Goal: Task Accomplishment & Management: Manage account settings

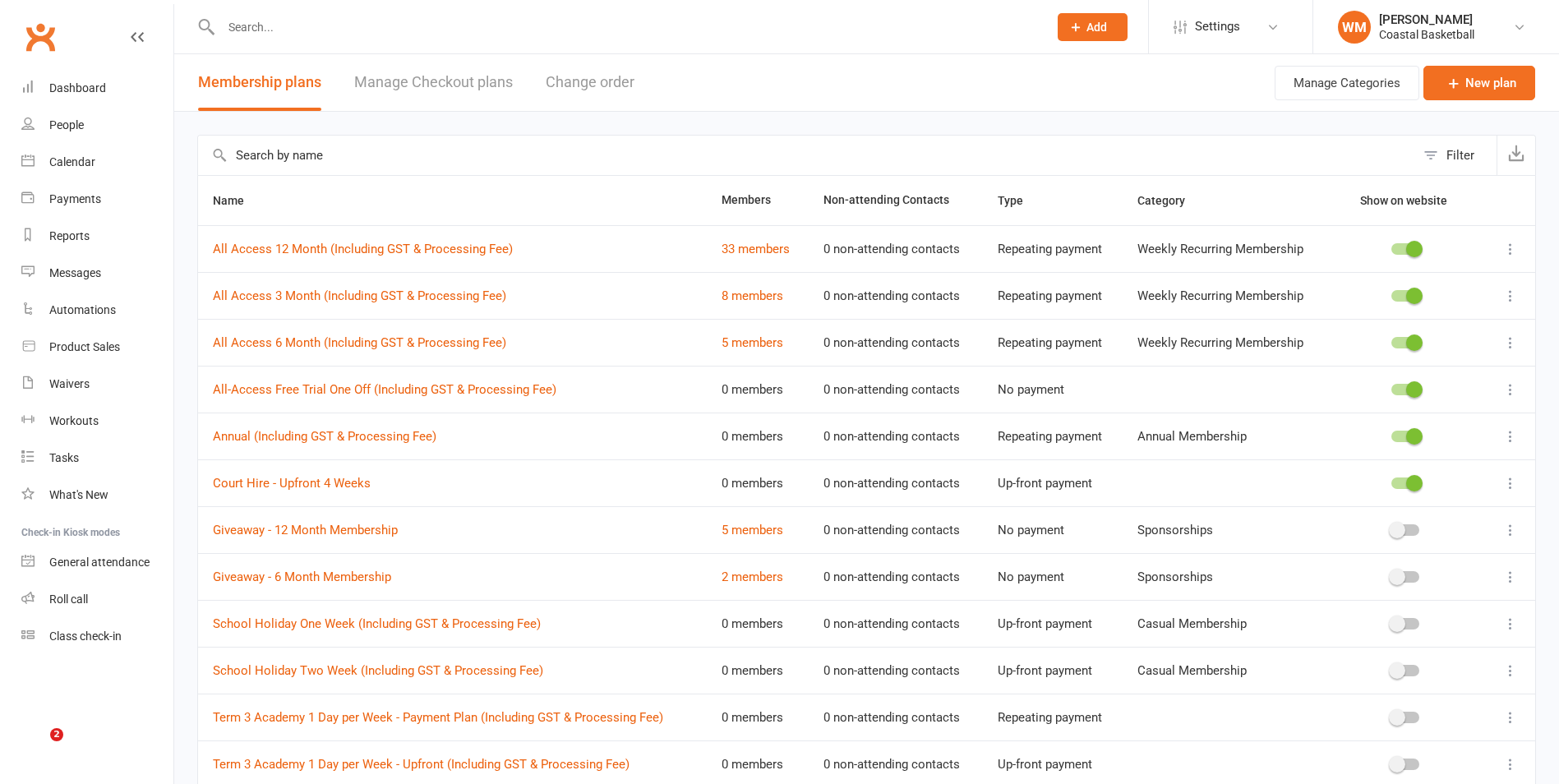
select select "25"
click at [111, 88] on link "Dashboard" at bounding box center [98, 87] width 152 height 37
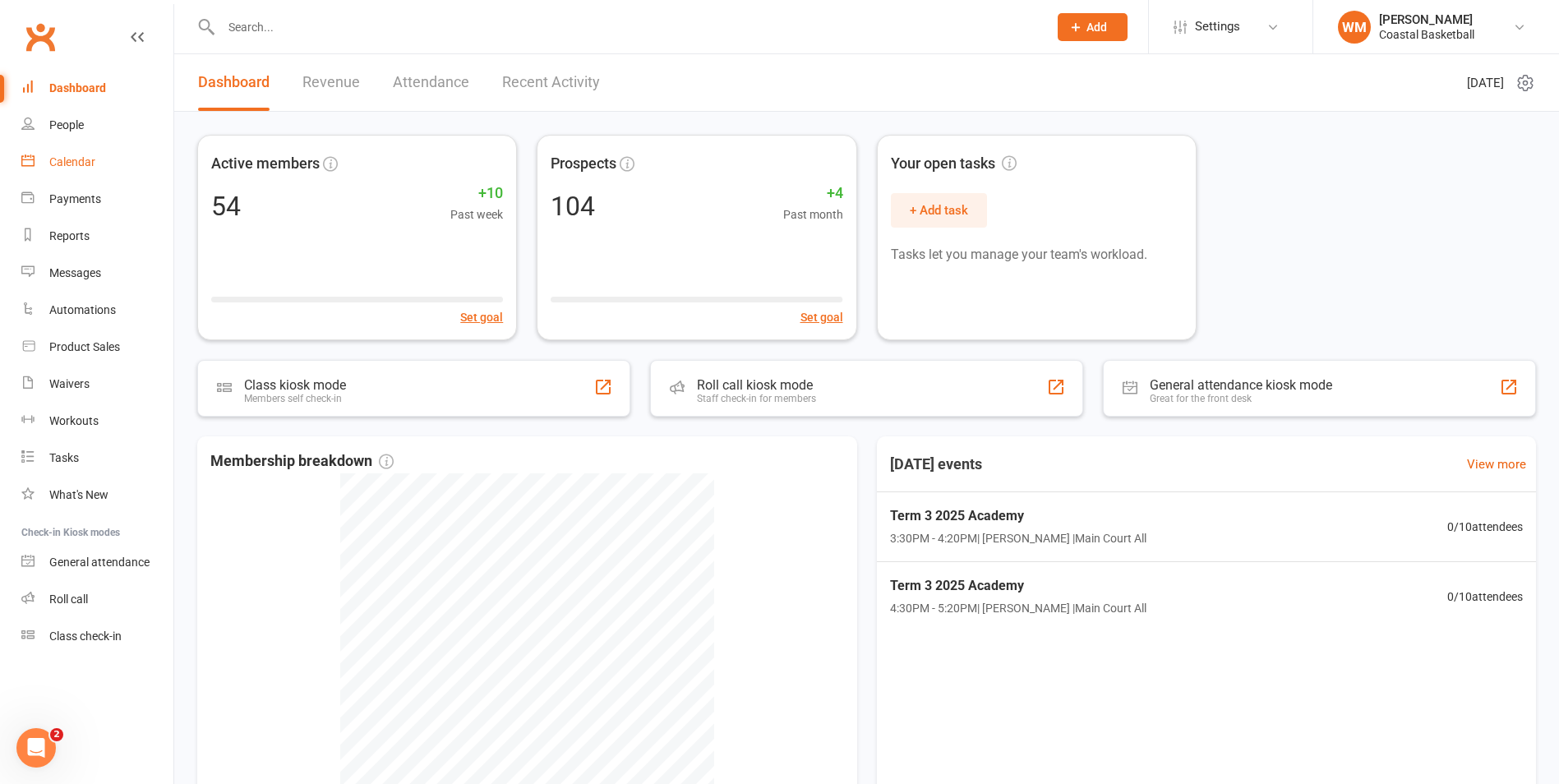
click at [79, 170] on link "Calendar" at bounding box center [98, 161] width 152 height 37
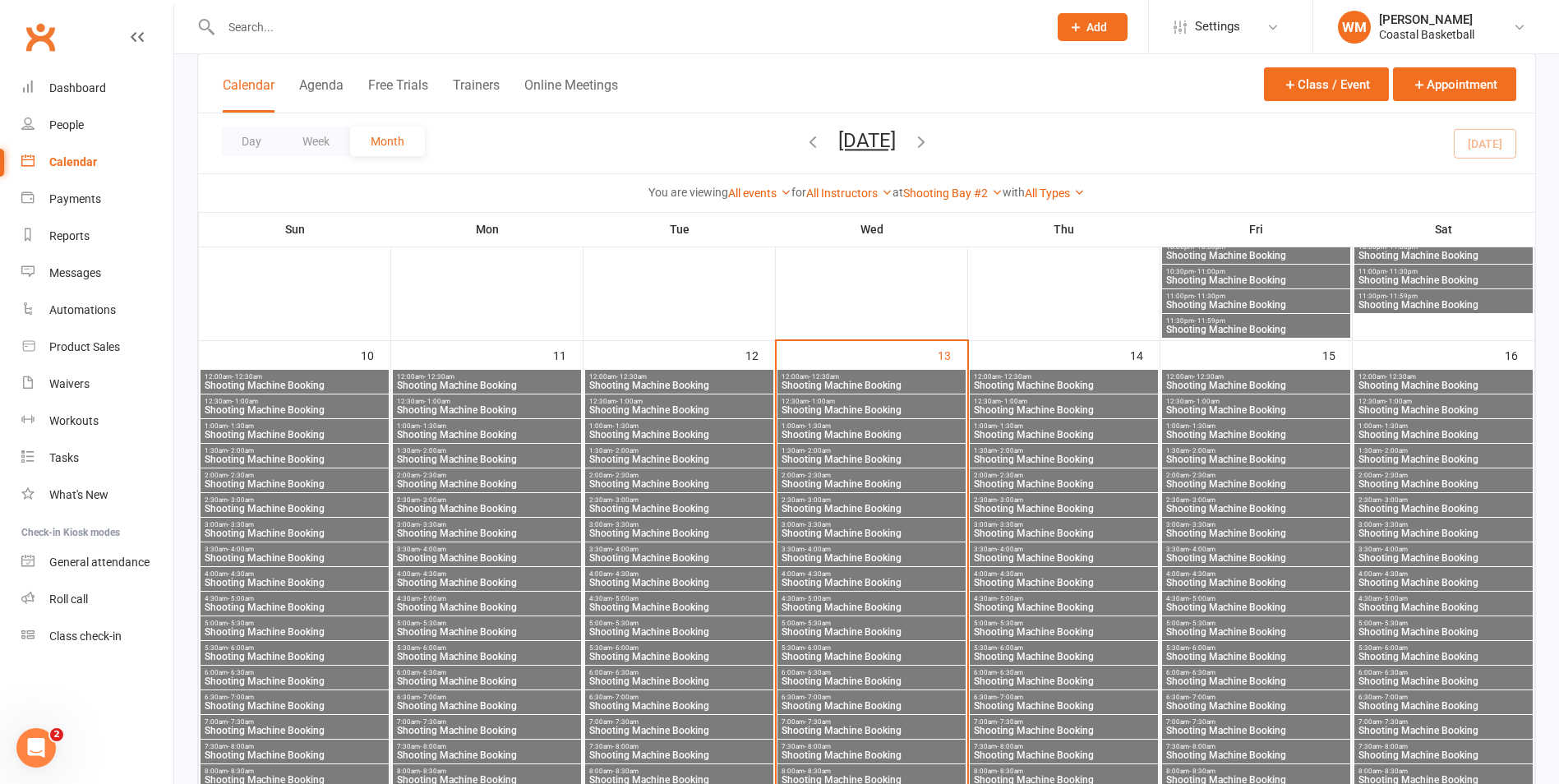
scroll to position [1315, 0]
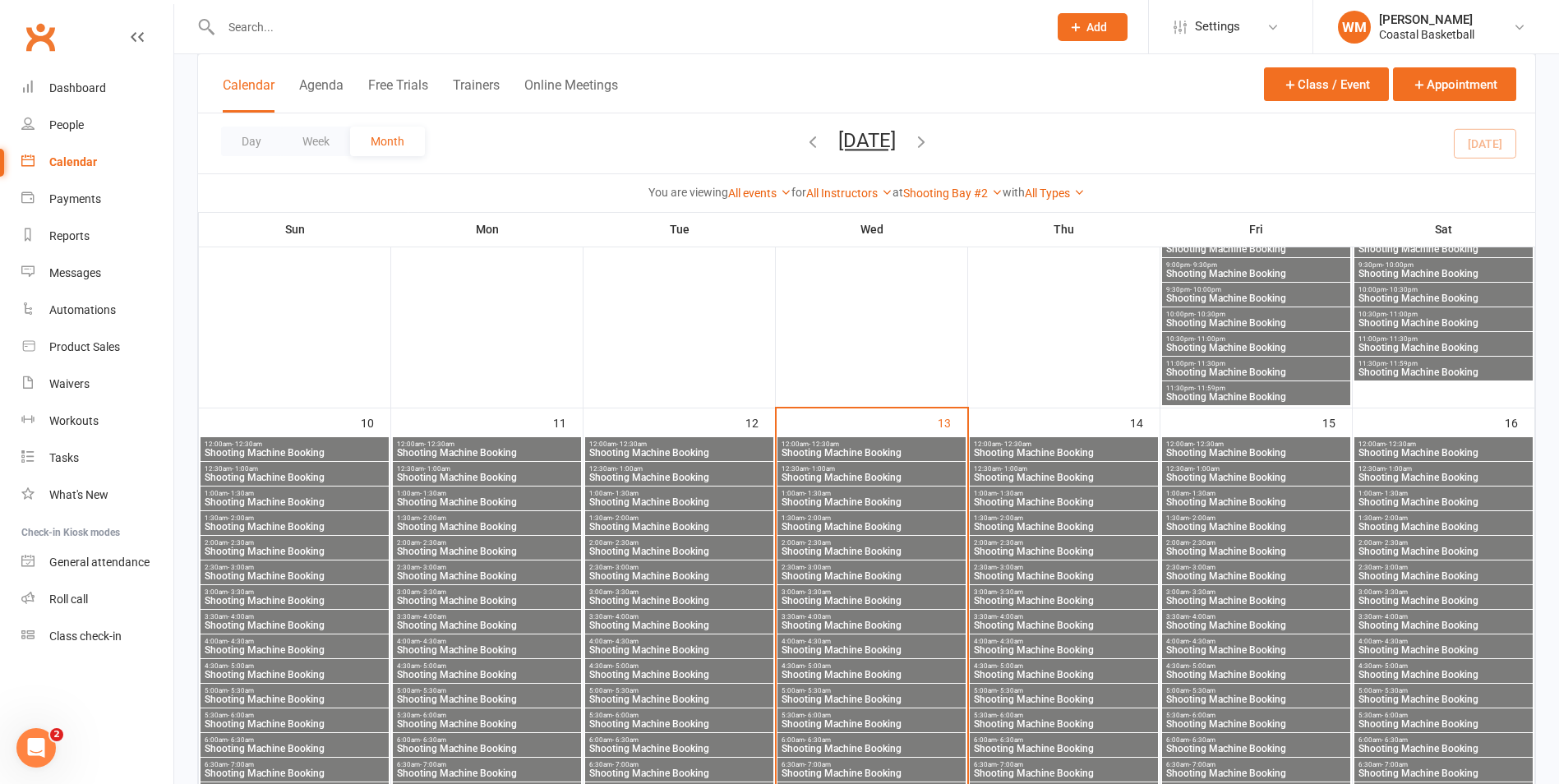
click at [1034, 451] on span "Shooting Machine Booking" at bounding box center [1064, 453] width 182 height 10
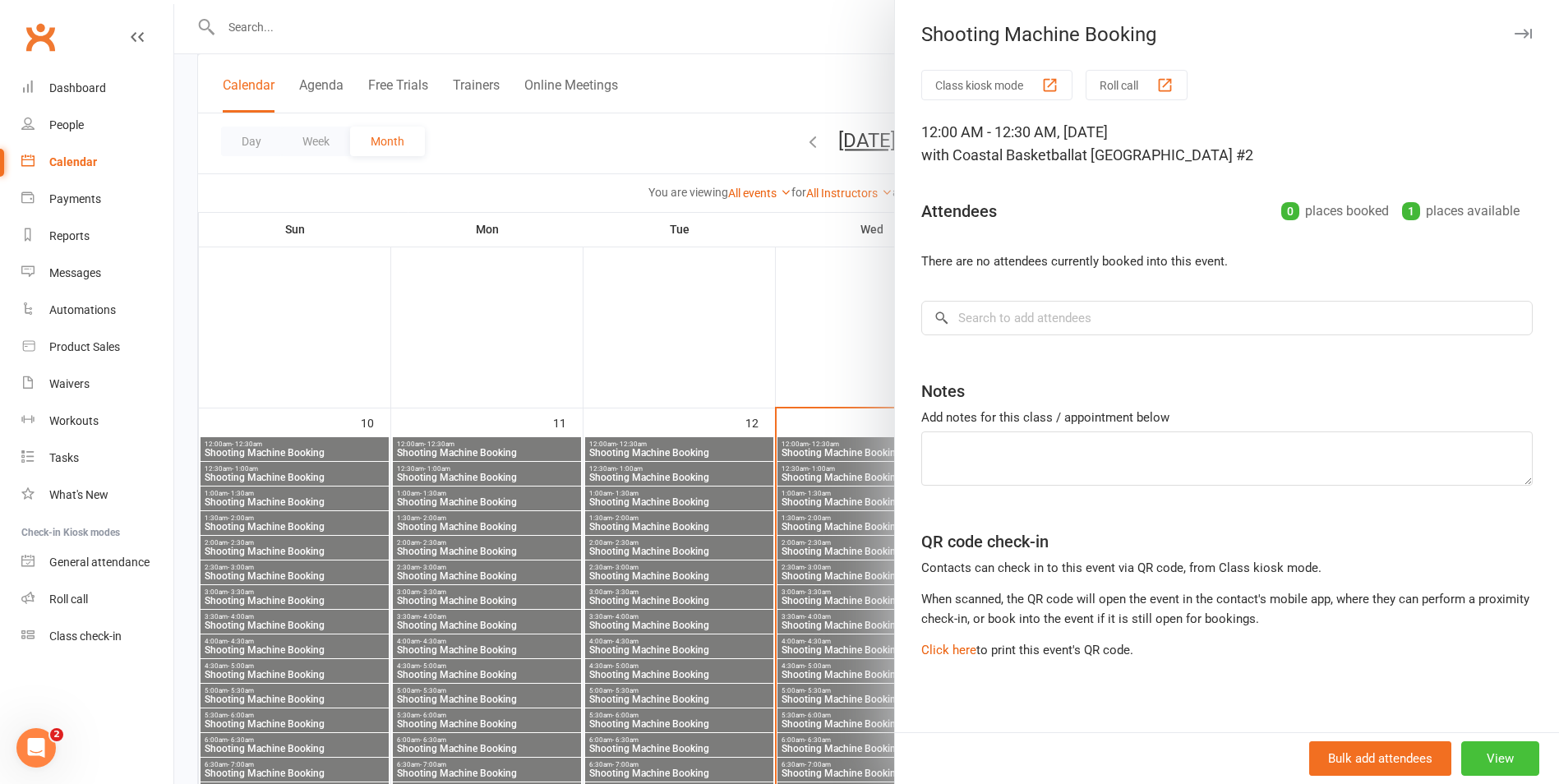
click at [1477, 758] on button "View" at bounding box center [1500, 758] width 78 height 35
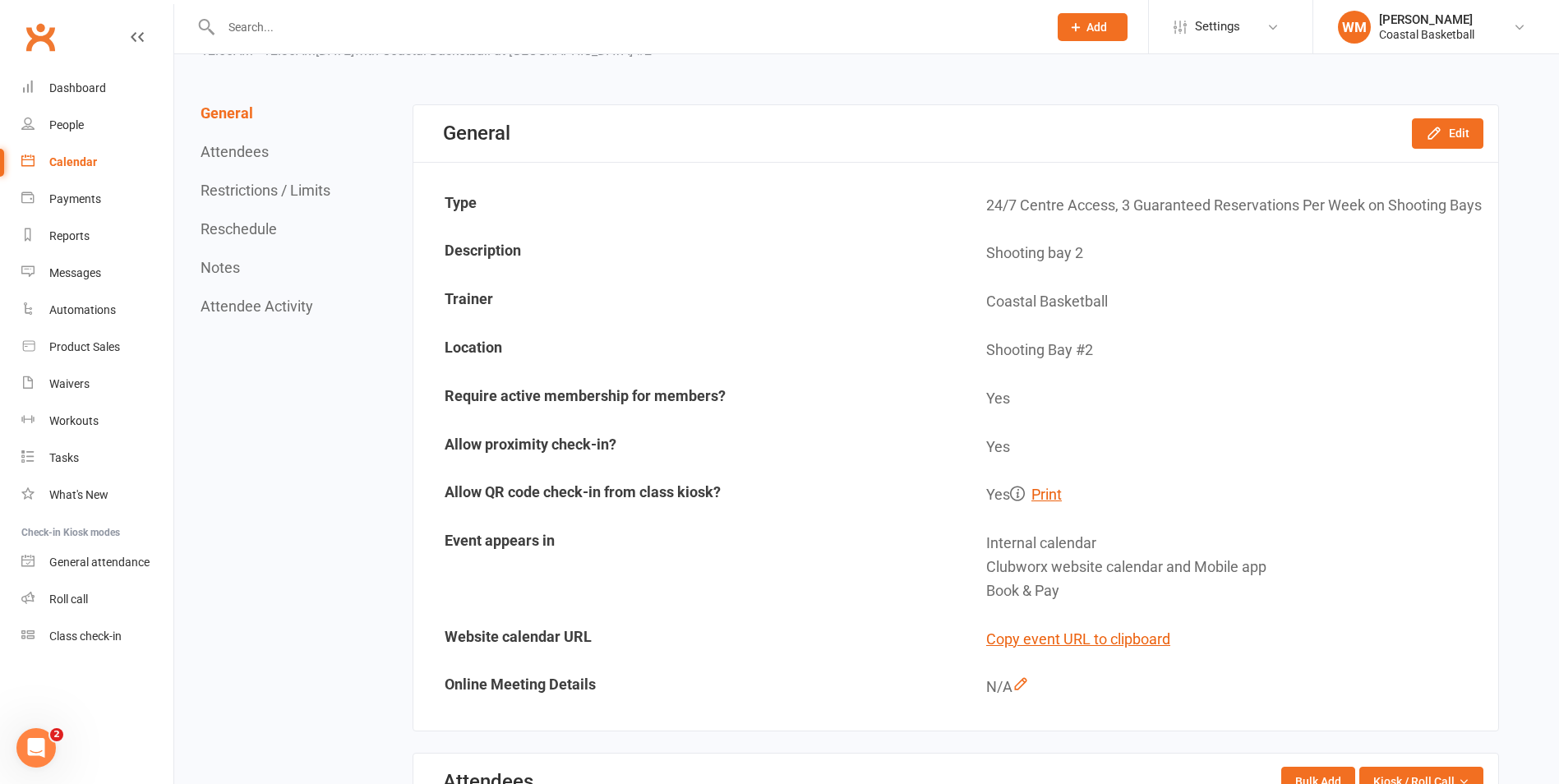
scroll to position [83, 0]
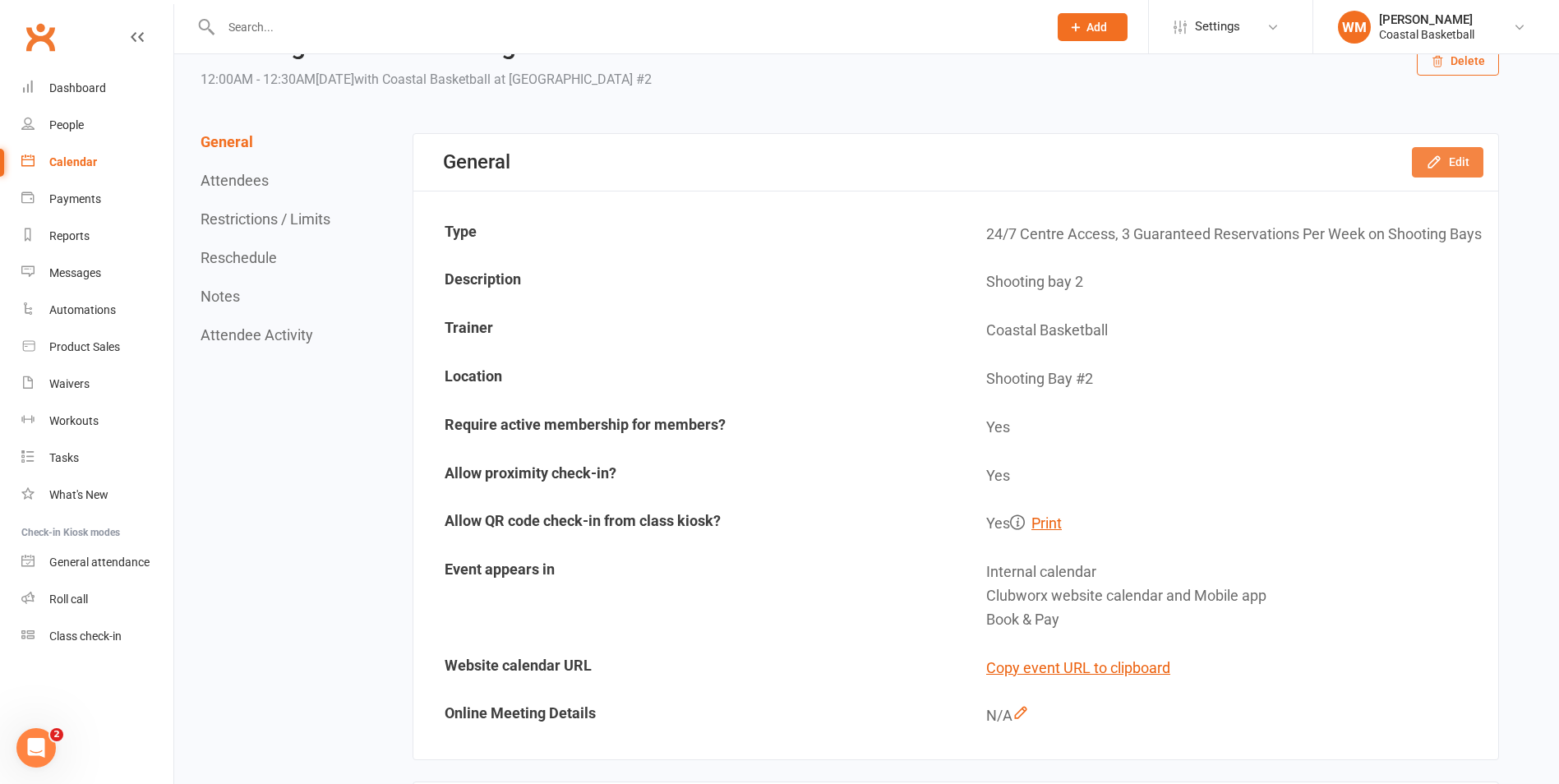
click at [1445, 162] on button "Edit" at bounding box center [1447, 162] width 71 height 30
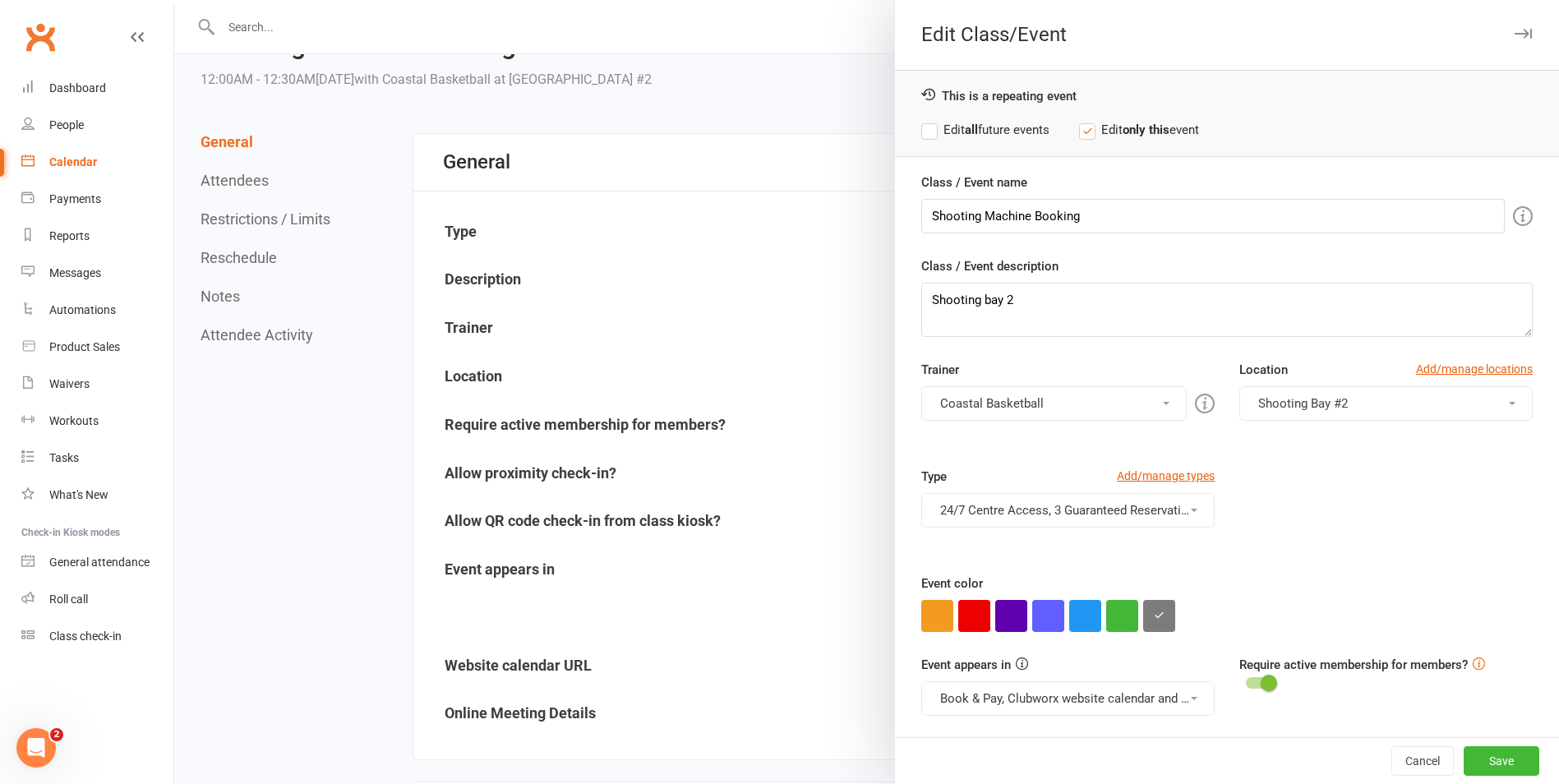
click at [1077, 512] on button "24/7 Centre Access, 3 Guaranteed Reservations Per Week on Shooting Bays" at bounding box center [1067, 510] width 294 height 35
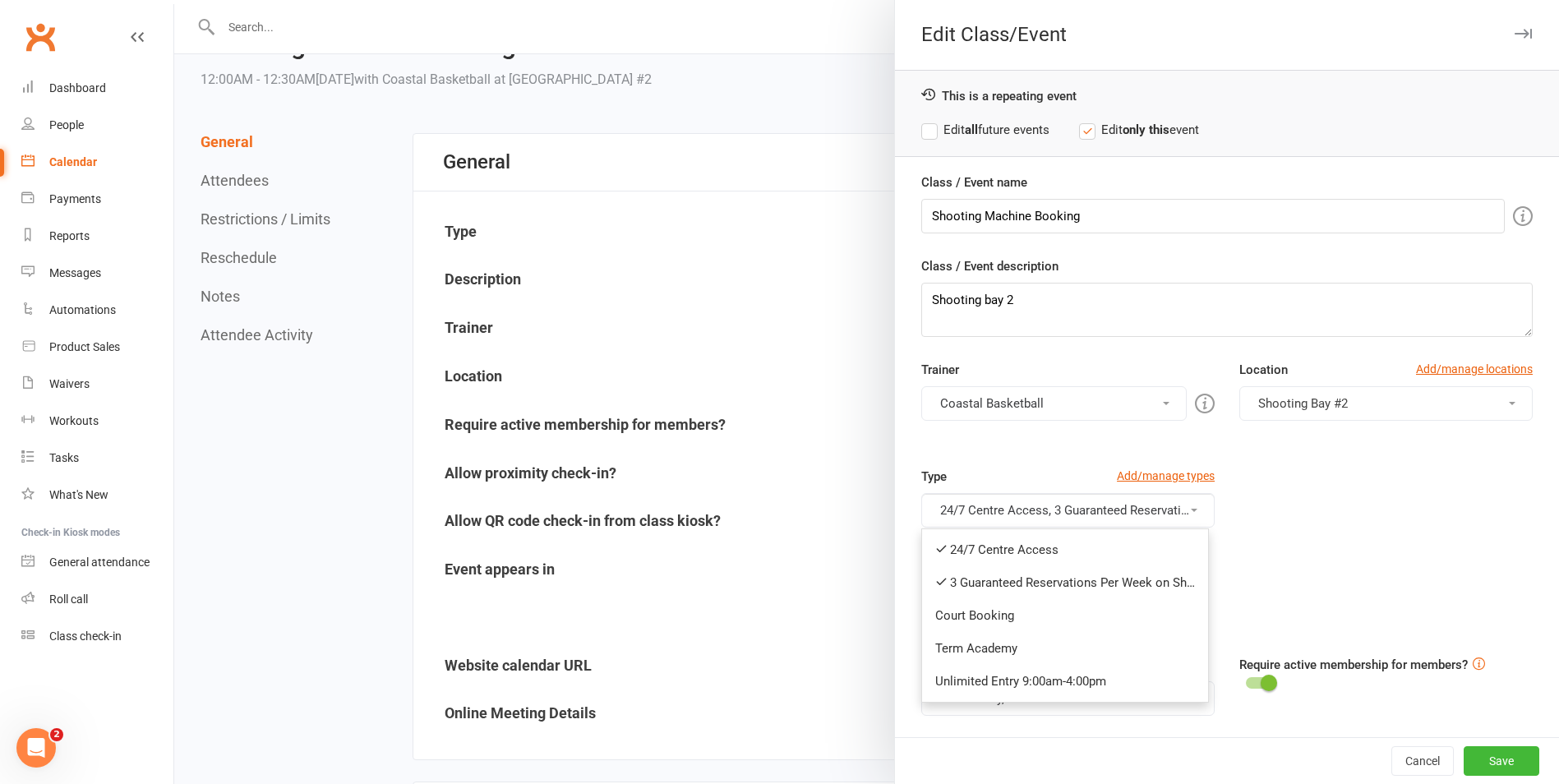
click at [1389, 567] on div "Type Add/manage types 24/7 Centre Access, 3 Guaranteed Reservations Per Week on…" at bounding box center [1227, 520] width 636 height 107
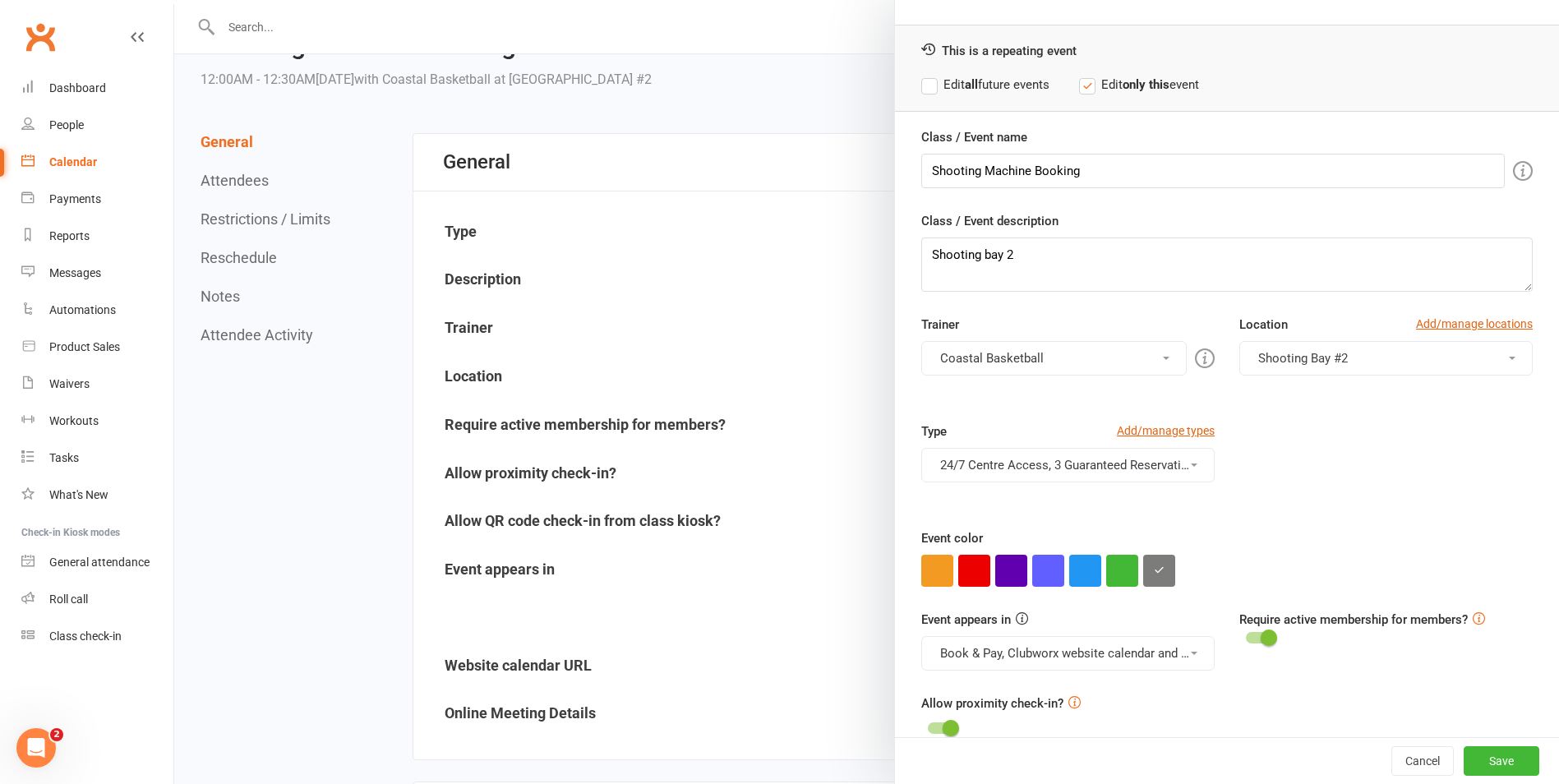
scroll to position [70, 0]
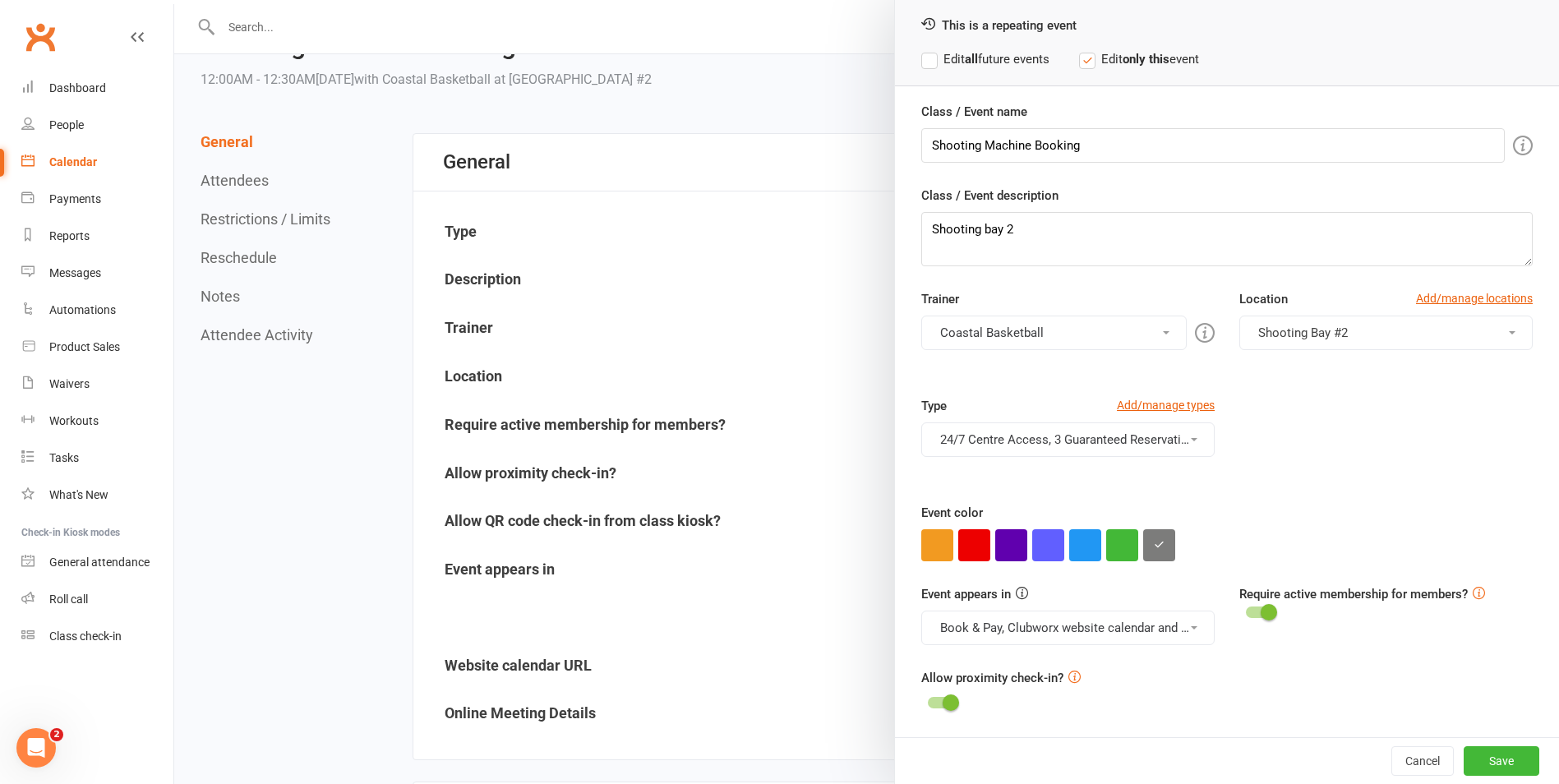
drag, startPoint x: 1033, startPoint y: 626, endPoint x: 1042, endPoint y: 627, distance: 9.1
click at [1034, 627] on button "Book & Pay, Clubworx website calendar and Mobile app" at bounding box center [1067, 627] width 294 height 35
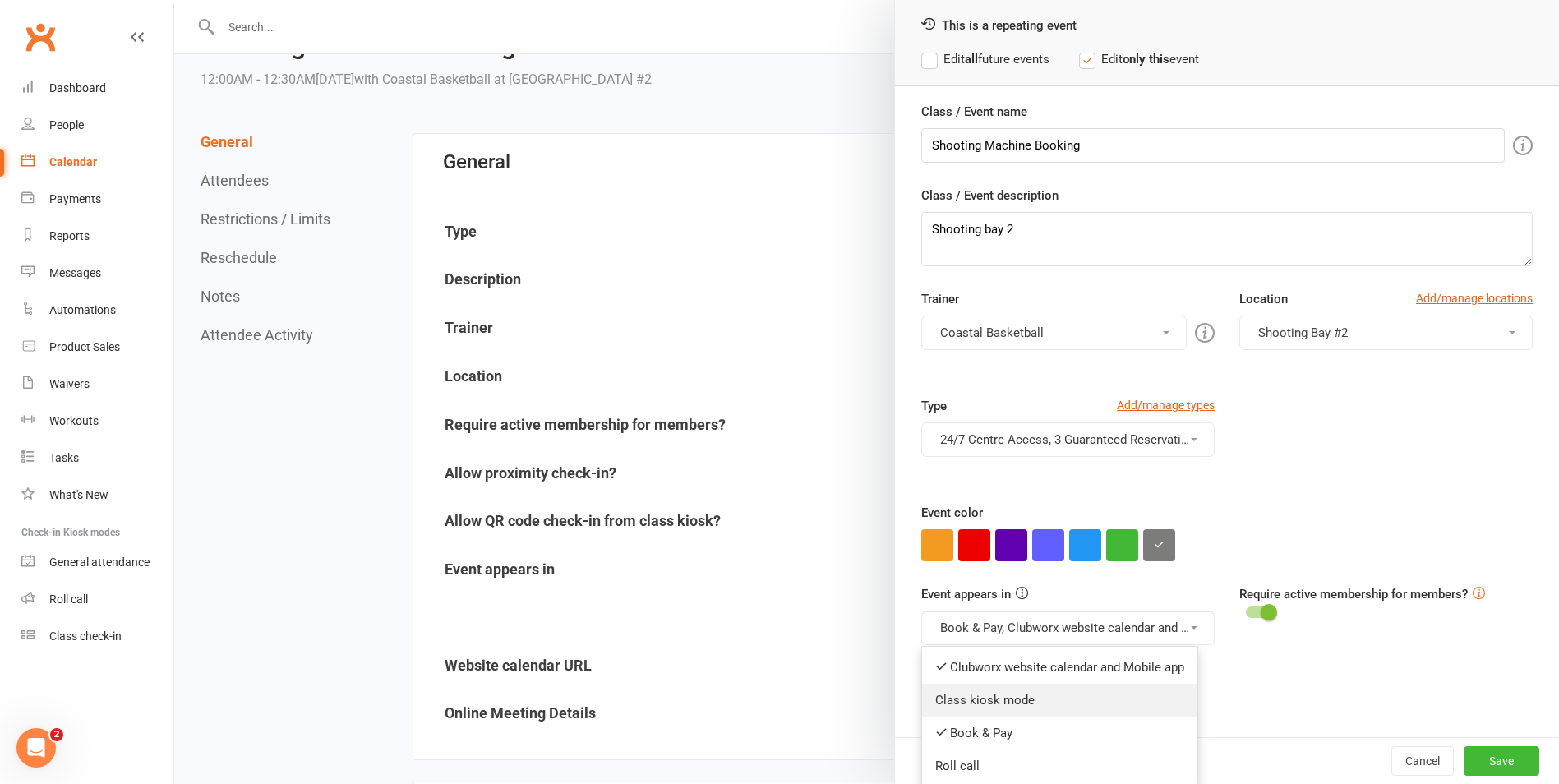
click at [1067, 689] on link "Class kiosk mode" at bounding box center [1060, 700] width 276 height 33
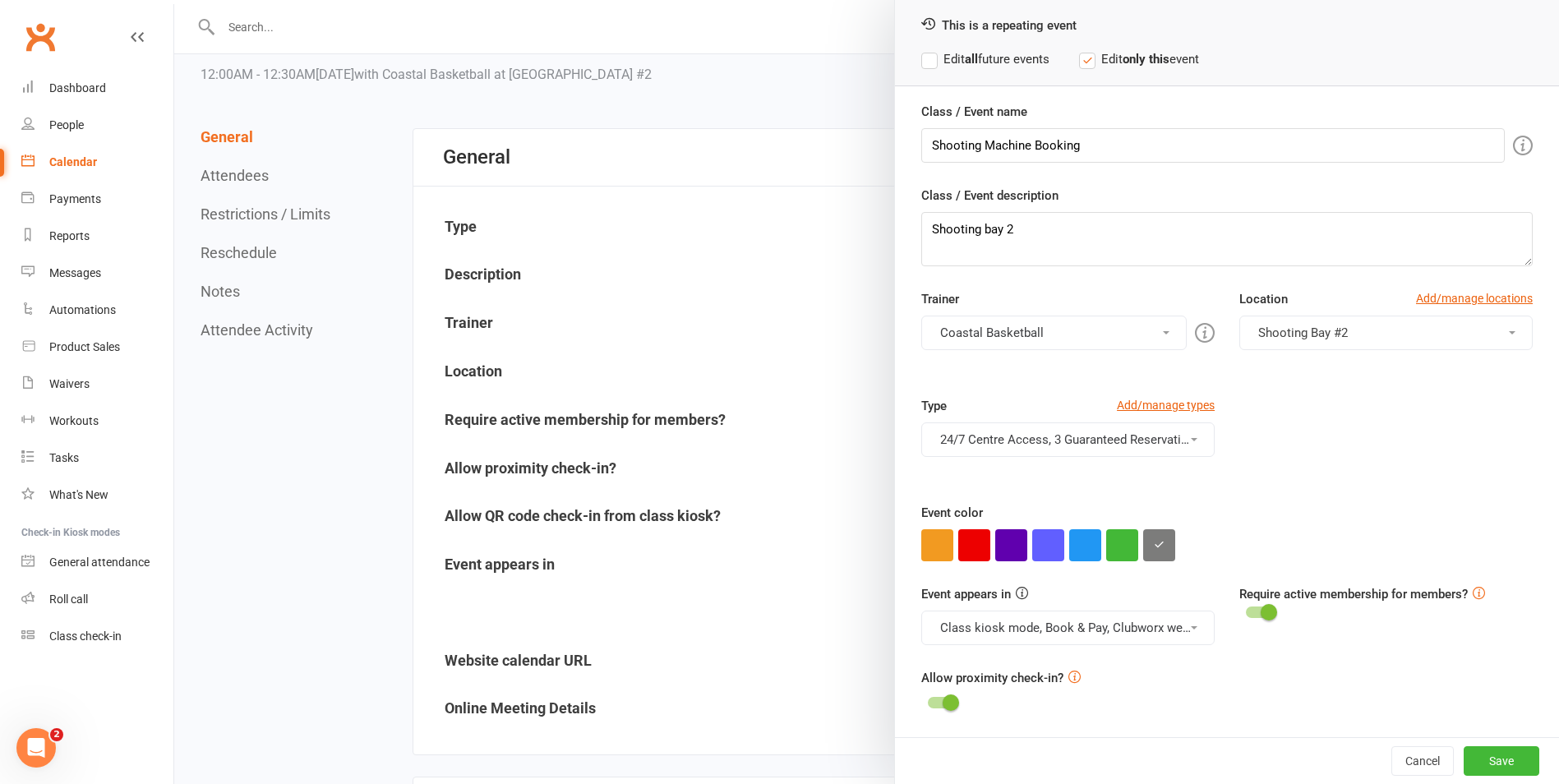
scroll to position [247, 0]
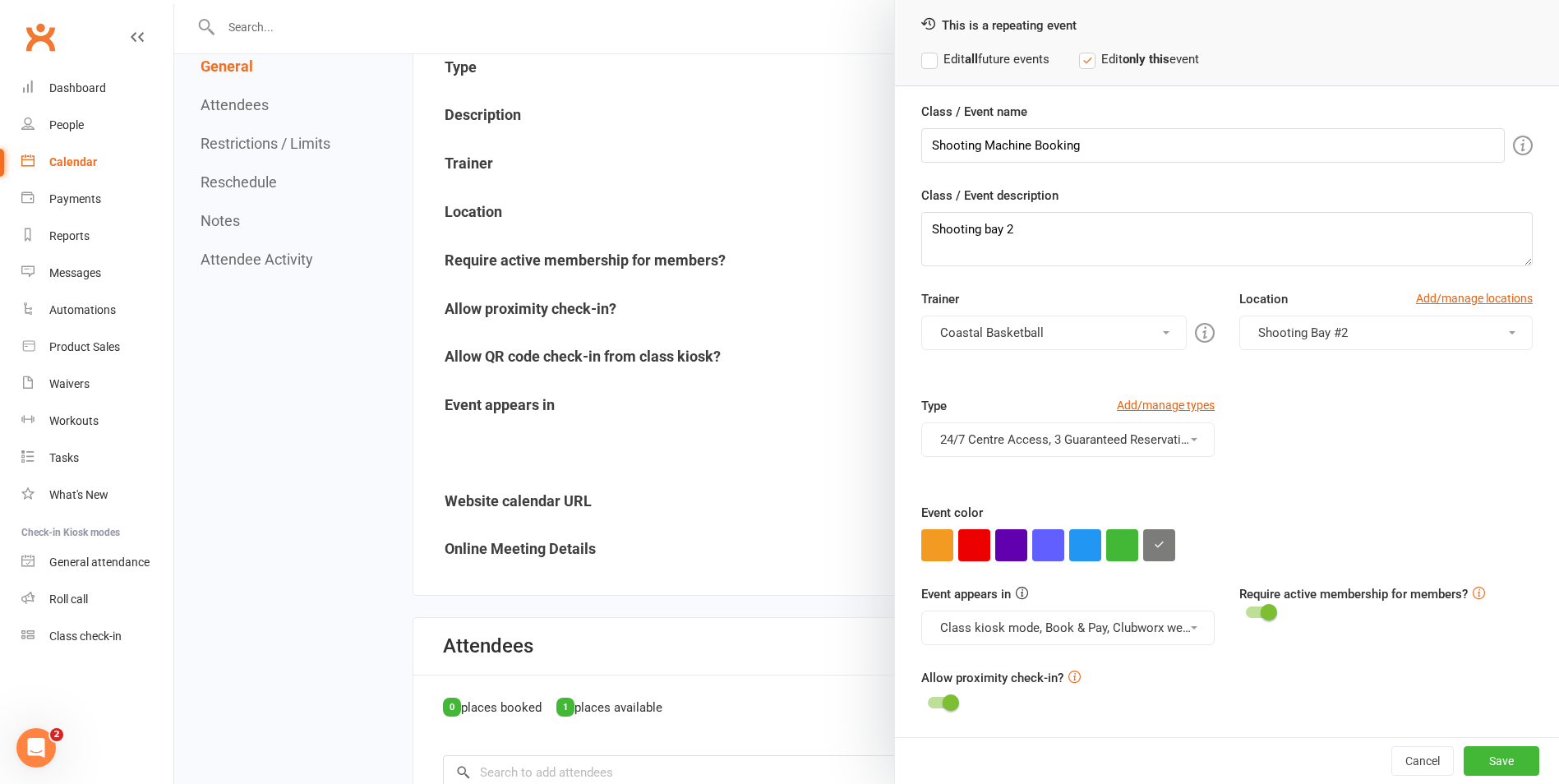
click at [1079, 618] on button "Class kiosk mode, Book & Pay, Clubworx website calendar and Mobile app" at bounding box center [1067, 627] width 294 height 35
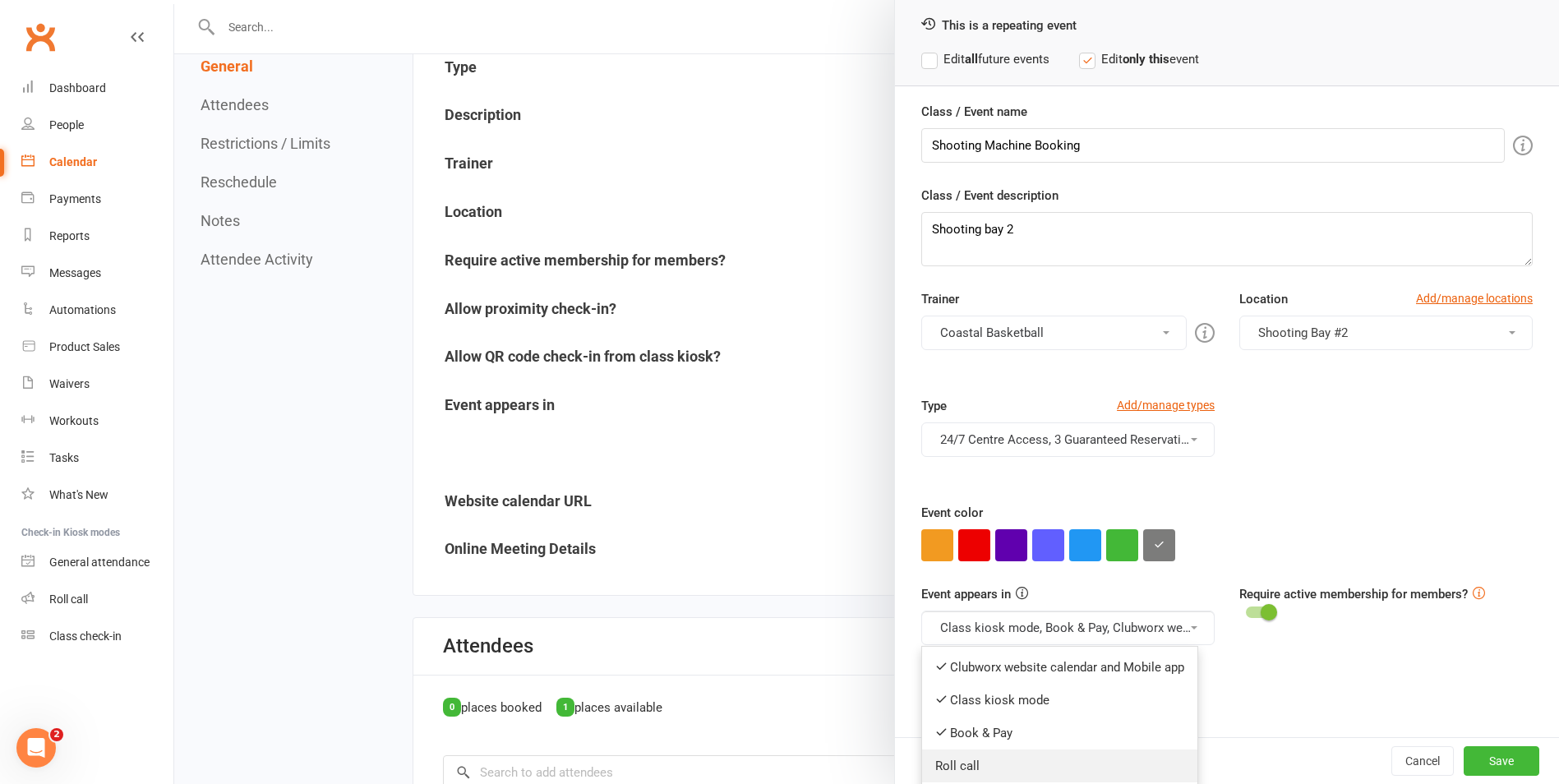
click at [1052, 763] on link "Roll call" at bounding box center [1060, 765] width 276 height 33
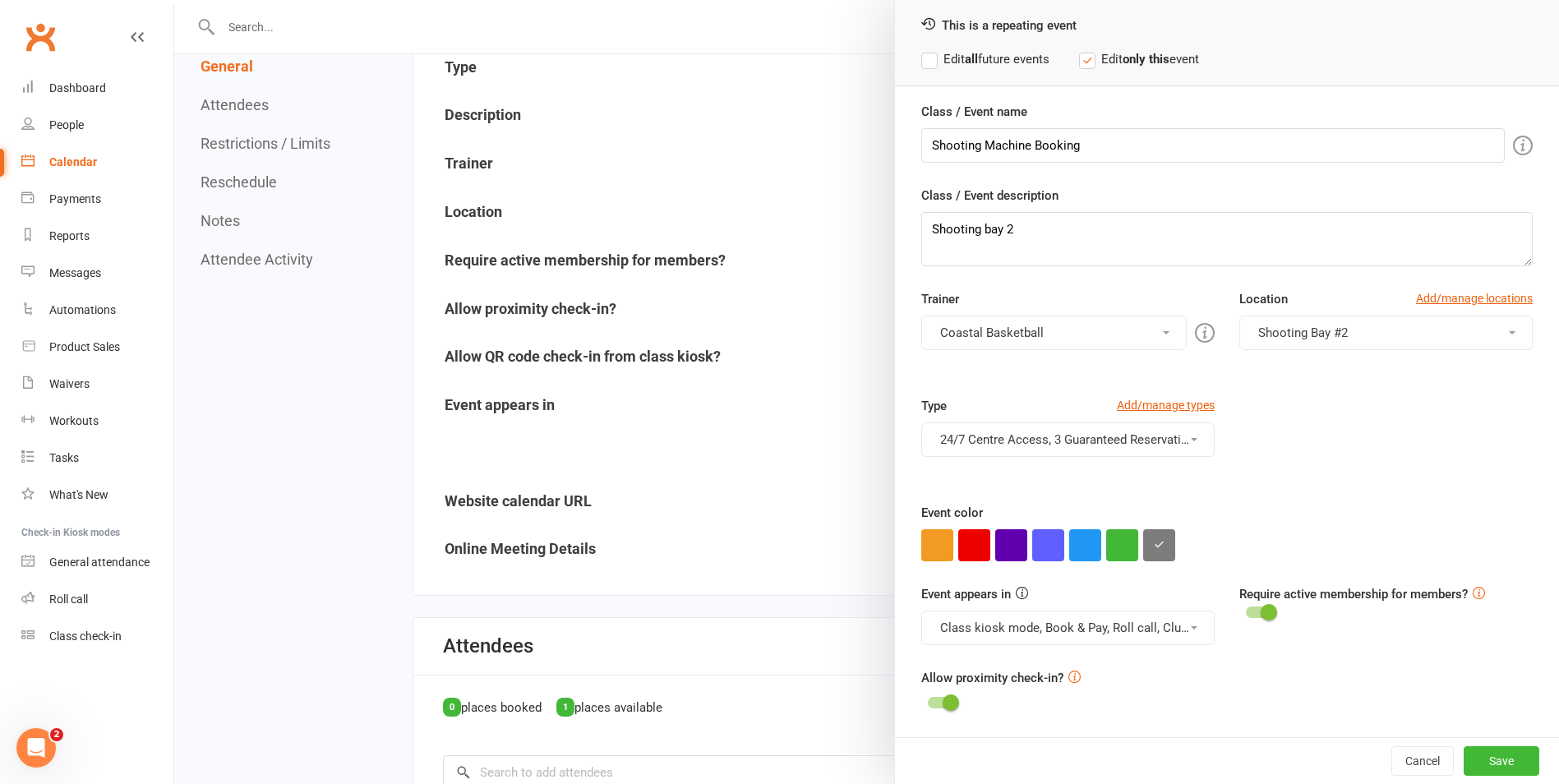
click at [926, 61] on label "Edit all future events" at bounding box center [985, 59] width 129 height 20
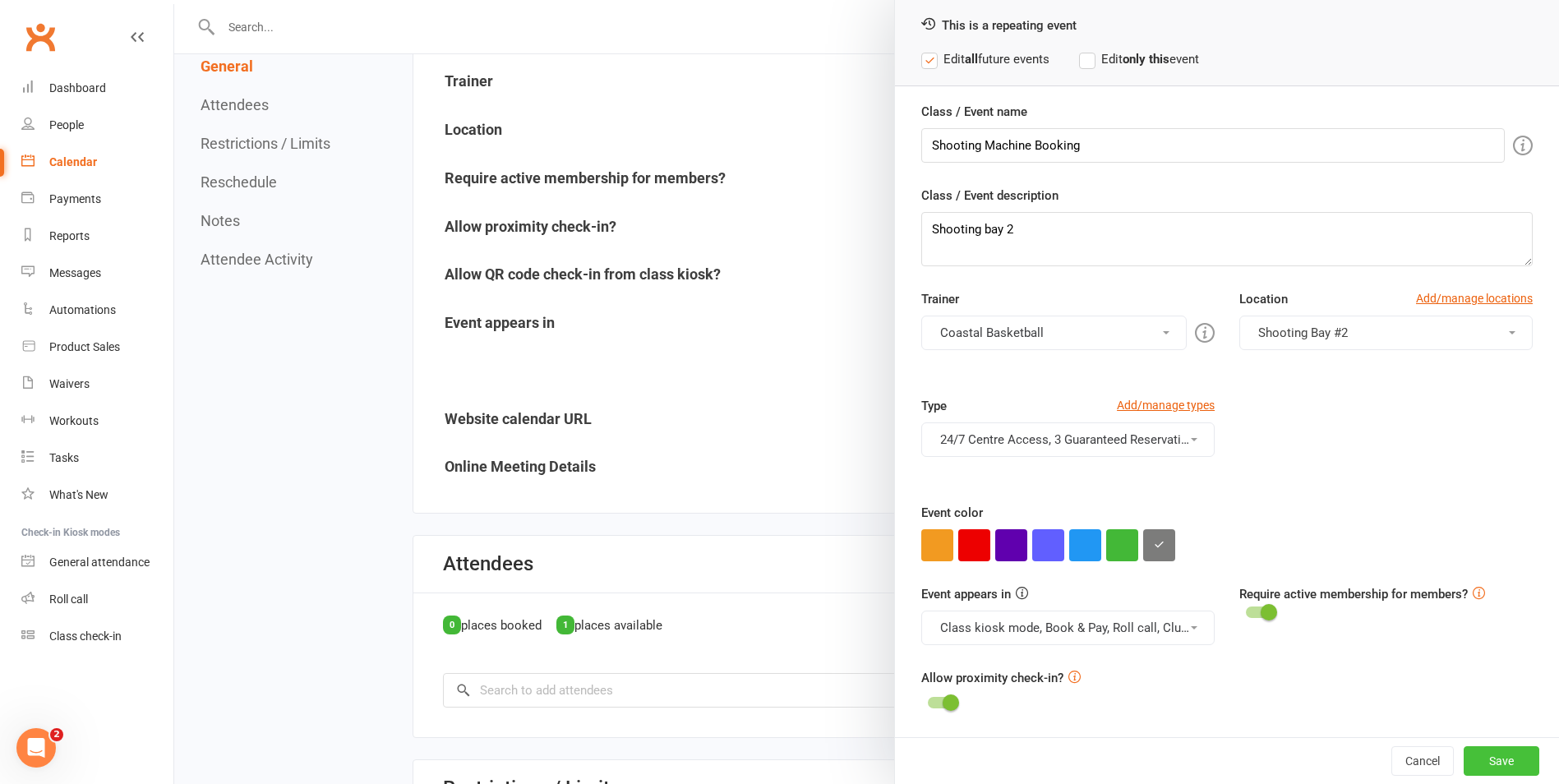
click at [1495, 763] on button "Save" at bounding box center [1502, 761] width 76 height 30
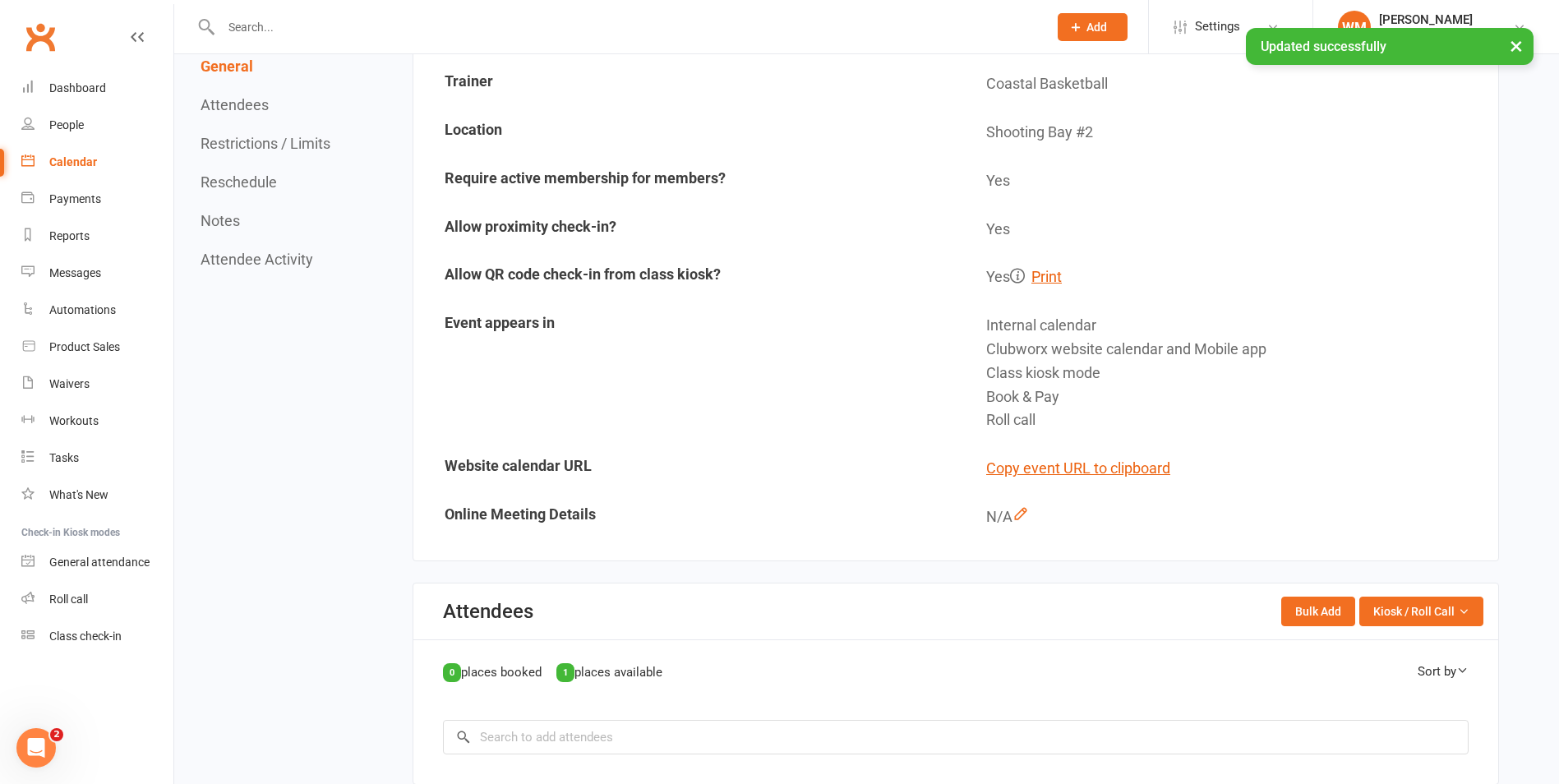
drag, startPoint x: 107, startPoint y: 168, endPoint x: 123, endPoint y: 168, distance: 16.0
click at [107, 168] on link "Calendar" at bounding box center [98, 161] width 152 height 37
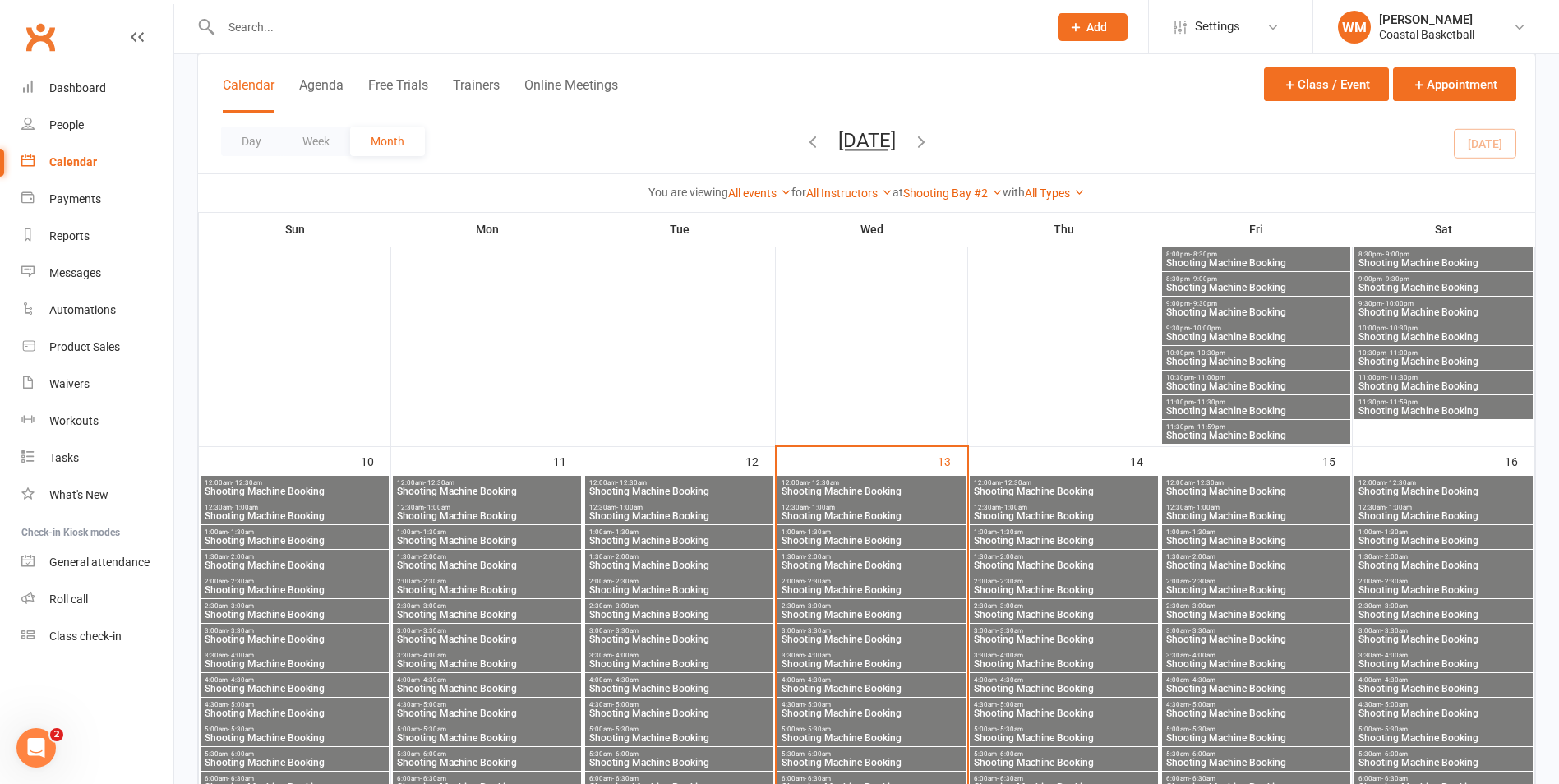
scroll to position [1394, 0]
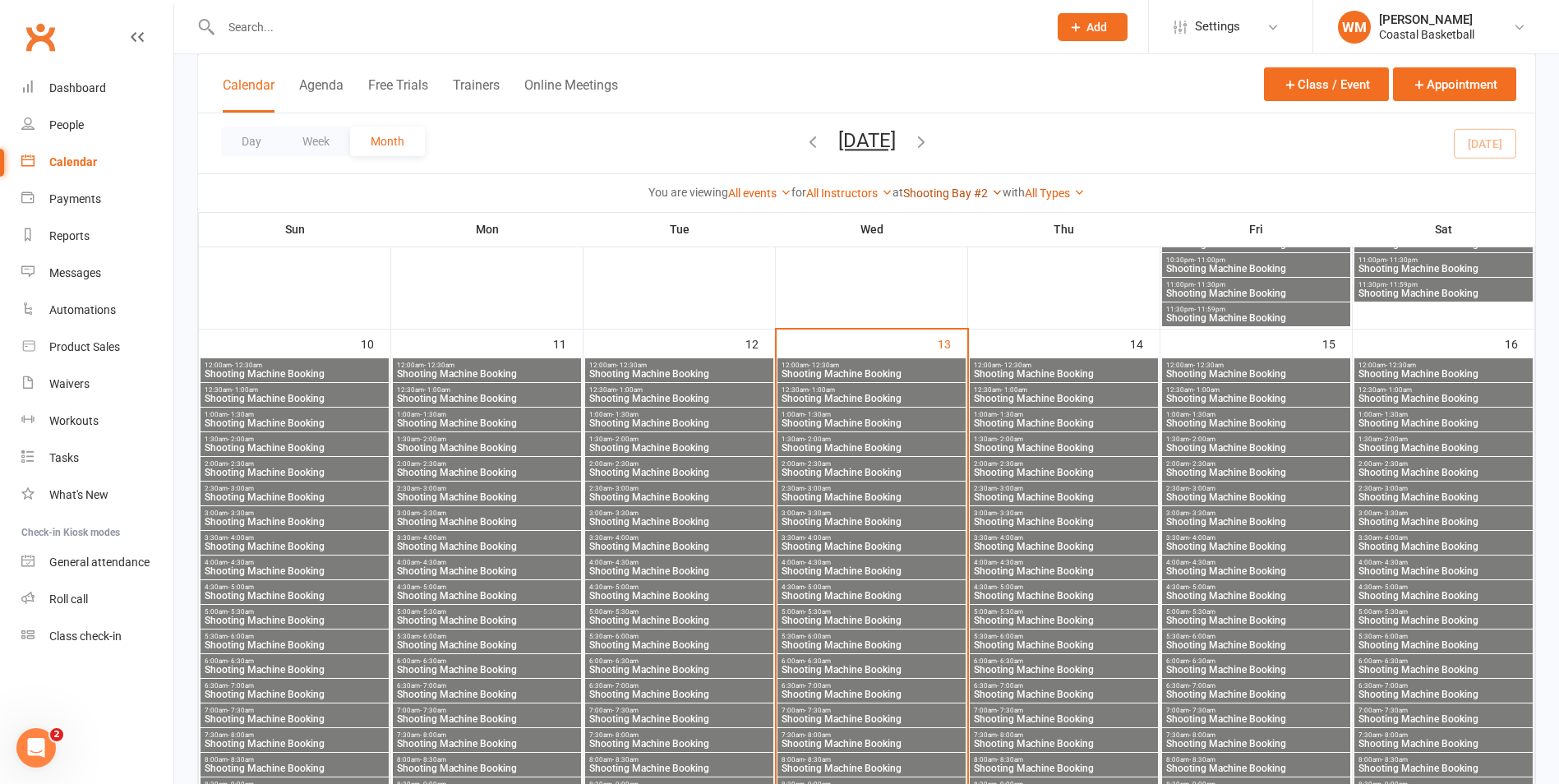
click at [969, 191] on link "Shooting Bay #2" at bounding box center [953, 193] width 99 height 13
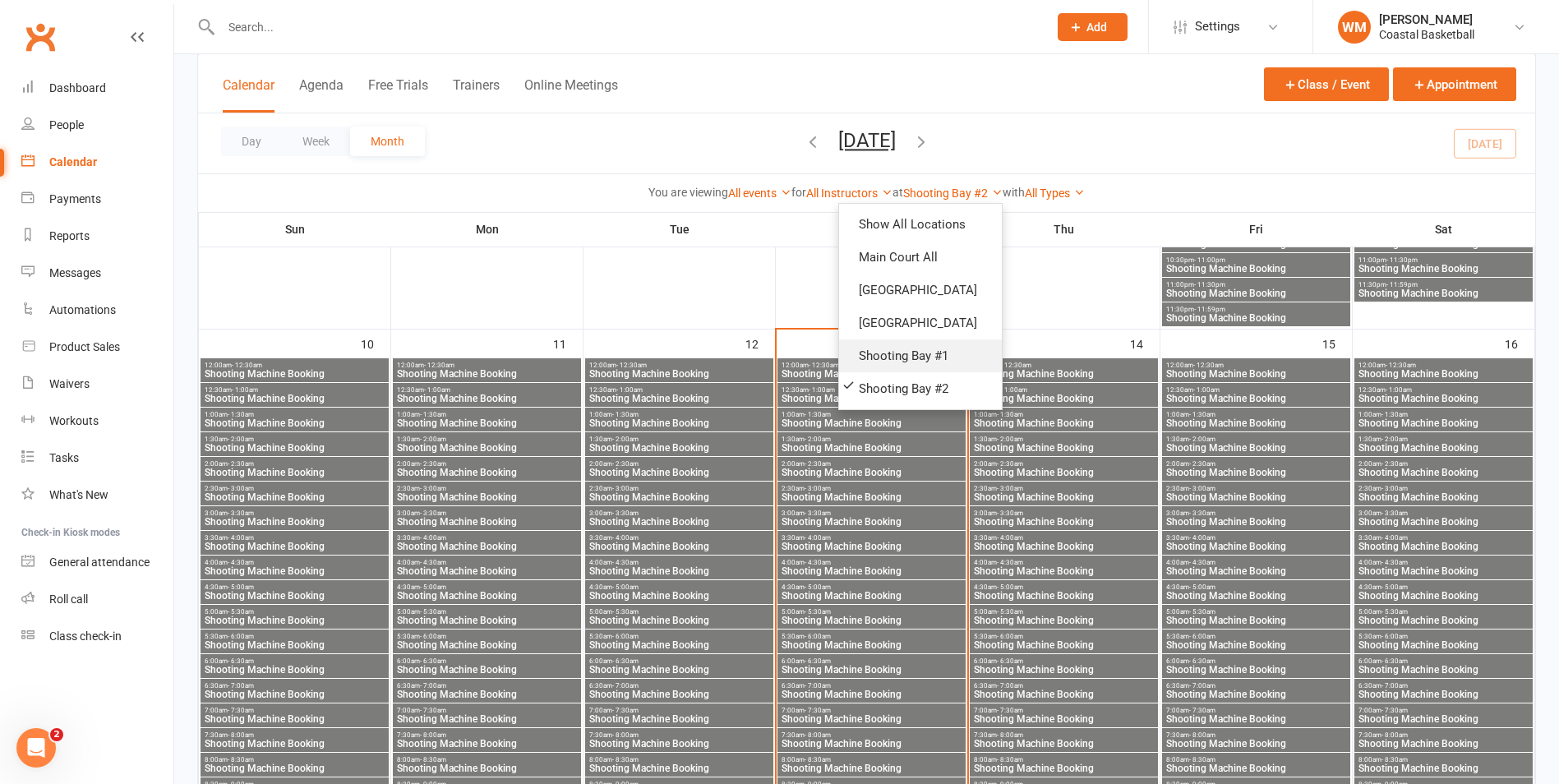
click at [963, 355] on link "Shooting Bay #1" at bounding box center [920, 355] width 162 height 33
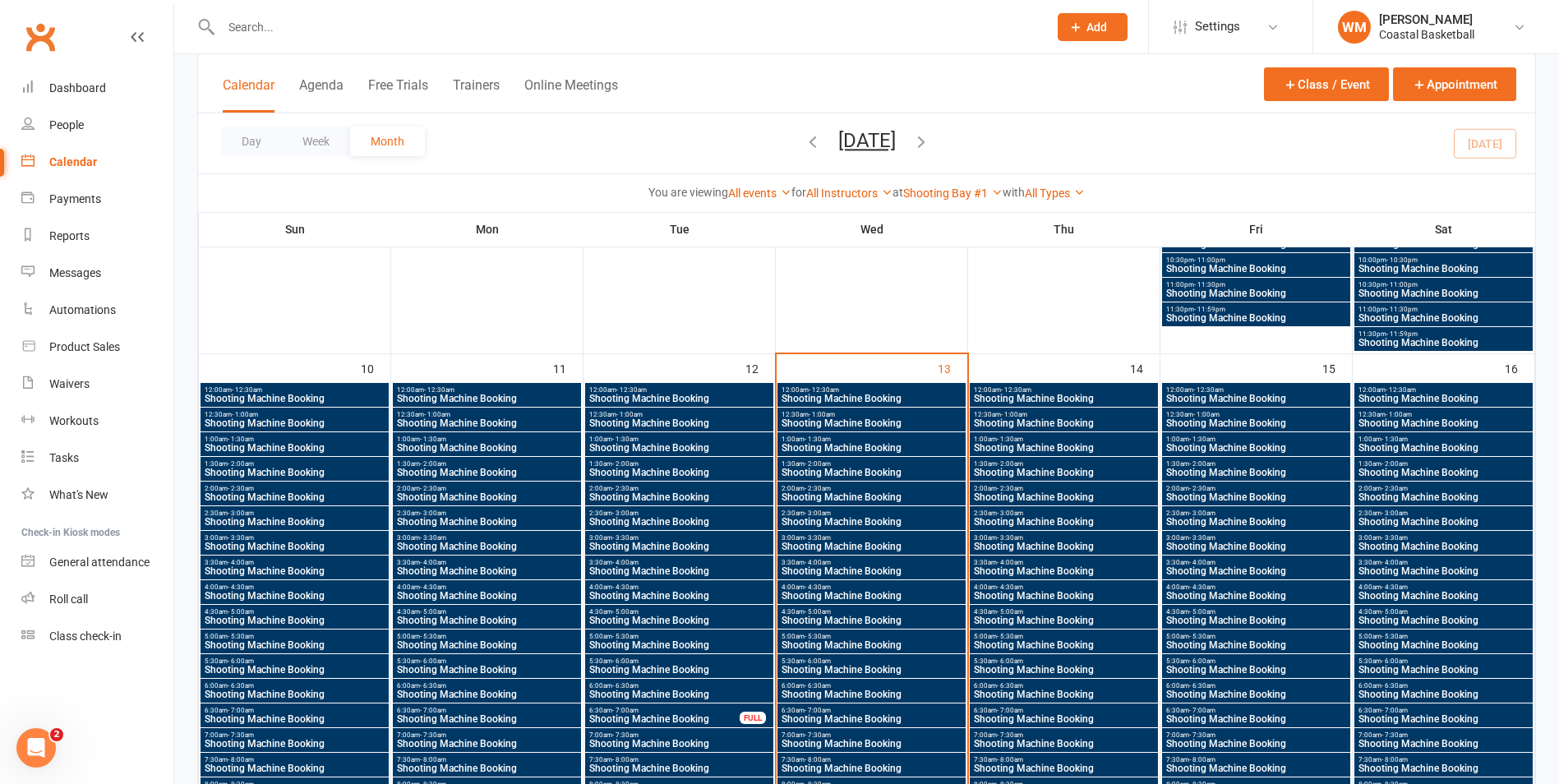
click at [1031, 400] on span "Shooting Machine Booking" at bounding box center [1064, 399] width 182 height 10
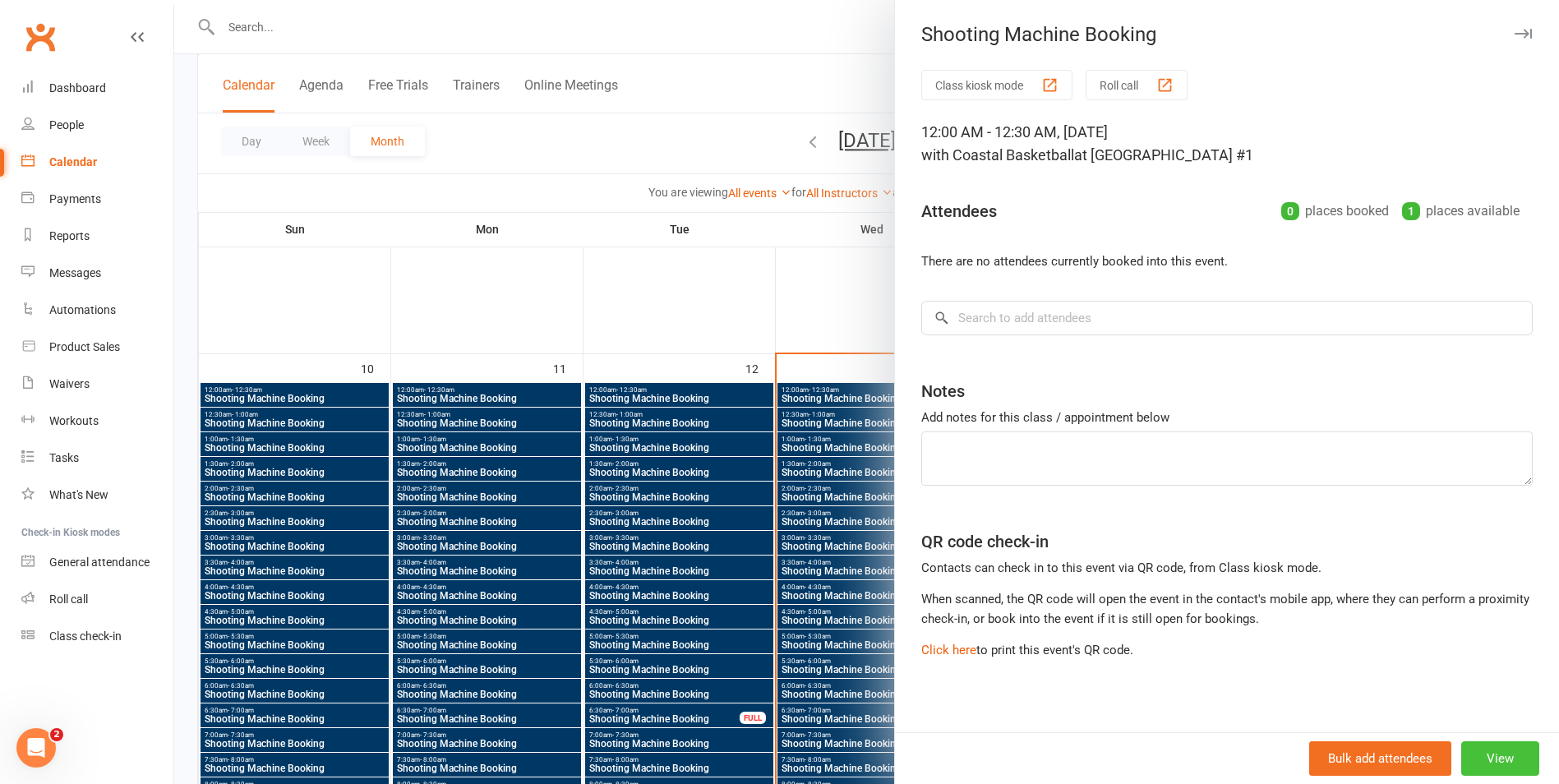
click at [1474, 746] on button "View" at bounding box center [1500, 758] width 78 height 35
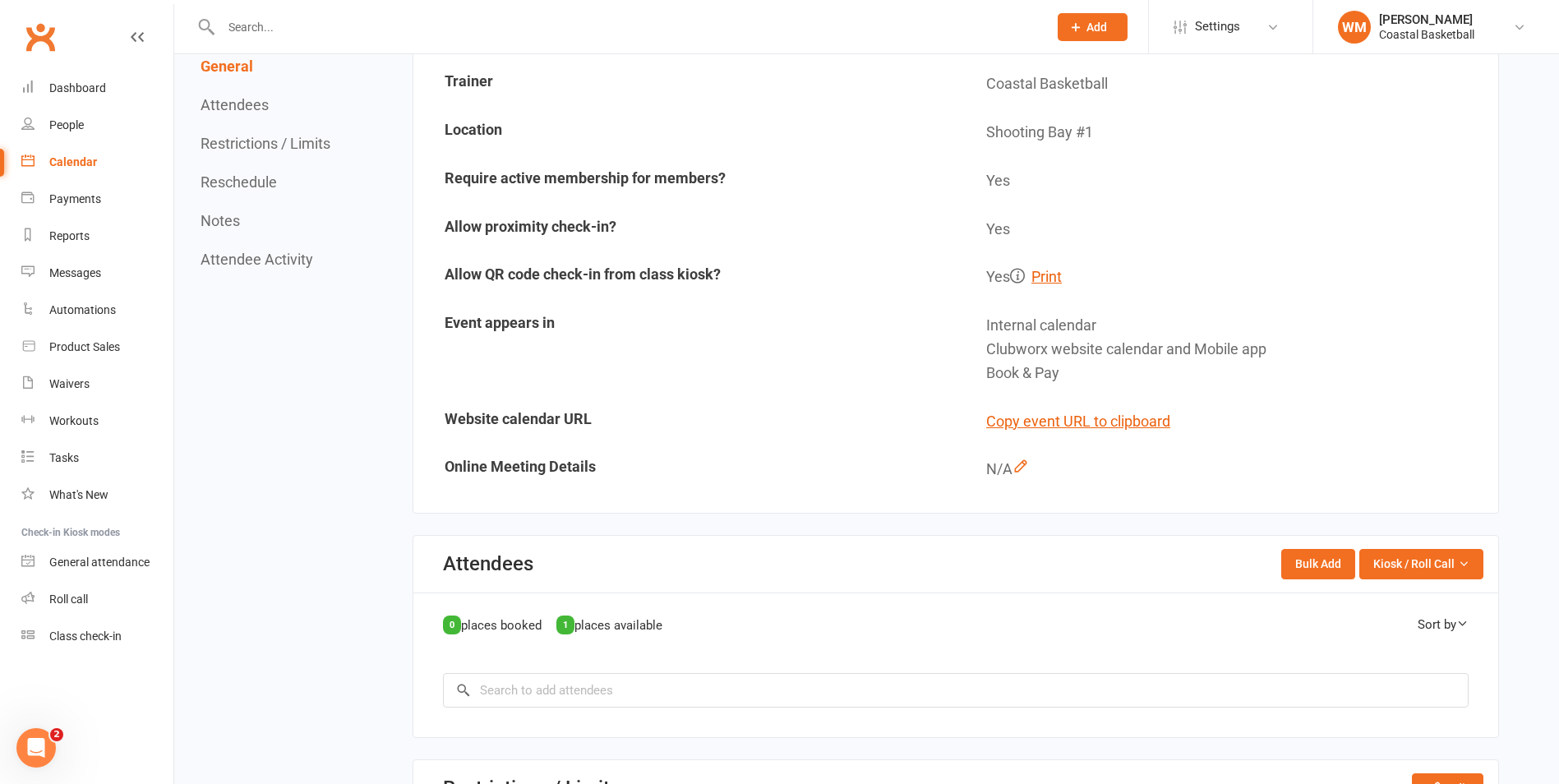
scroll to position [83, 0]
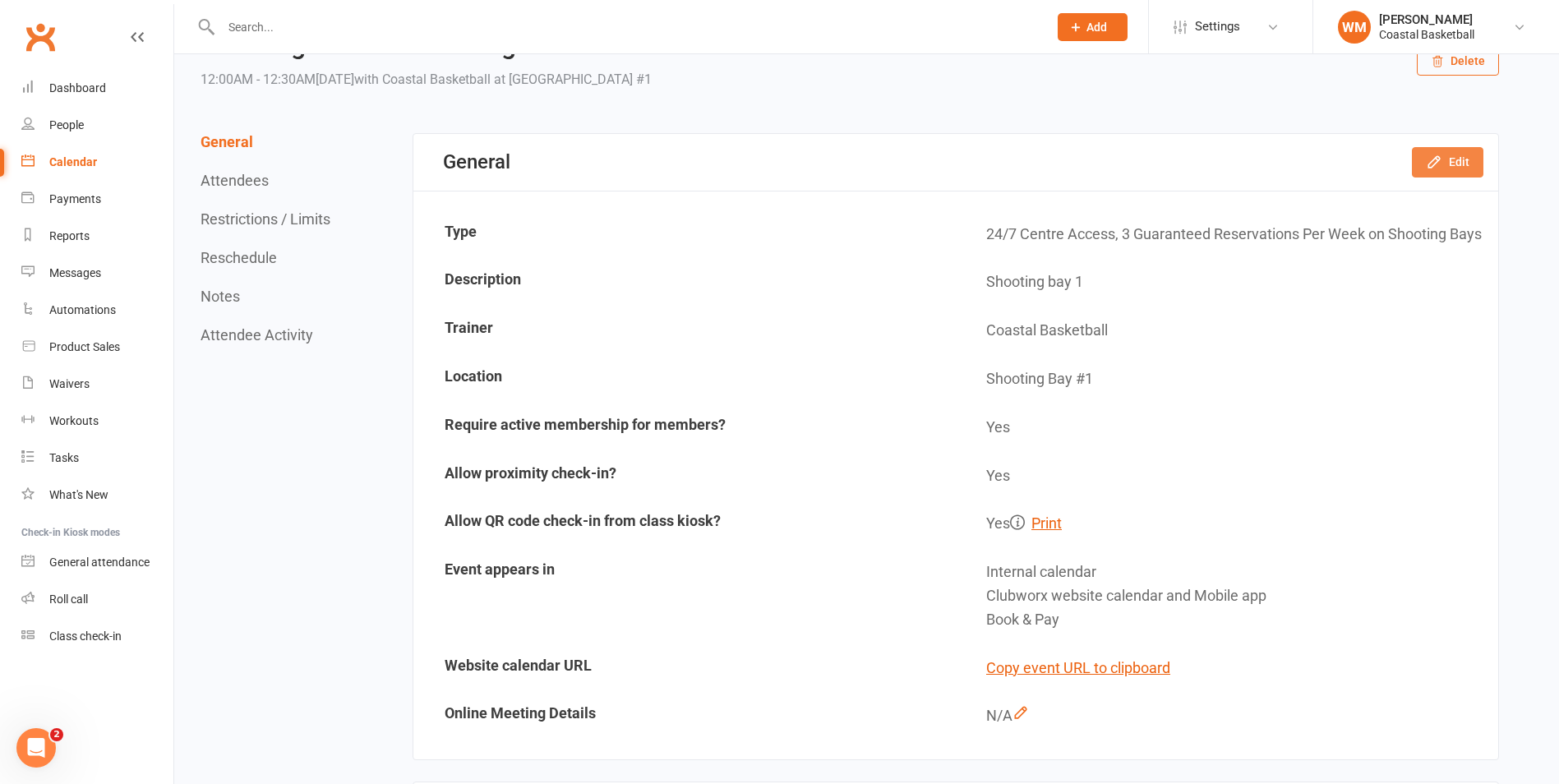
click at [1462, 175] on button "Edit" at bounding box center [1447, 162] width 71 height 30
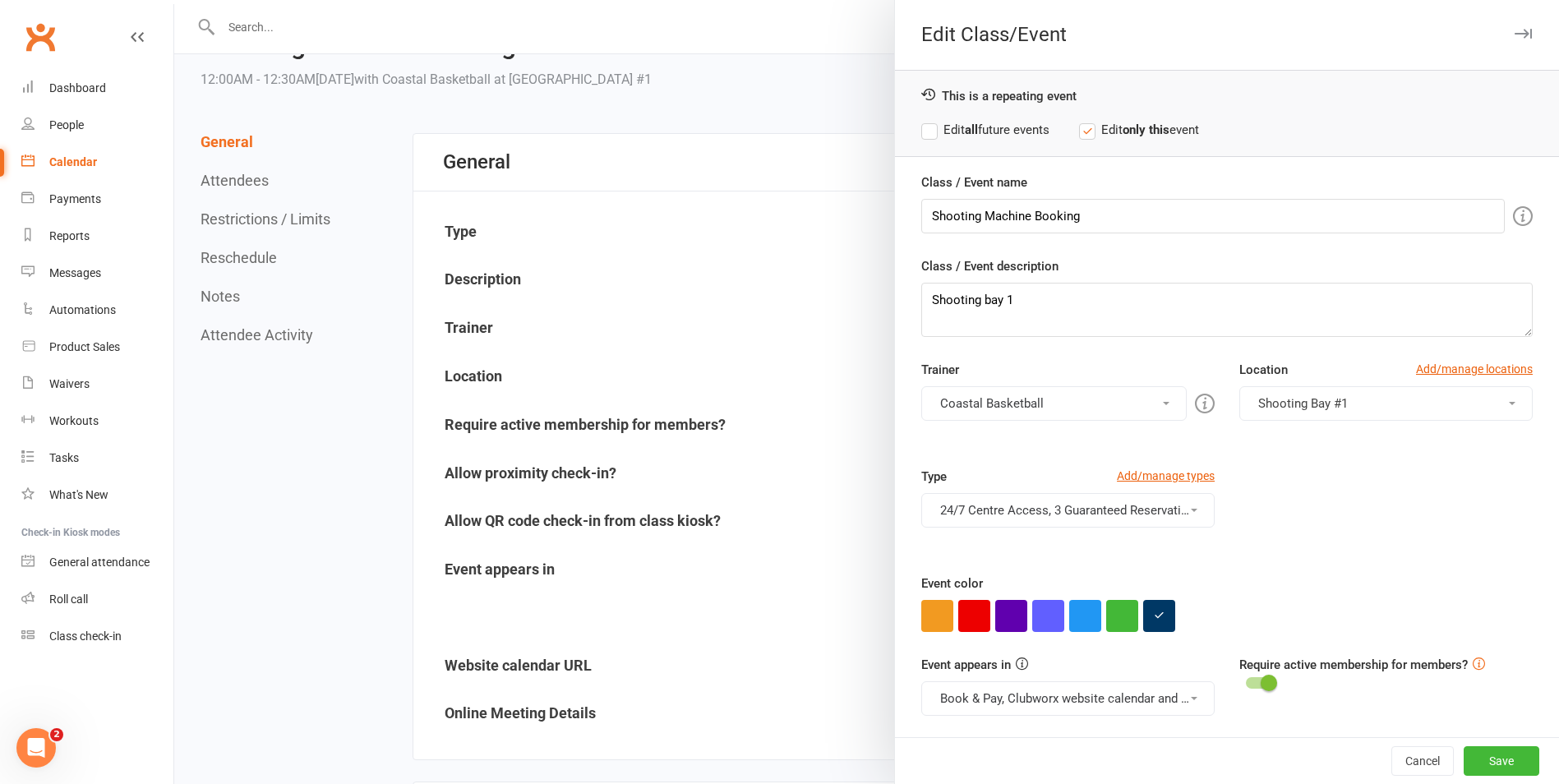
click at [1115, 509] on button "24/7 Centre Access, 3 Guaranteed Reservations Per Week on Shooting Bays" at bounding box center [1067, 510] width 294 height 35
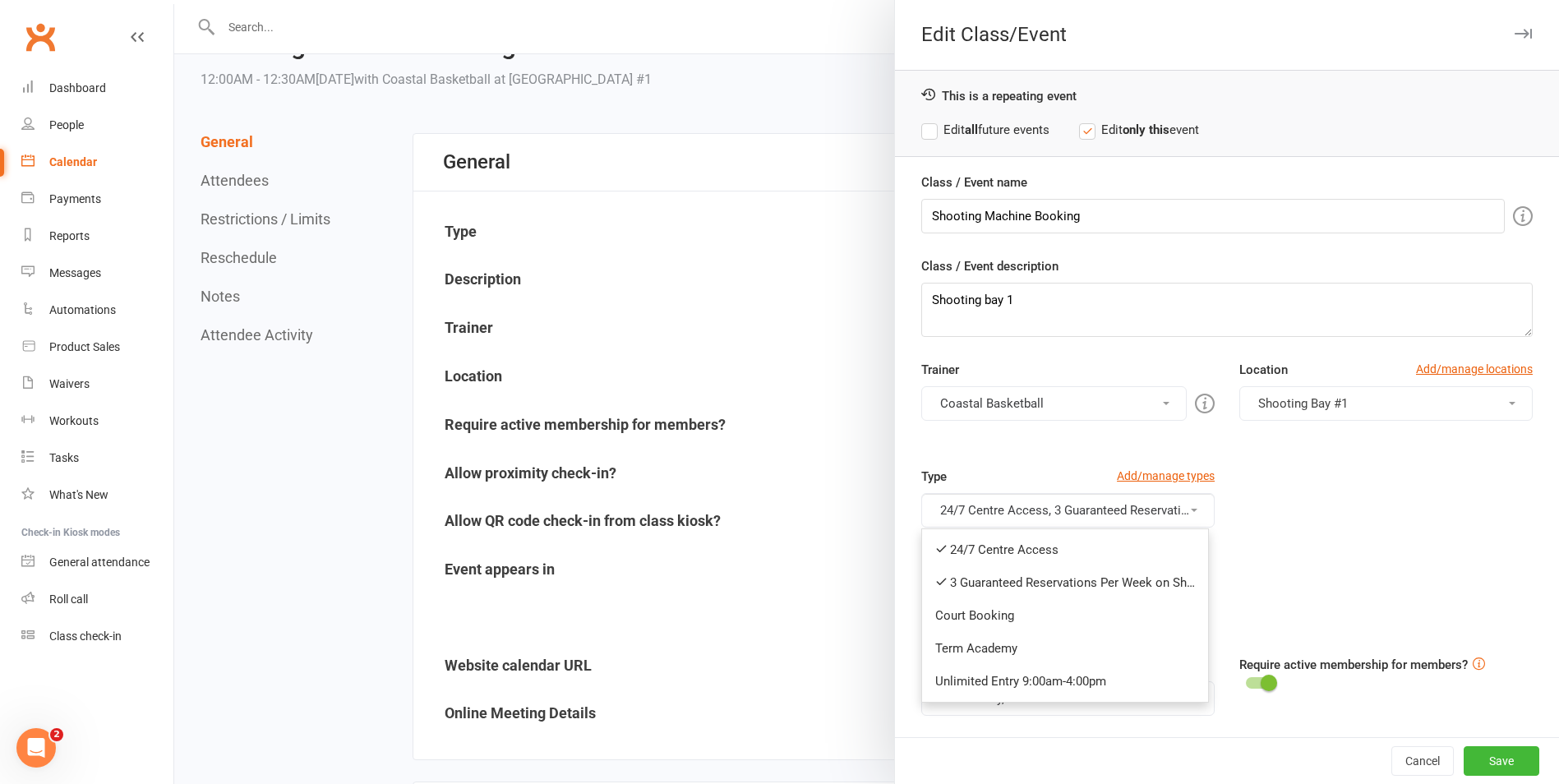
click at [1118, 512] on button "24/7 Centre Access, 3 Guaranteed Reservations Per Week on Shooting Bays" at bounding box center [1067, 510] width 294 height 35
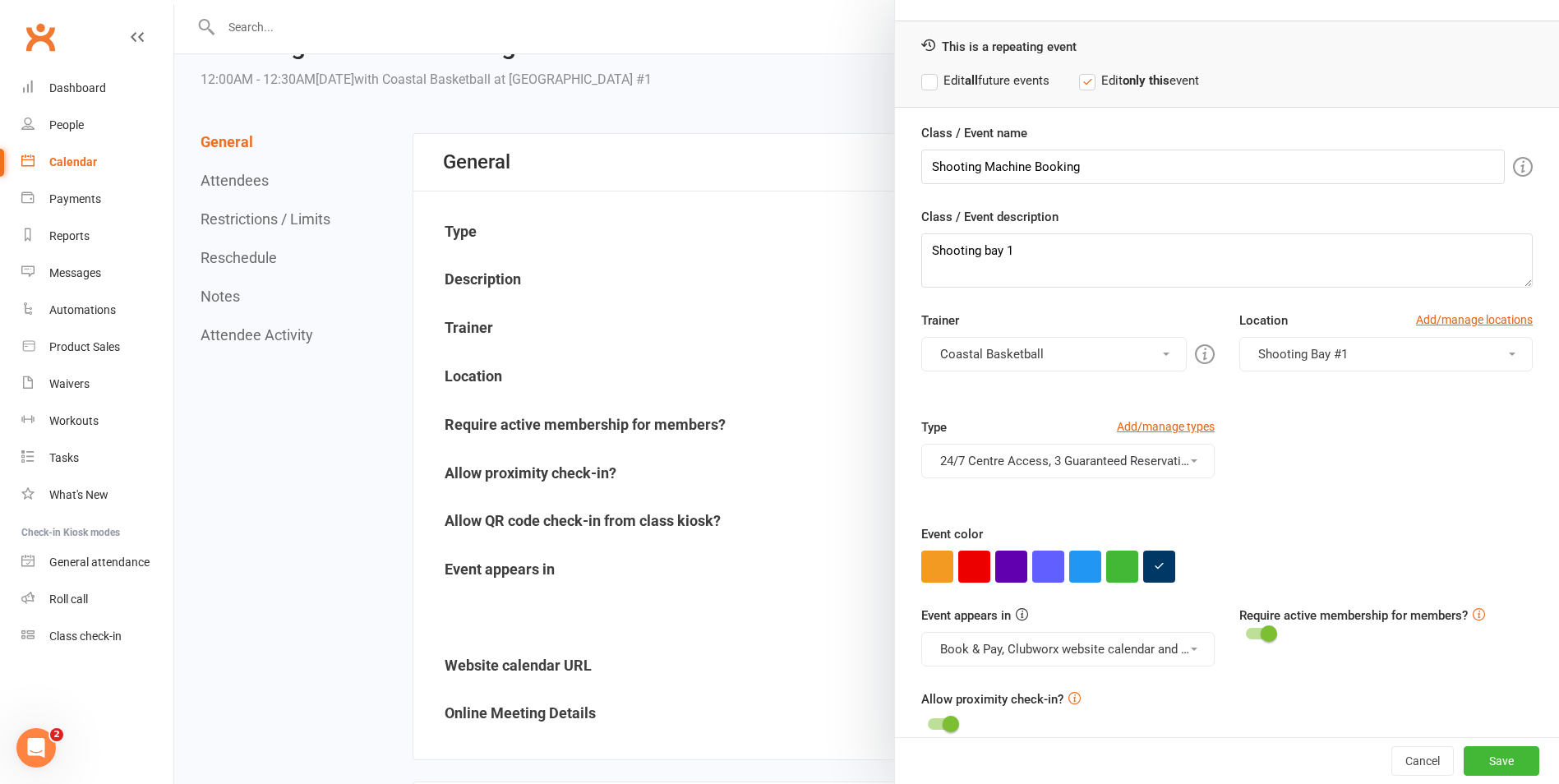
scroll to position [70, 0]
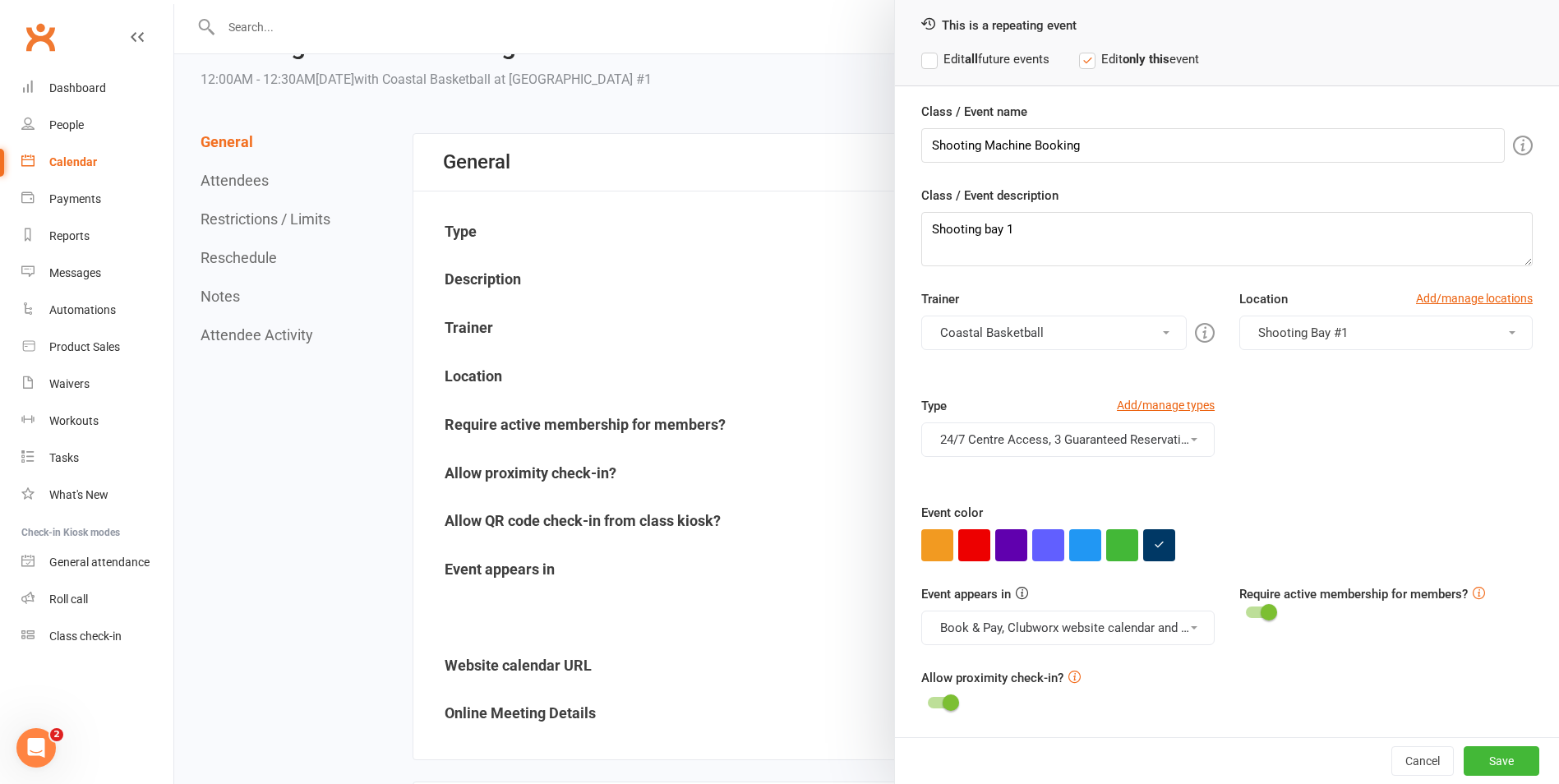
click at [1063, 624] on button "Book & Pay, Clubworx website calendar and Mobile app" at bounding box center [1067, 627] width 294 height 35
click at [1072, 679] on link "Clubworx website calendar and Mobile app" at bounding box center [1060, 667] width 276 height 33
click at [1071, 625] on button "Book & Pay" at bounding box center [1067, 627] width 294 height 35
click at [1078, 660] on link "Clubworx website calendar and Mobile app" at bounding box center [1052, 667] width 261 height 33
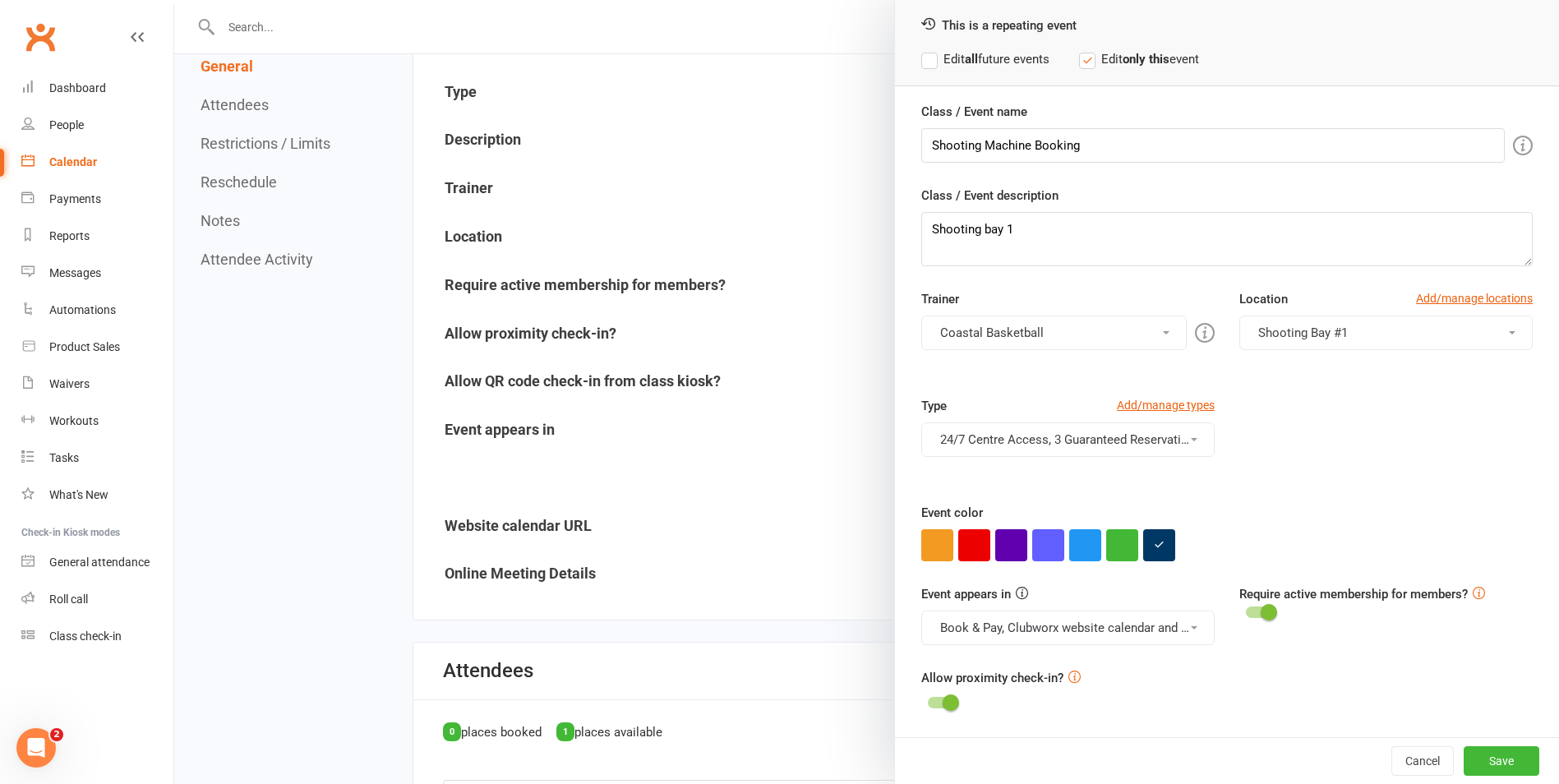
scroll to position [247, 0]
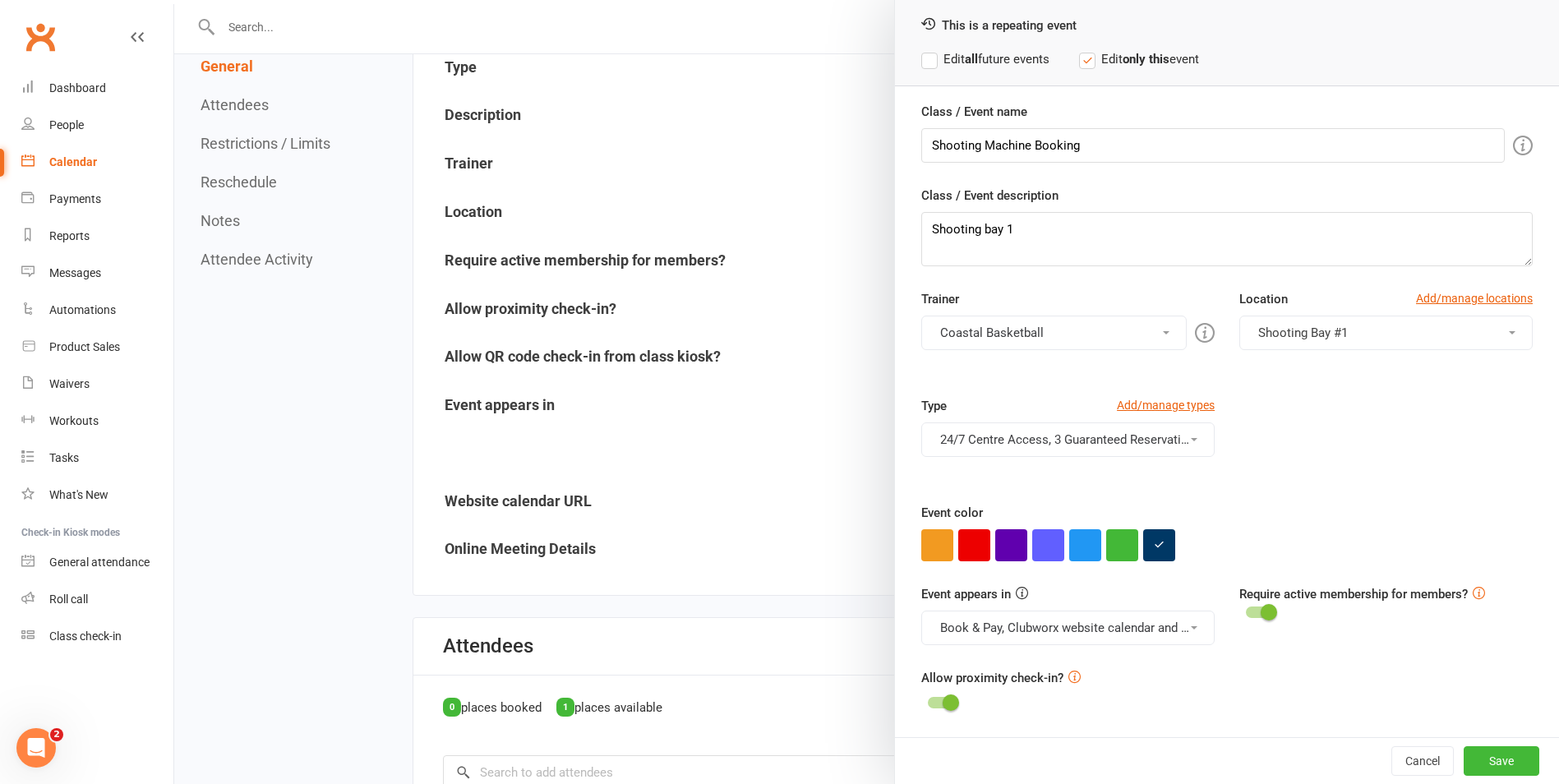
click at [1072, 622] on button "Book & Pay, Clubworx website calendar and Mobile app" at bounding box center [1067, 627] width 294 height 35
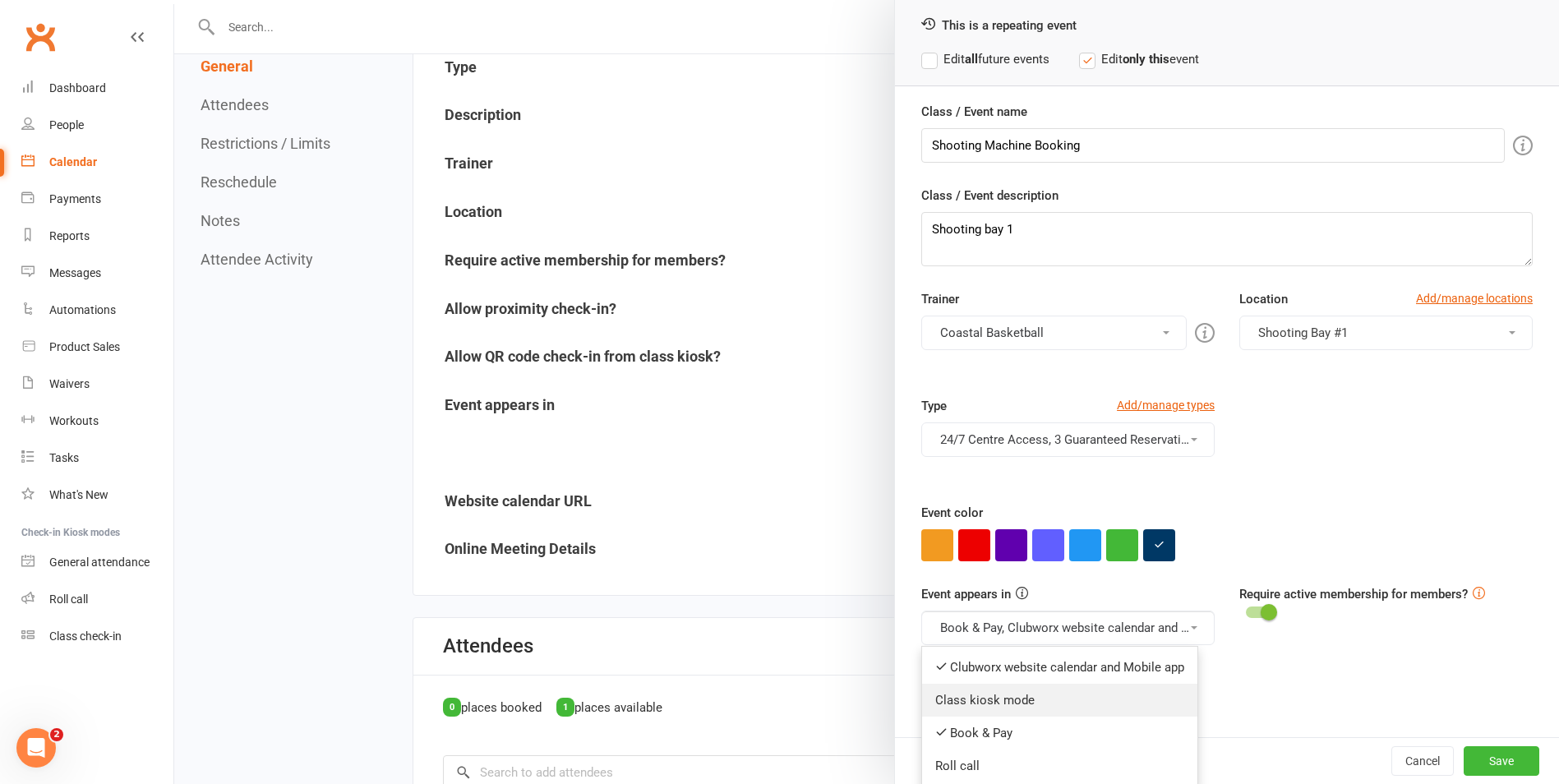
click at [1121, 696] on link "Class kiosk mode" at bounding box center [1060, 700] width 276 height 33
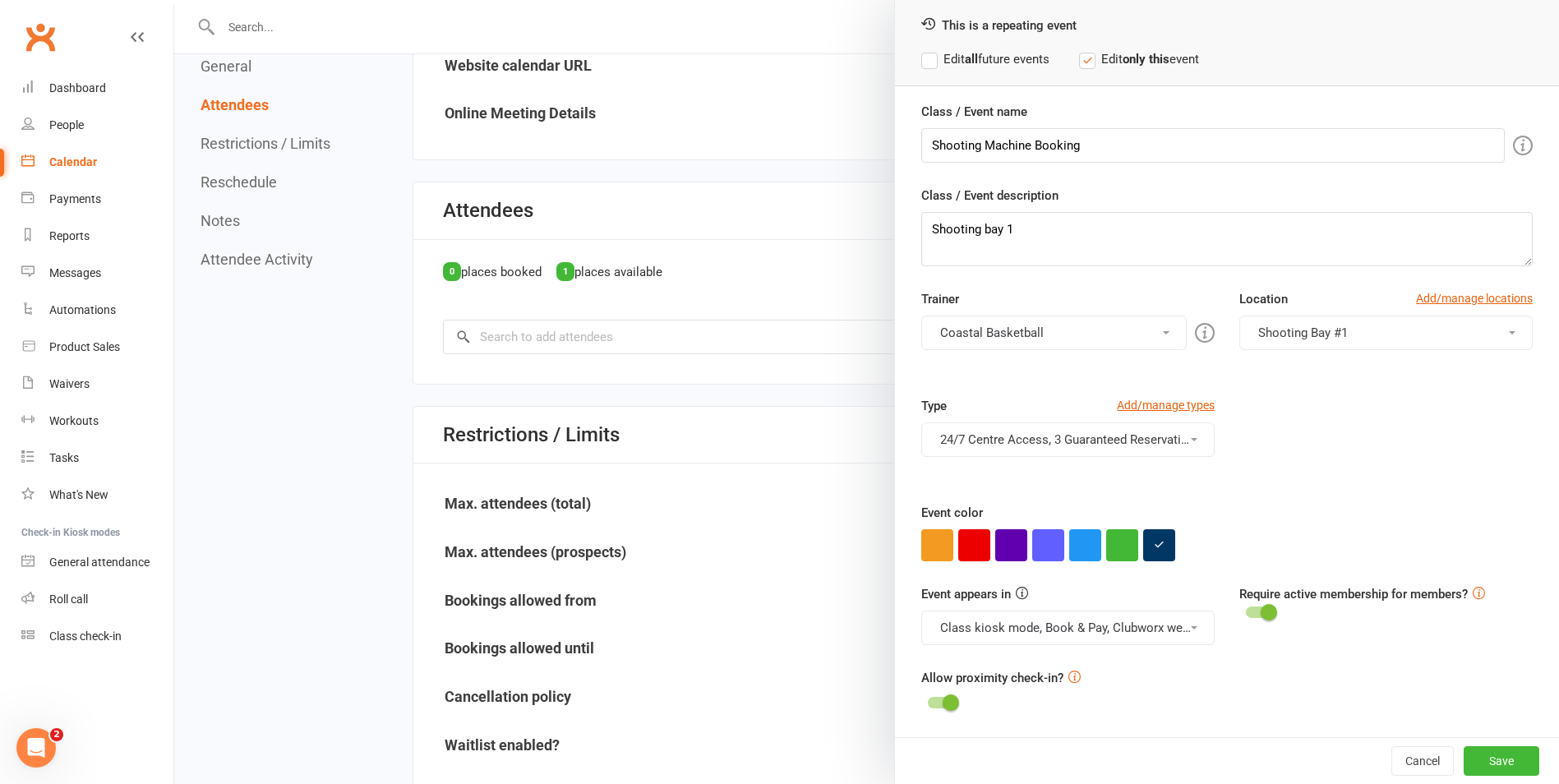
scroll to position [740, 0]
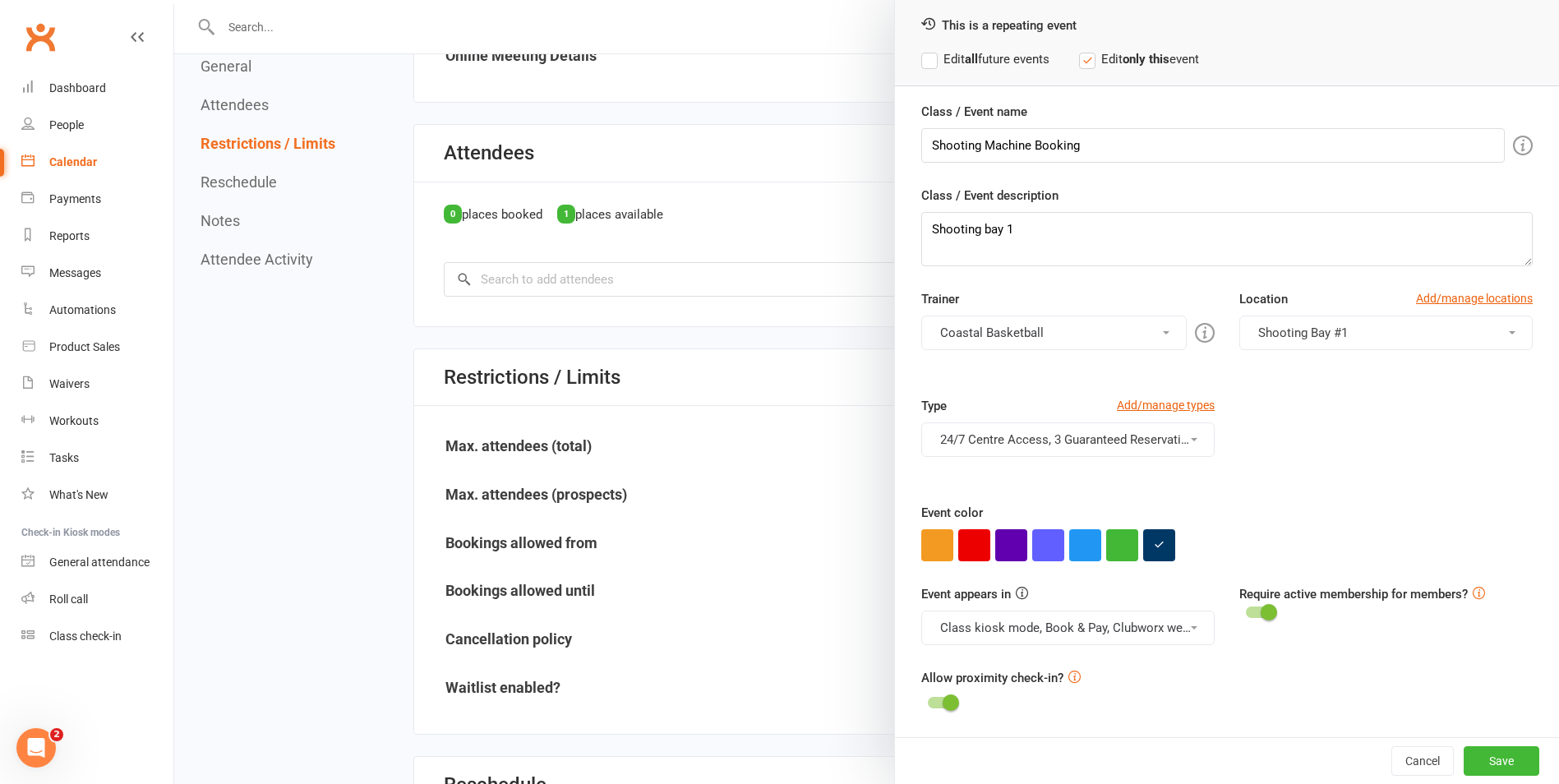
click at [1142, 635] on button "Class kiosk mode, Book & Pay, Clubworx website calendar and Mobile app" at bounding box center [1067, 627] width 294 height 35
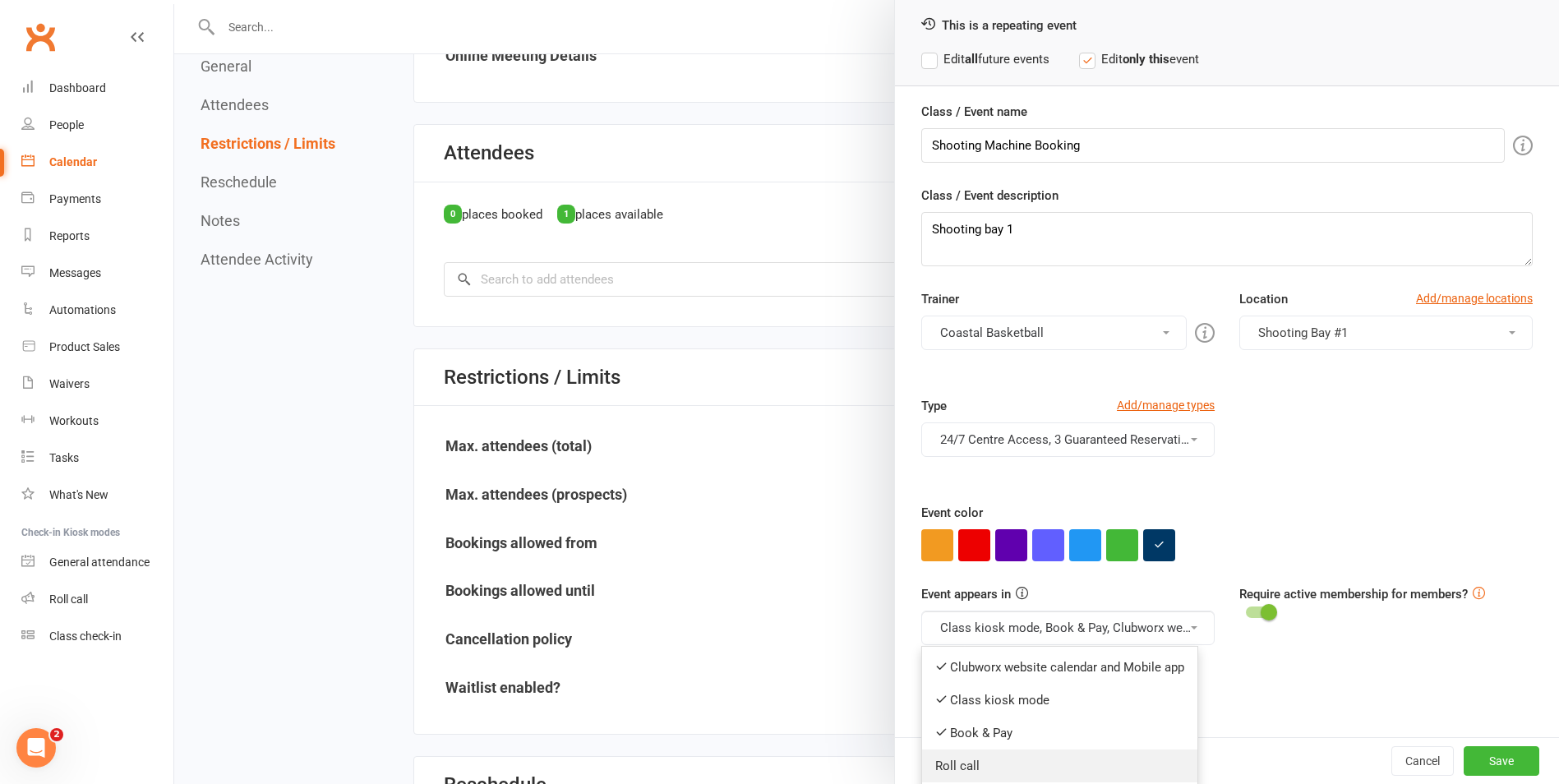
click at [1123, 753] on link "Roll call" at bounding box center [1060, 765] width 276 height 33
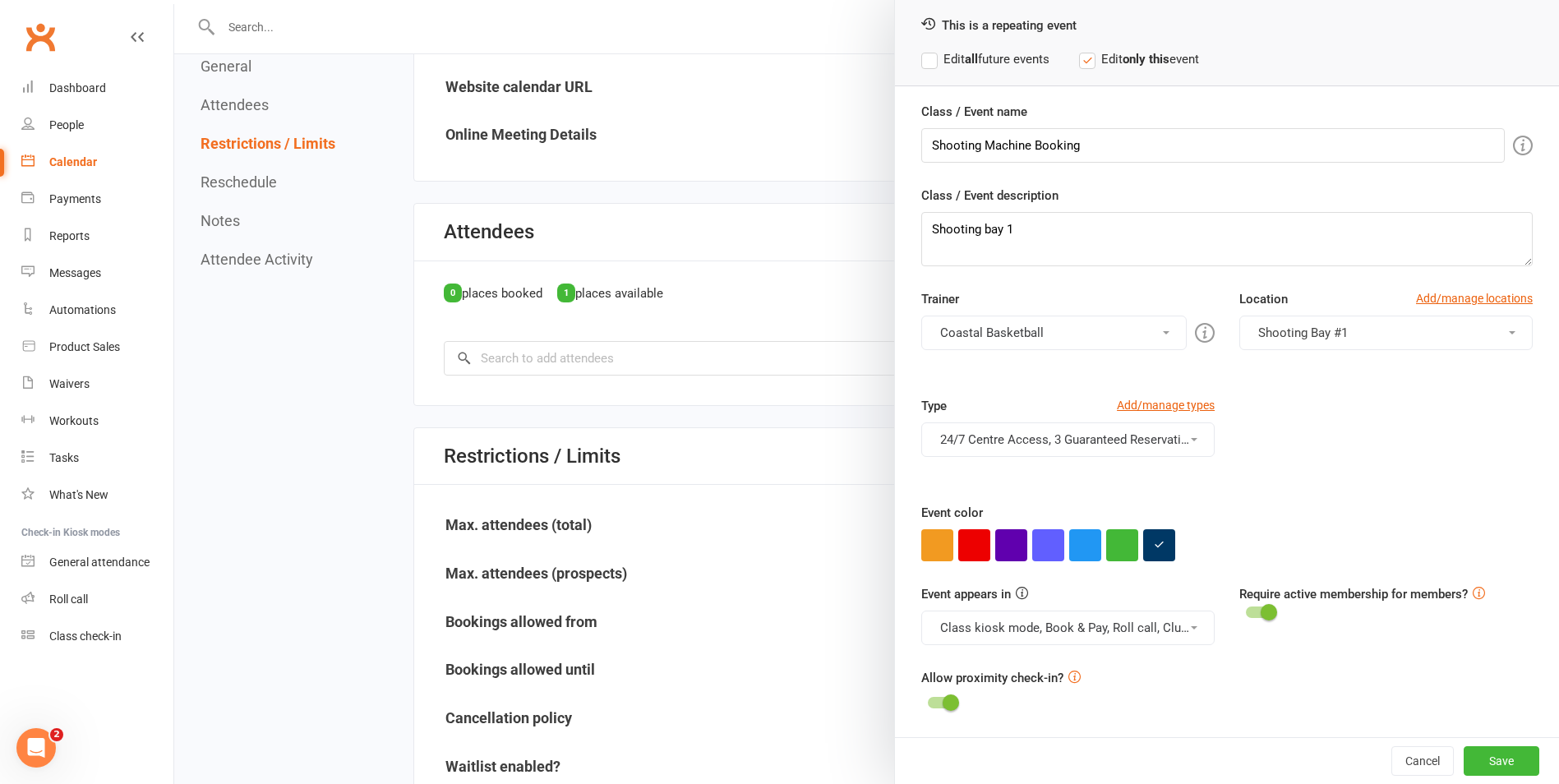
scroll to position [575, 0]
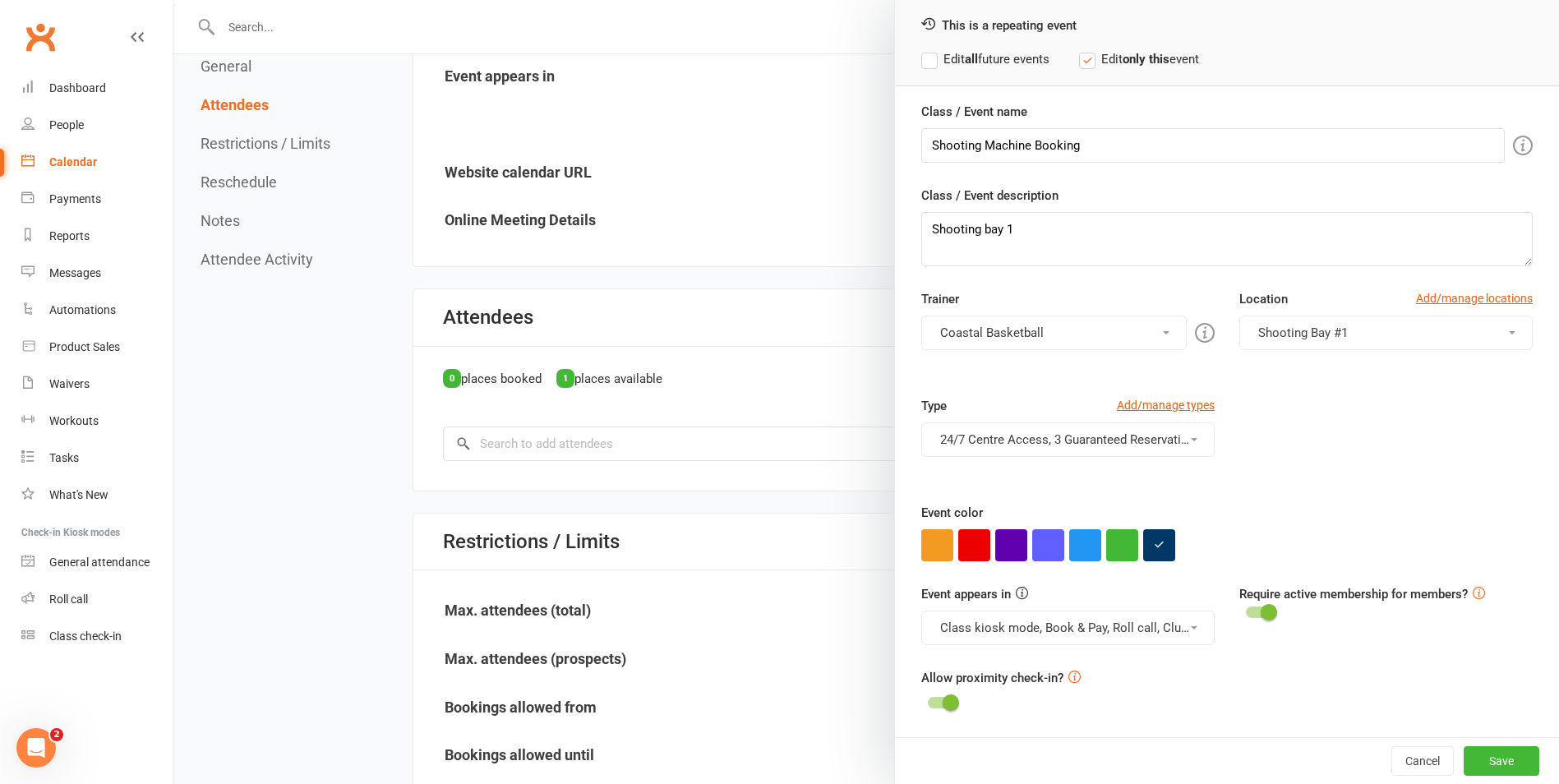
drag, startPoint x: 929, startPoint y: 63, endPoint x: 963, endPoint y: 98, distance: 48.8
click at [927, 63] on label "Edit all future events" at bounding box center [985, 59] width 129 height 20
click at [1476, 752] on button "Save" at bounding box center [1502, 761] width 76 height 30
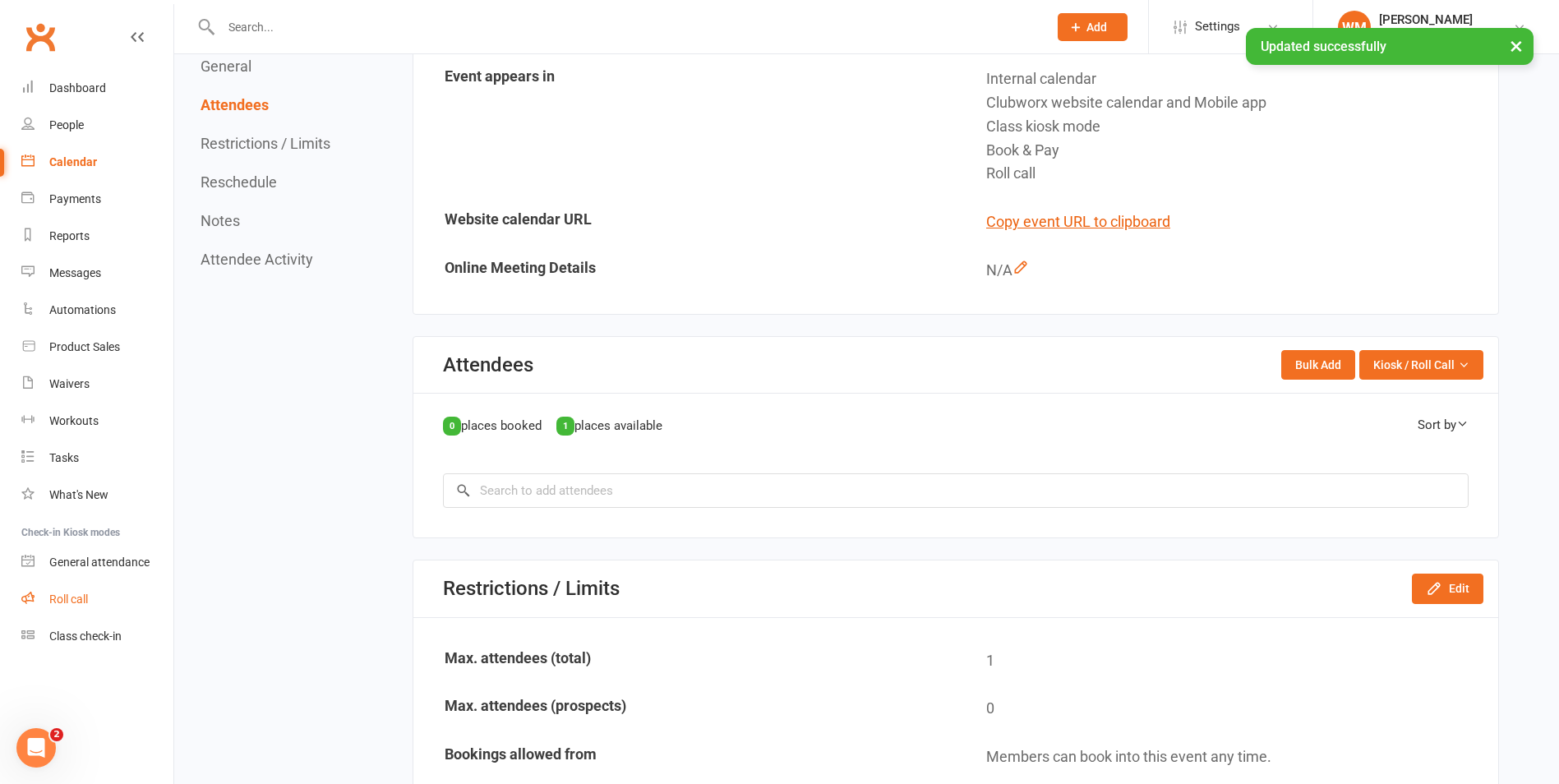
click at [105, 596] on link "Roll call" at bounding box center [98, 598] width 152 height 37
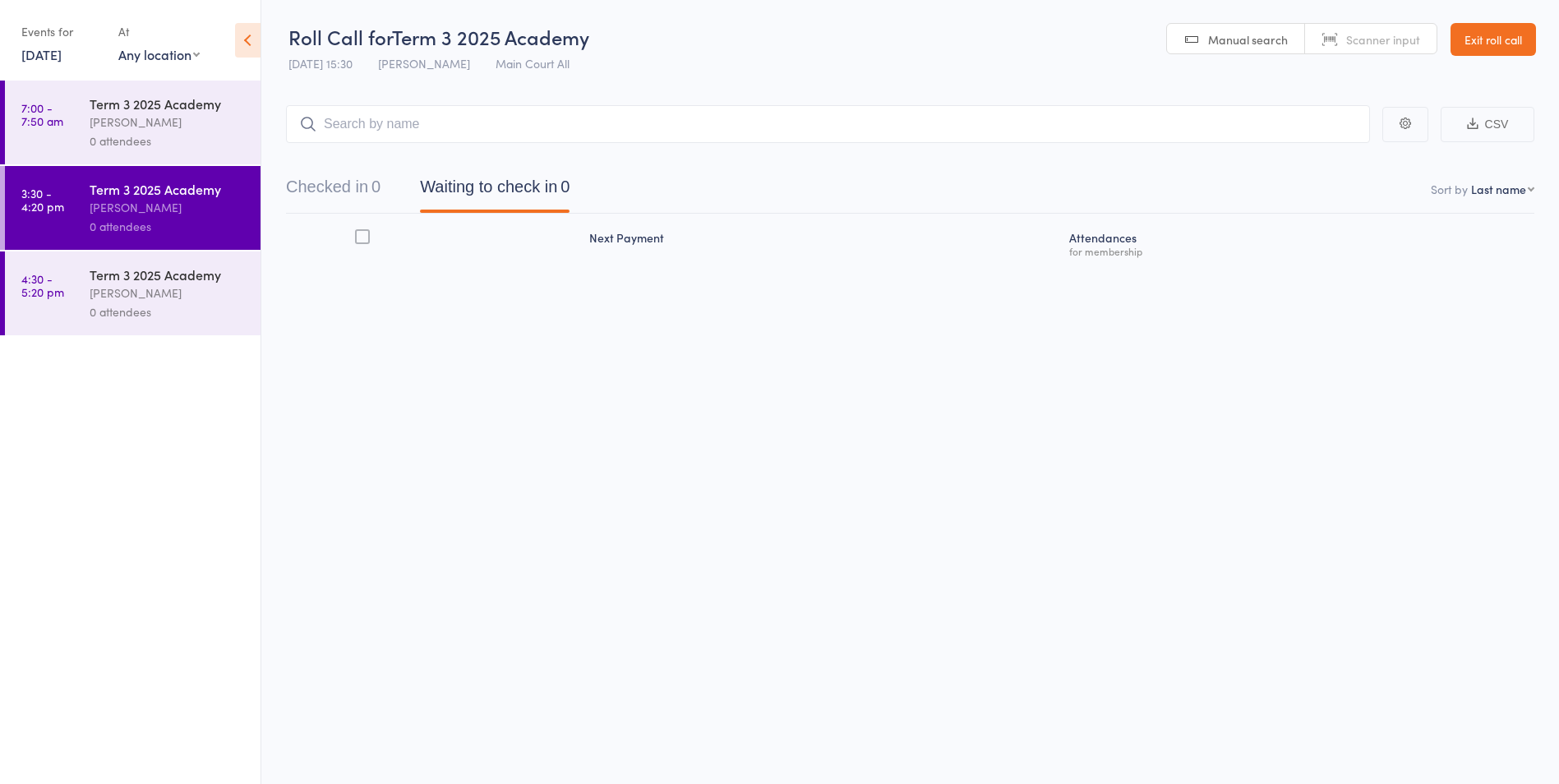
click at [62, 55] on link "[DATE]" at bounding box center [41, 53] width 40 height 18
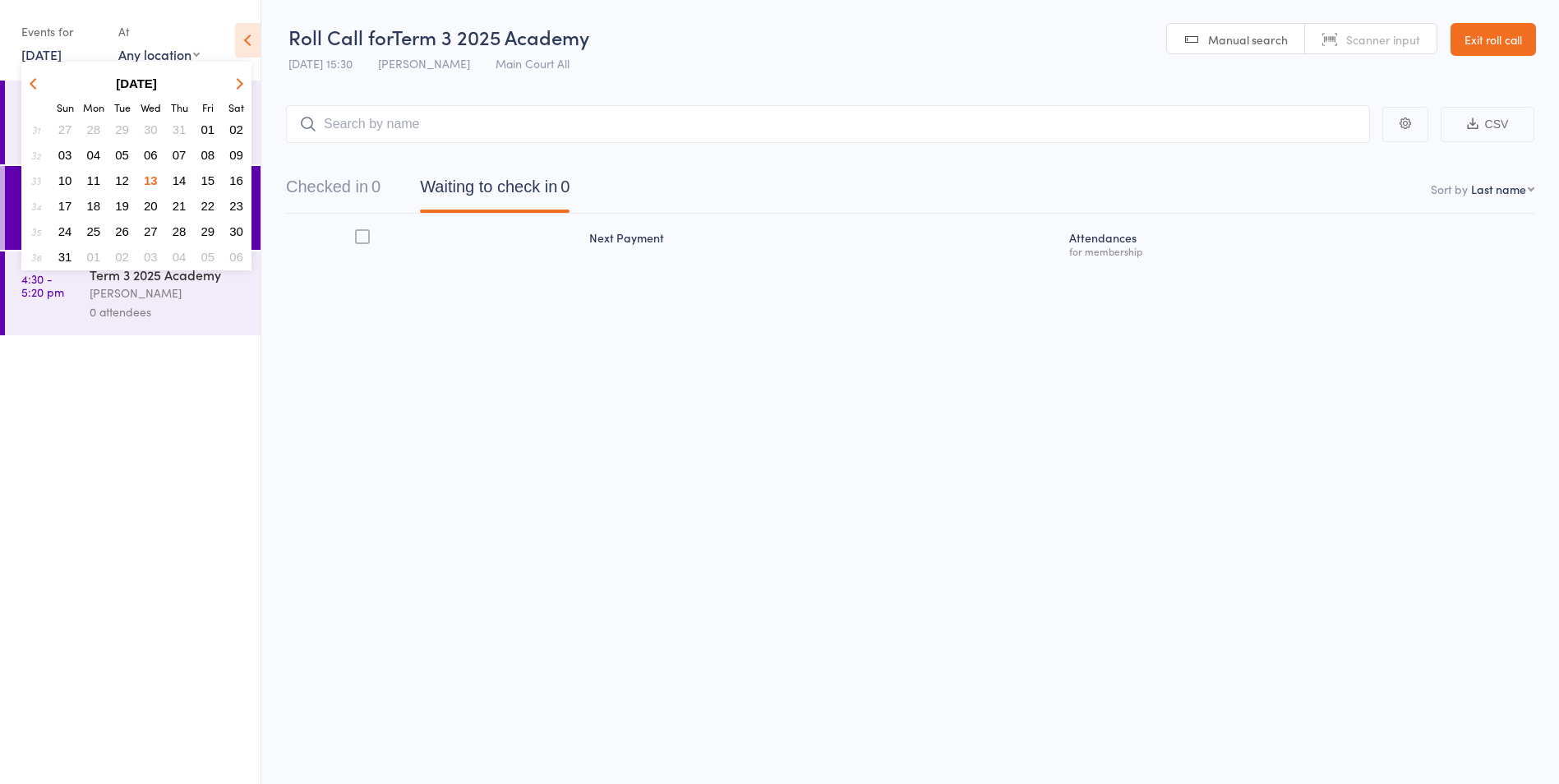
click at [182, 183] on span "14" at bounding box center [179, 180] width 14 height 14
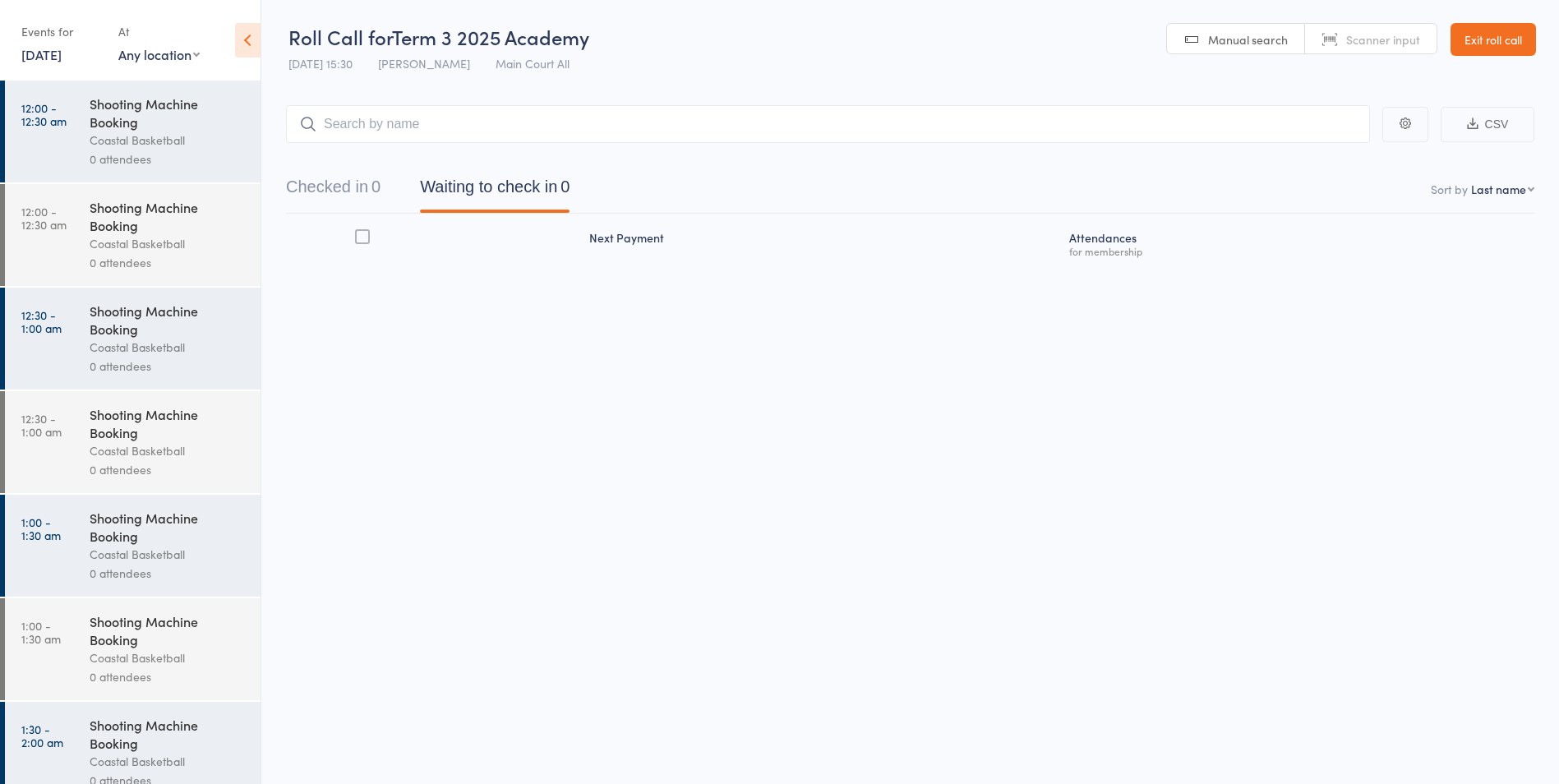
click at [1472, 28] on link "Exit roll call" at bounding box center [1493, 39] width 85 height 33
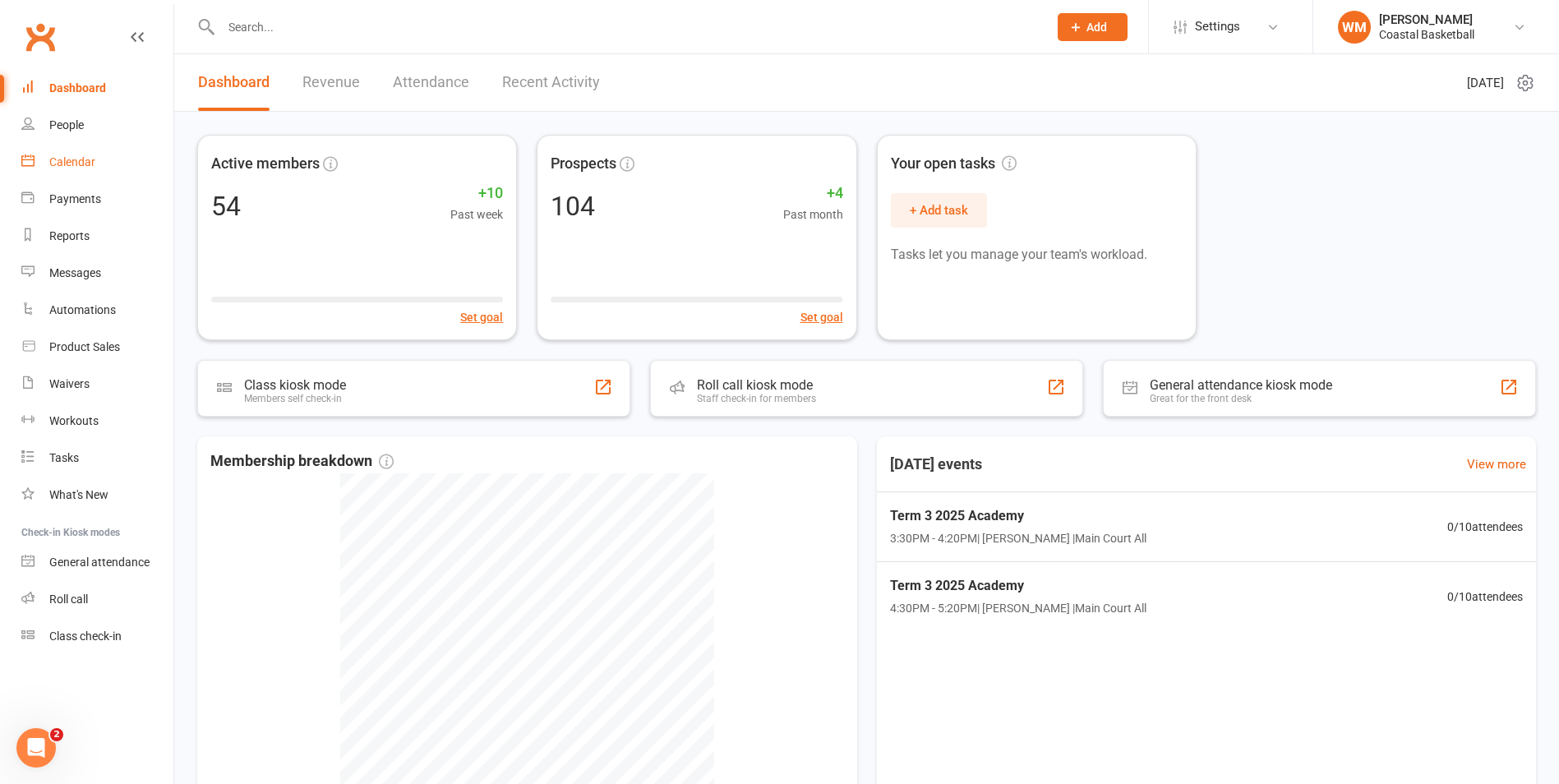
click at [83, 151] on link "Calendar" at bounding box center [98, 161] width 152 height 37
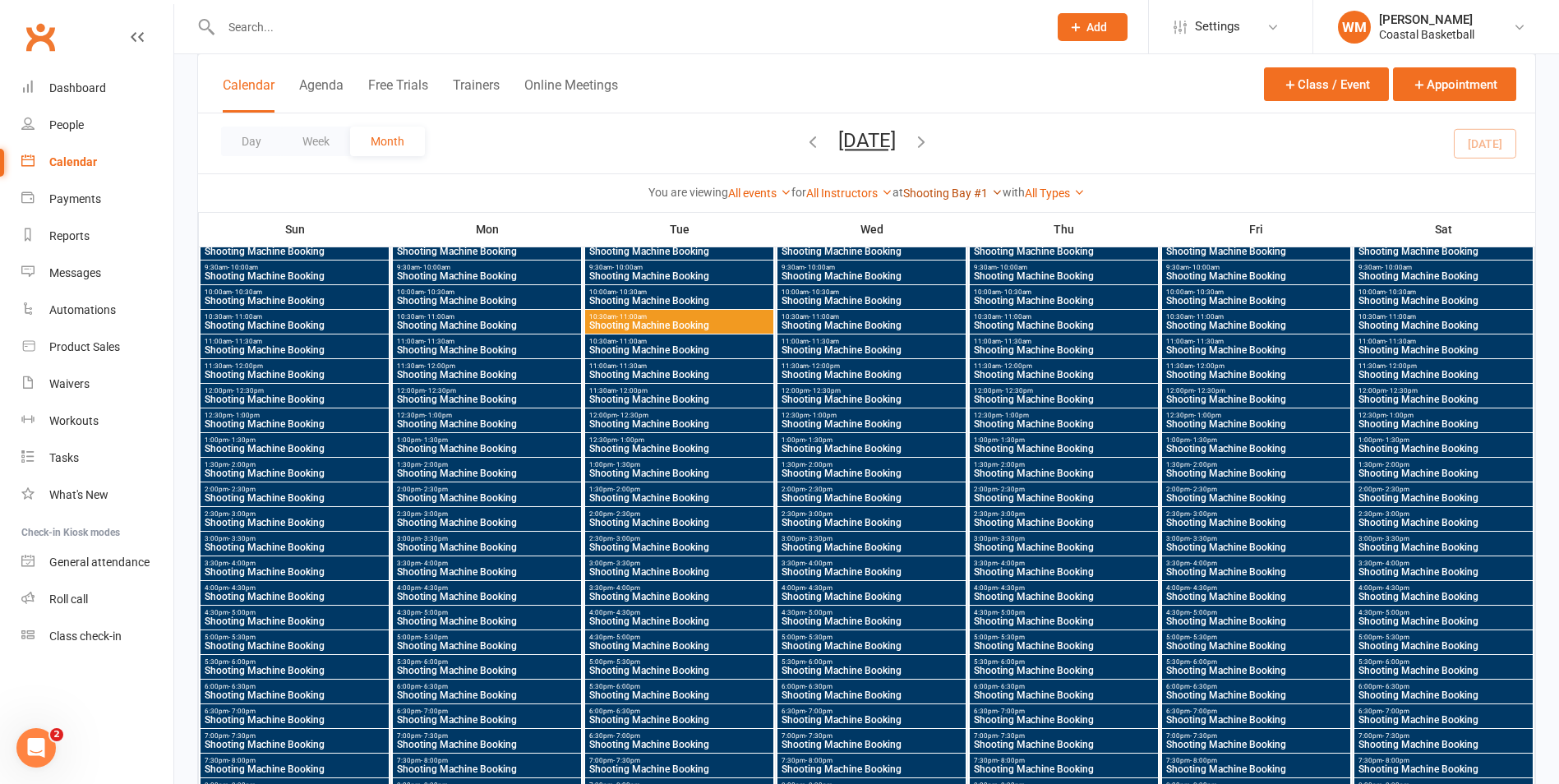
scroll to position [3040, 0]
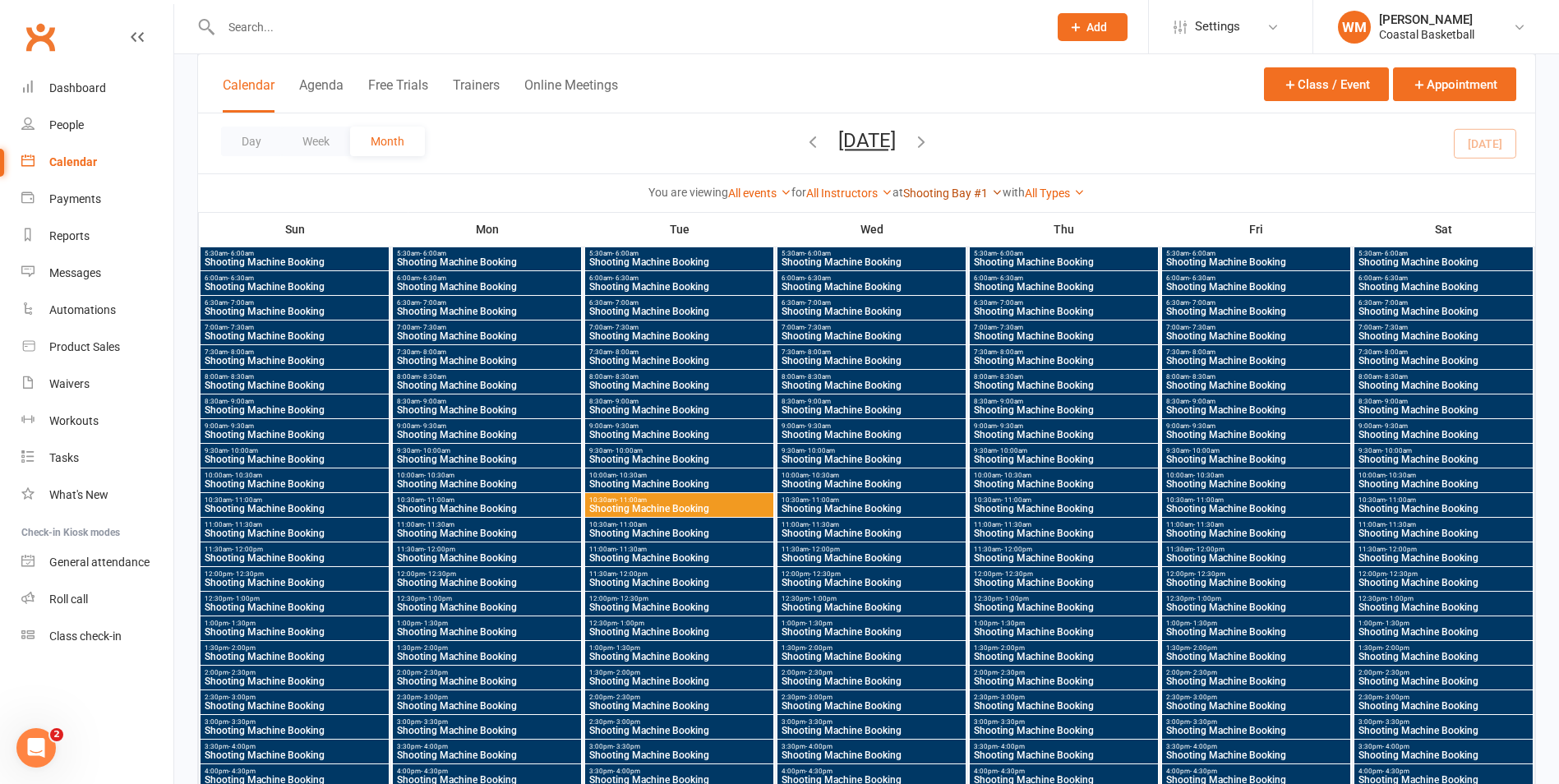
click at [947, 194] on link "Shooting Bay #1" at bounding box center [953, 193] width 99 height 13
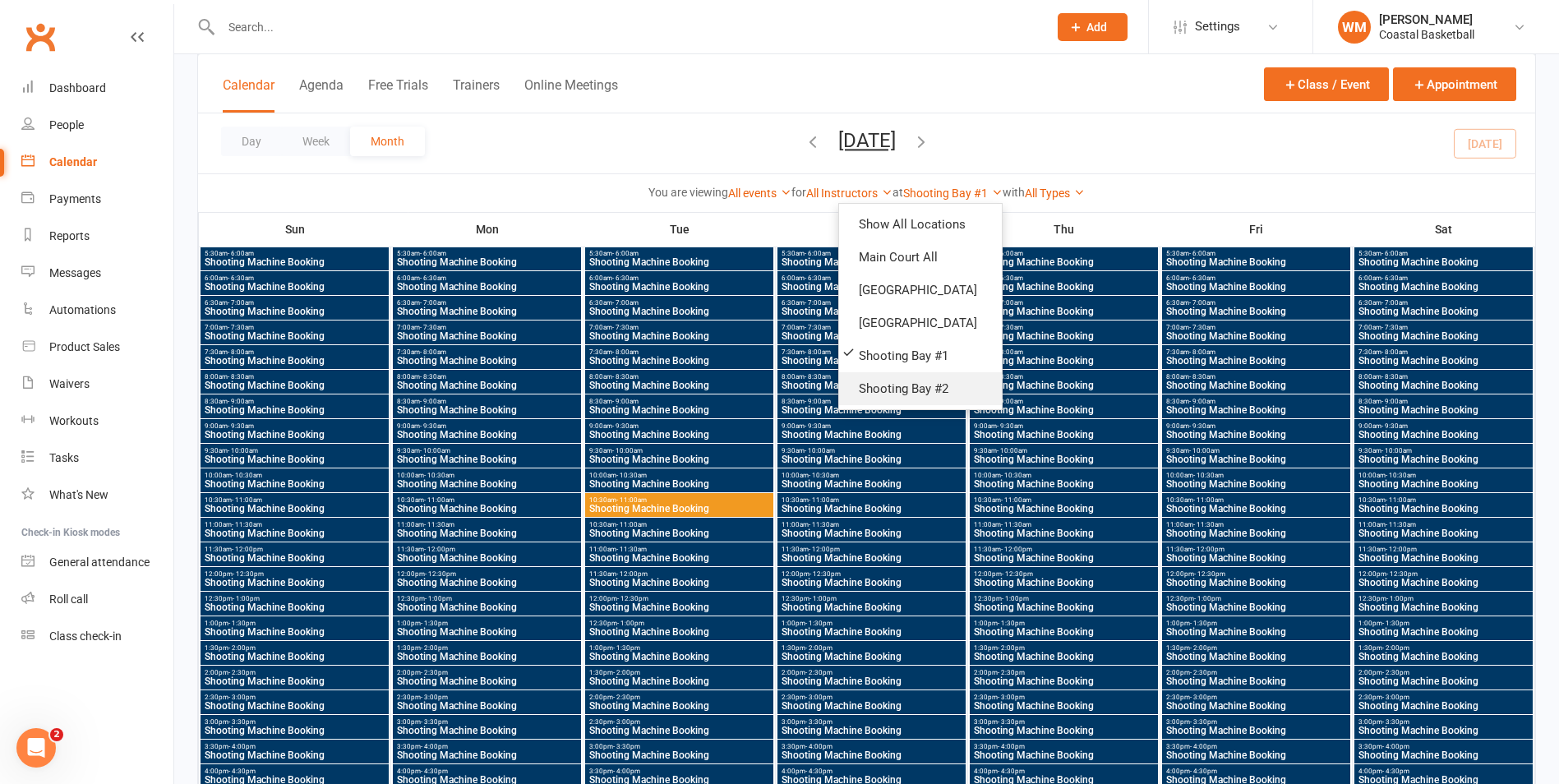
click at [966, 374] on link "Shooting Bay #2" at bounding box center [920, 388] width 162 height 33
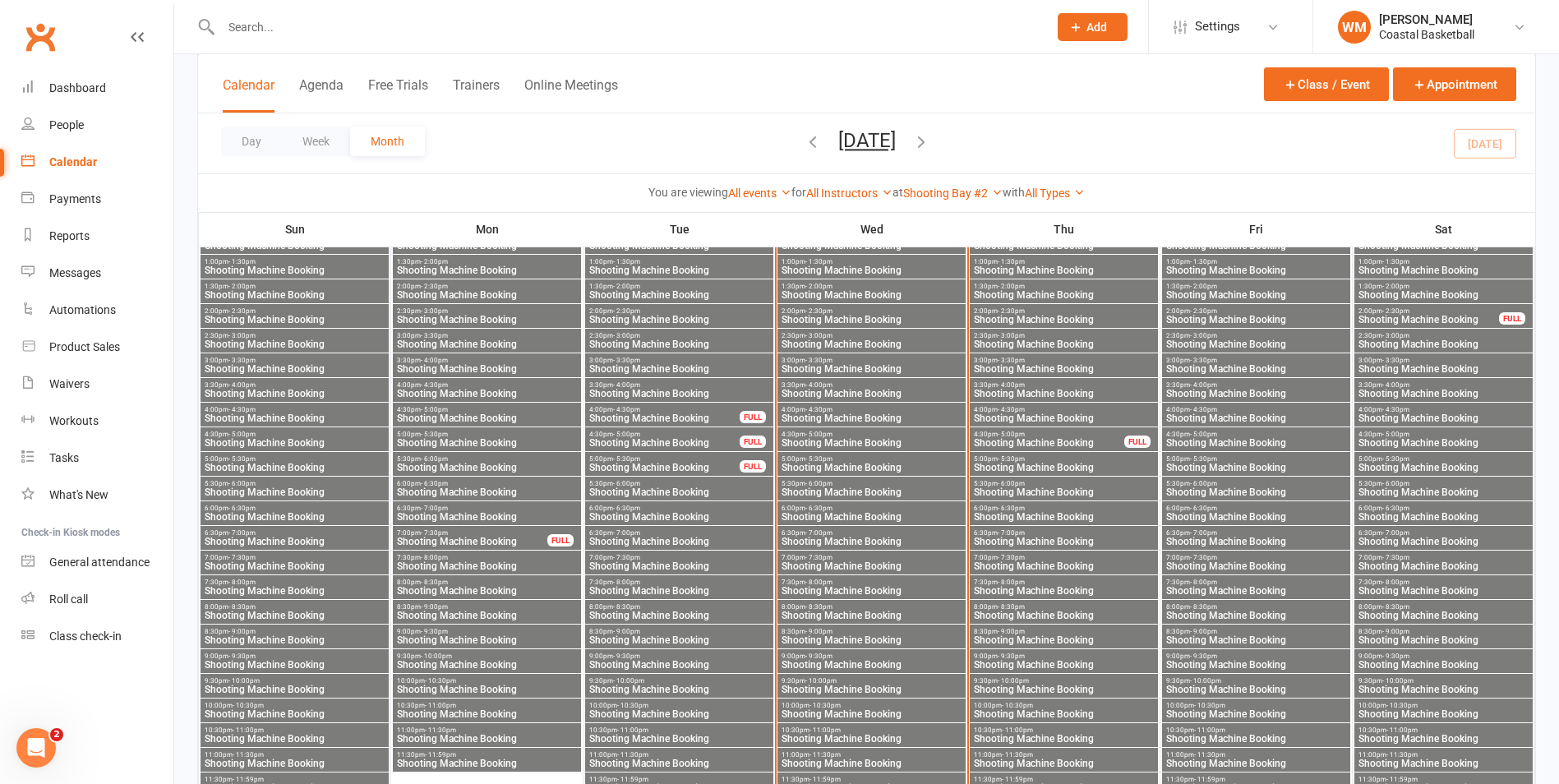
scroll to position [2136, 0]
click at [1097, 438] on span "4:30pm - 5:00pm" at bounding box center [1049, 436] width 152 height 8
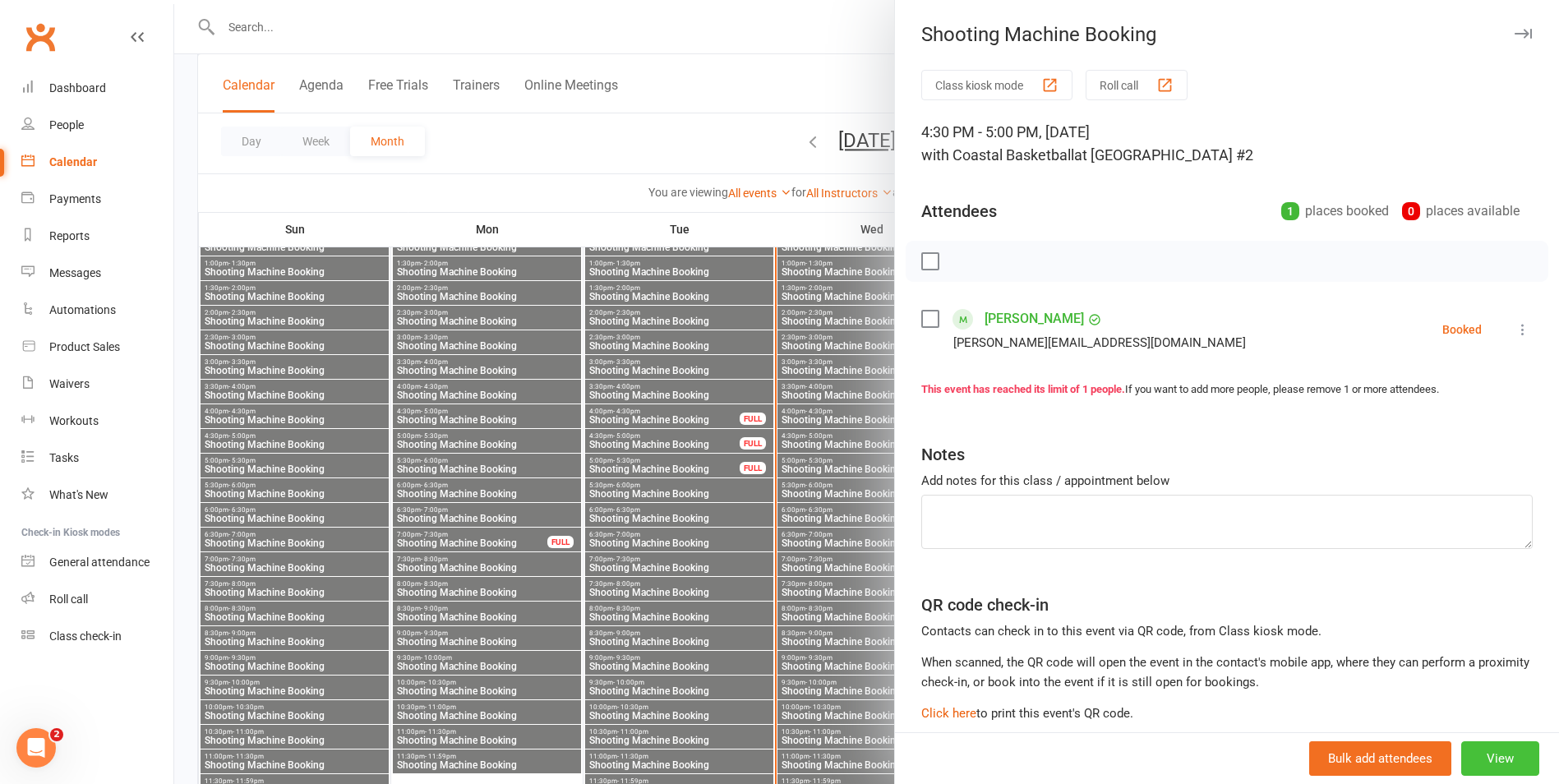
click at [1496, 762] on button "View" at bounding box center [1500, 758] width 78 height 35
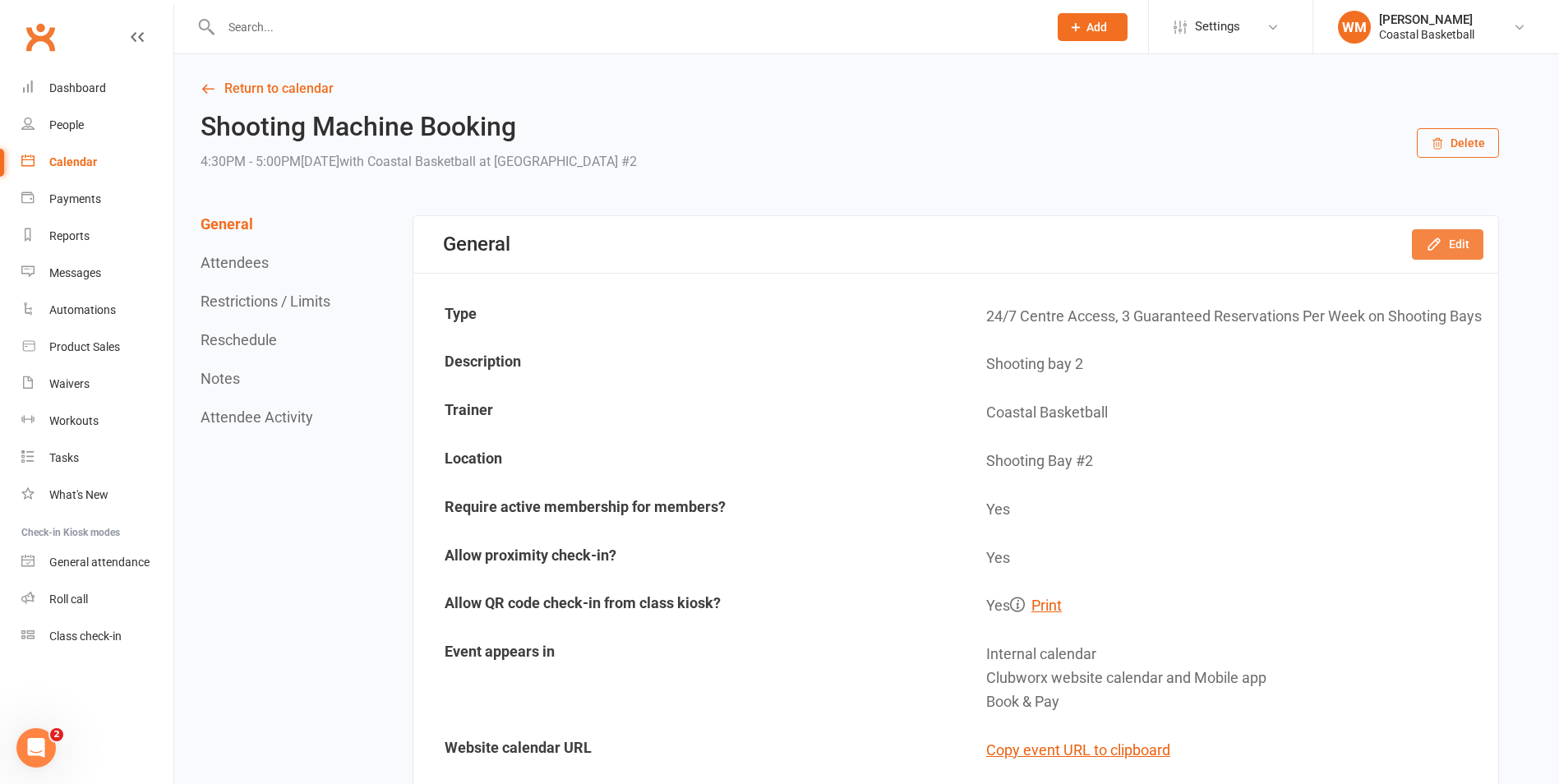
click at [1415, 248] on button "Edit" at bounding box center [1447, 244] width 71 height 30
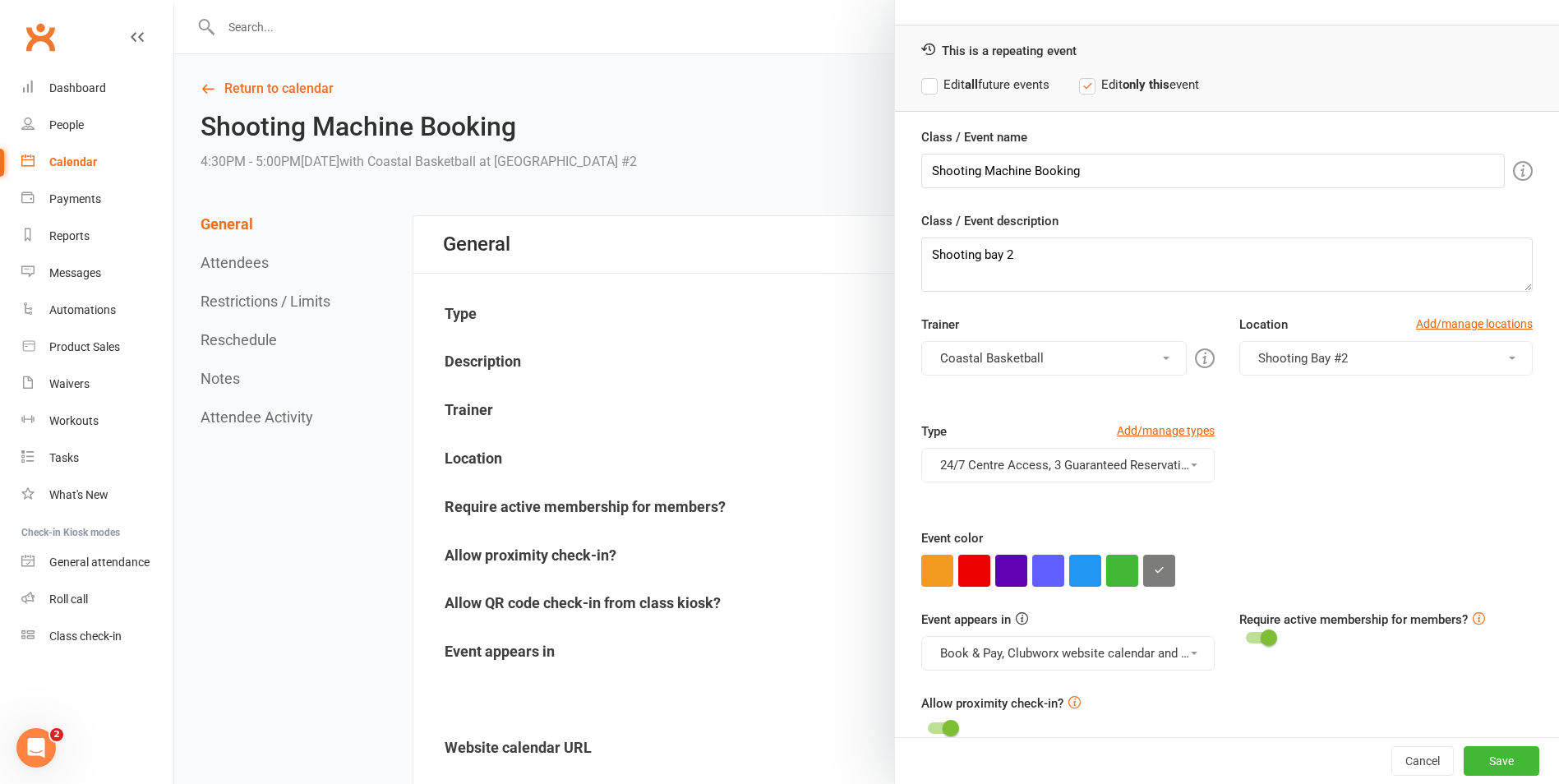
scroll to position [70, 0]
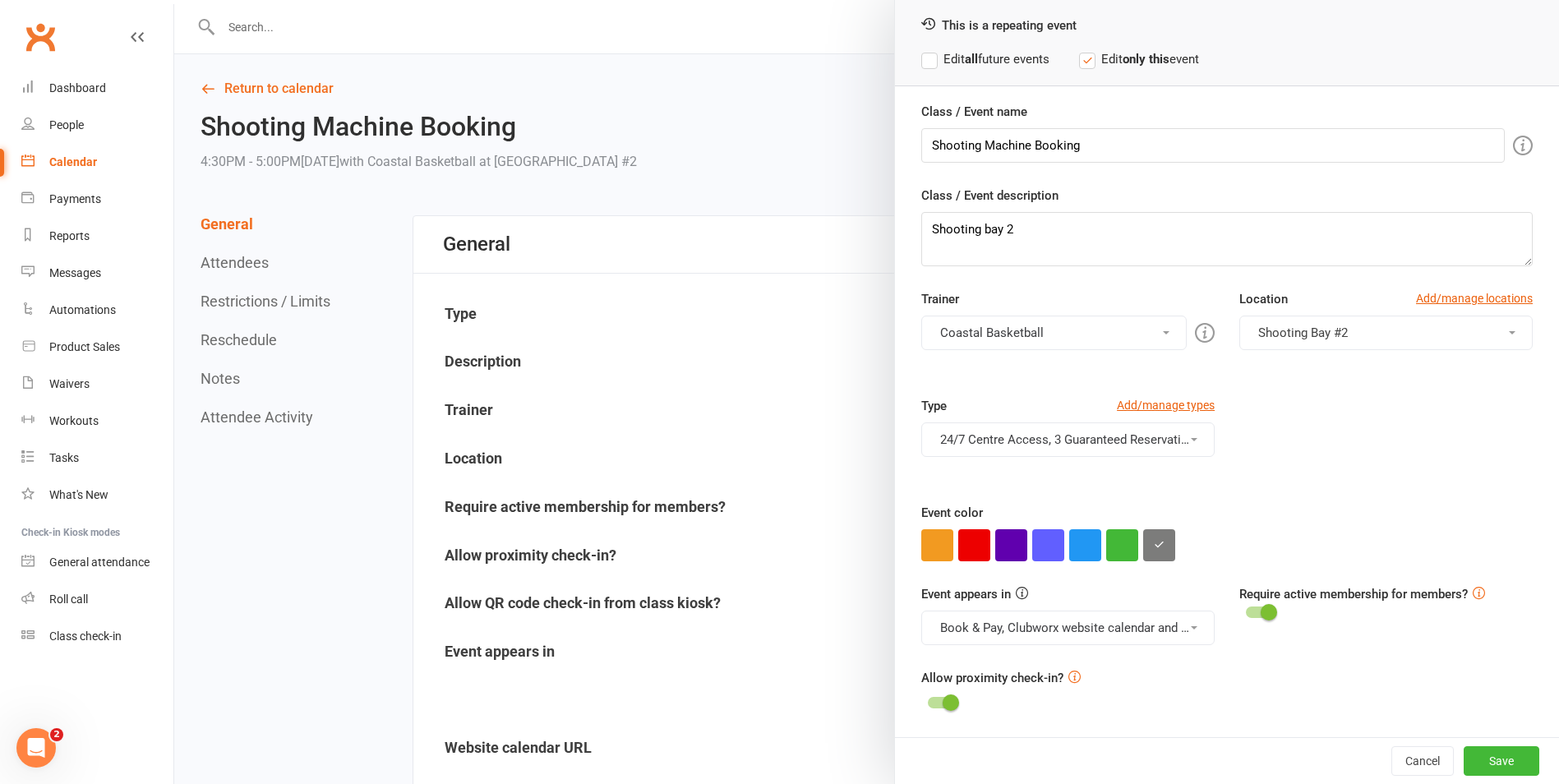
click at [1177, 451] on button "24/7 Centre Access, 3 Guaranteed Reservations Per Week on Shooting Bays" at bounding box center [1067, 439] width 294 height 35
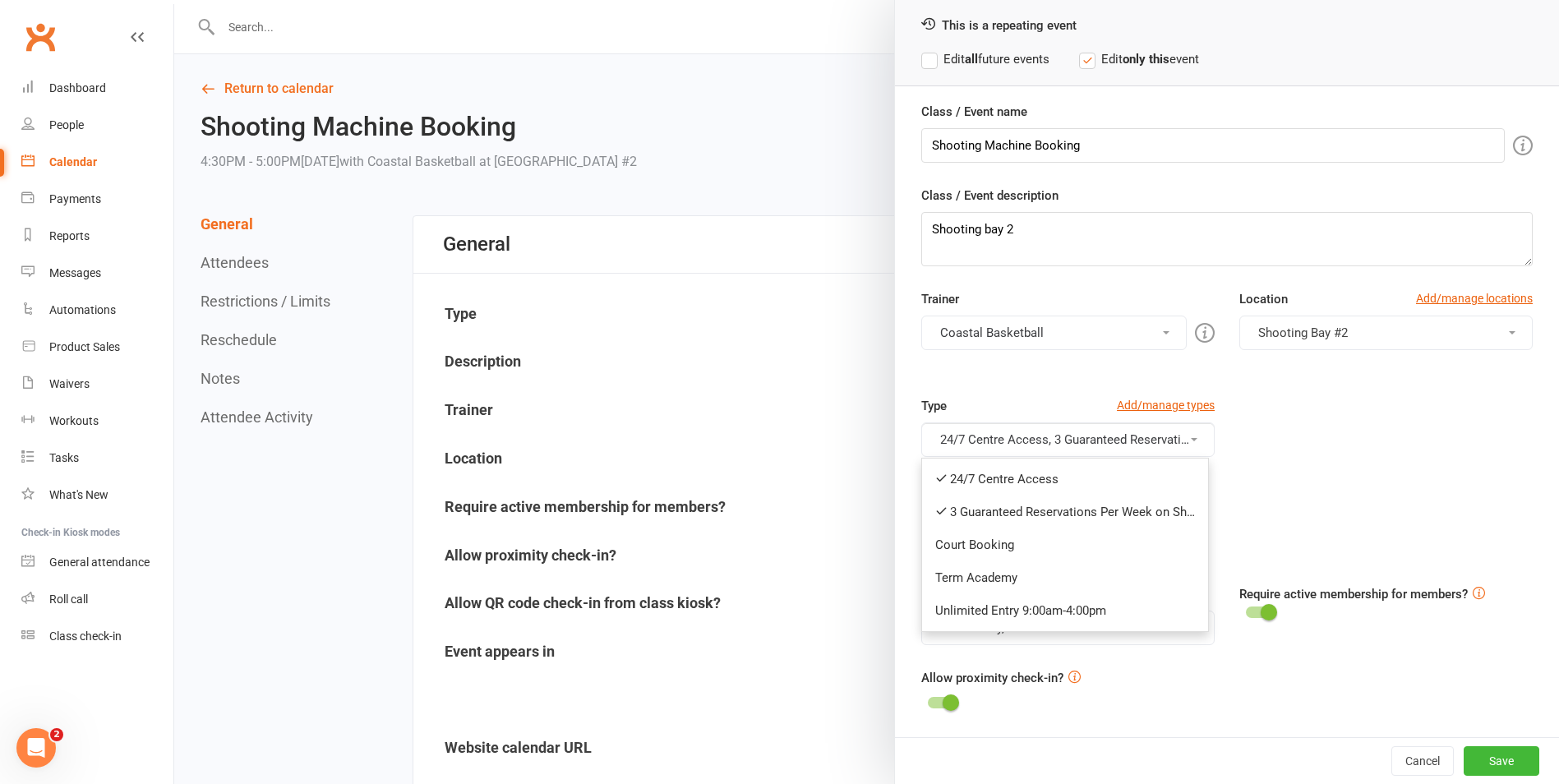
click at [1332, 437] on div "Type Add/manage types 24/7 Centre Access, 3 Guaranteed Reservations Per Week on…" at bounding box center [1227, 449] width 636 height 107
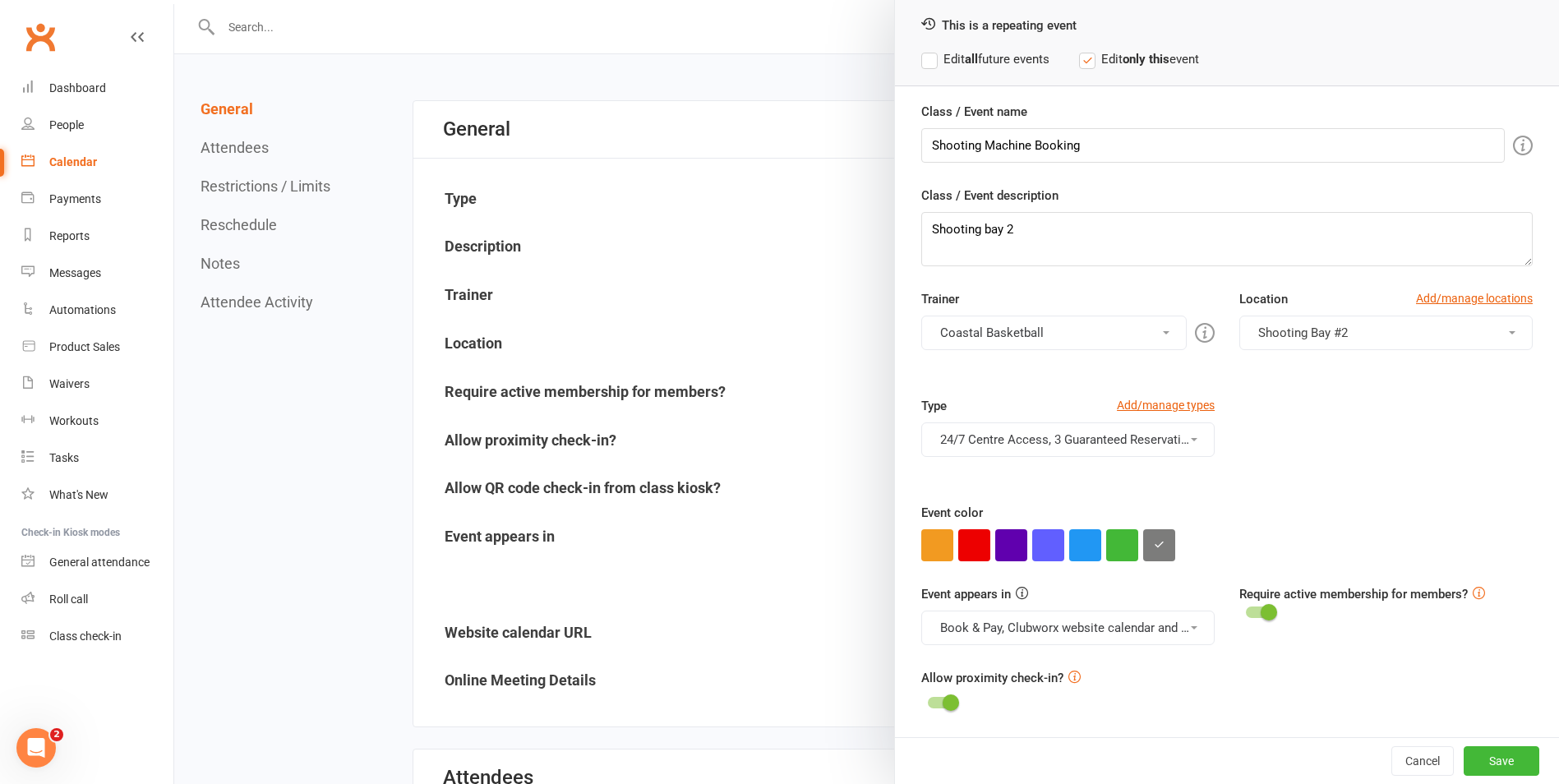
scroll to position [247, 0]
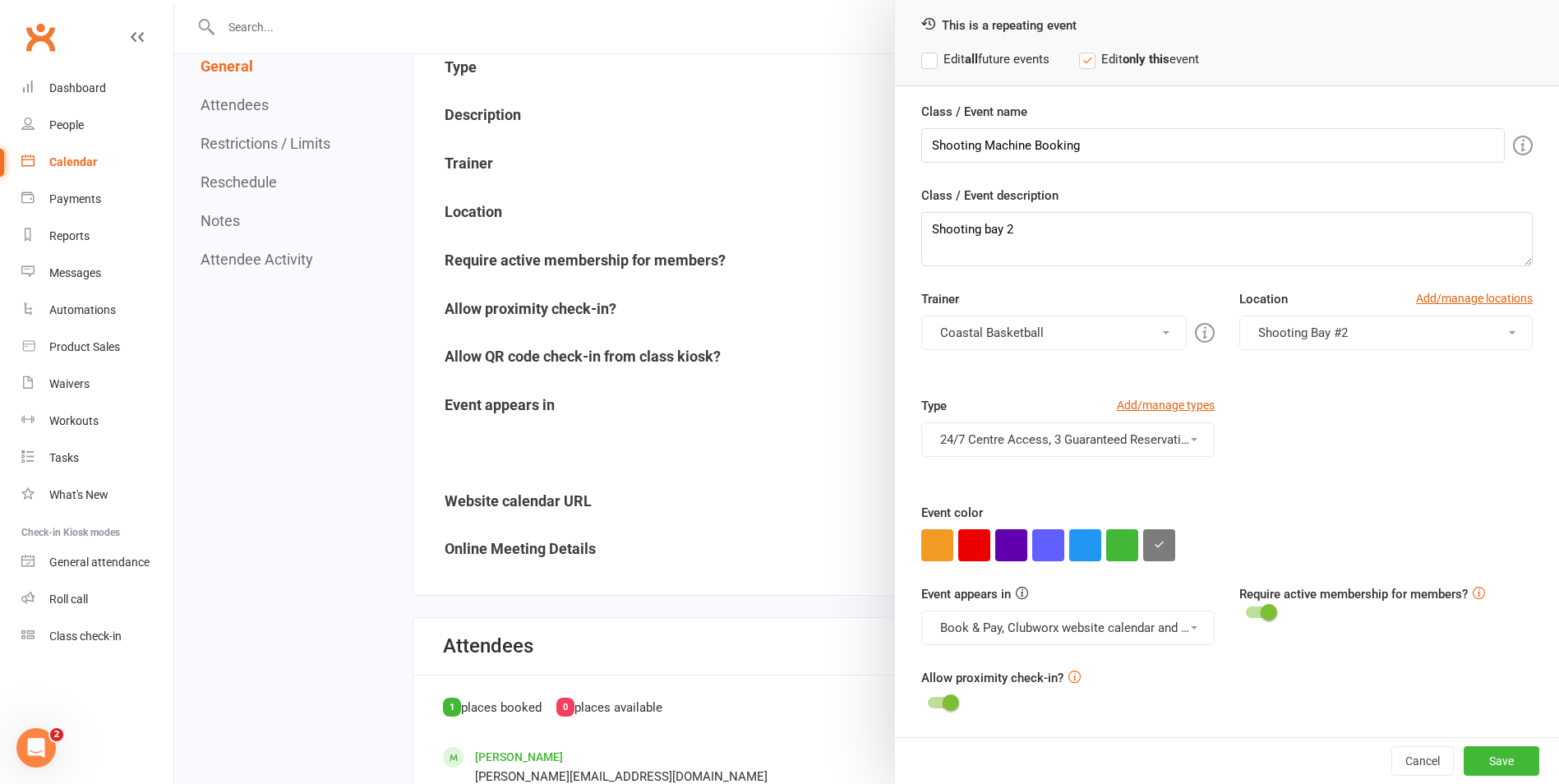
click at [1100, 634] on button "Book & Pay, Clubworx website calendar and Mobile app" at bounding box center [1067, 627] width 294 height 35
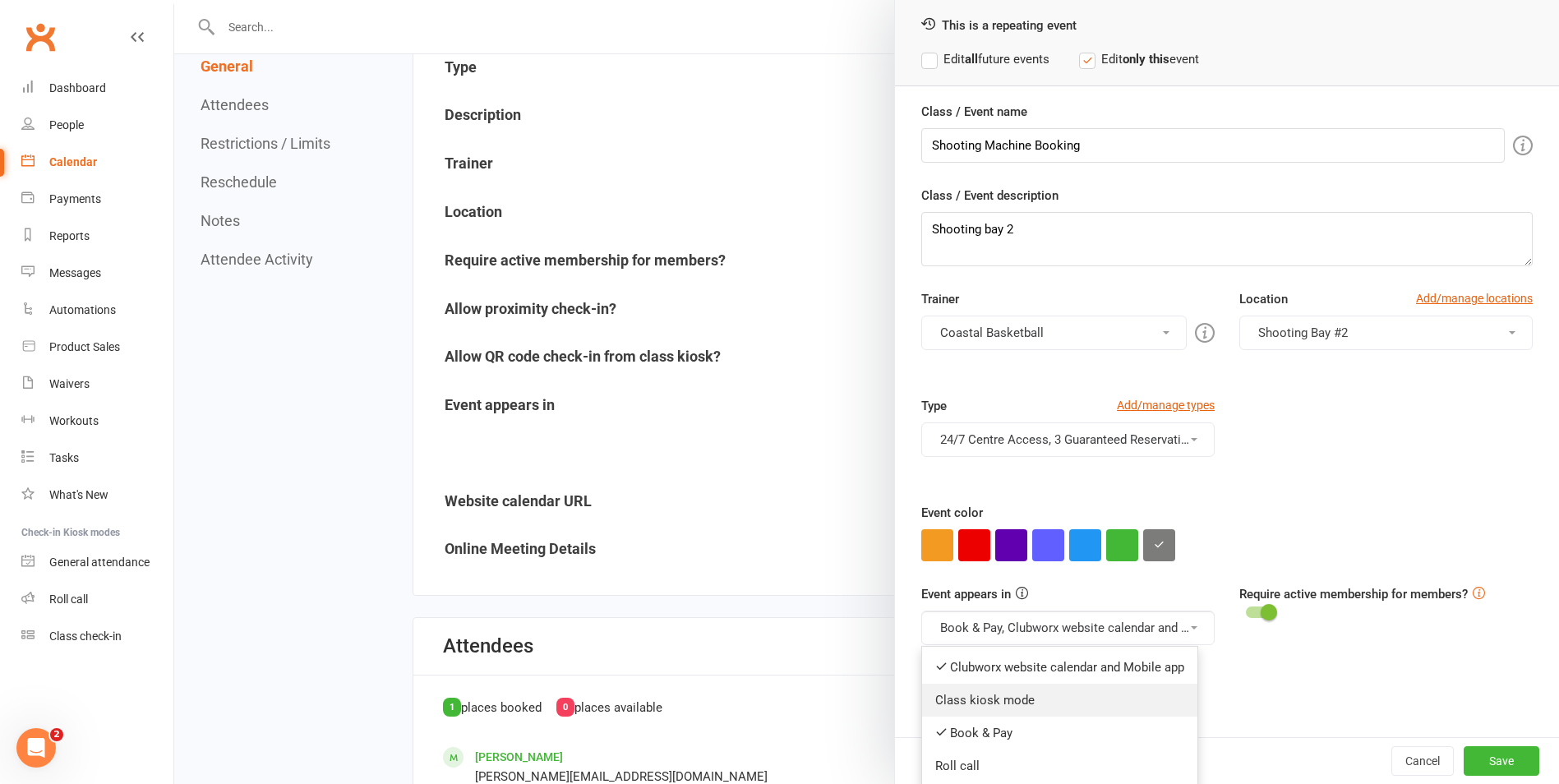
click at [1099, 716] on link "Class kiosk mode" at bounding box center [1060, 700] width 276 height 33
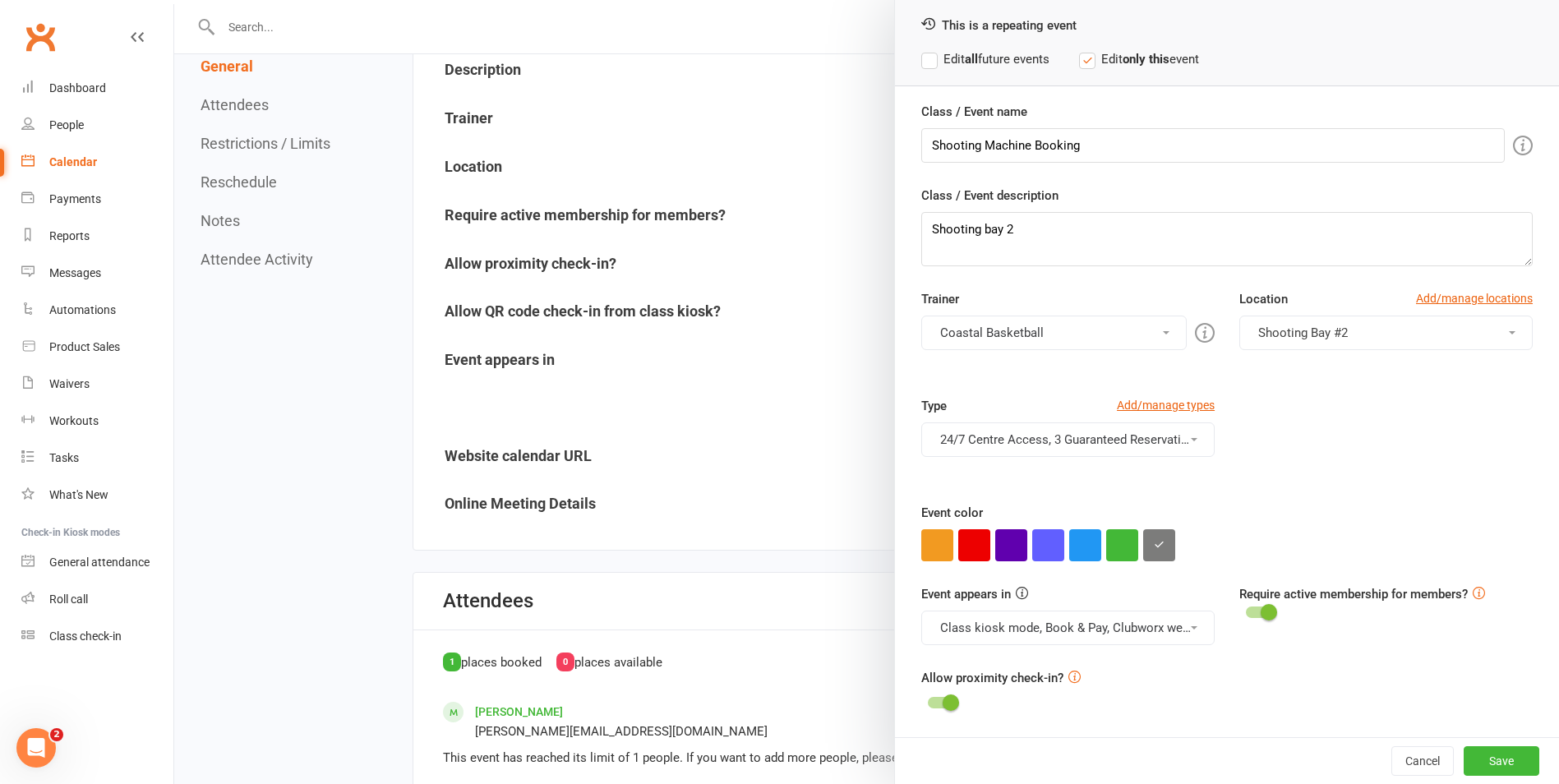
scroll to position [328, 0]
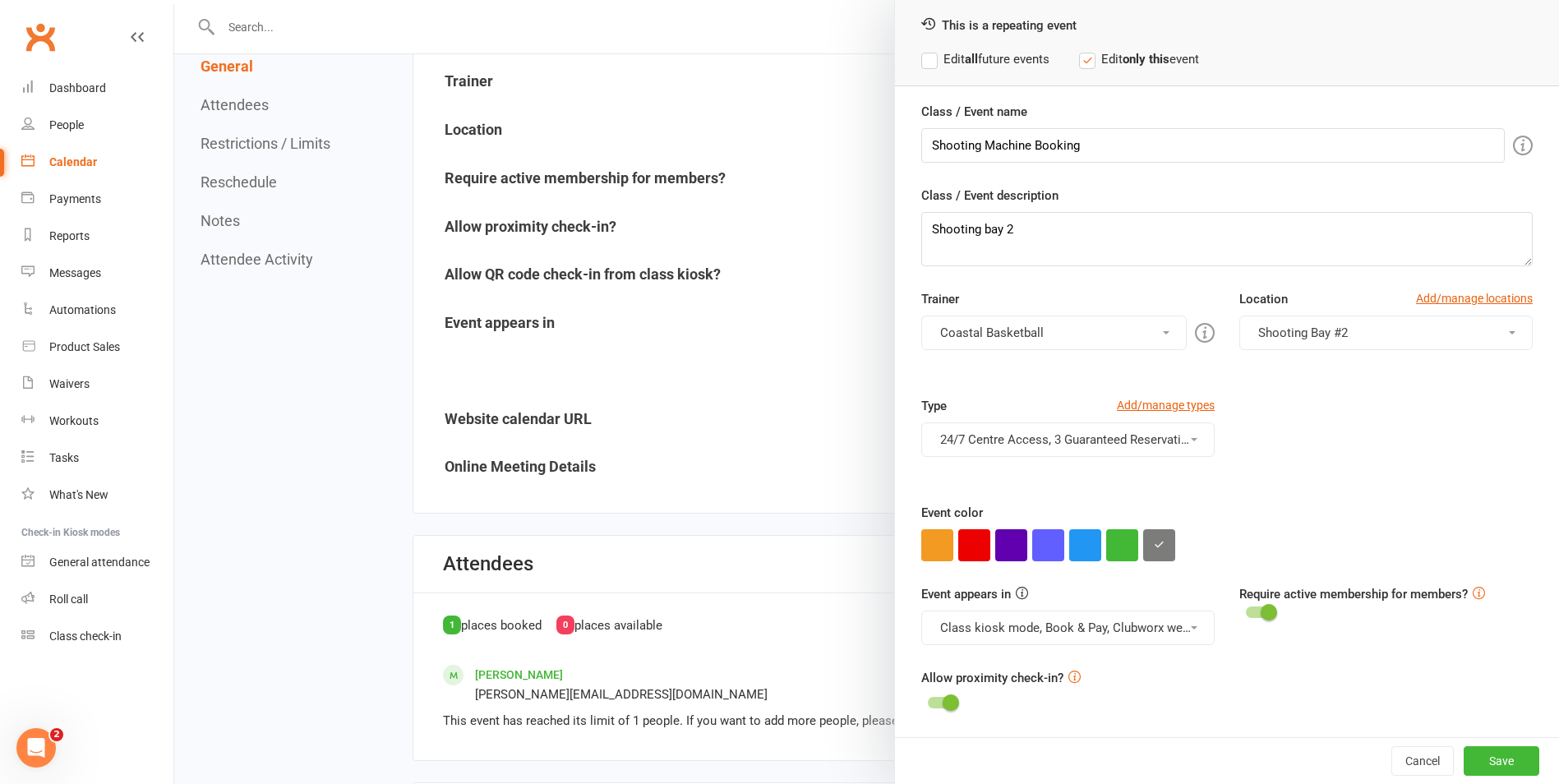
click at [1166, 621] on button "Class kiosk mode, Book & Pay, Clubworx website calendar and Mobile app" at bounding box center [1067, 627] width 294 height 35
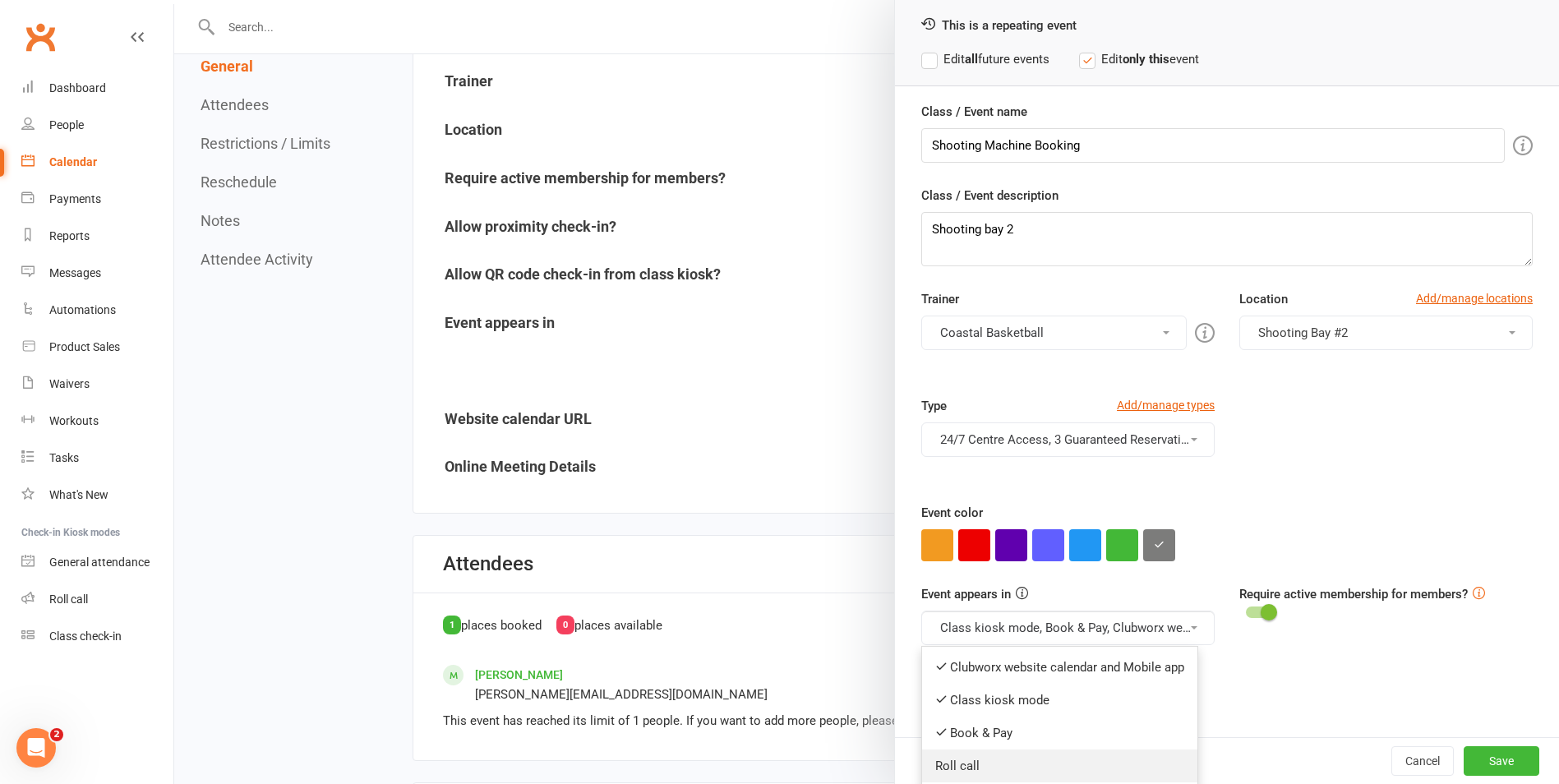
click at [1111, 771] on link "Roll call" at bounding box center [1060, 765] width 276 height 33
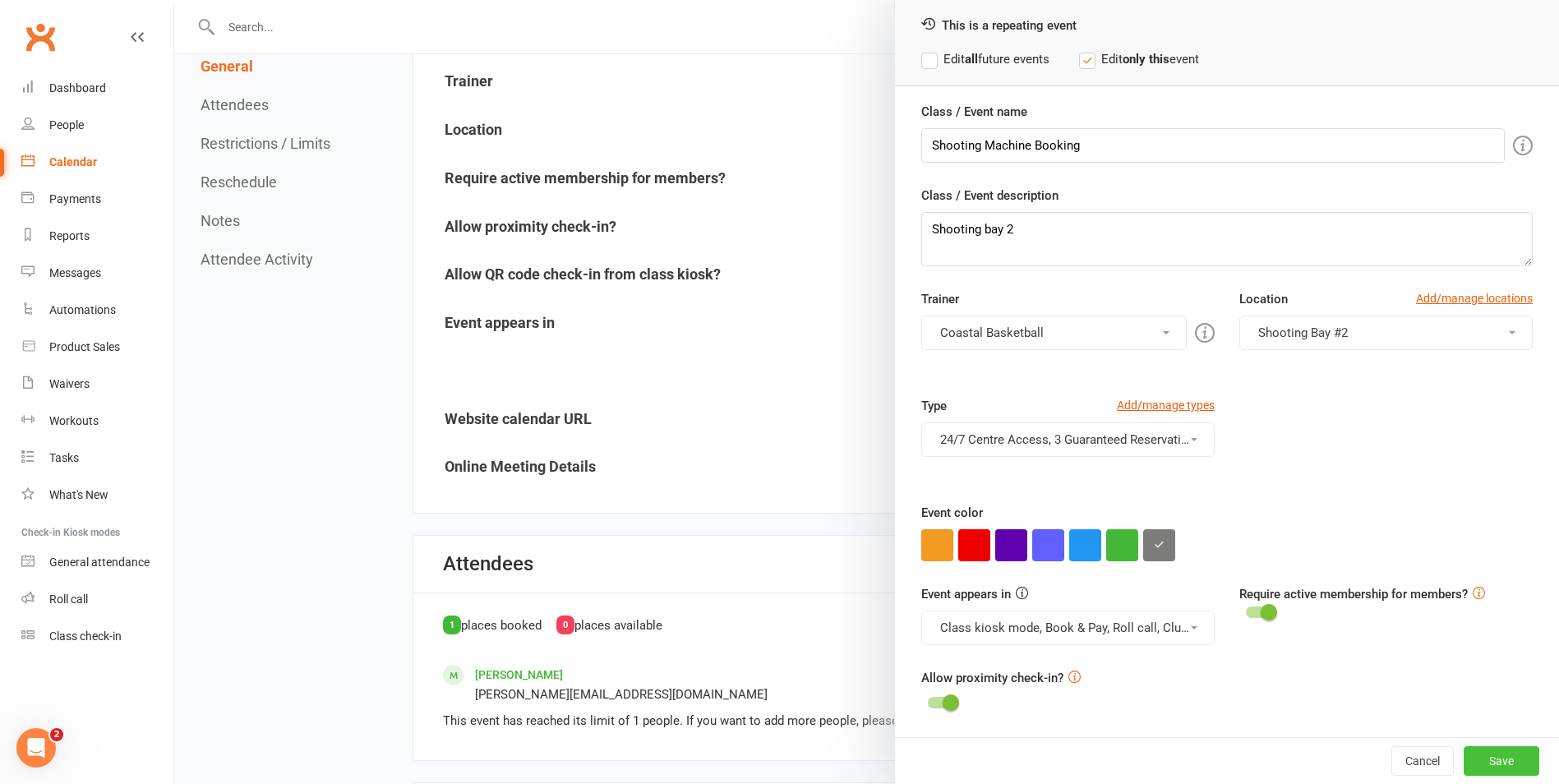
click at [1478, 764] on button "Save" at bounding box center [1502, 761] width 76 height 30
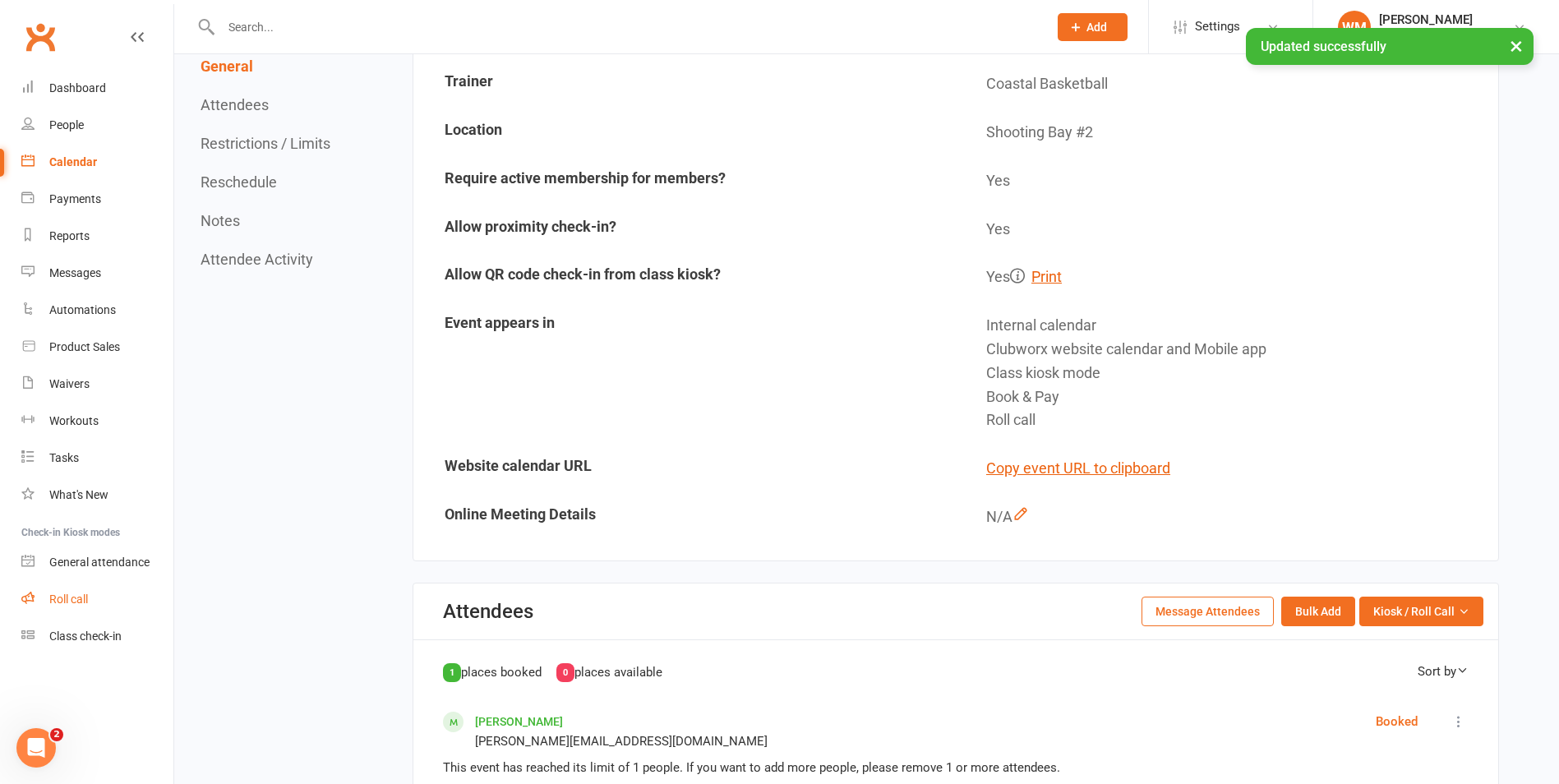
click at [110, 597] on link "Roll call" at bounding box center [98, 598] width 152 height 37
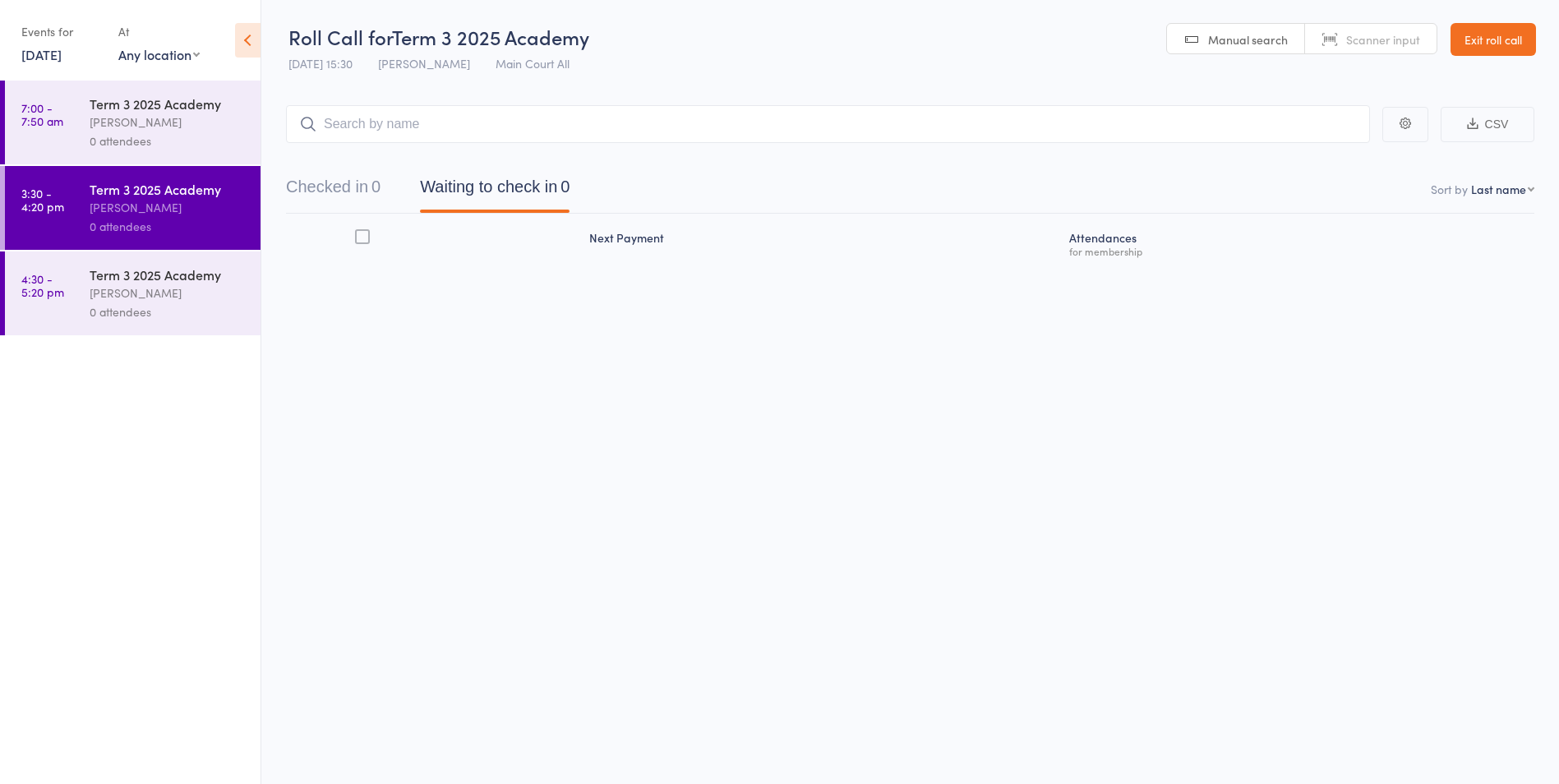
click at [62, 53] on link "13 Aug, 2025" at bounding box center [41, 53] width 40 height 18
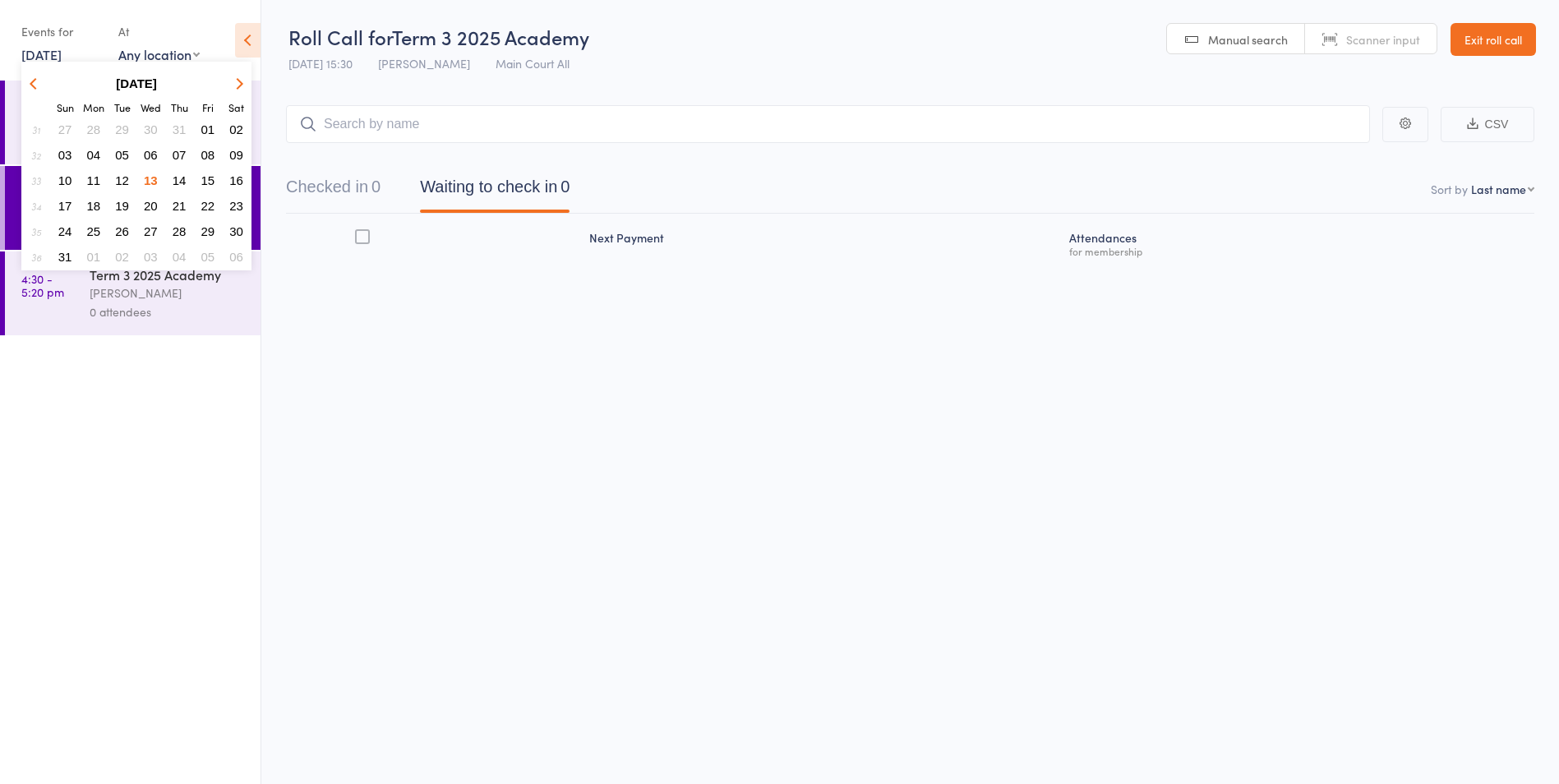
click at [183, 180] on span "14" at bounding box center [179, 180] width 14 height 14
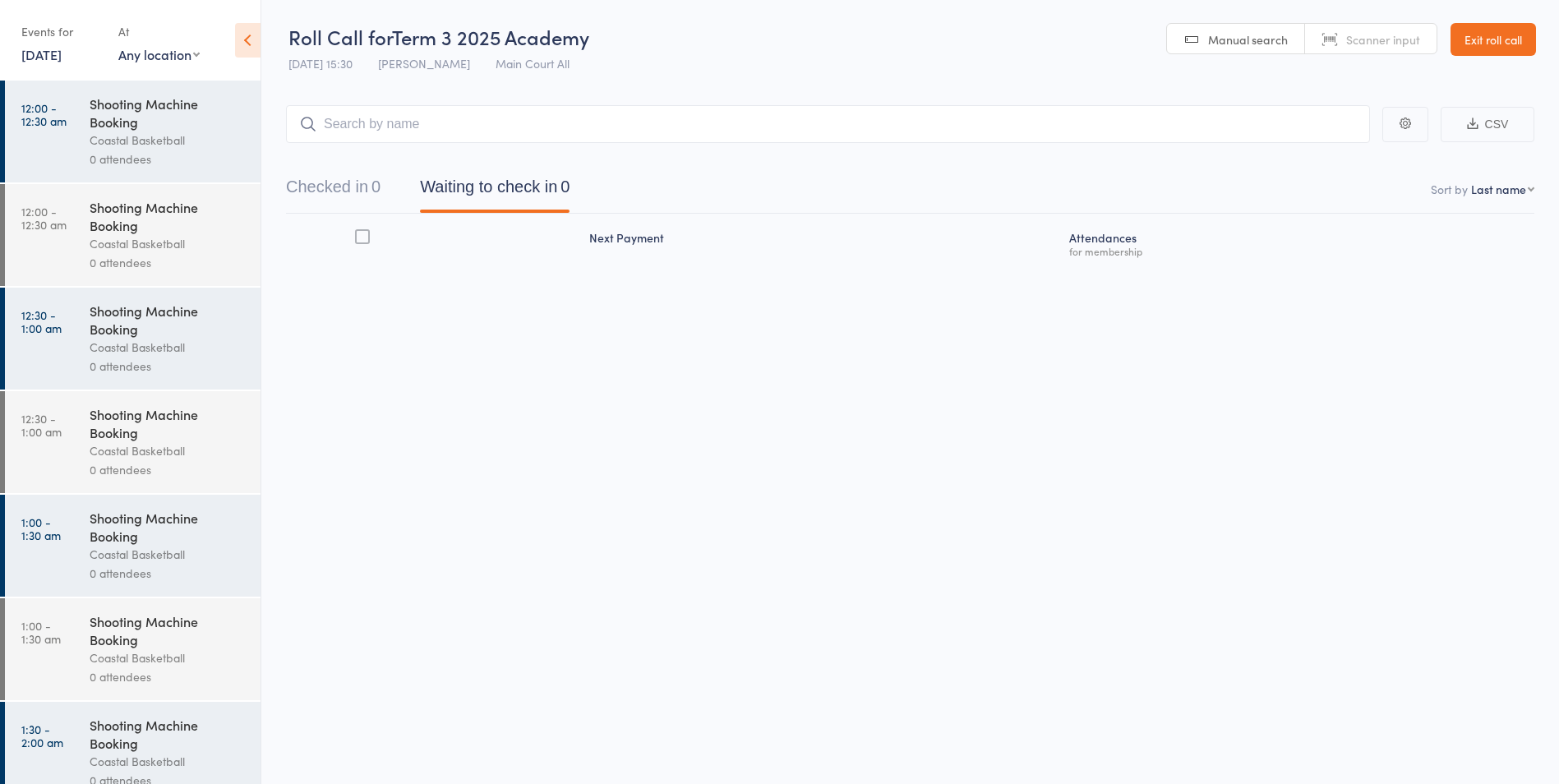
click at [254, 40] on icon at bounding box center [248, 40] width 25 height 35
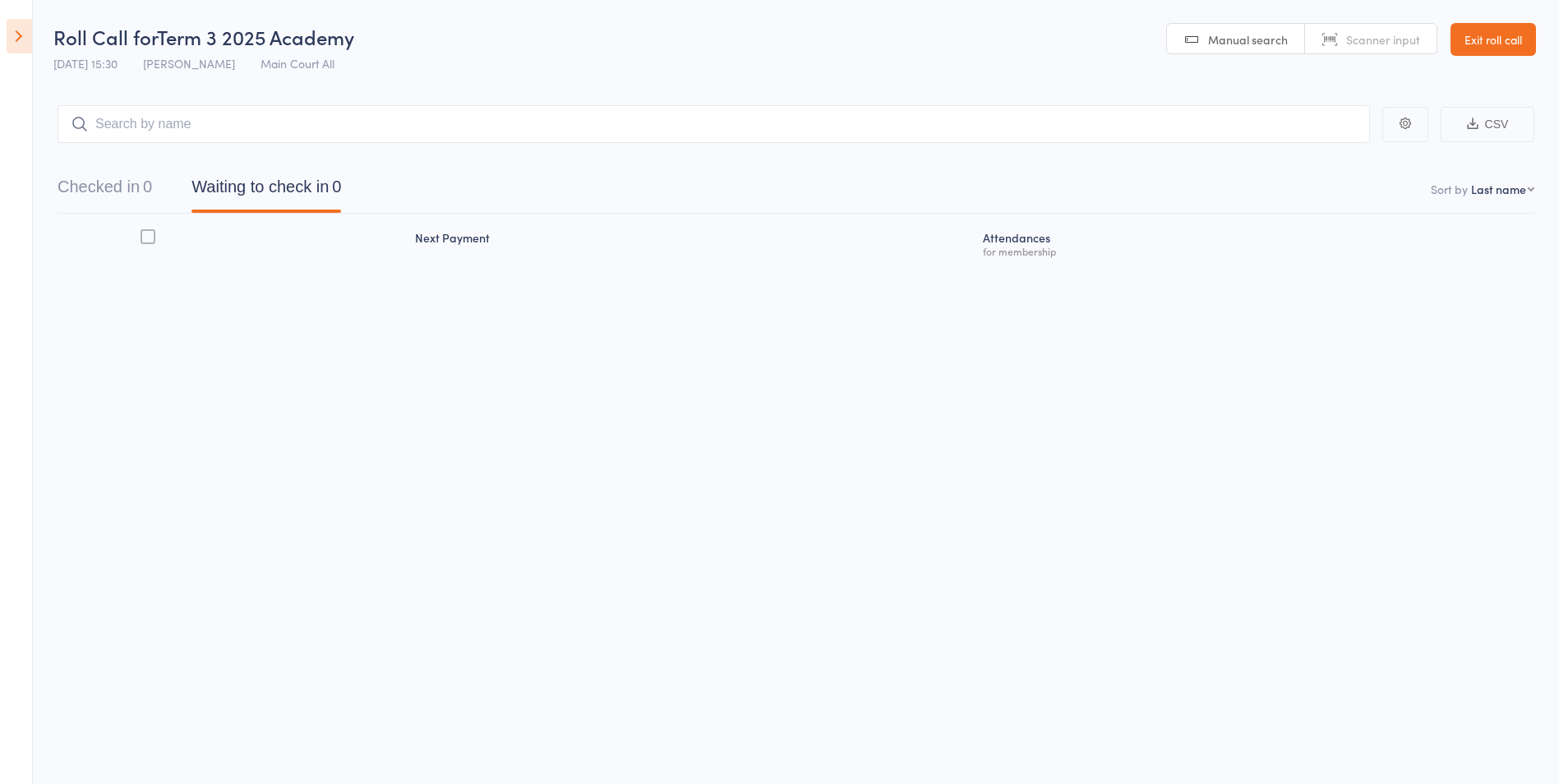
click at [26, 40] on icon at bounding box center [19, 36] width 25 height 35
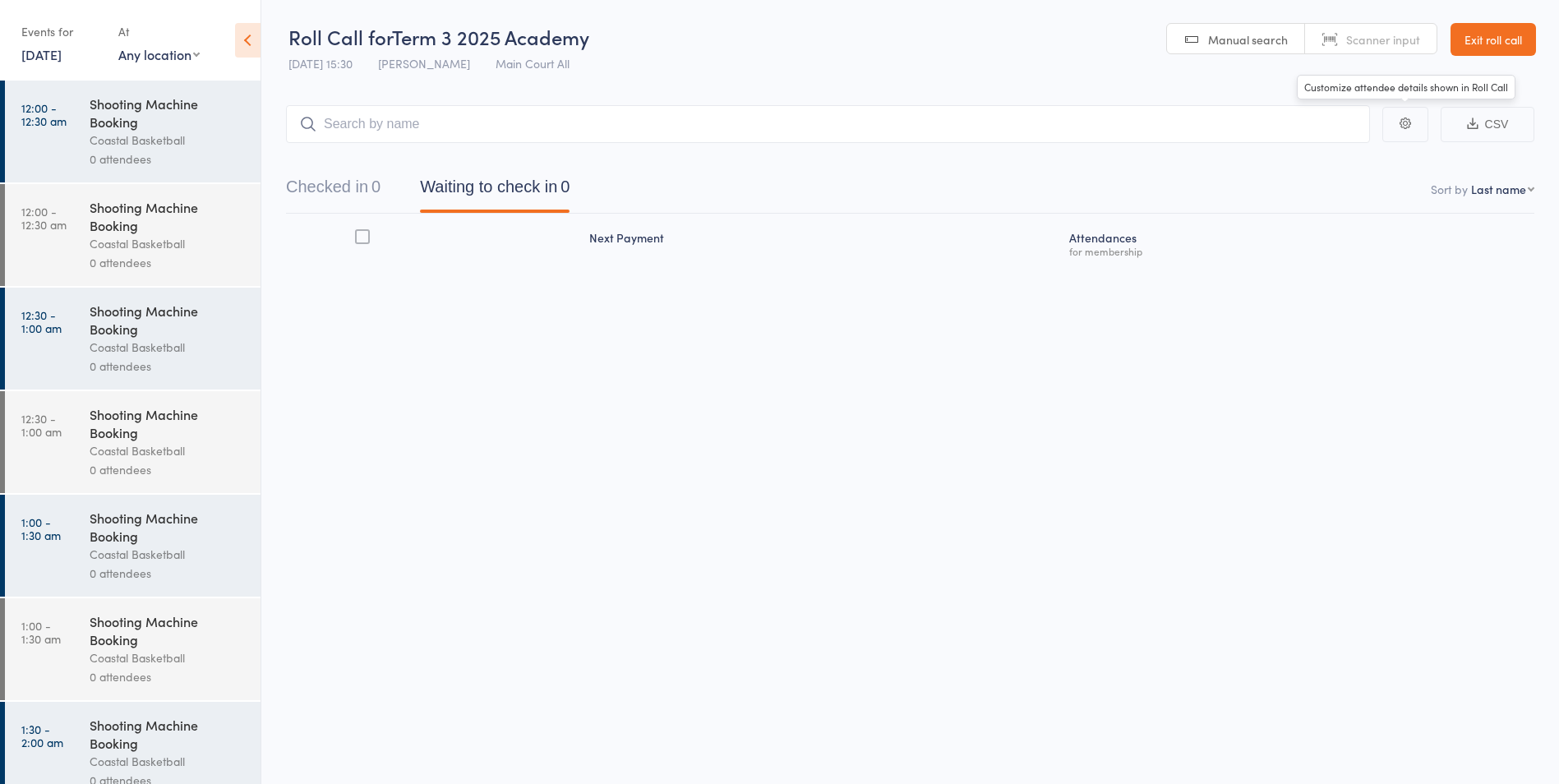
click at [1506, 43] on link "Exit roll call" at bounding box center [1493, 39] width 85 height 33
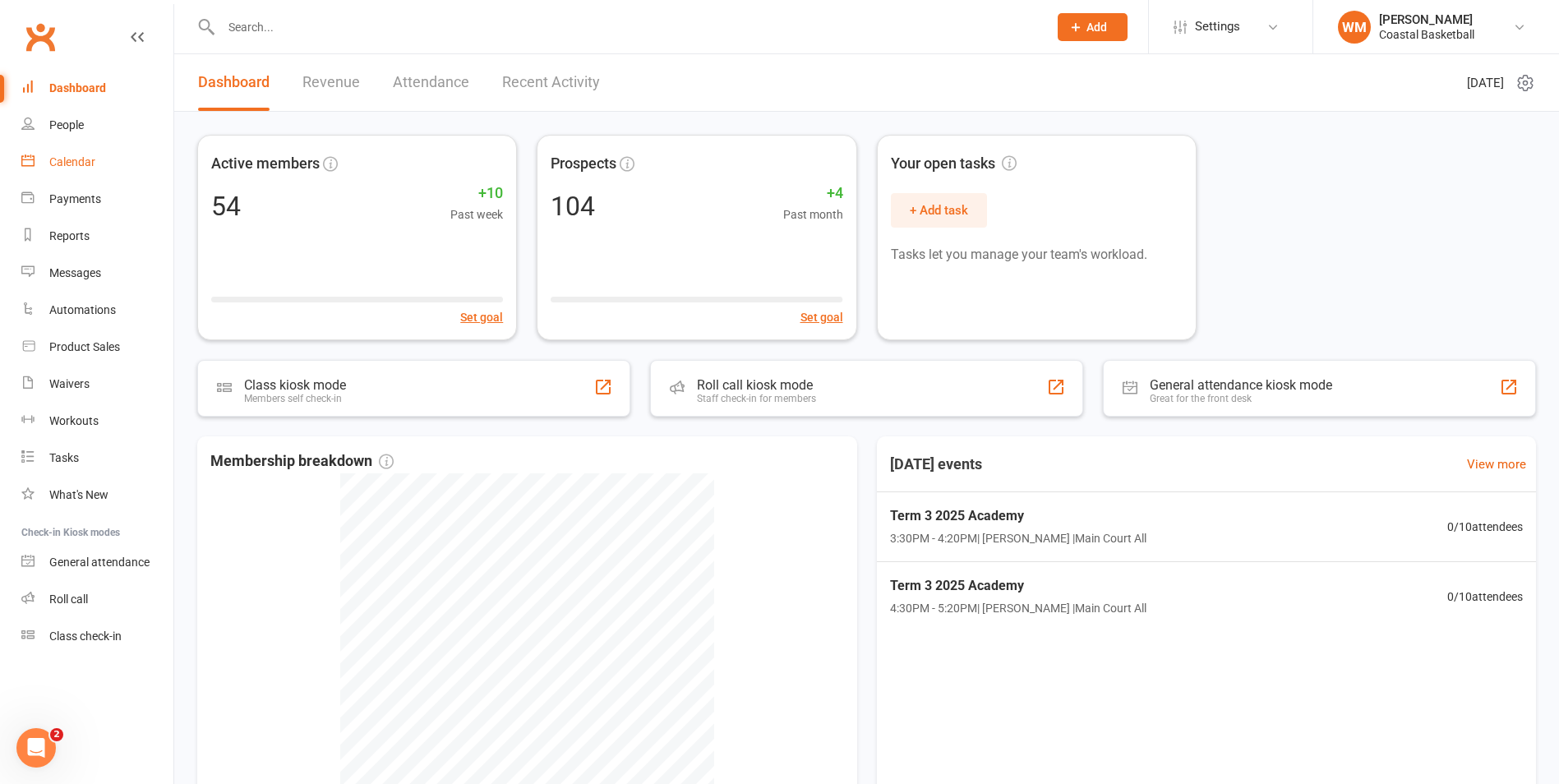
click at [48, 169] on link "Calendar" at bounding box center [98, 161] width 152 height 37
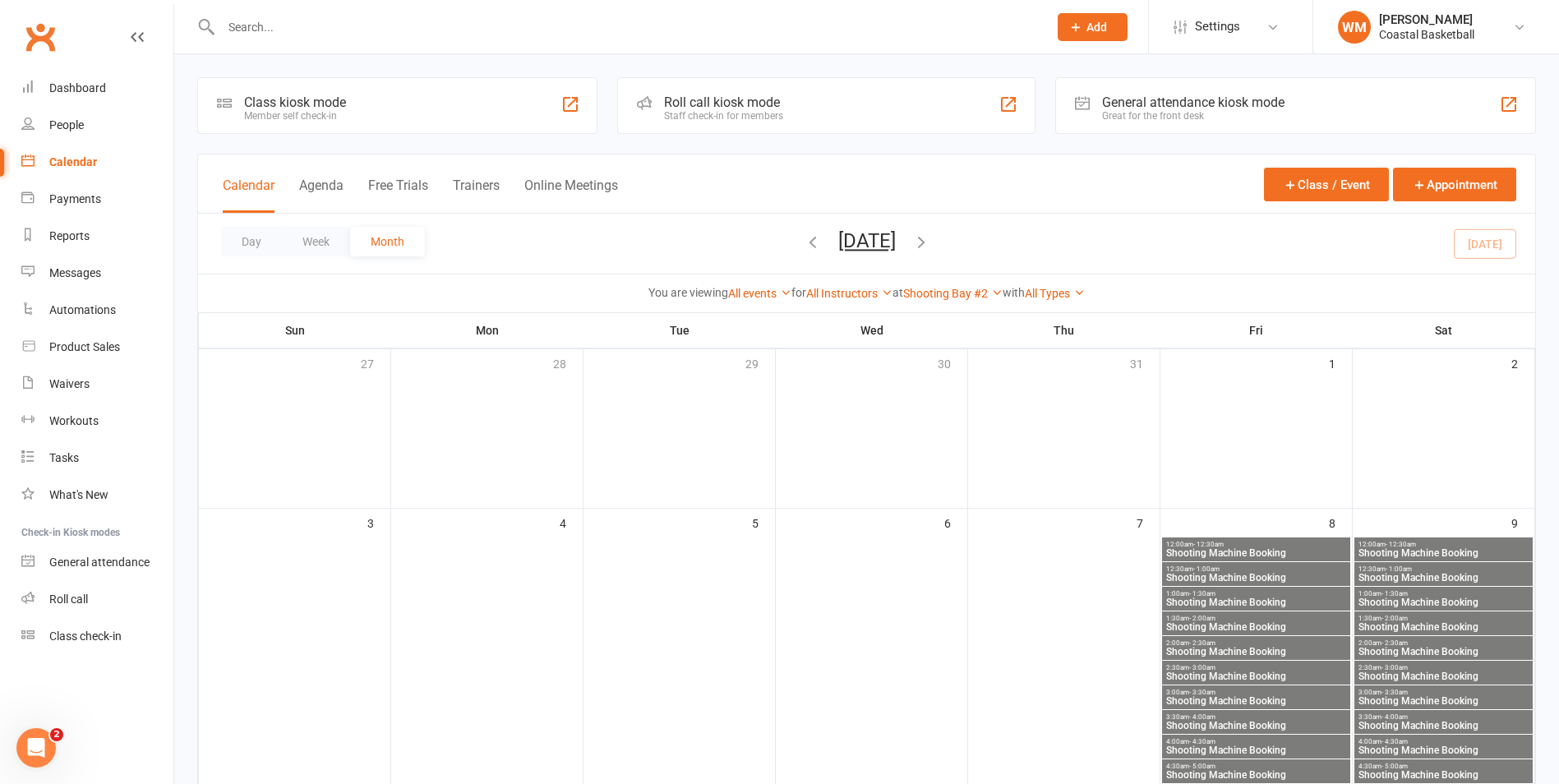
click at [931, 243] on icon "button" at bounding box center [921, 241] width 18 height 18
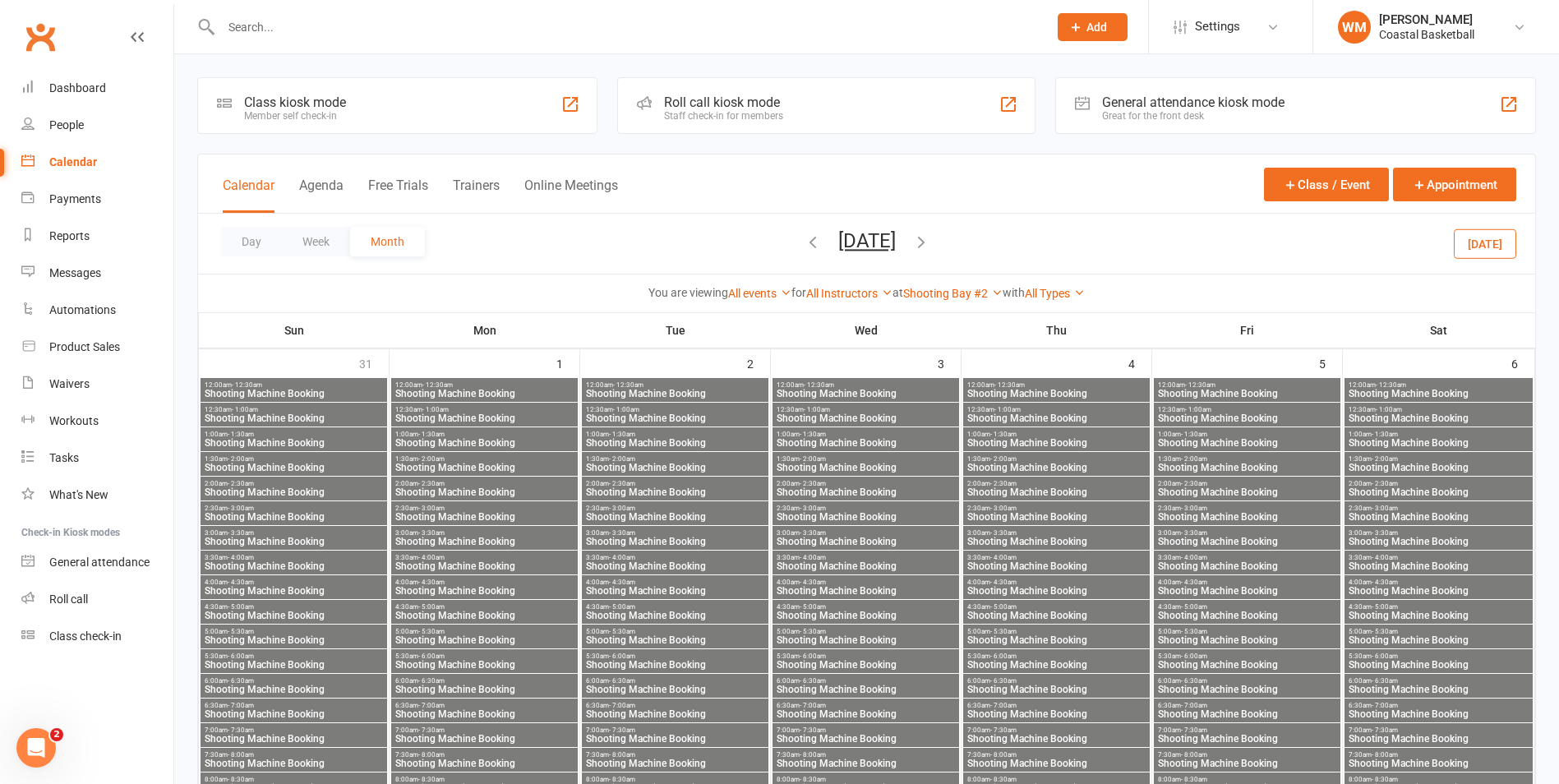
click at [804, 251] on button "button" at bounding box center [812, 243] width 18 height 29
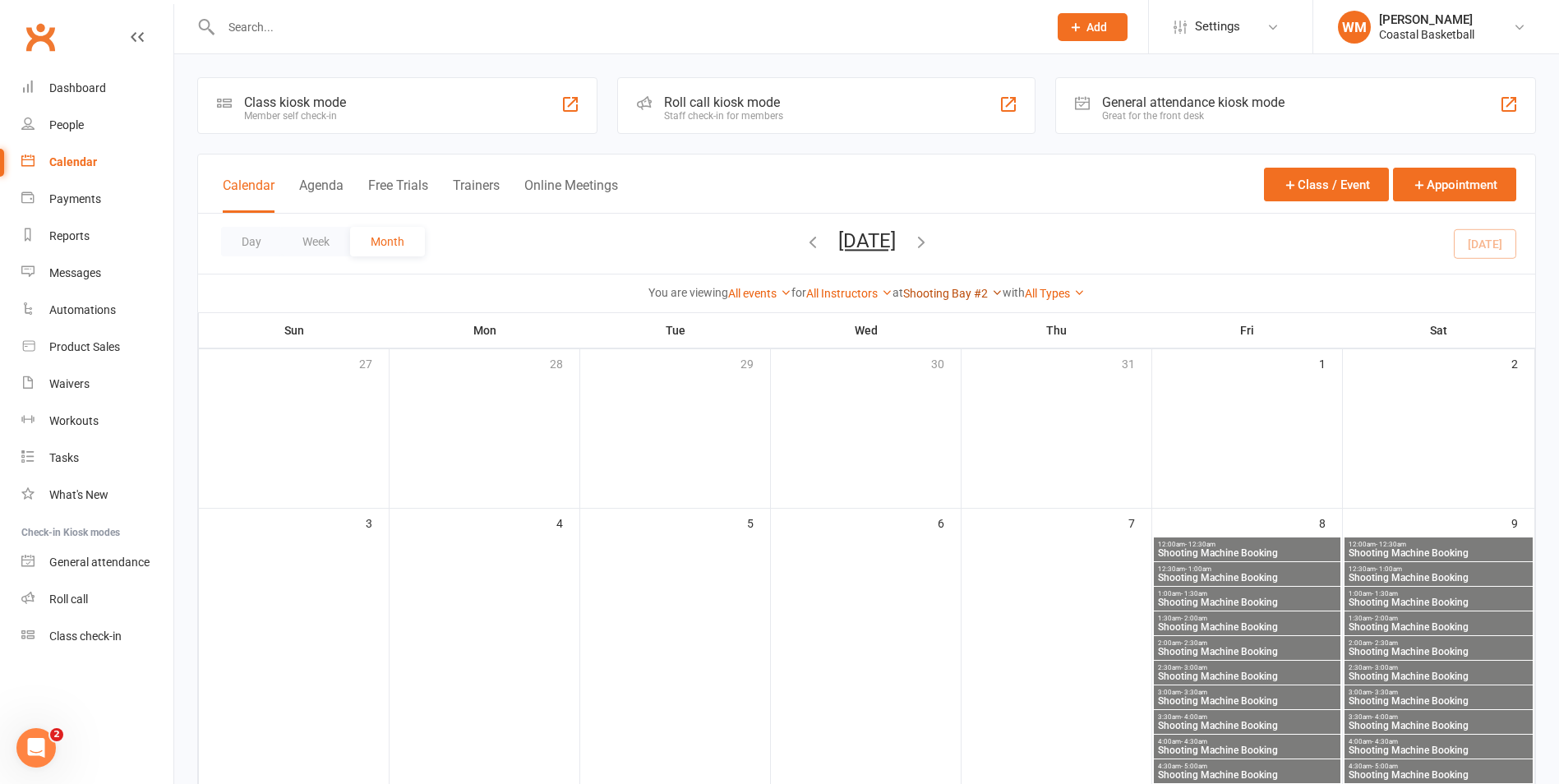
click at [959, 291] on link "Shooting Bay #2" at bounding box center [953, 294] width 99 height 13
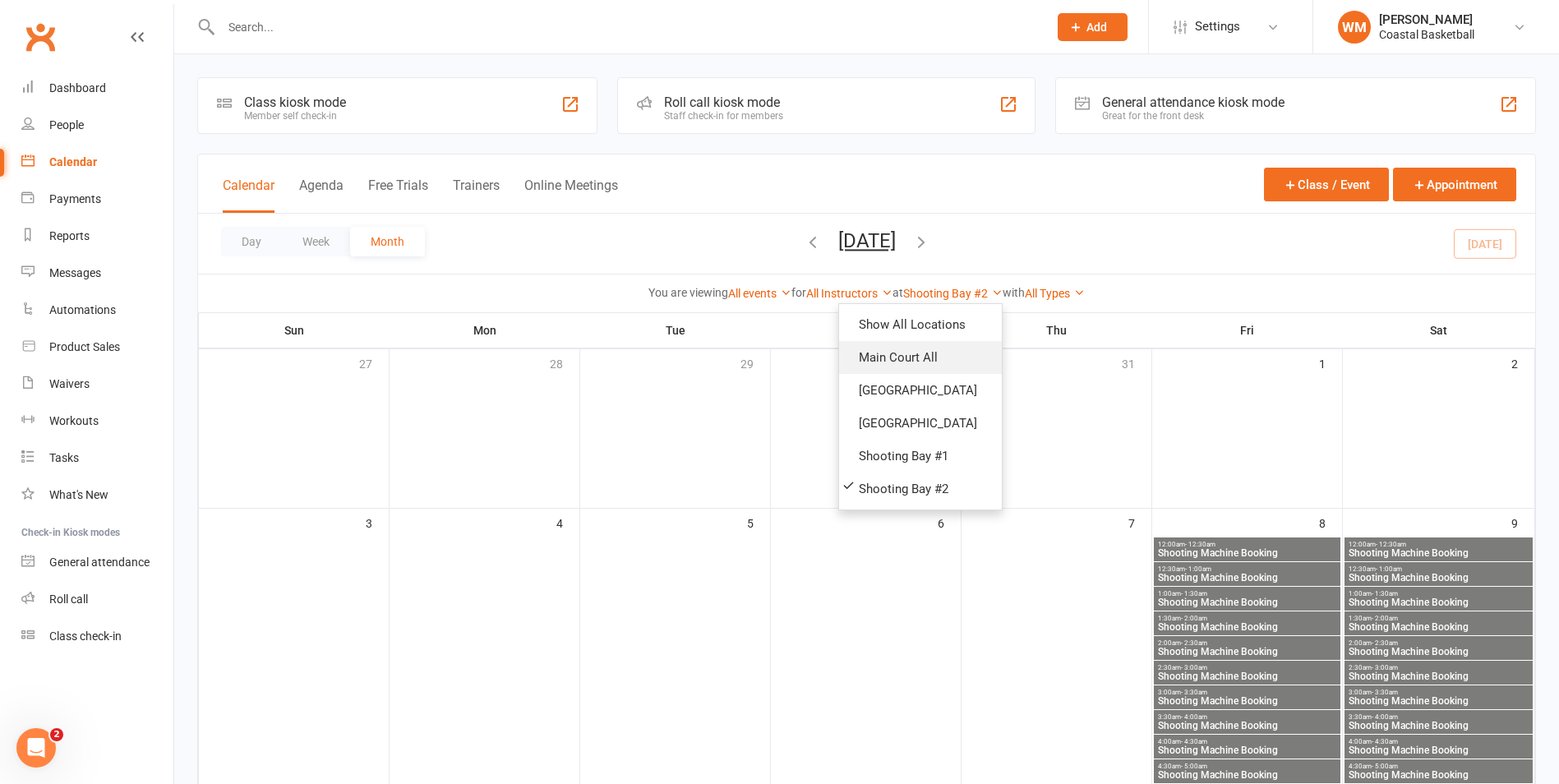
click at [951, 357] on link "Main Court All" at bounding box center [920, 357] width 162 height 33
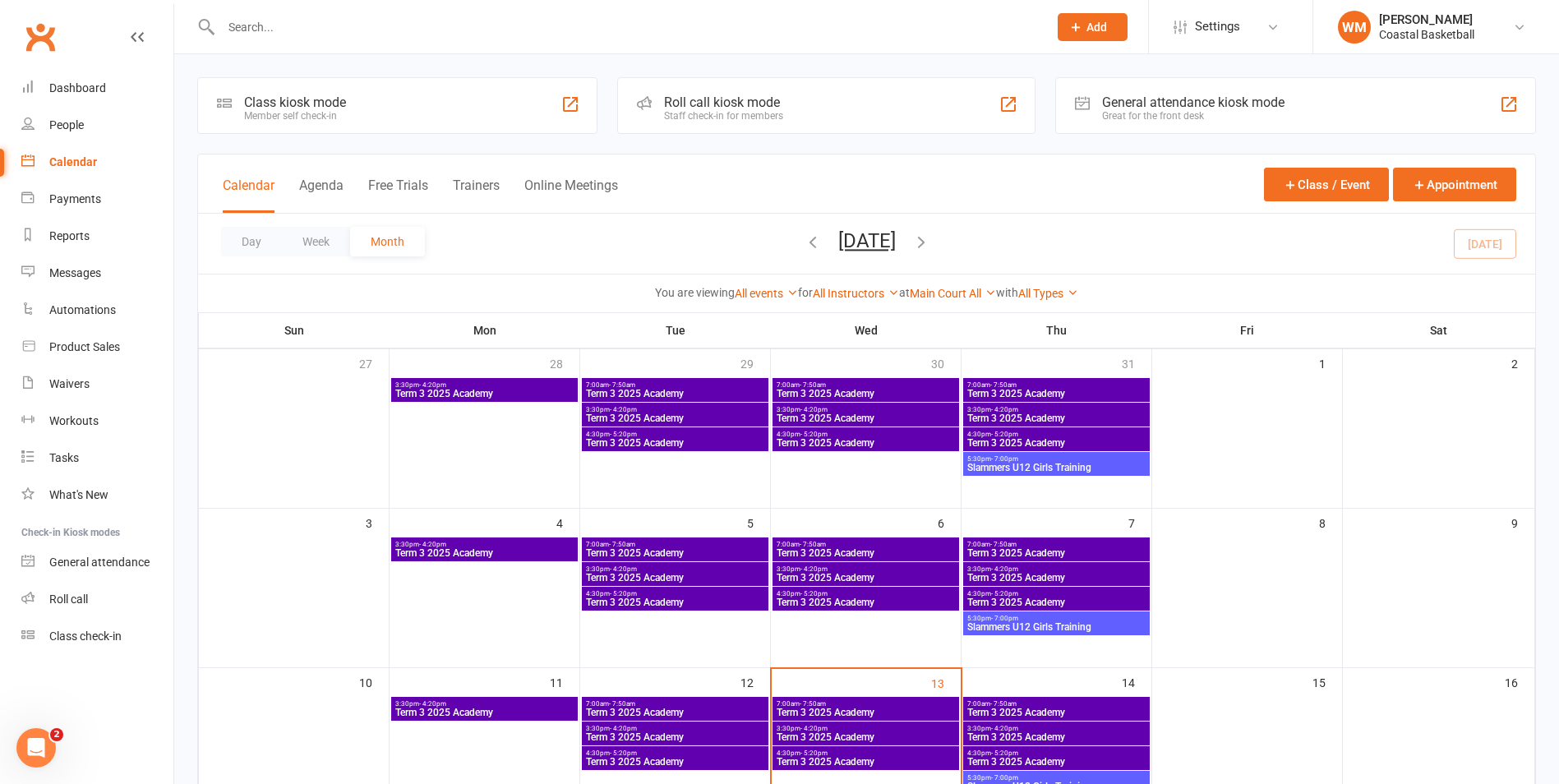
click at [804, 249] on icon "button" at bounding box center [812, 241] width 18 height 18
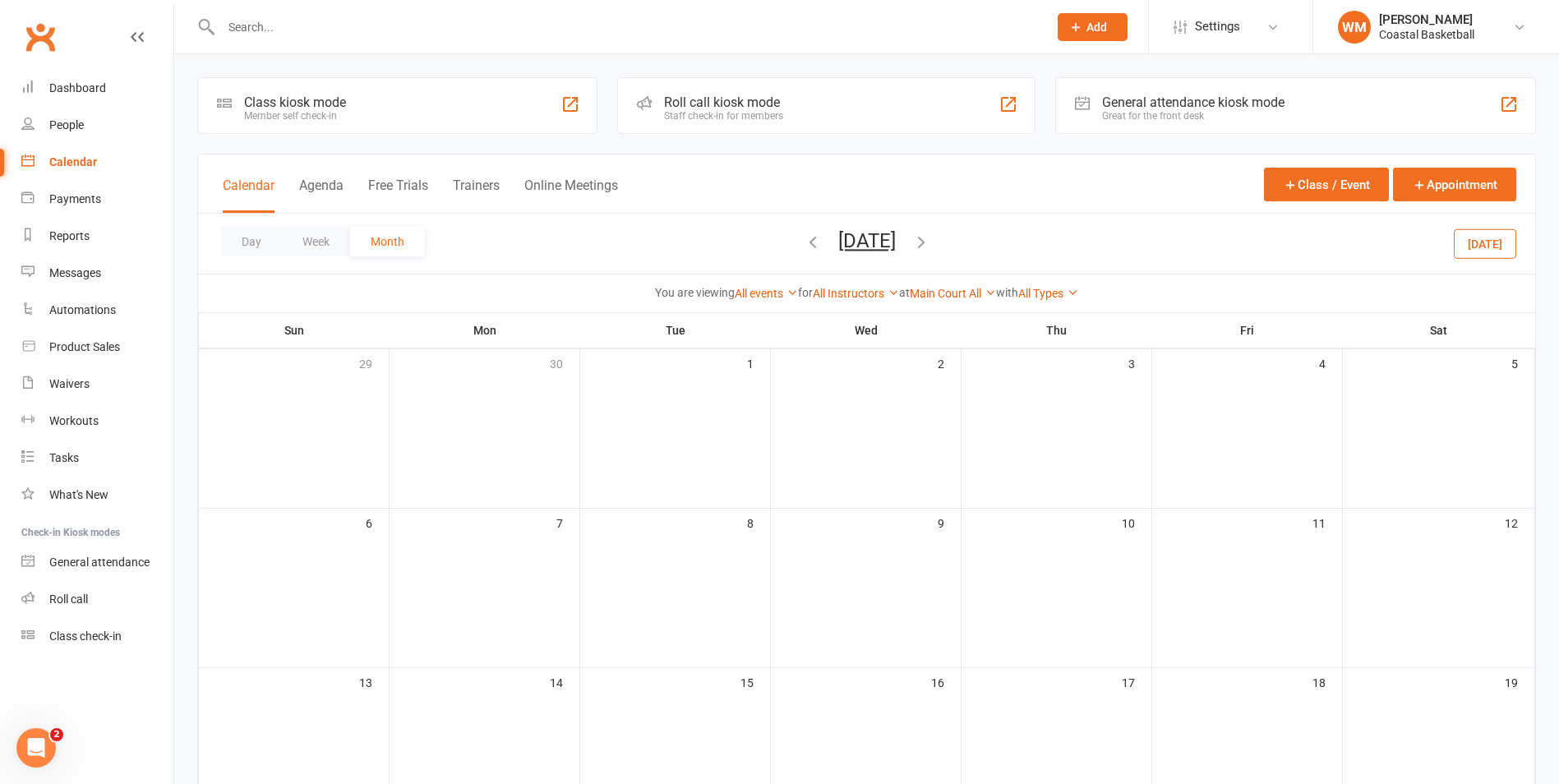
click at [931, 249] on icon "button" at bounding box center [921, 241] width 18 height 18
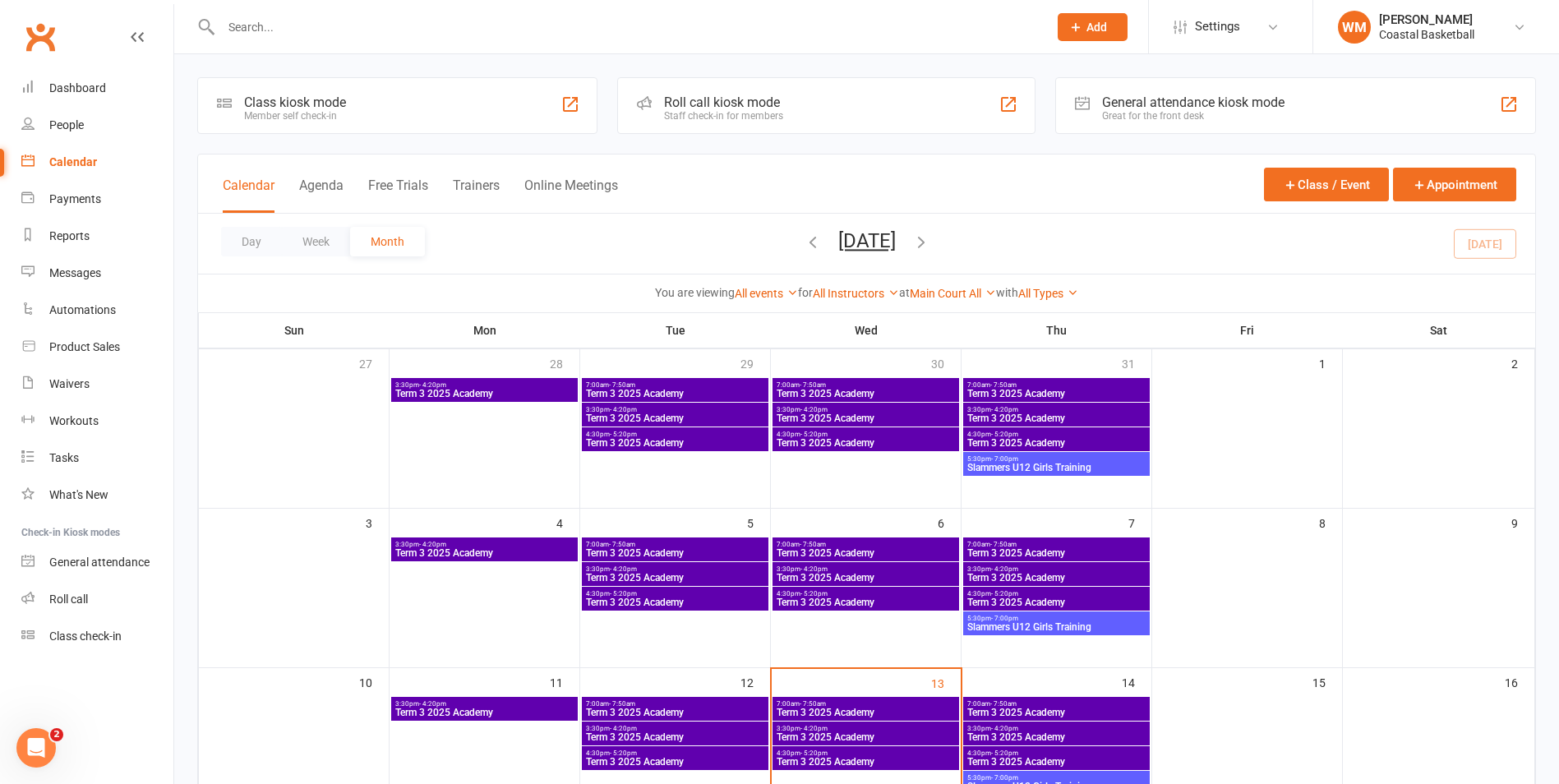
click at [510, 551] on span "Term 3 2025 Academy" at bounding box center [485, 552] width 180 height 10
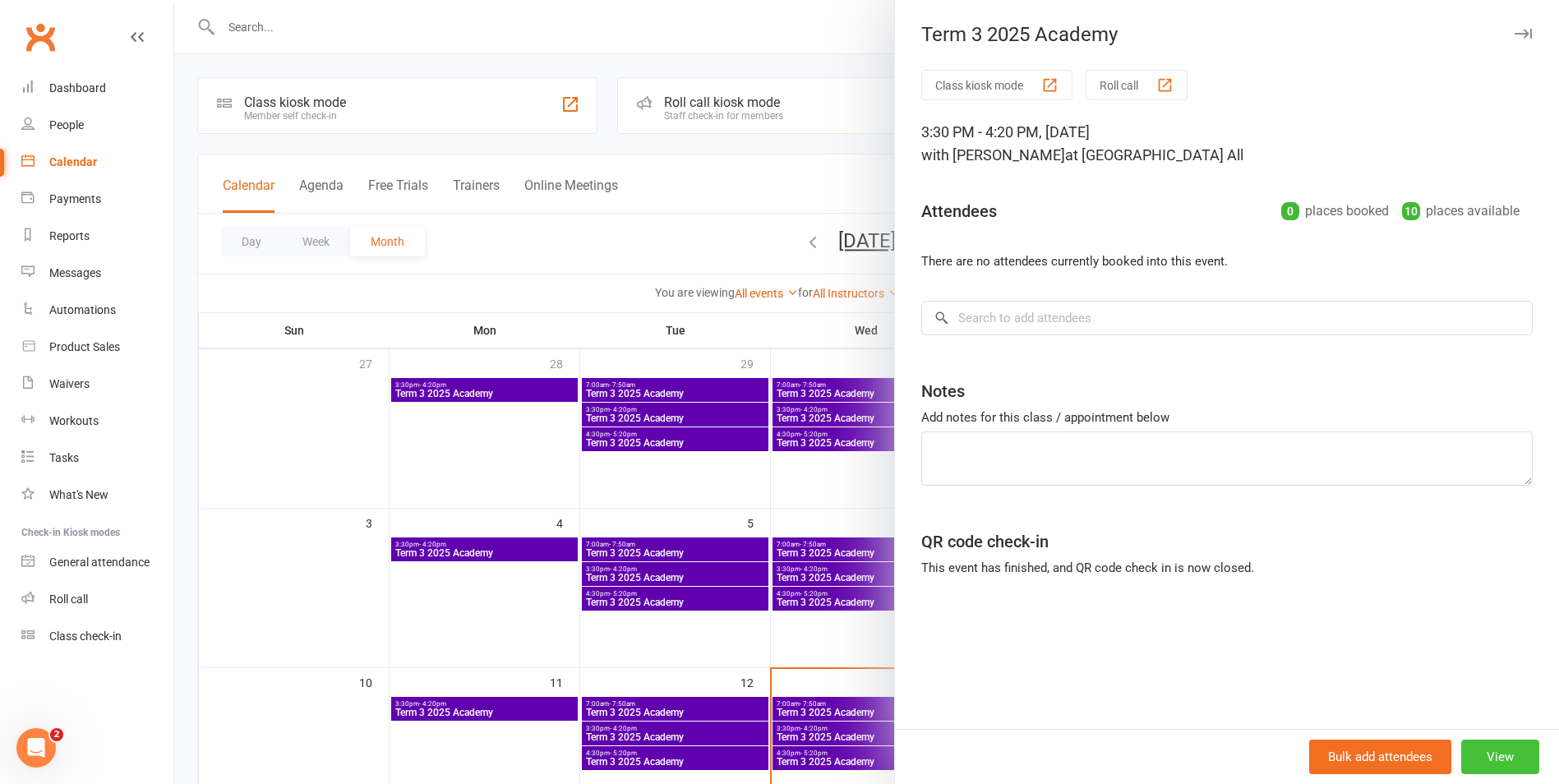
click at [1482, 750] on button "View" at bounding box center [1500, 757] width 78 height 35
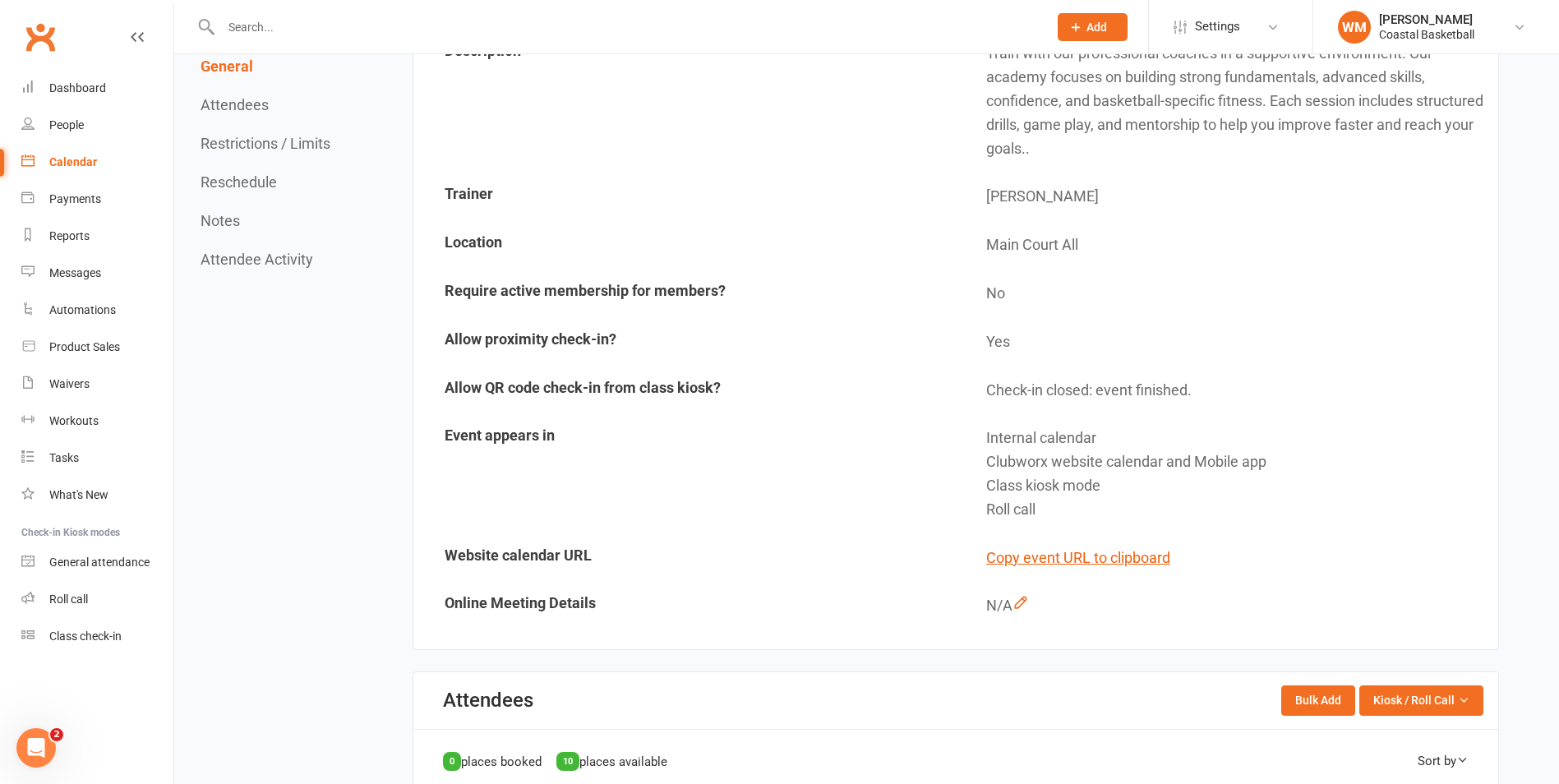
scroll to position [83, 0]
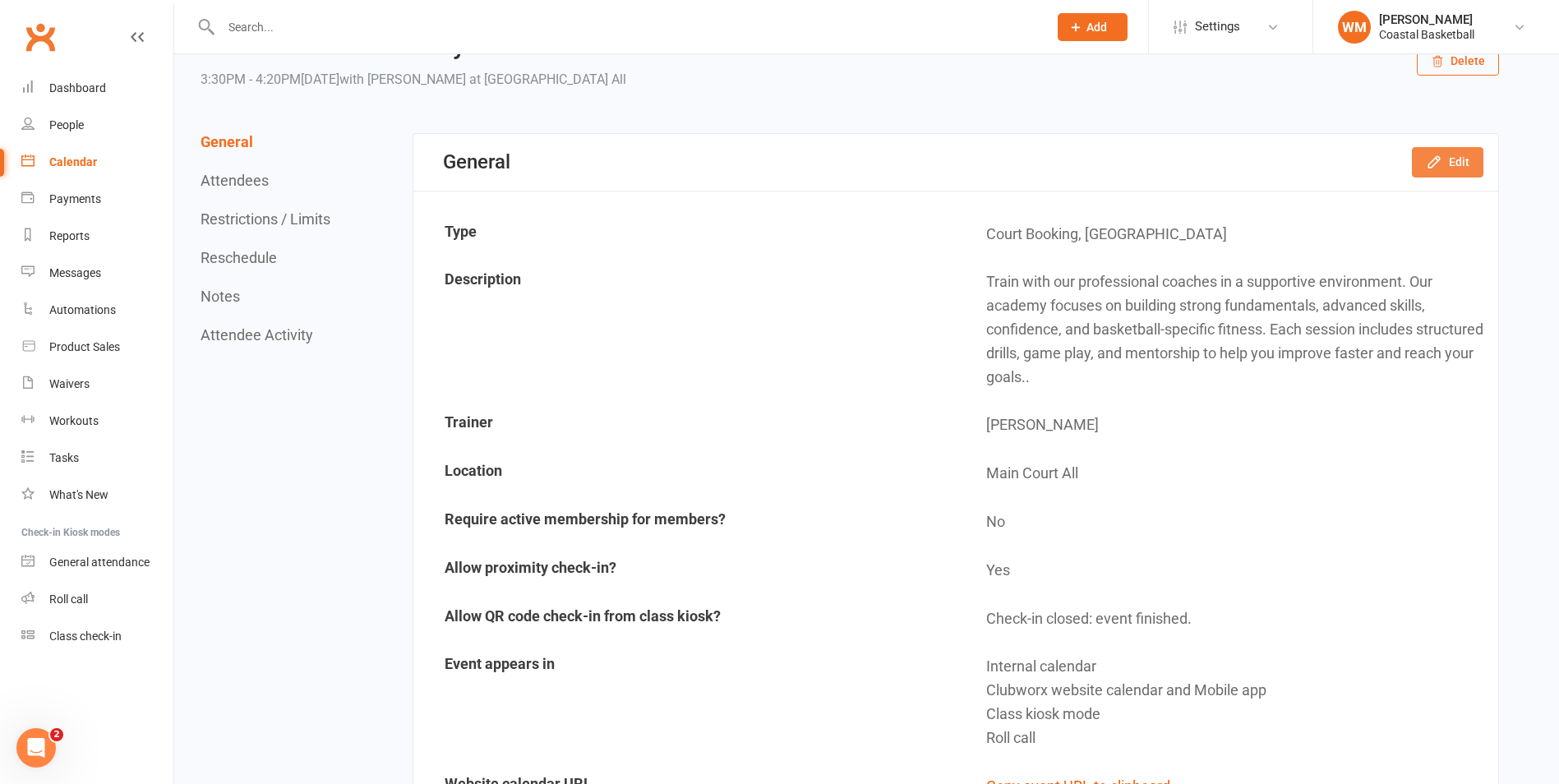
click at [1430, 158] on icon "button" at bounding box center [1434, 162] width 17 height 17
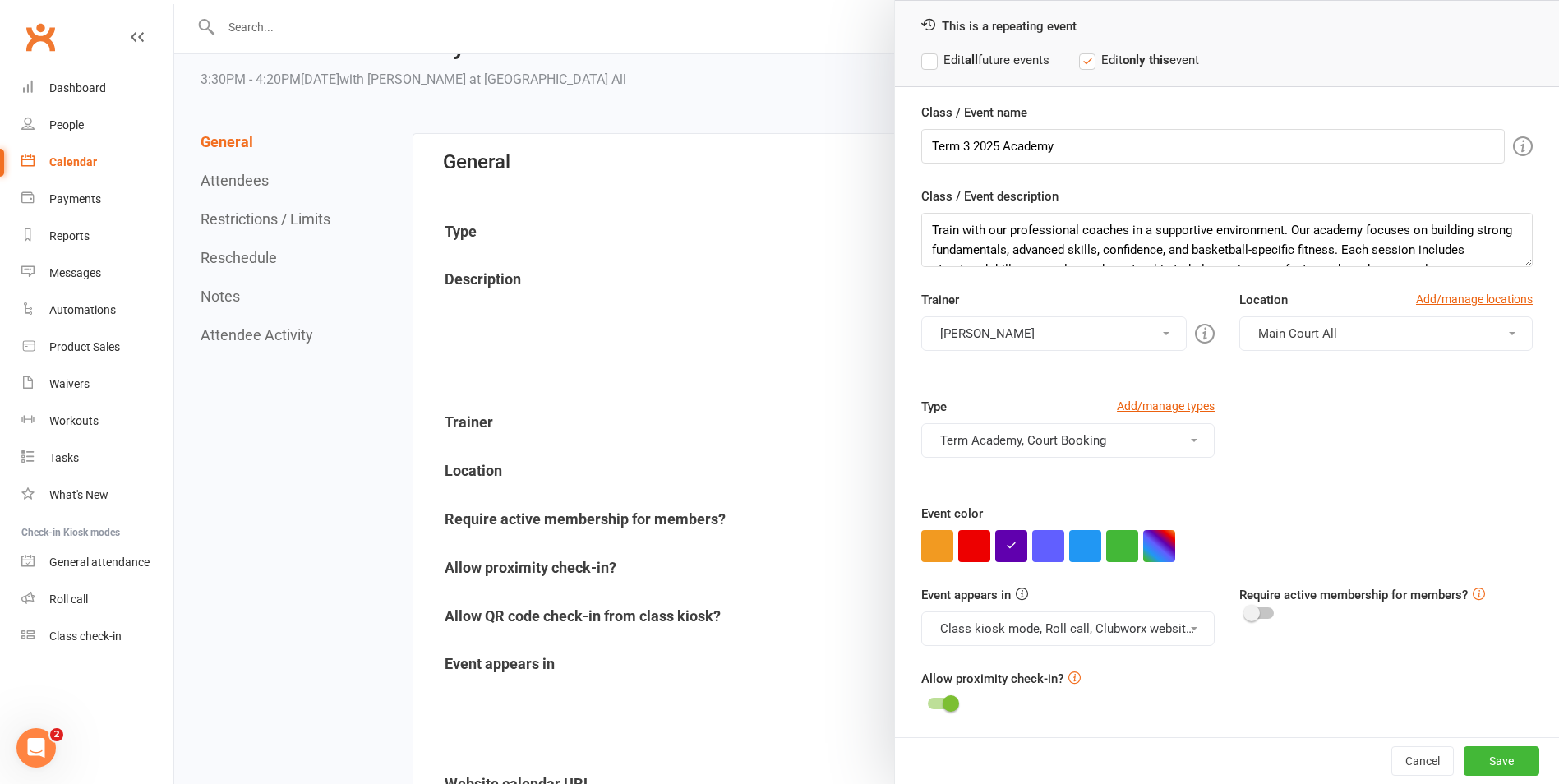
scroll to position [70, 0]
click at [1153, 642] on button "Class kiosk mode, Roll call, Clubworx website calendar and Mobile app" at bounding box center [1067, 627] width 294 height 35
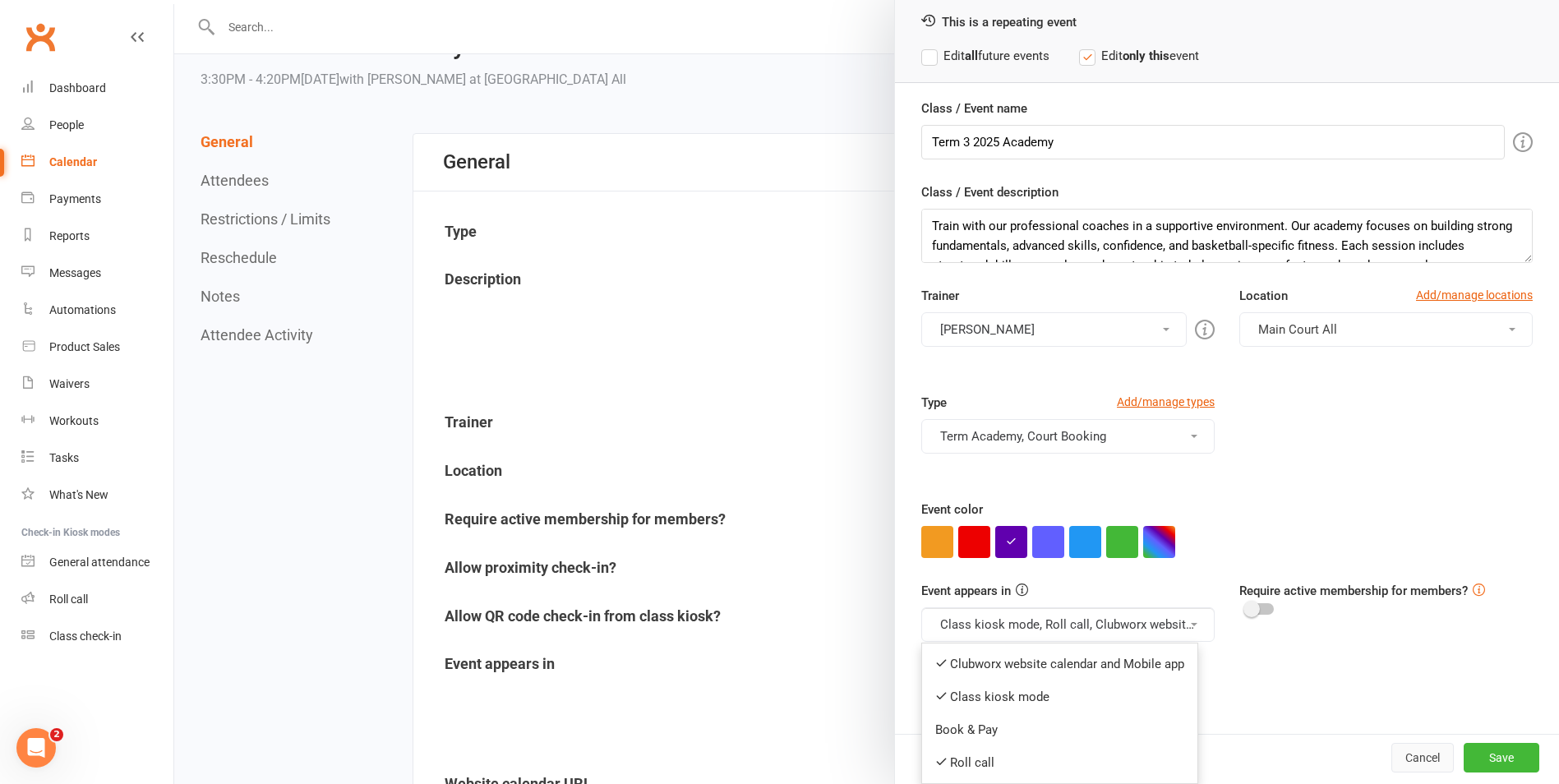
click at [1410, 758] on button "Cancel" at bounding box center [1422, 758] width 63 height 30
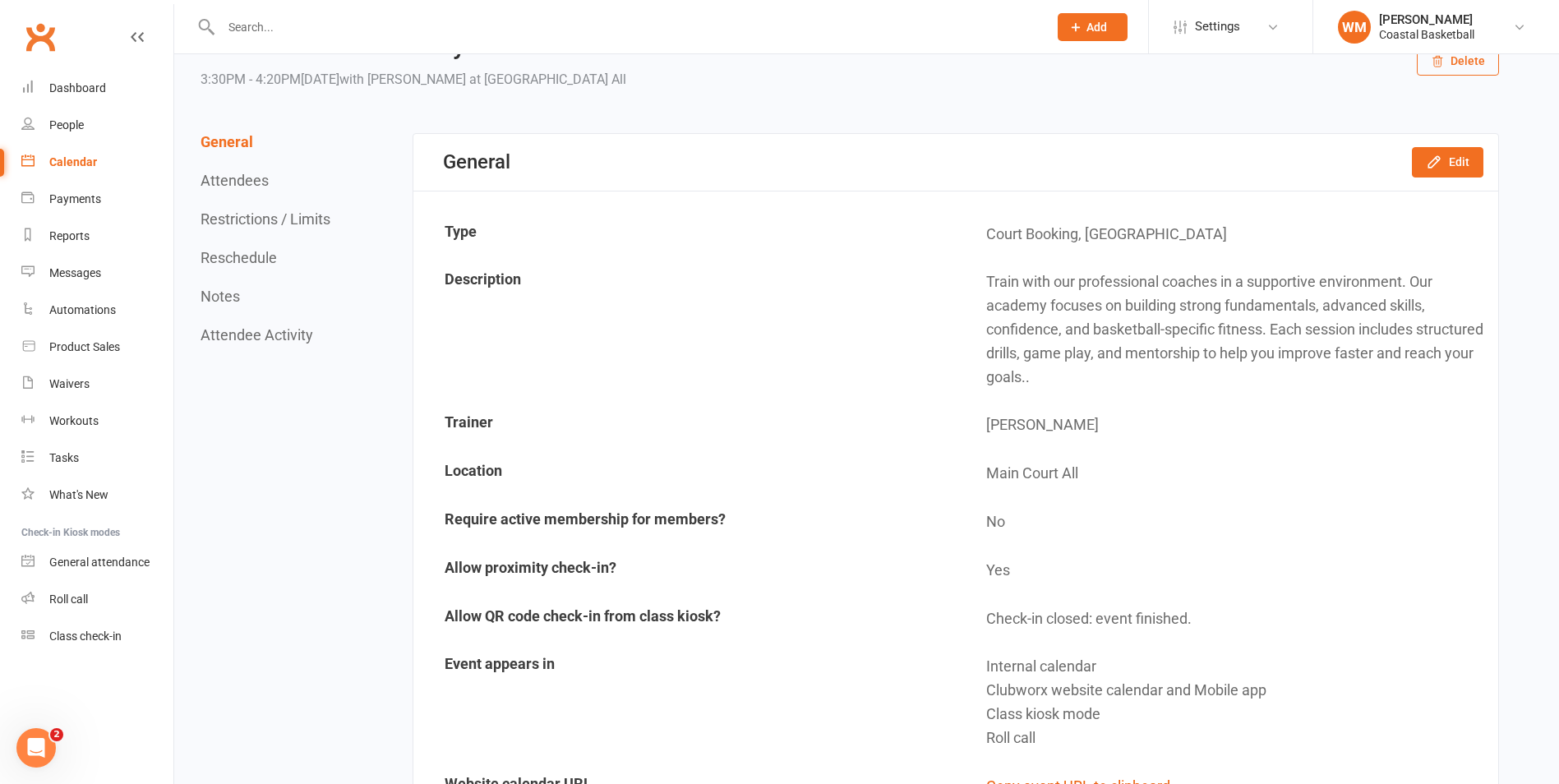
click at [91, 174] on link "Calendar" at bounding box center [98, 161] width 152 height 37
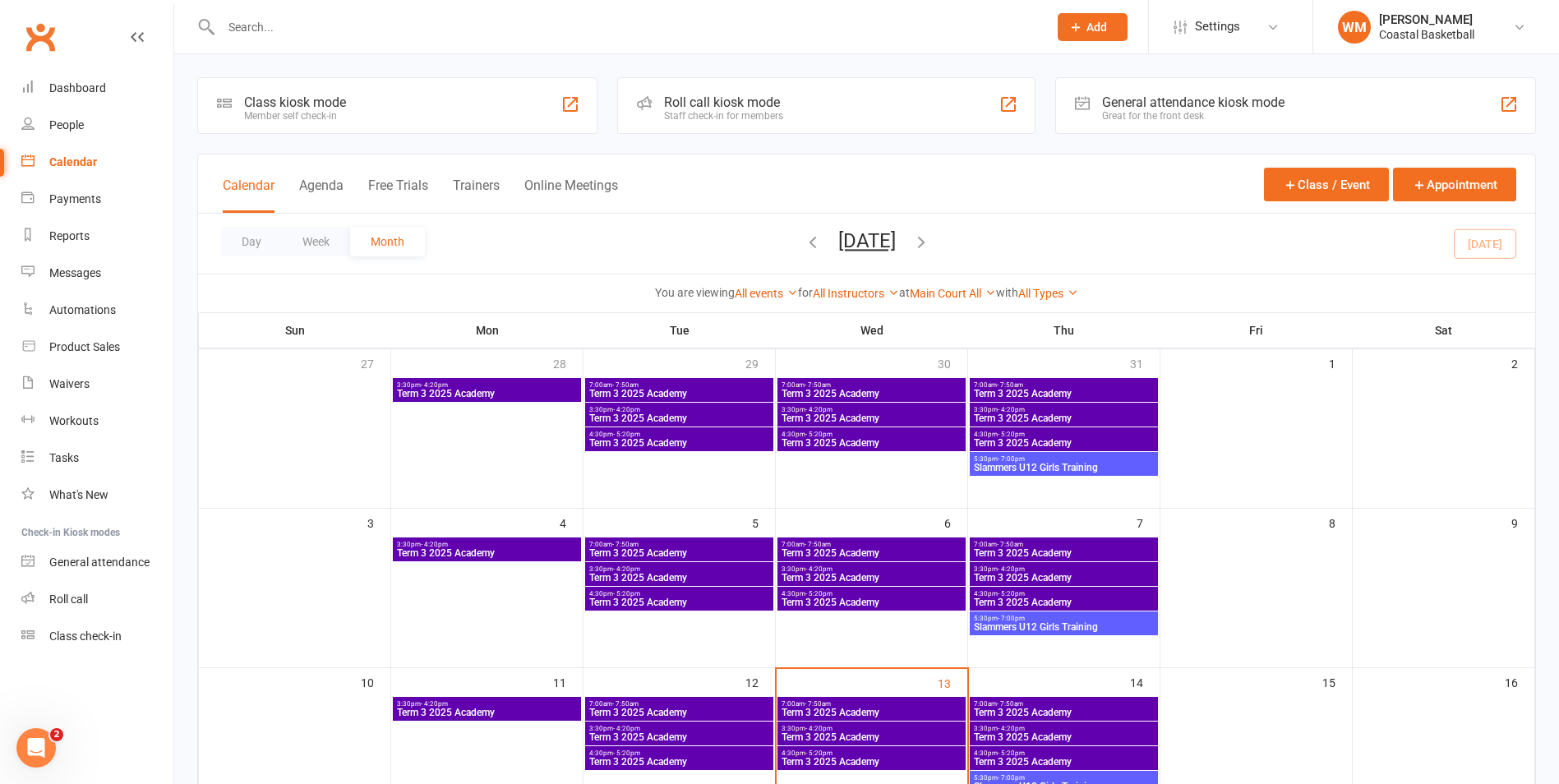
click at [815, 389] on span "Term 3 2025 Academy" at bounding box center [871, 393] width 182 height 10
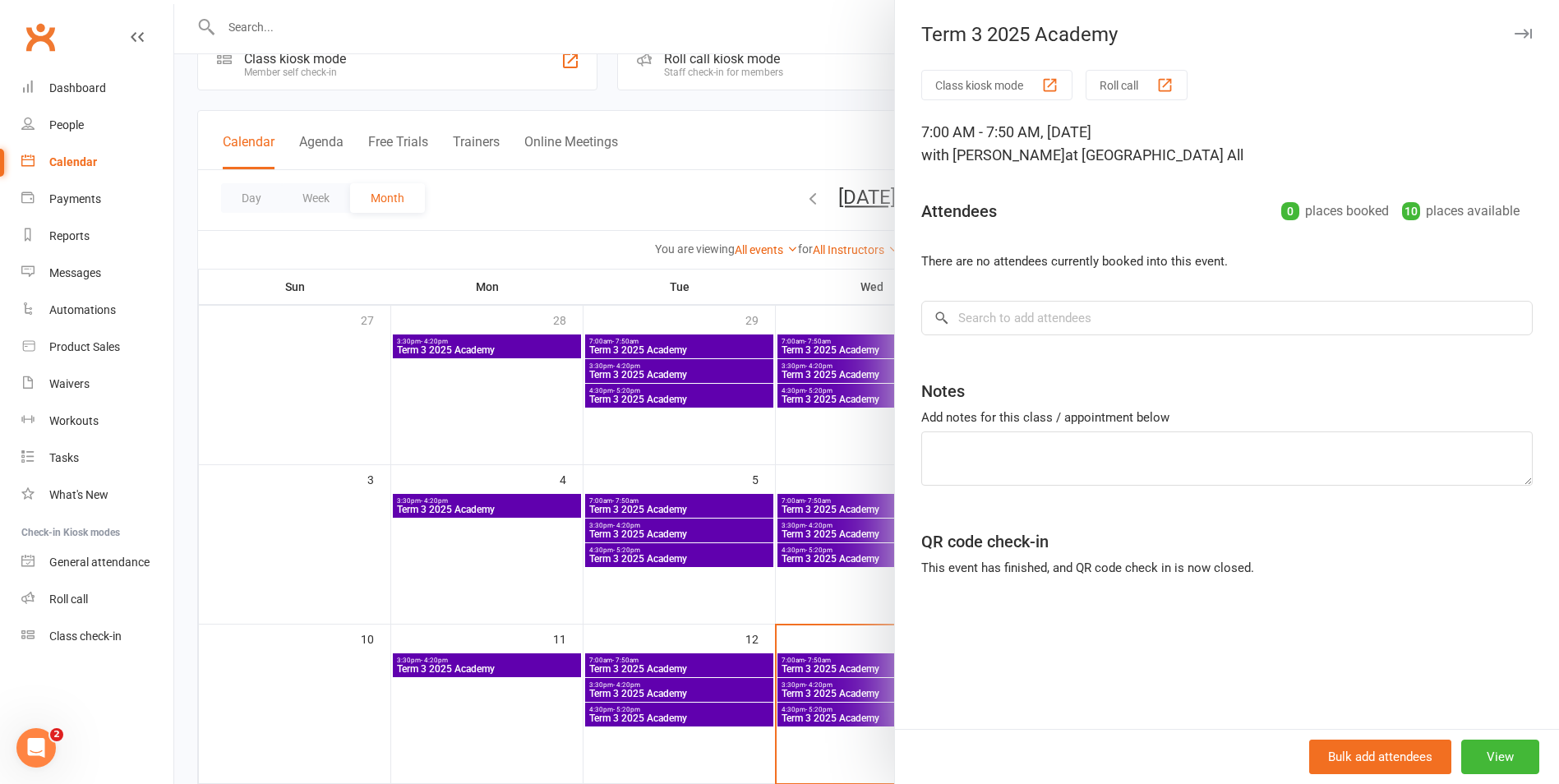
scroll to position [83, 0]
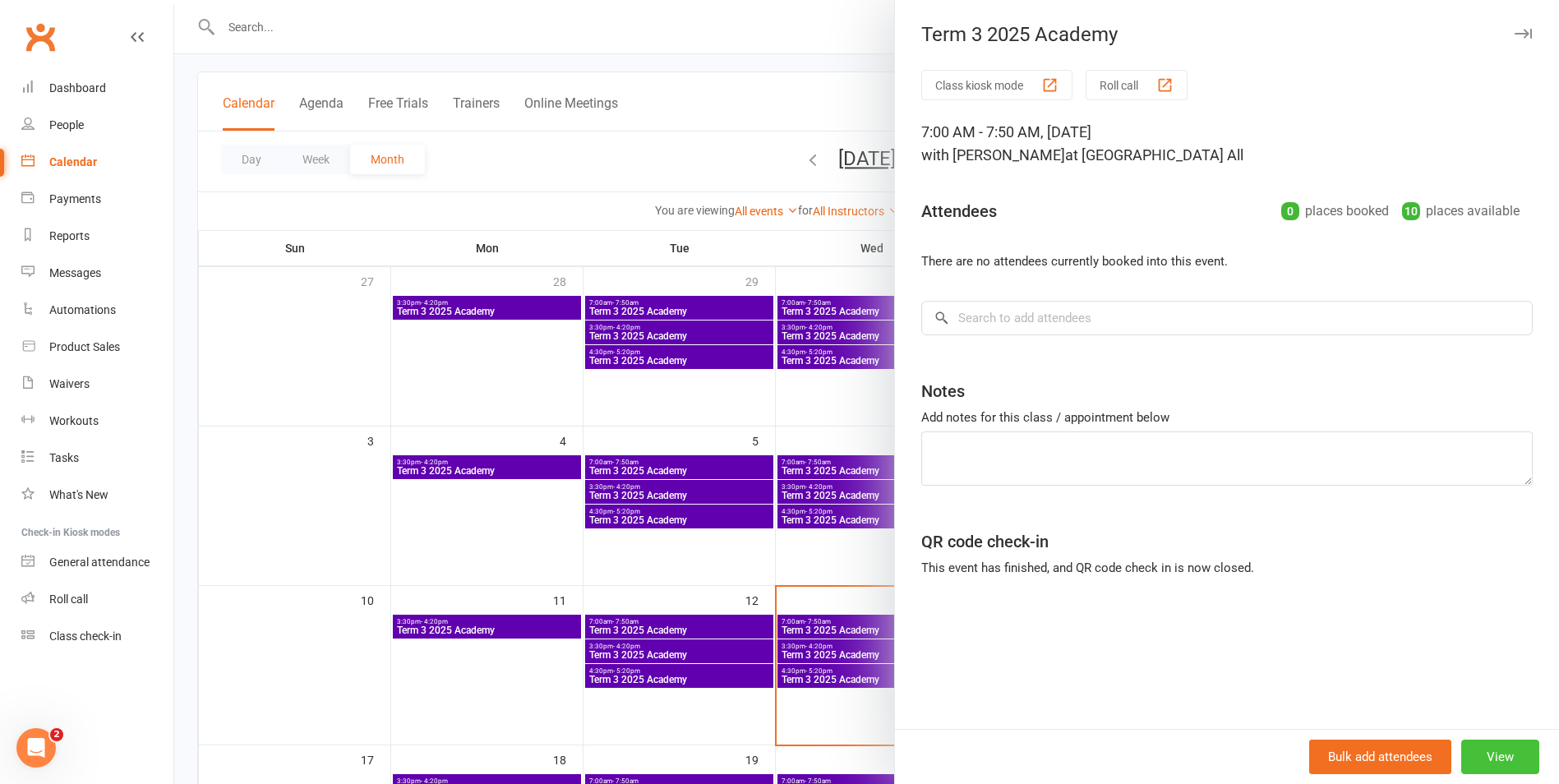
click at [1507, 759] on button "View" at bounding box center [1500, 757] width 78 height 35
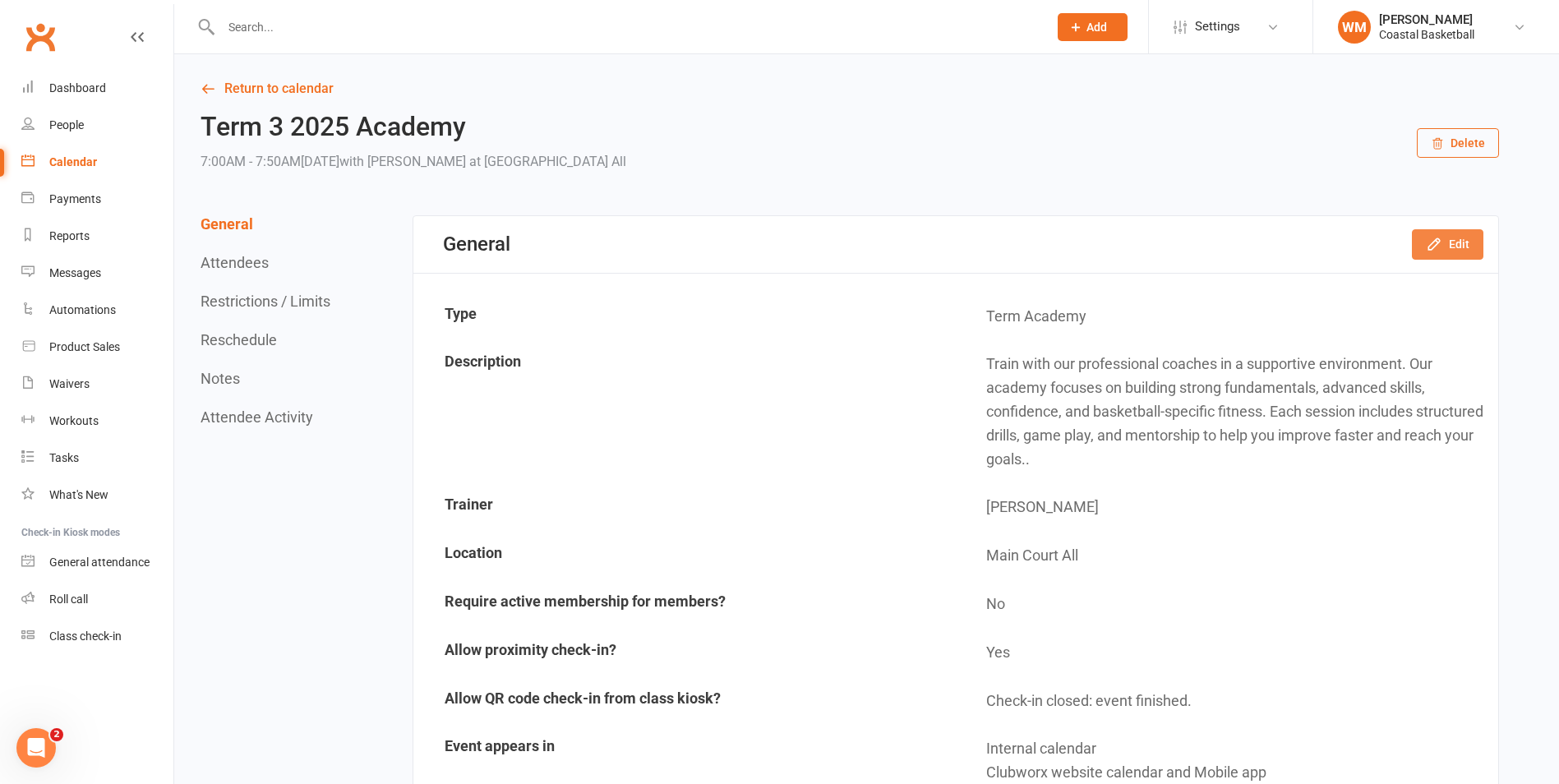
click at [1433, 235] on icon "button" at bounding box center [1434, 244] width 17 height 17
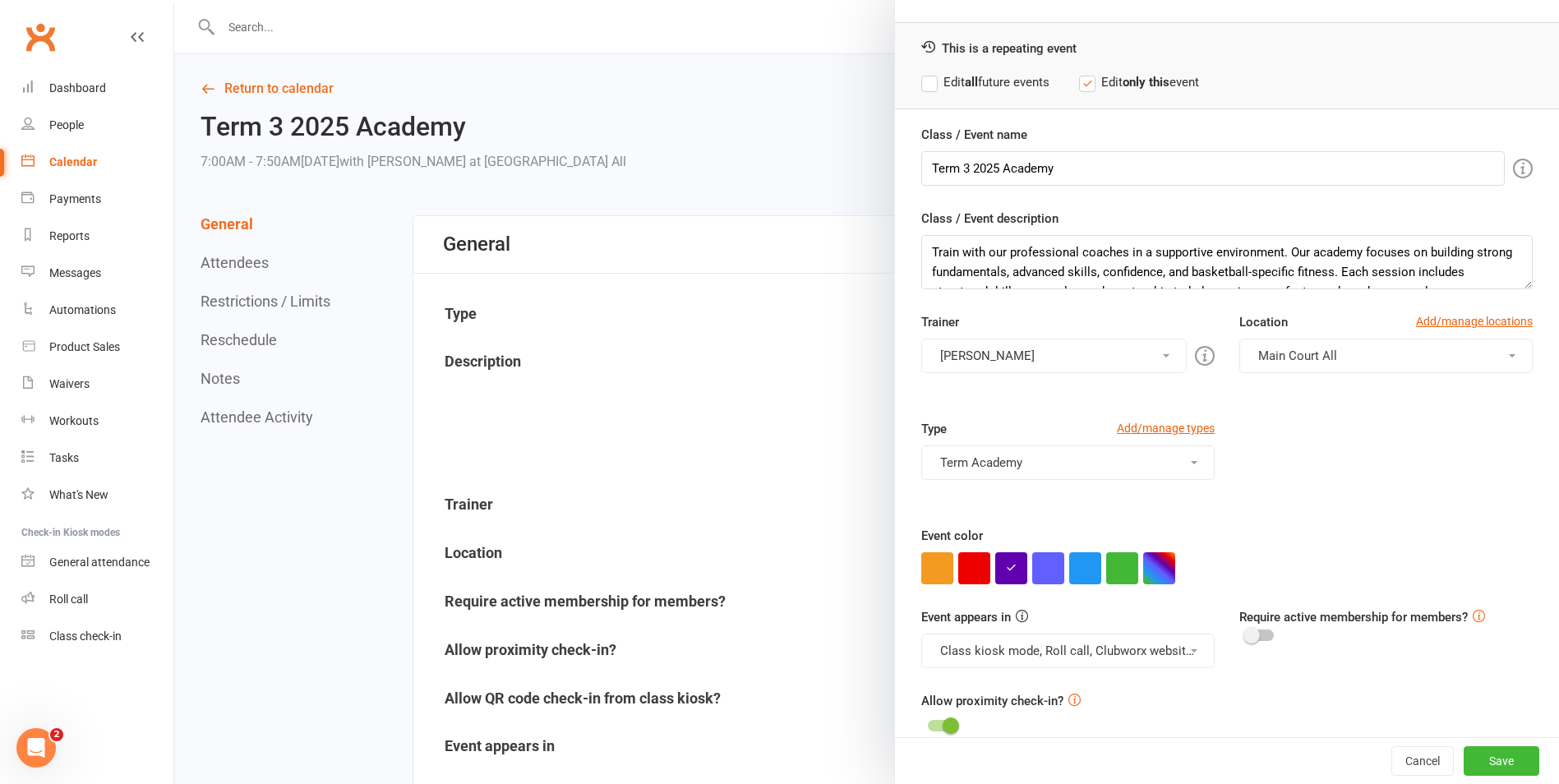
scroll to position [70, 0]
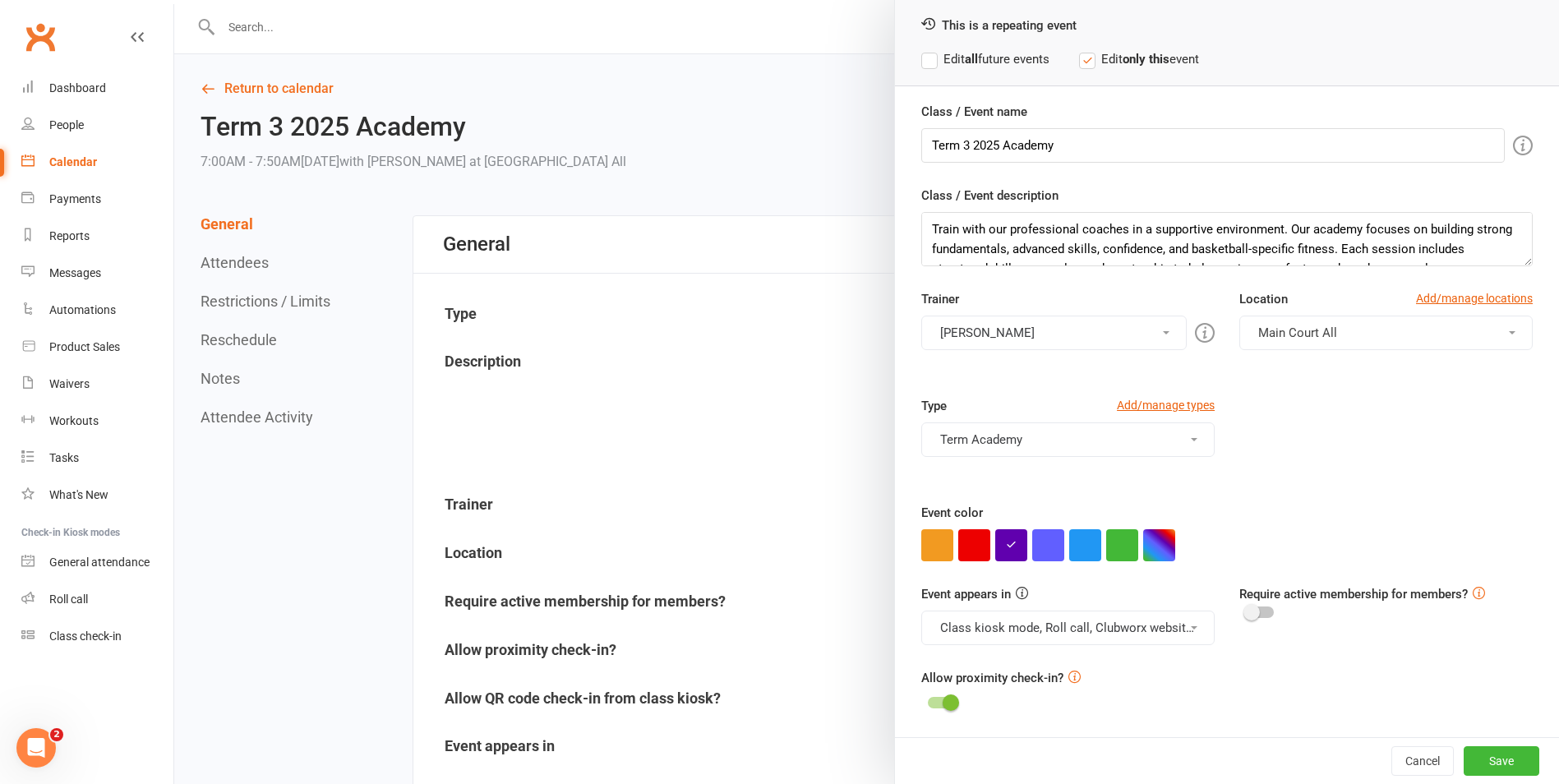
click at [1180, 619] on button "Class kiosk mode, Roll call, Clubworx website calendar and Mobile app" at bounding box center [1067, 627] width 294 height 35
click at [1283, 664] on div "Event appears in Class kiosk mode, Roll call, Clubworx website calendar and Mob…" at bounding box center [1227, 626] width 636 height 83
click at [1391, 747] on button "Cancel" at bounding box center [1422, 761] width 63 height 30
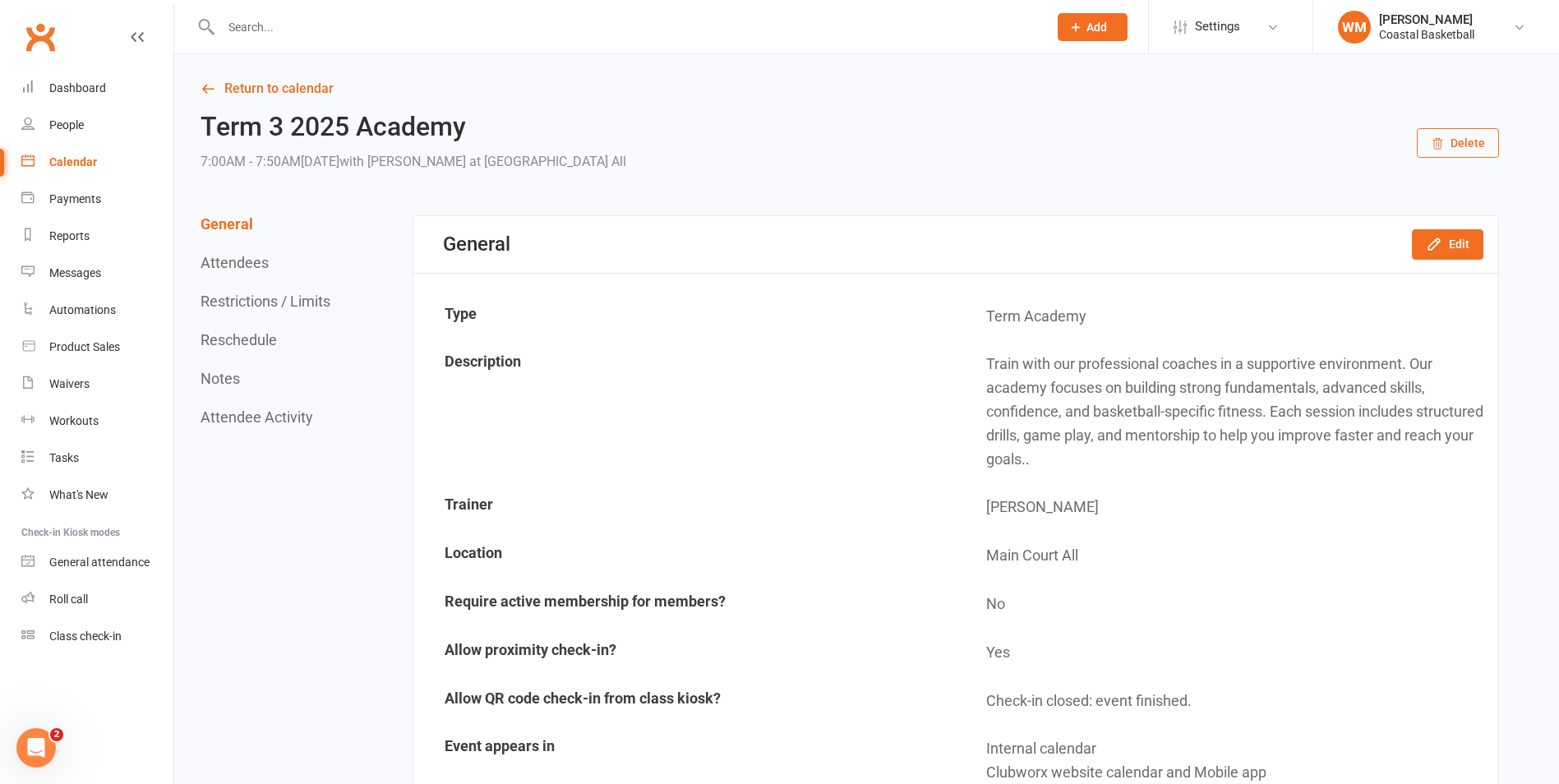
click at [63, 159] on div "Calendar" at bounding box center [73, 162] width 48 height 13
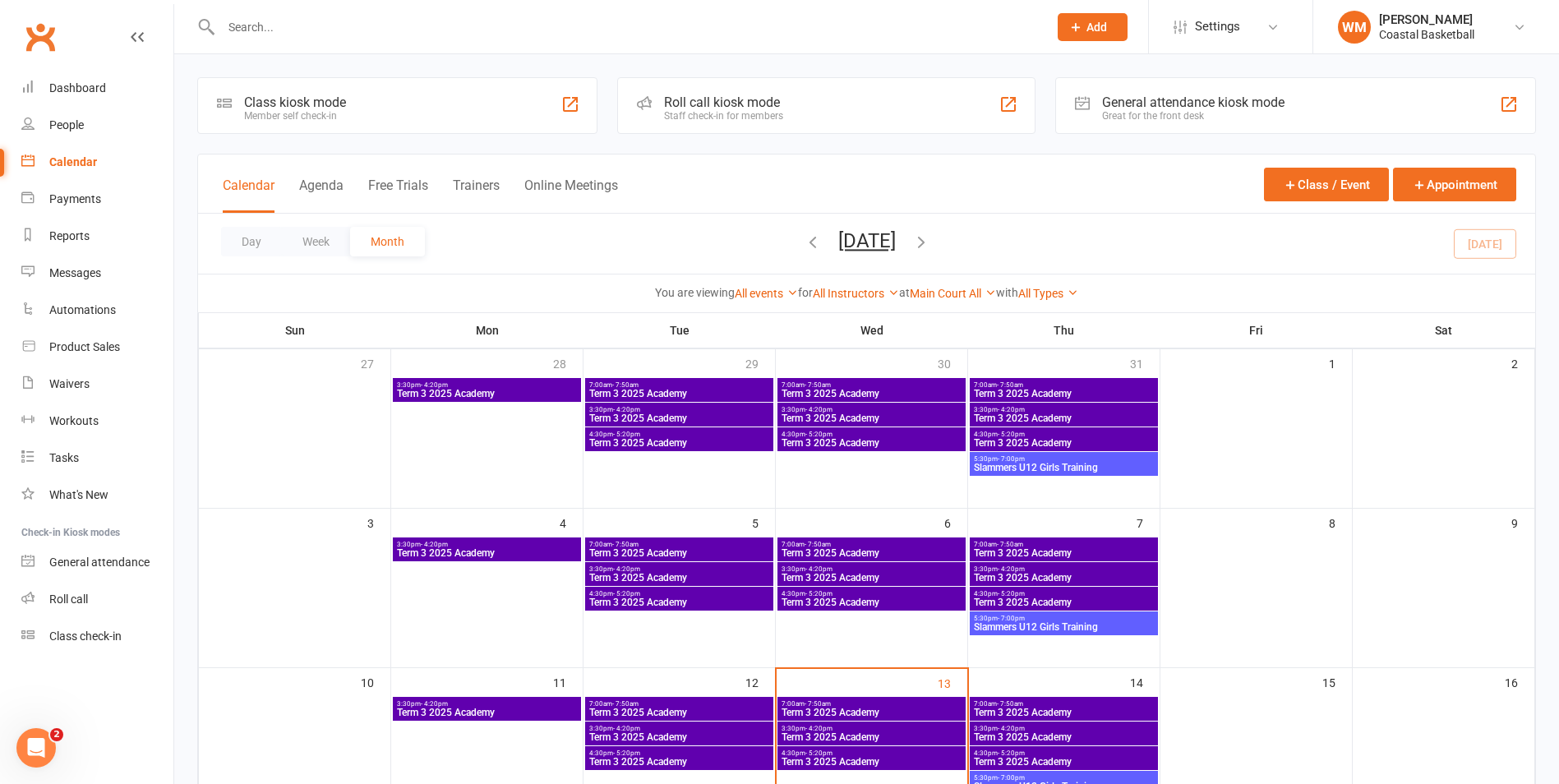
click at [931, 237] on icon "button" at bounding box center [921, 241] width 18 height 18
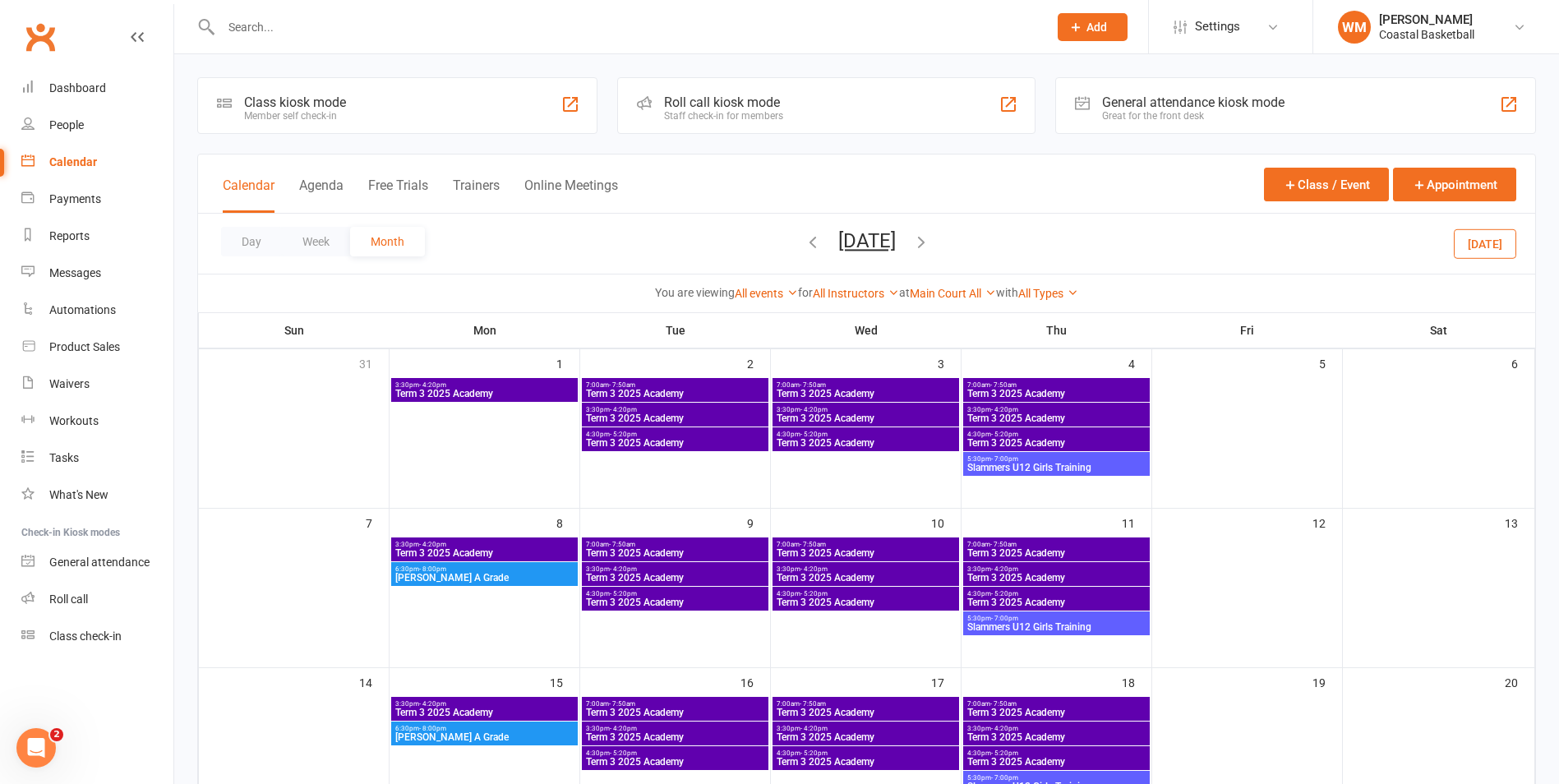
click at [804, 240] on icon "button" at bounding box center [812, 241] width 18 height 18
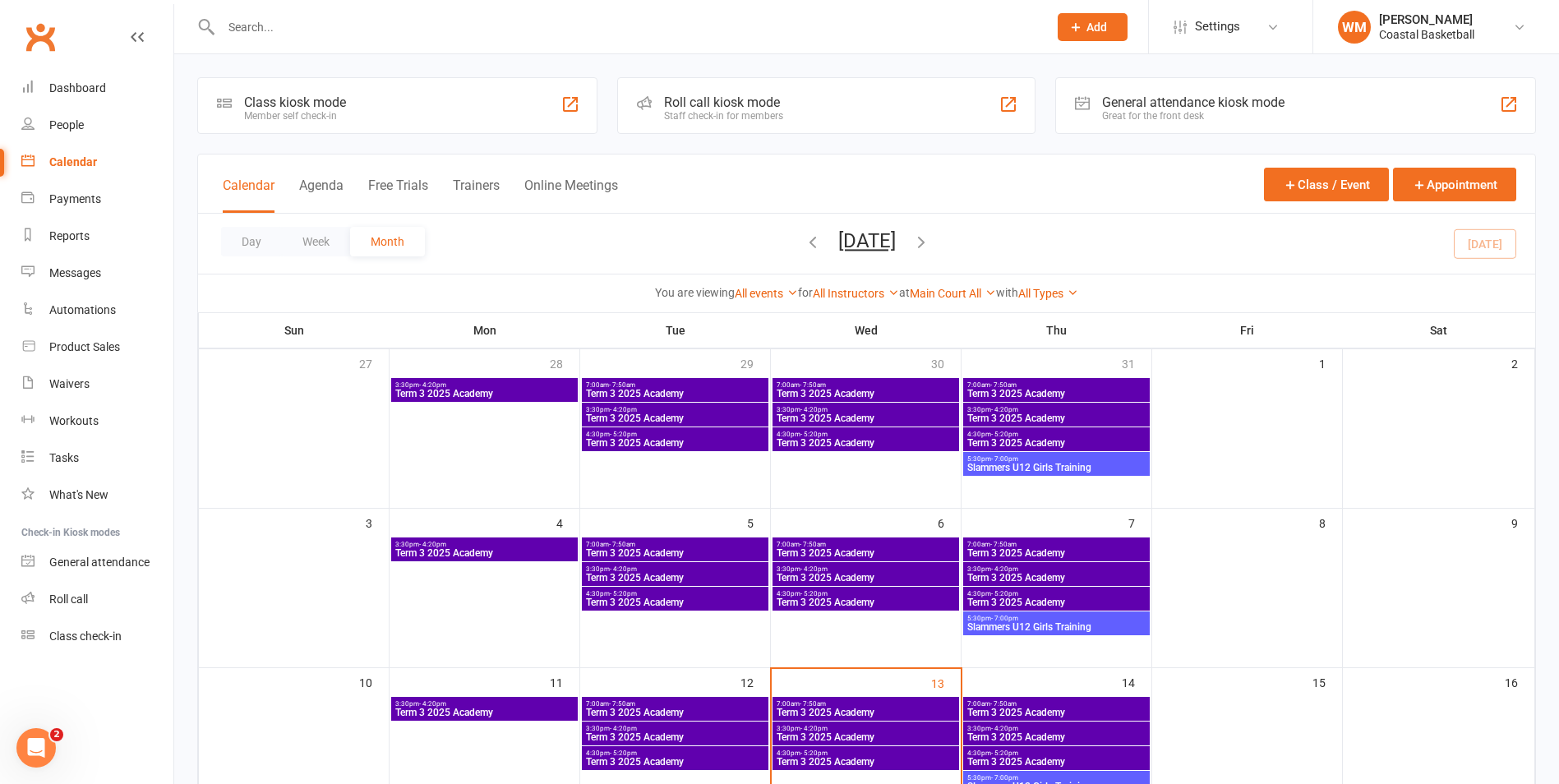
click at [804, 250] on button "button" at bounding box center [812, 243] width 18 height 29
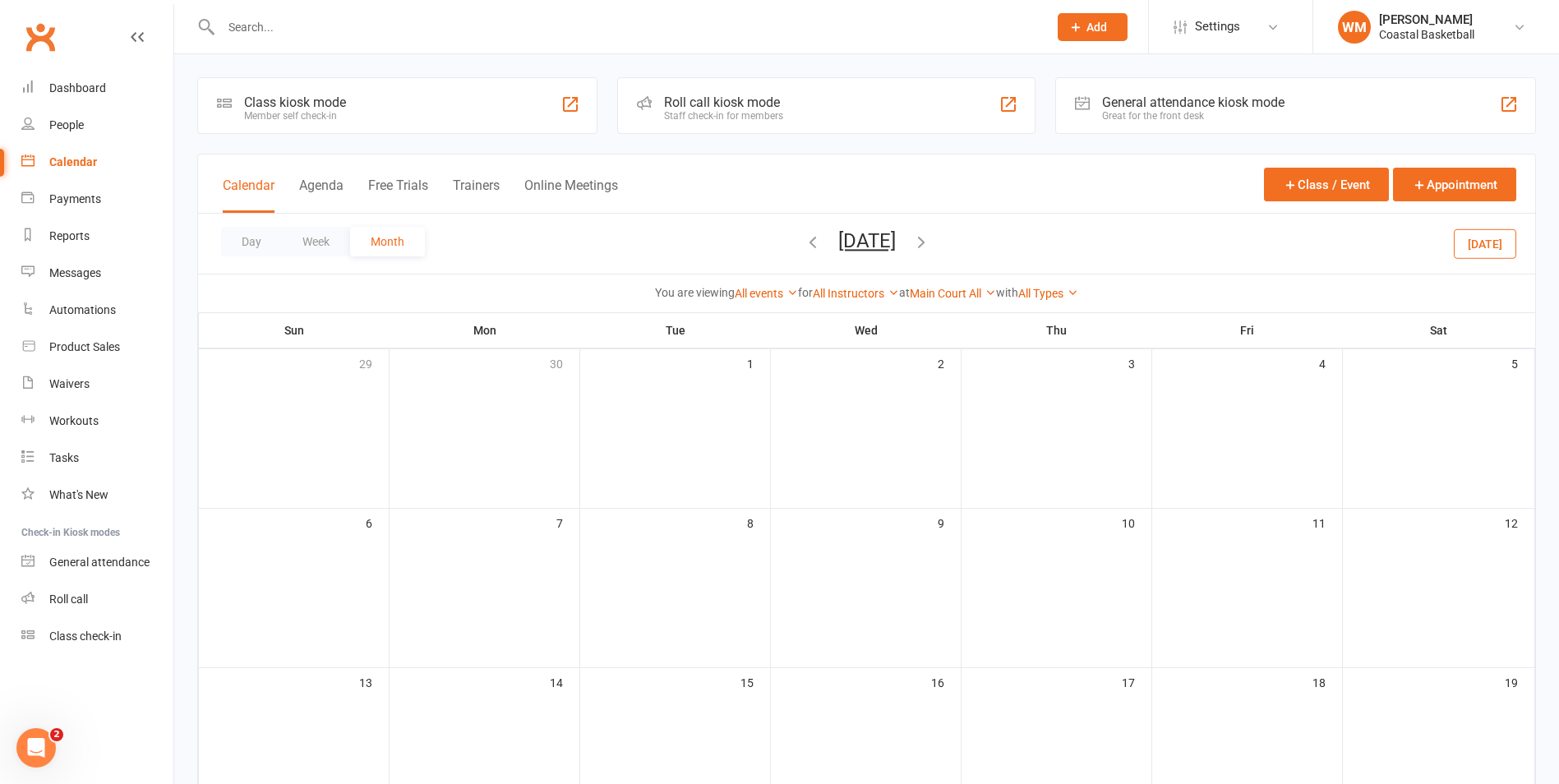
click at [931, 245] on icon "button" at bounding box center [921, 241] width 18 height 18
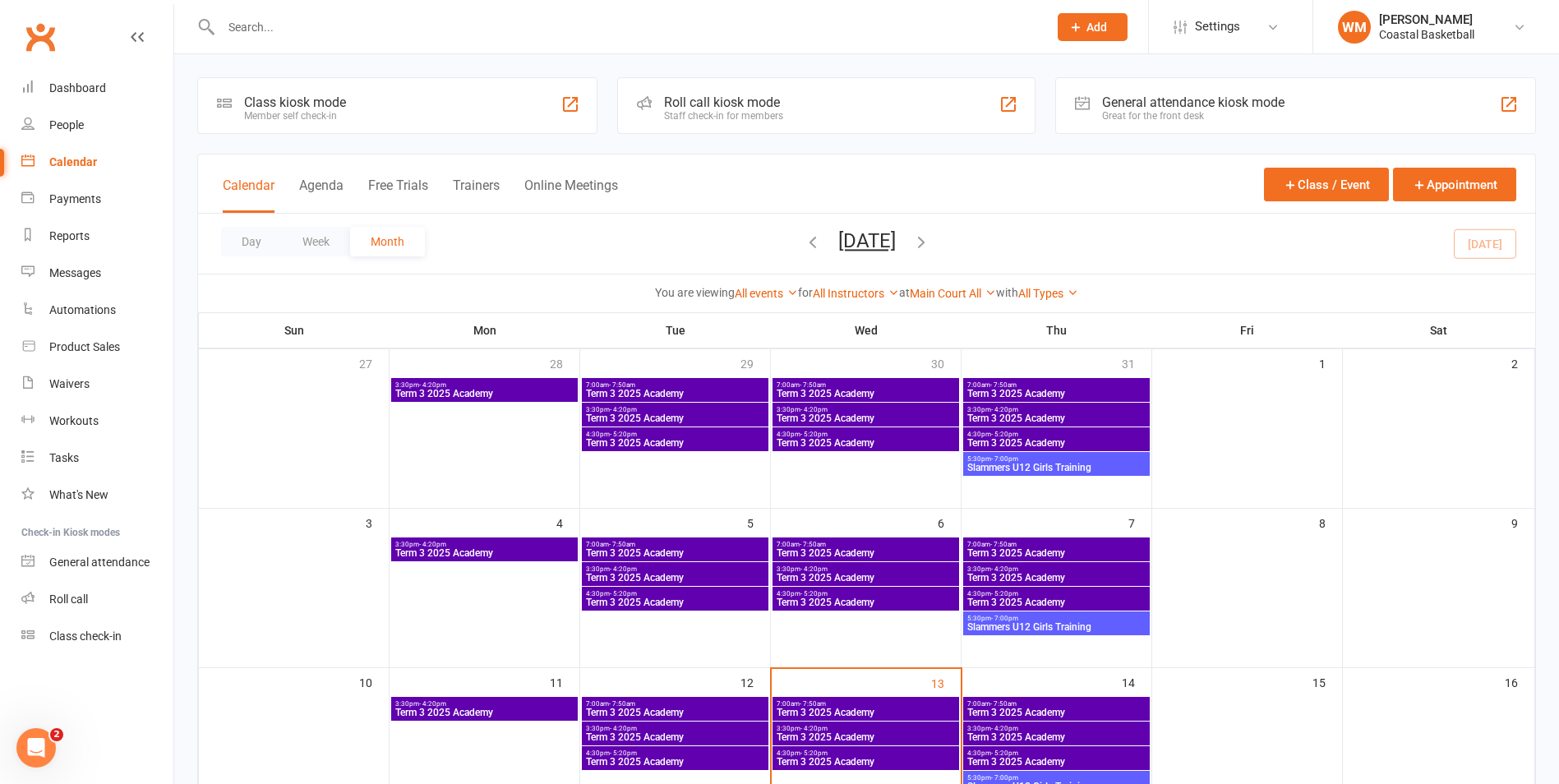
click at [931, 245] on icon "button" at bounding box center [921, 241] width 18 height 18
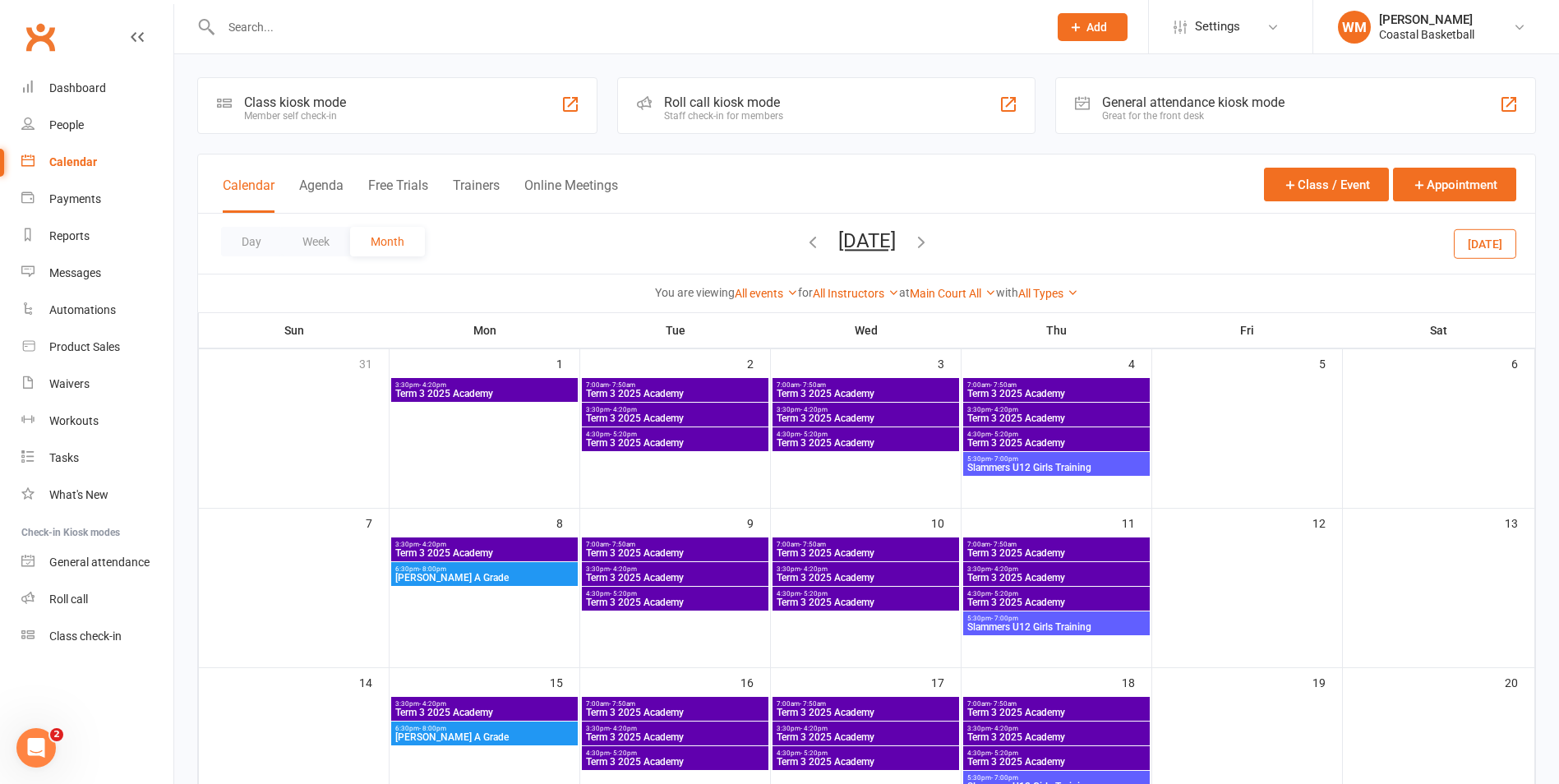
click at [804, 244] on icon "button" at bounding box center [812, 241] width 18 height 18
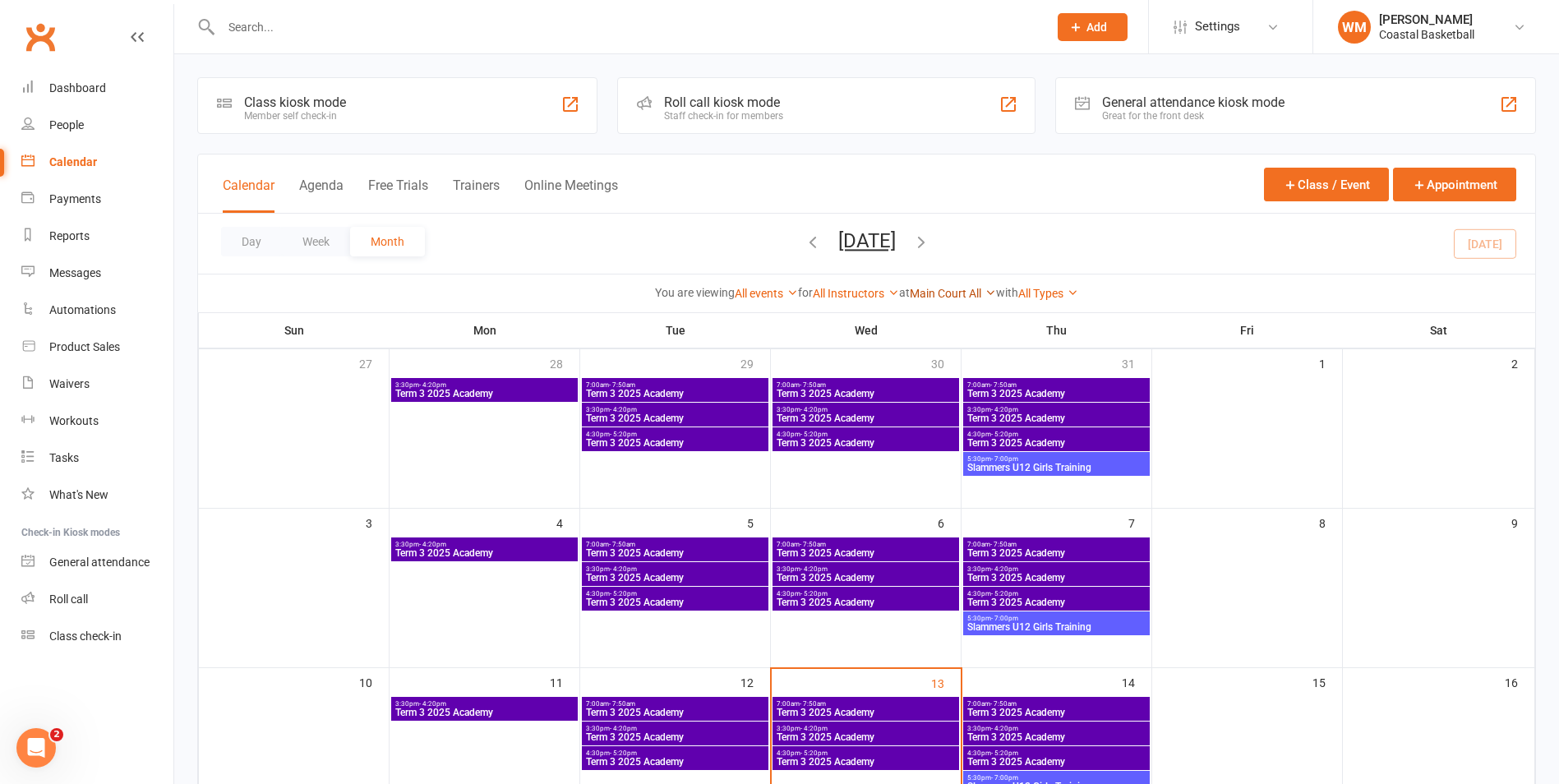
click at [992, 295] on icon at bounding box center [991, 293] width 11 height 11
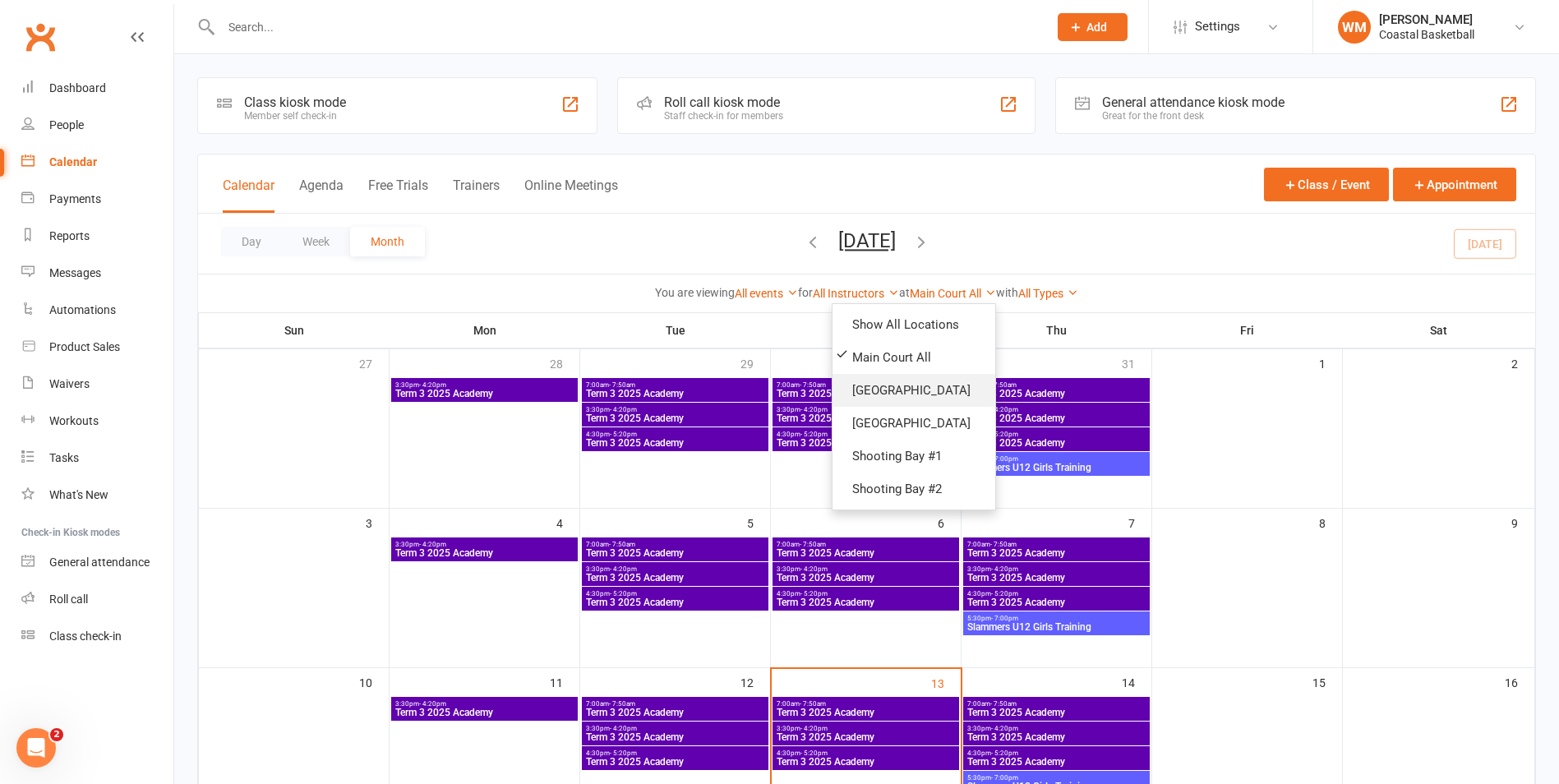
click at [974, 393] on link "[GEOGRAPHIC_DATA]" at bounding box center [914, 390] width 162 height 33
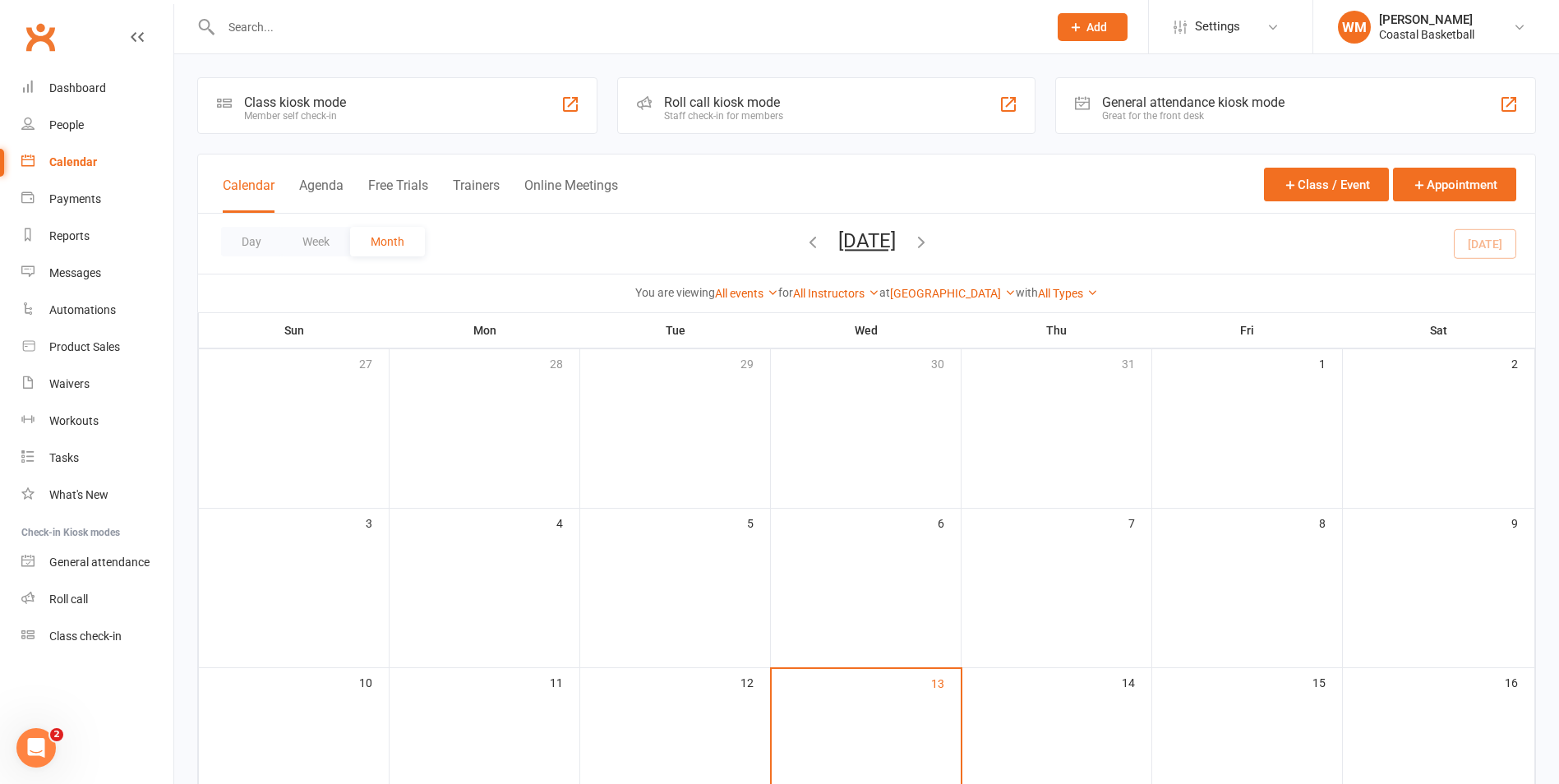
click at [931, 235] on icon "button" at bounding box center [921, 241] width 18 height 18
click at [931, 242] on icon "button" at bounding box center [921, 241] width 18 height 18
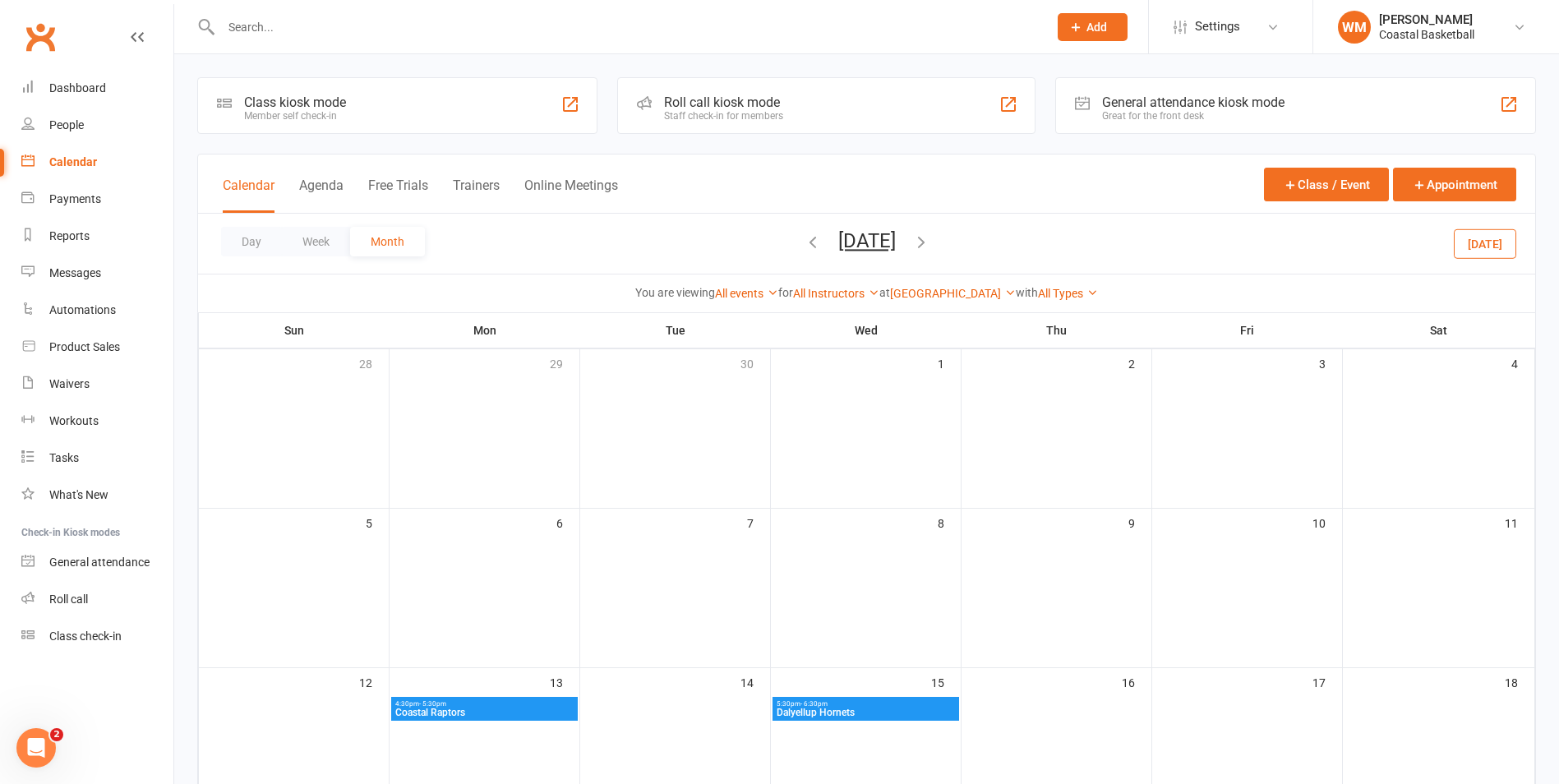
click at [804, 239] on icon "button" at bounding box center [812, 241] width 18 height 18
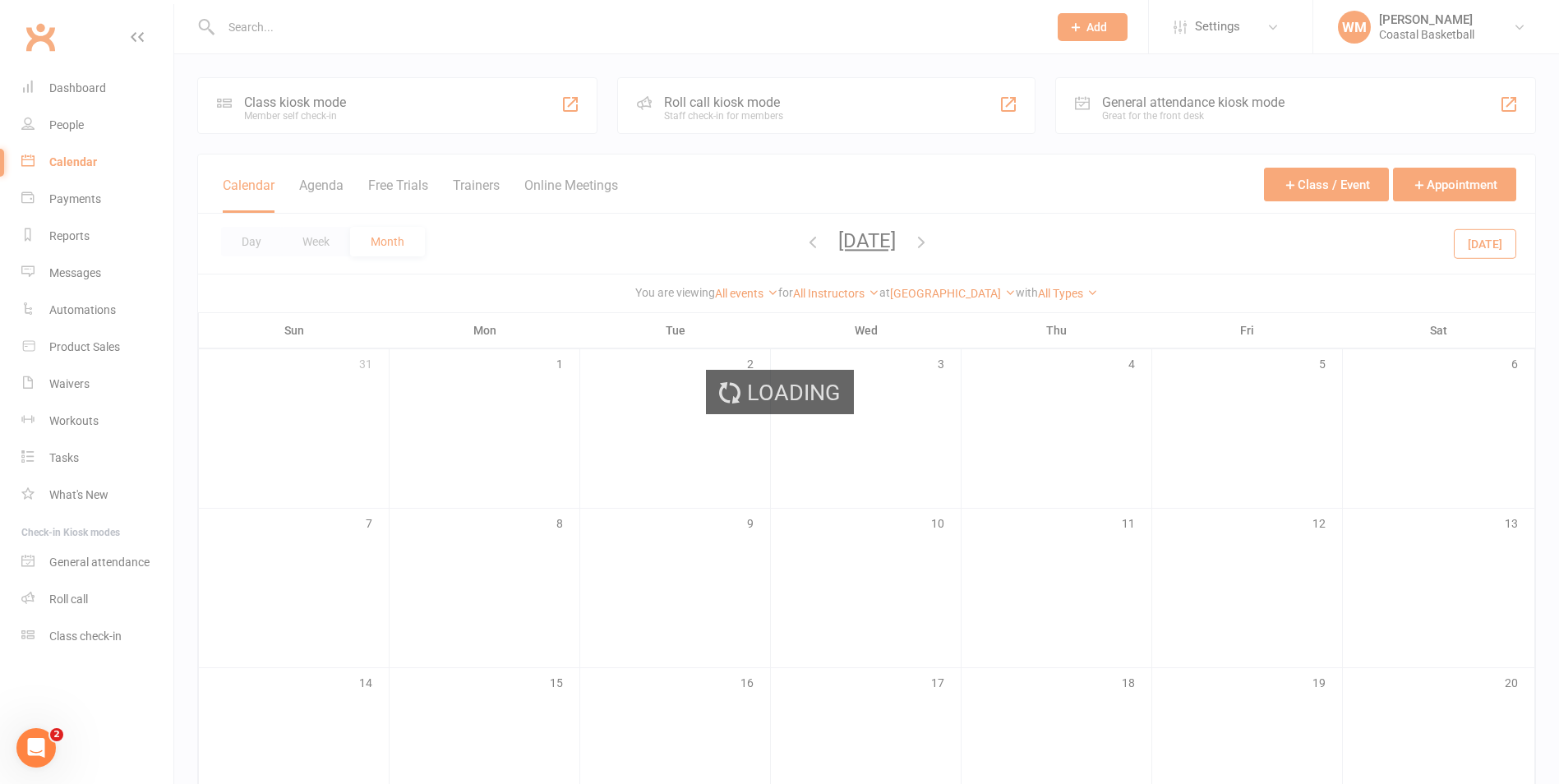
click at [780, 239] on div "Loading" at bounding box center [780, 392] width 1559 height 784
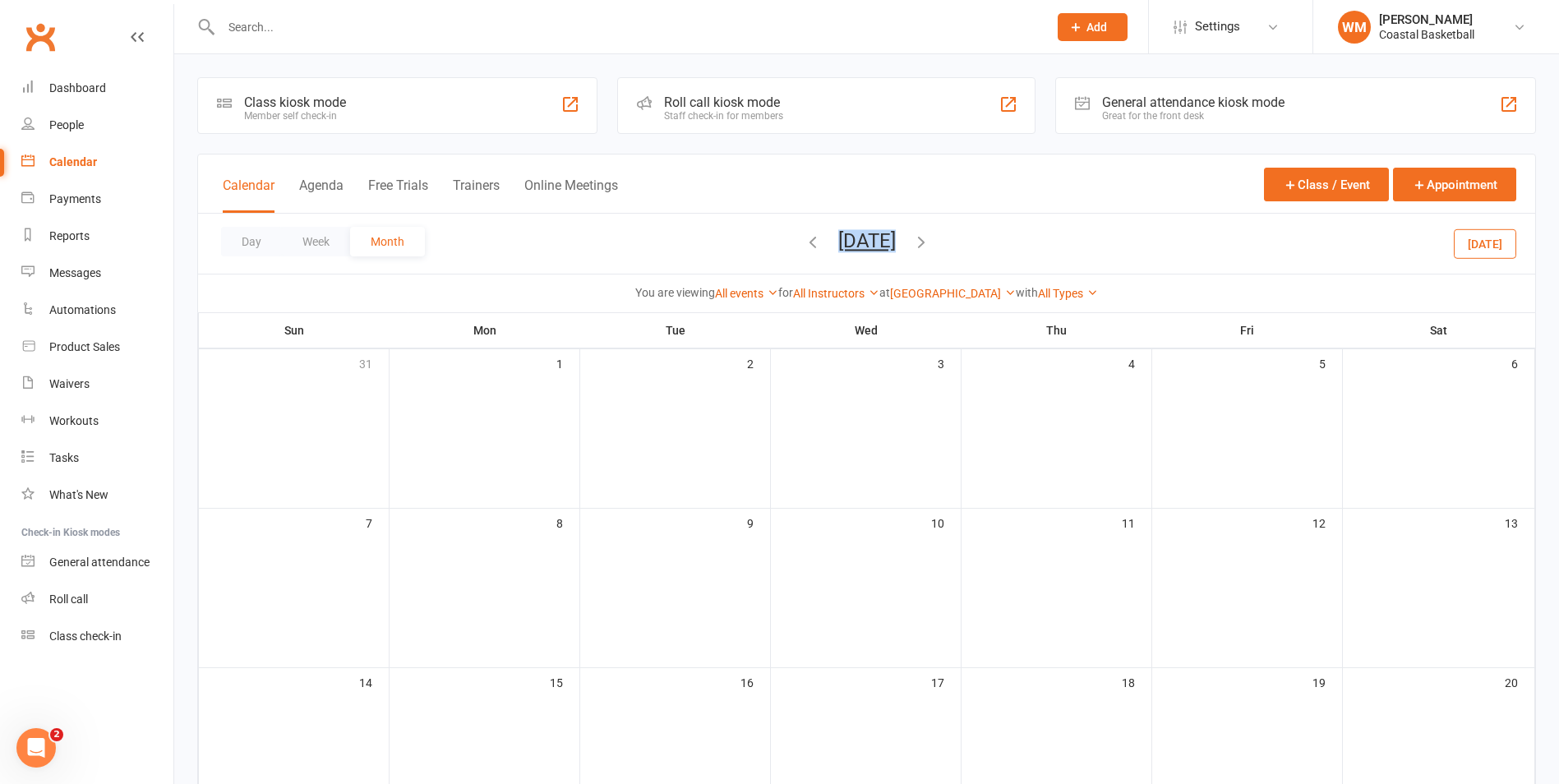
drag, startPoint x: 780, startPoint y: 239, endPoint x: 773, endPoint y: 245, distance: 9.2
click at [804, 244] on div "[DATE] [DATE] Sun Mon Tue Wed Thu Fri Sat 27 28 29 30 31 01 02 03 04 05 06 07 0…" at bounding box center [867, 243] width 127 height 29
click at [804, 245] on icon "button" at bounding box center [812, 241] width 18 height 18
click at [1033, 244] on div "Day Week Month [DATE] [DATE] Sun Mon Tue Wed Thu Fri Sat 27 28 29 30 31 01 02 0…" at bounding box center [867, 244] width 1338 height 60
click at [804, 245] on icon "button" at bounding box center [812, 241] width 18 height 18
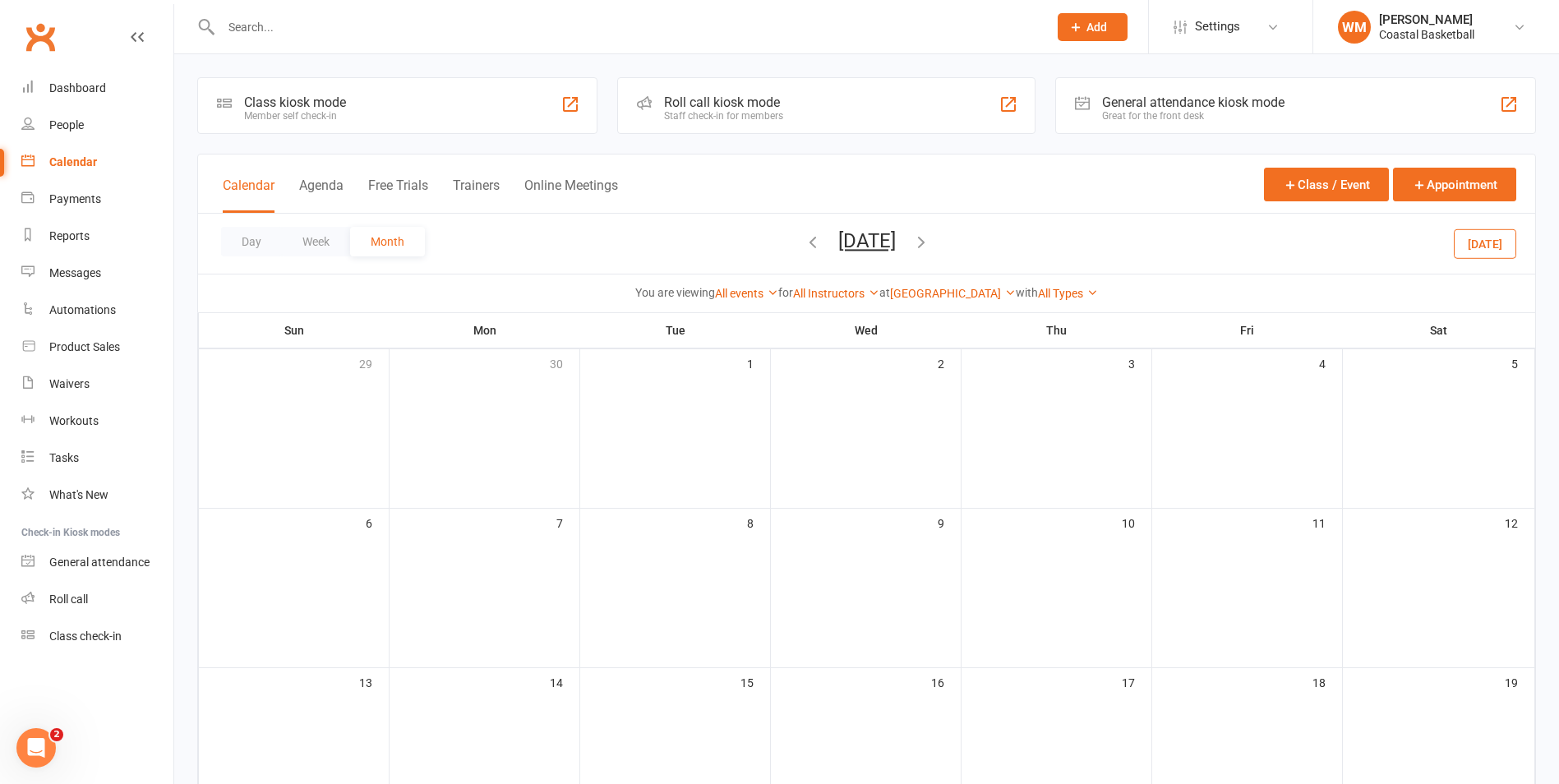
click at [804, 245] on icon "button" at bounding box center [812, 241] width 18 height 18
click at [68, 310] on div "Automations" at bounding box center [83, 309] width 67 height 13
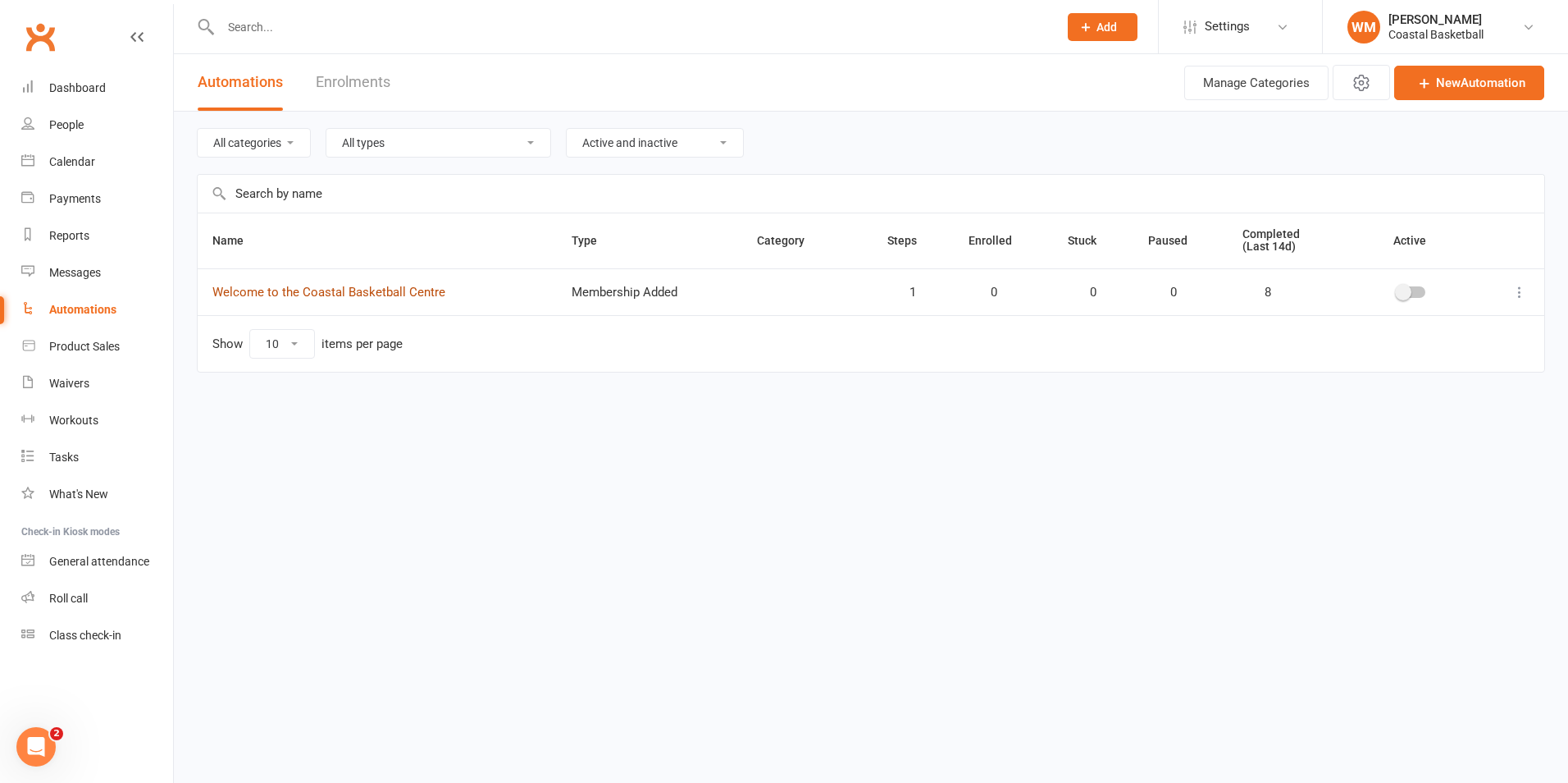
click at [393, 295] on link "Welcome to the Coastal Basketball Centre" at bounding box center [329, 292] width 233 height 15
click at [1513, 290] on icon at bounding box center [1520, 292] width 17 height 17
click at [1485, 317] on link "Edit" at bounding box center [1447, 324] width 162 height 33
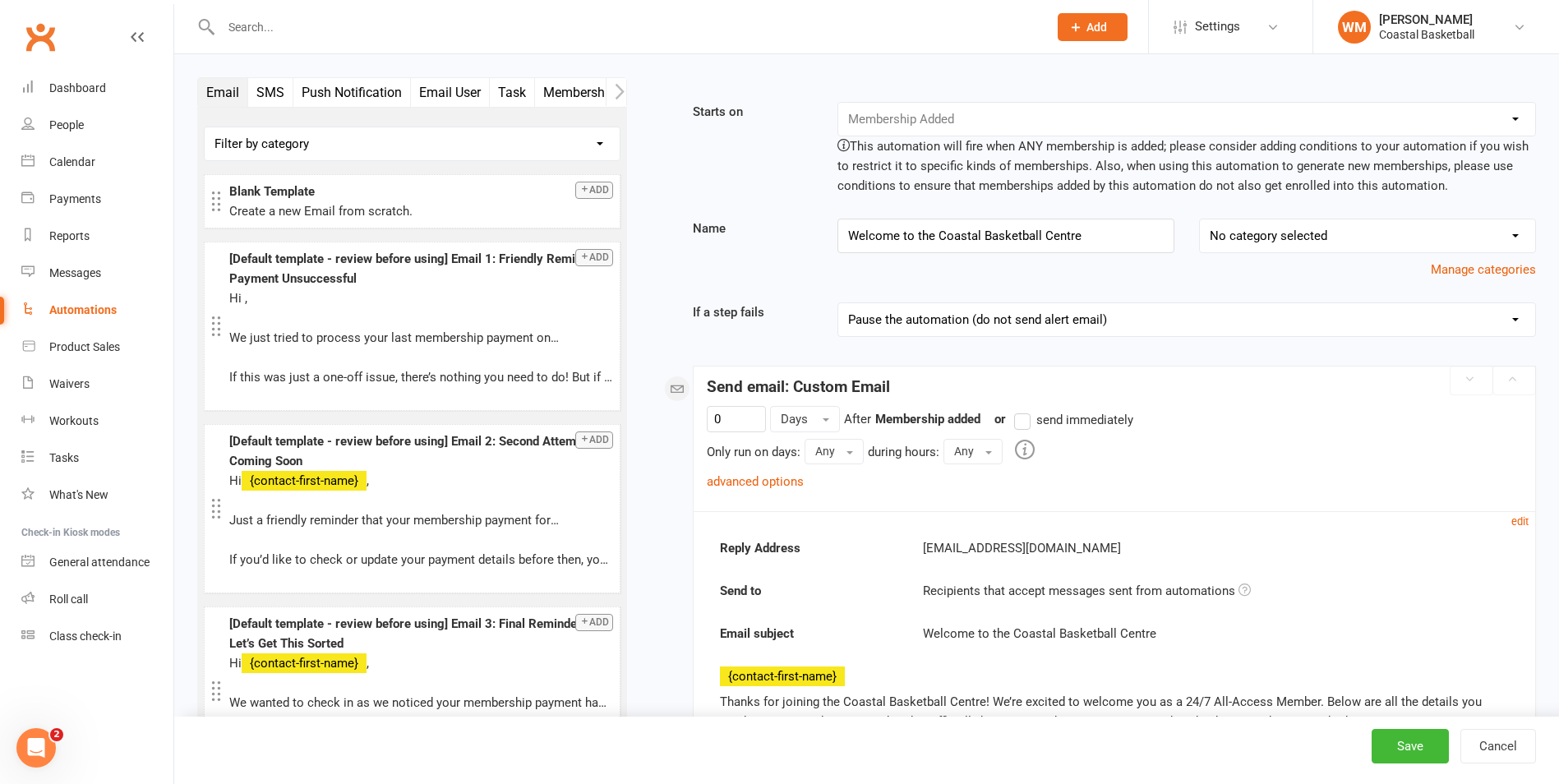
click at [1065, 116] on div "Booking Cancelled Booking Due Booking Late-Cancelled Booking Marked Absent Book…" at bounding box center [1187, 119] width 699 height 35
click at [1066, 120] on div "Booking Cancelled Booking Due Booking Late-Cancelled Booking Marked Absent Book…" at bounding box center [1187, 119] width 699 height 35
click at [1491, 751] on button "Cancel" at bounding box center [1498, 746] width 76 height 35
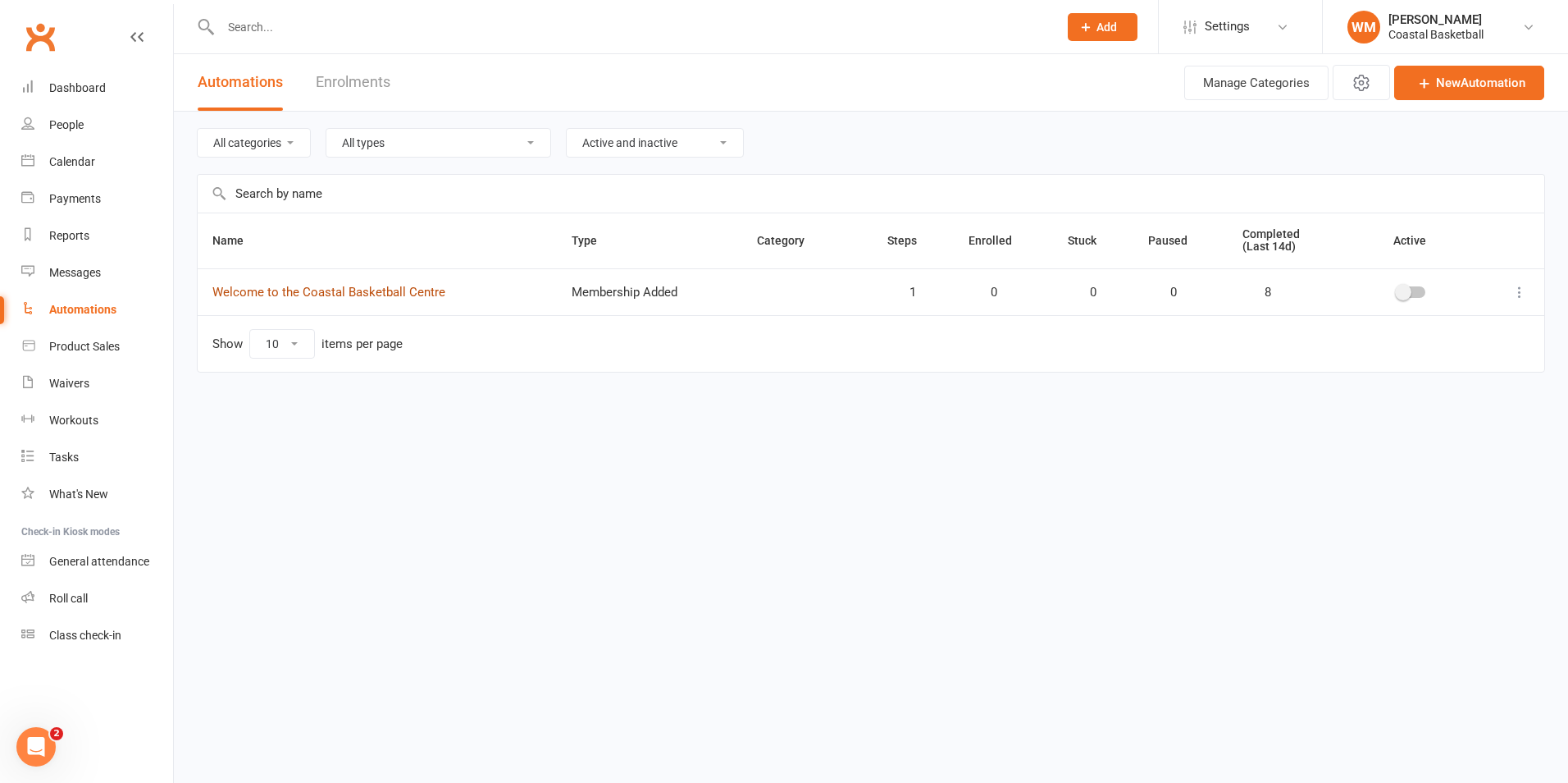
click at [414, 295] on link "Welcome to the Coastal Basketball Centre" at bounding box center [329, 292] width 233 height 15
click at [1517, 296] on icon at bounding box center [1520, 292] width 17 height 17
click at [1510, 320] on link "Edit" at bounding box center [1447, 324] width 162 height 33
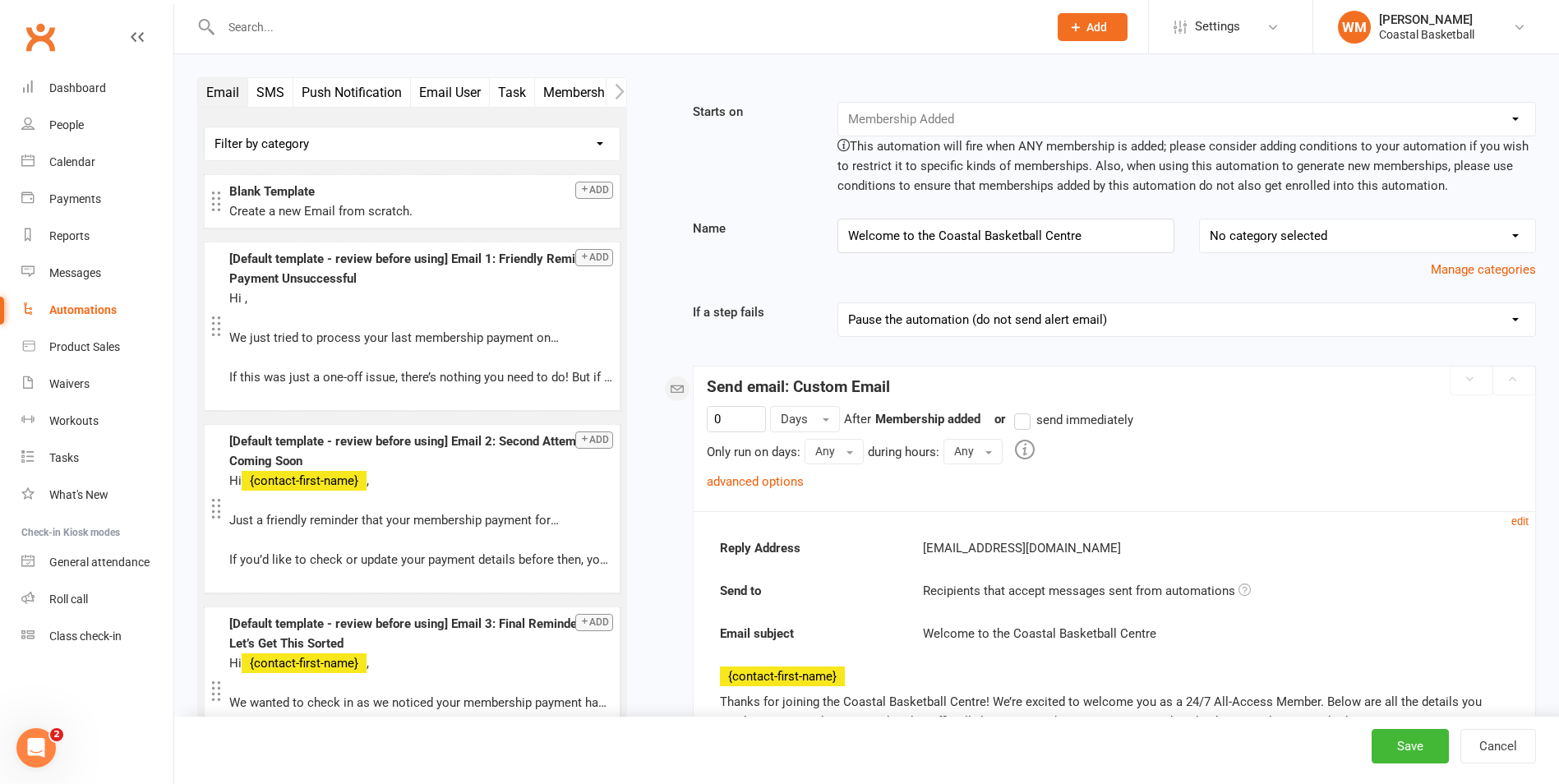
click at [1521, 239] on select "No category selected" at bounding box center [1368, 235] width 336 height 33
click at [1518, 239] on select "No category selected" at bounding box center [1368, 235] width 336 height 33
click at [1515, 745] on button "Cancel" at bounding box center [1498, 746] width 76 height 35
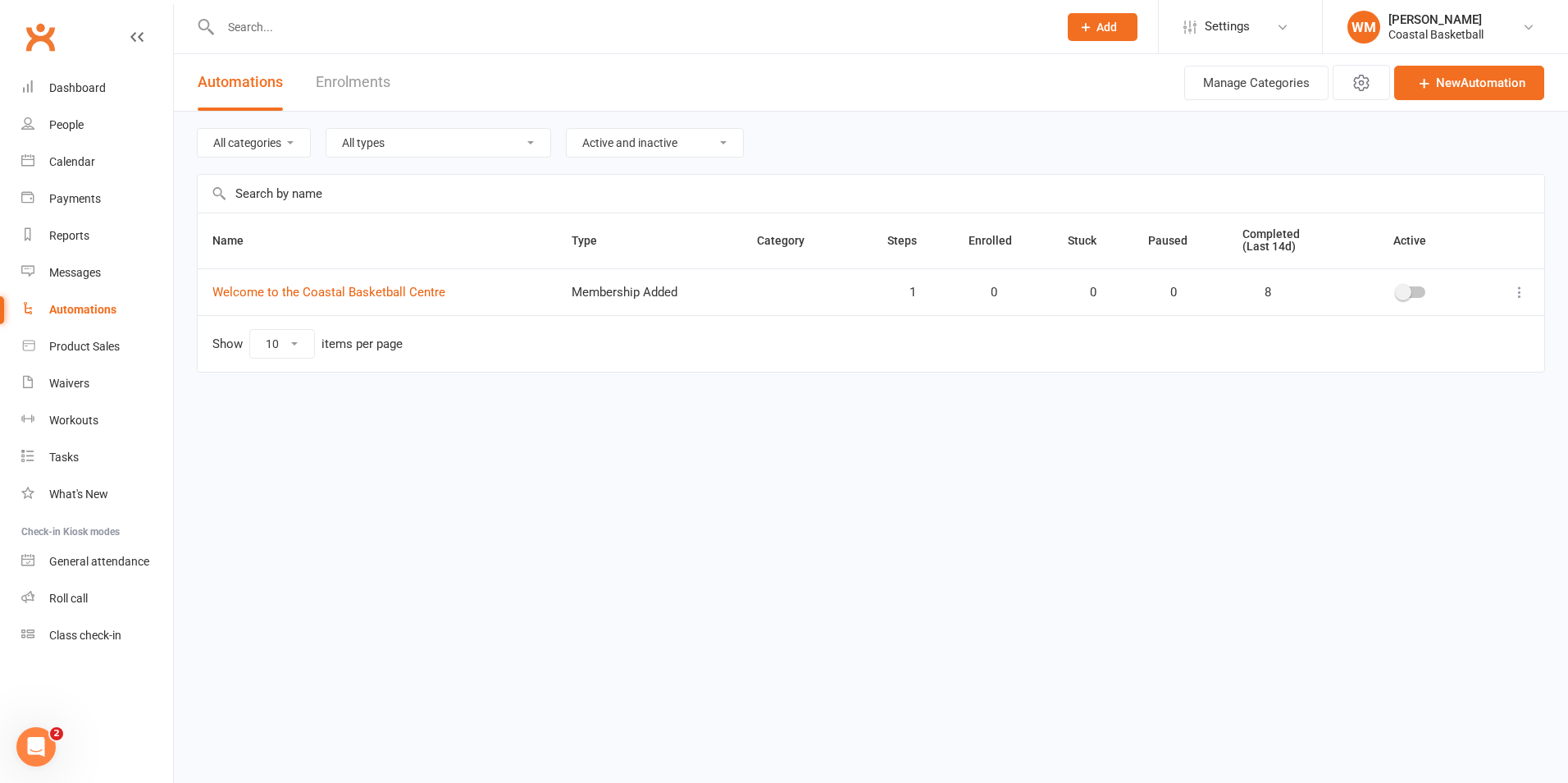
click at [266, 130] on select "All categories" at bounding box center [254, 143] width 112 height 28
click at [1298, 85] on button "Manage Categories" at bounding box center [1256, 82] width 144 height 35
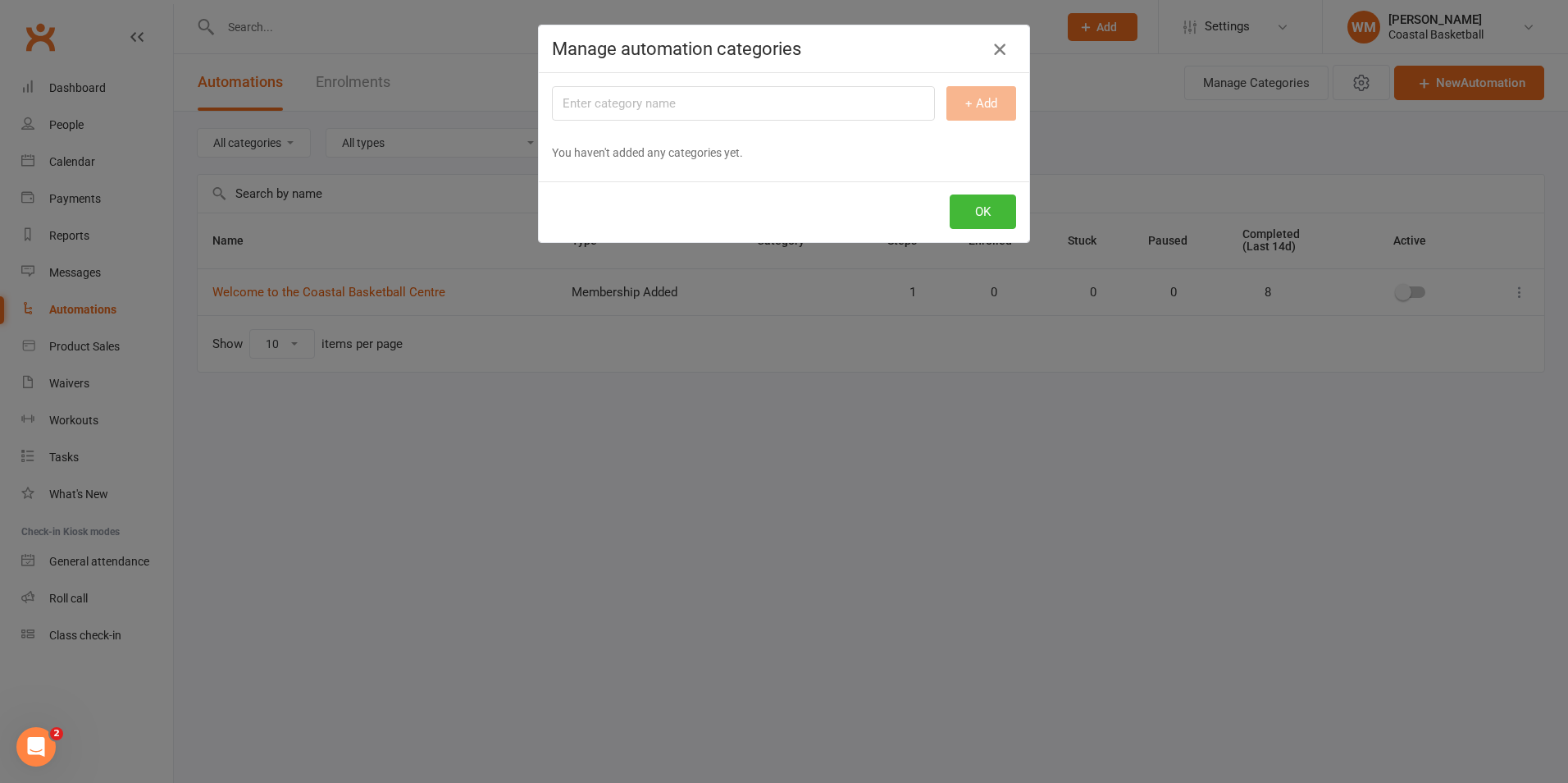
click at [993, 56] on icon "button" at bounding box center [1000, 49] width 20 height 20
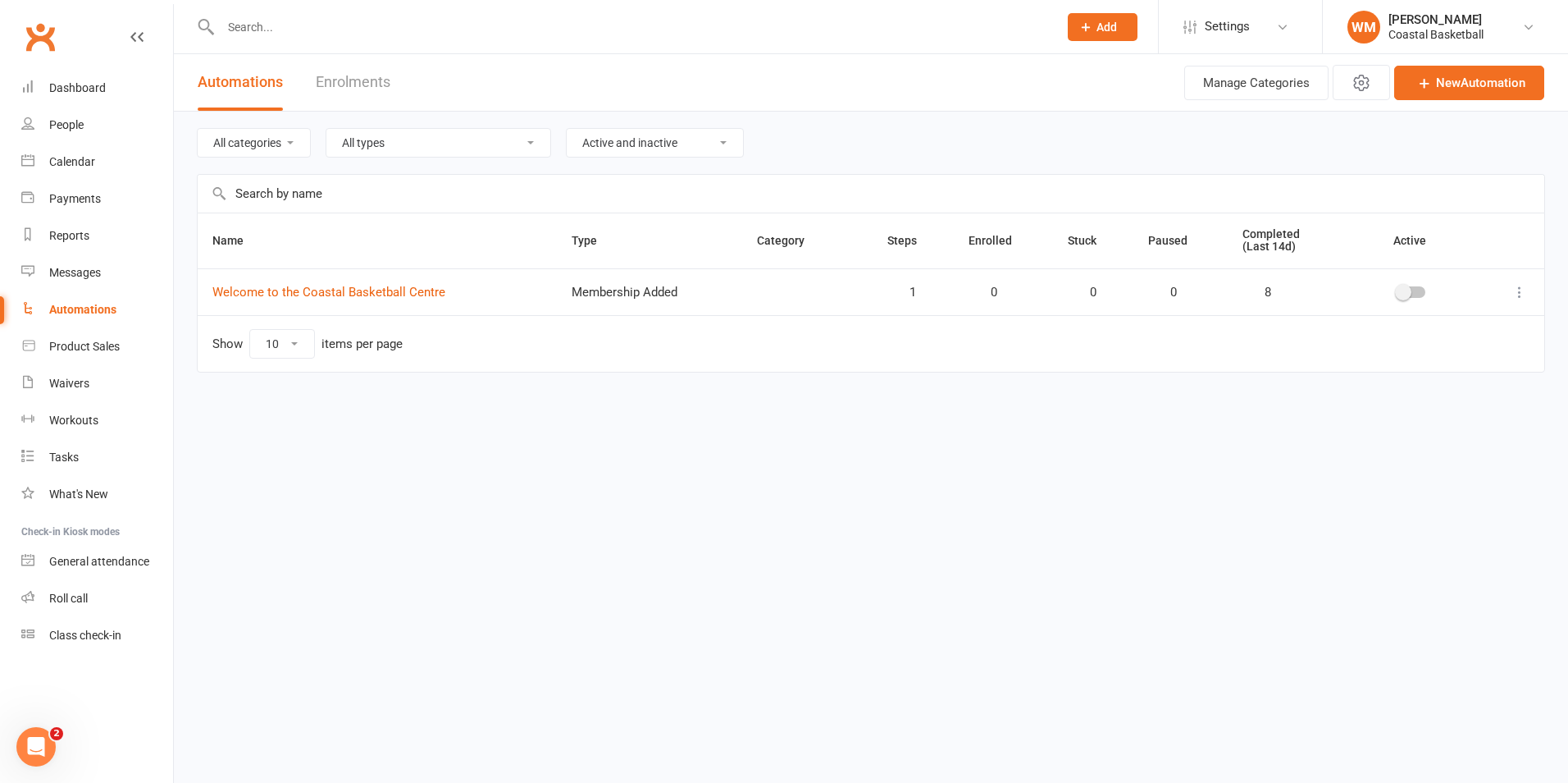
click at [1515, 294] on icon at bounding box center [1520, 292] width 17 height 17
click at [1471, 329] on link "Edit" at bounding box center [1447, 324] width 162 height 33
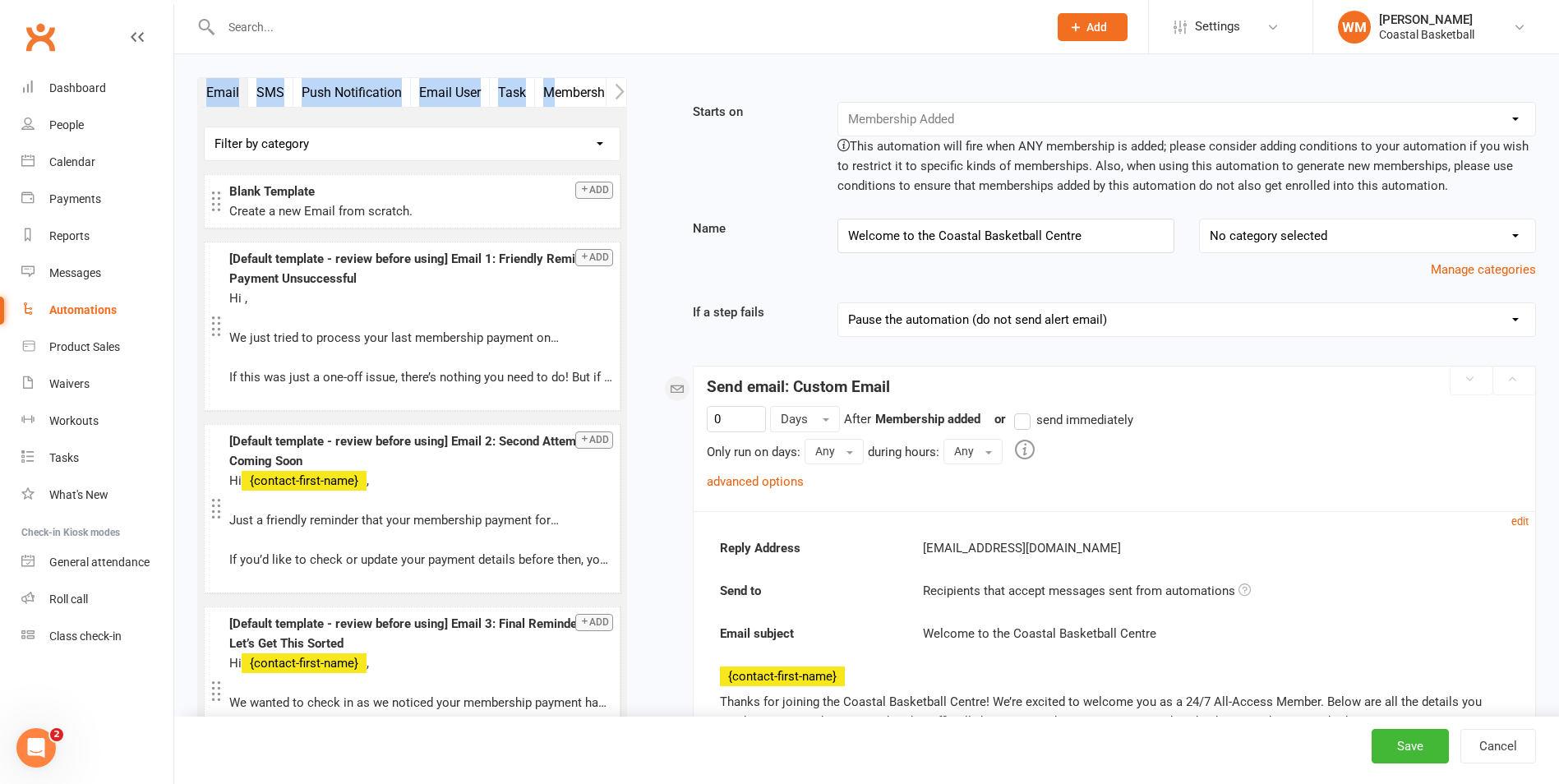
drag, startPoint x: 553, startPoint y: 77, endPoint x: 551, endPoint y: 90, distance: 13.2
click at [551, 90] on scrollable-tabs "Email SMS Push Notification Email User Task Membership Workout Mobile App Prosp…" at bounding box center [412, 92] width 430 height 30
drag, startPoint x: 551, startPoint y: 90, endPoint x: 560, endPoint y: 91, distance: 9.1
click at [561, 91] on button "Membership" at bounding box center [580, 92] width 90 height 29
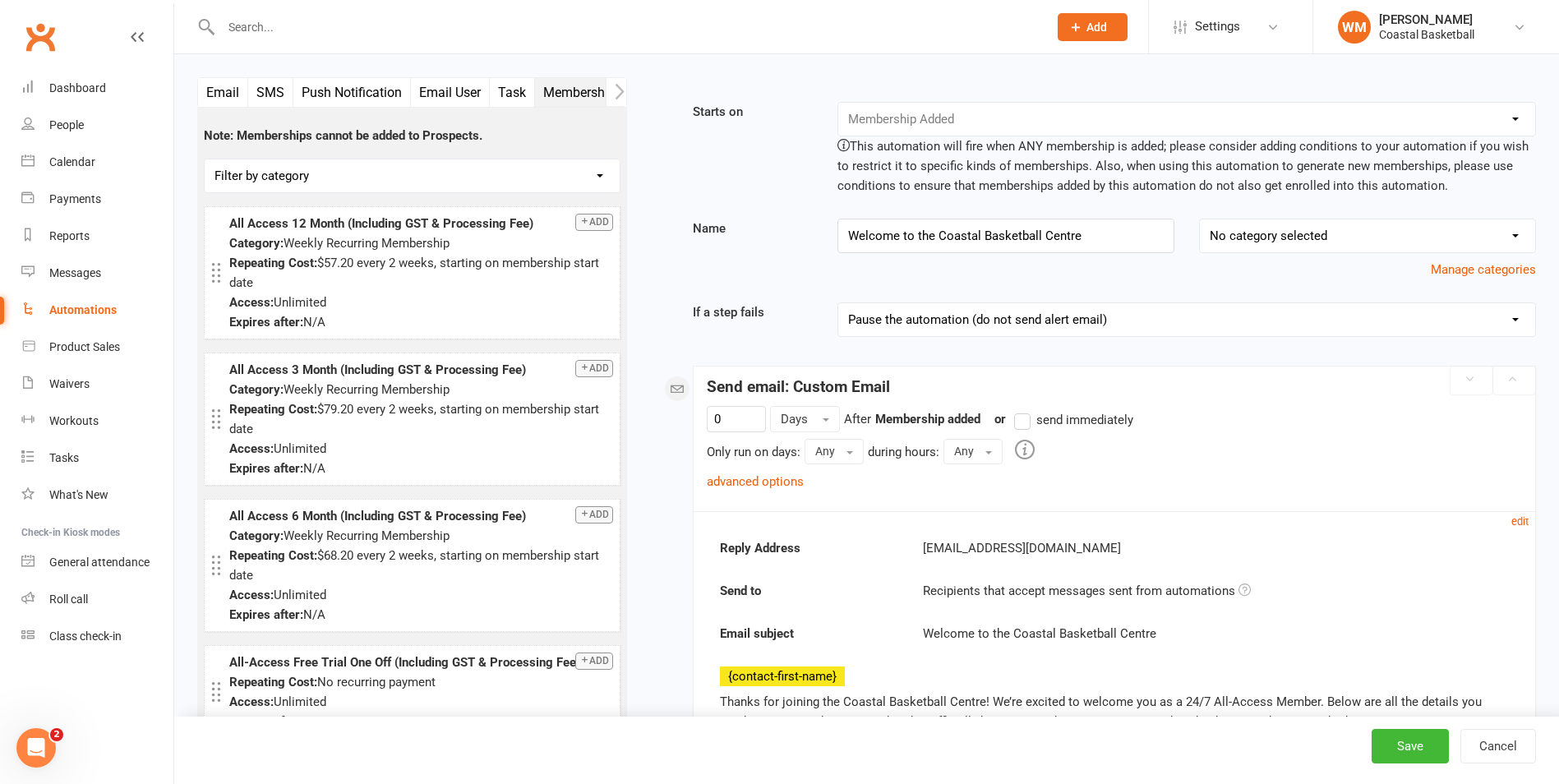
click at [801, 43] on div at bounding box center [616, 26] width 840 height 53
click at [208, 78] on button "button" at bounding box center [208, 92] width 21 height 28
click at [217, 85] on button "button" at bounding box center [208, 92] width 21 height 28
click at [222, 94] on button "Email" at bounding box center [222, 92] width 50 height 29
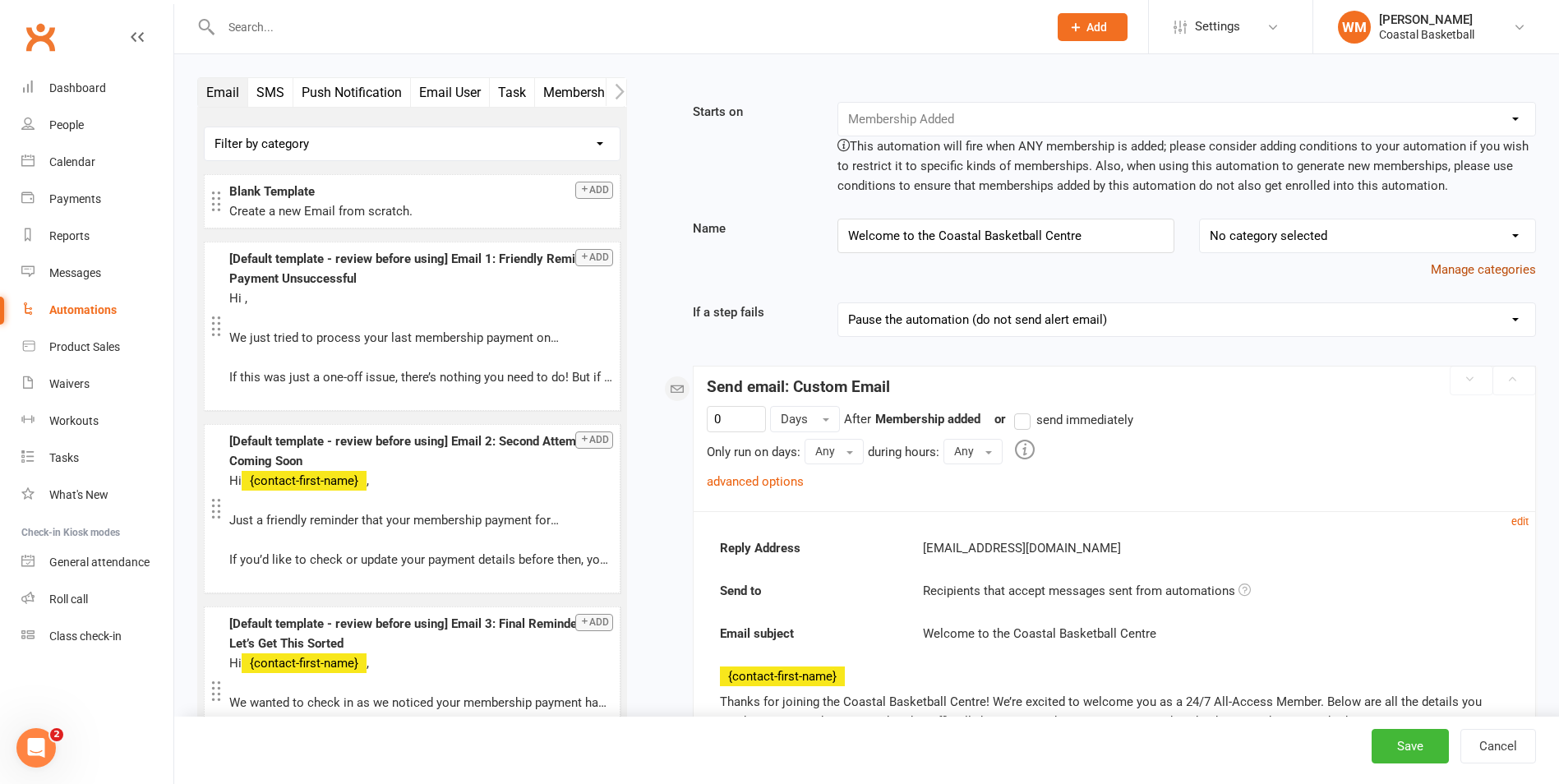
click at [1453, 271] on button "Manage categories" at bounding box center [1484, 269] width 105 height 20
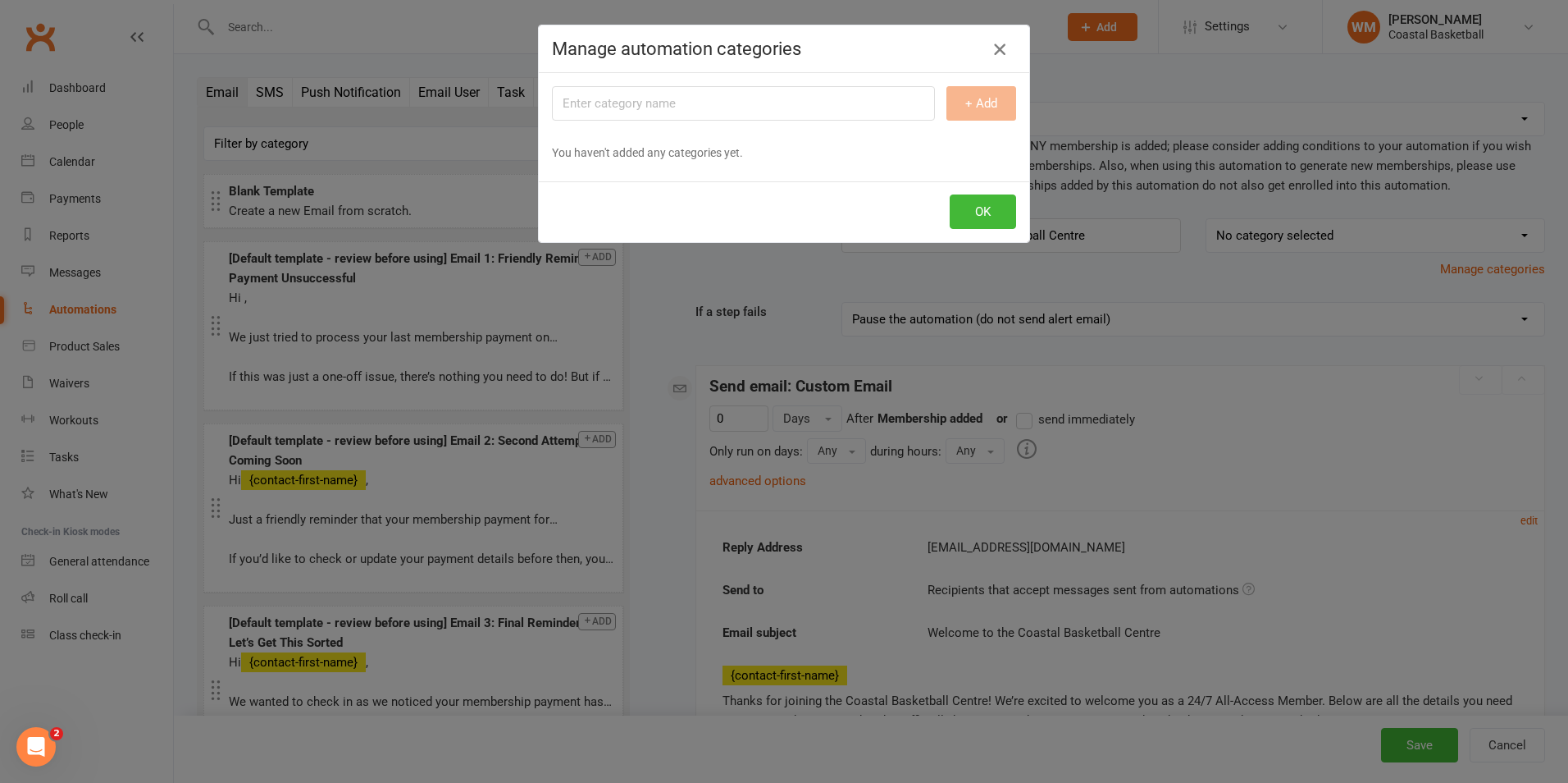
click at [992, 52] on icon "button" at bounding box center [1000, 49] width 20 height 20
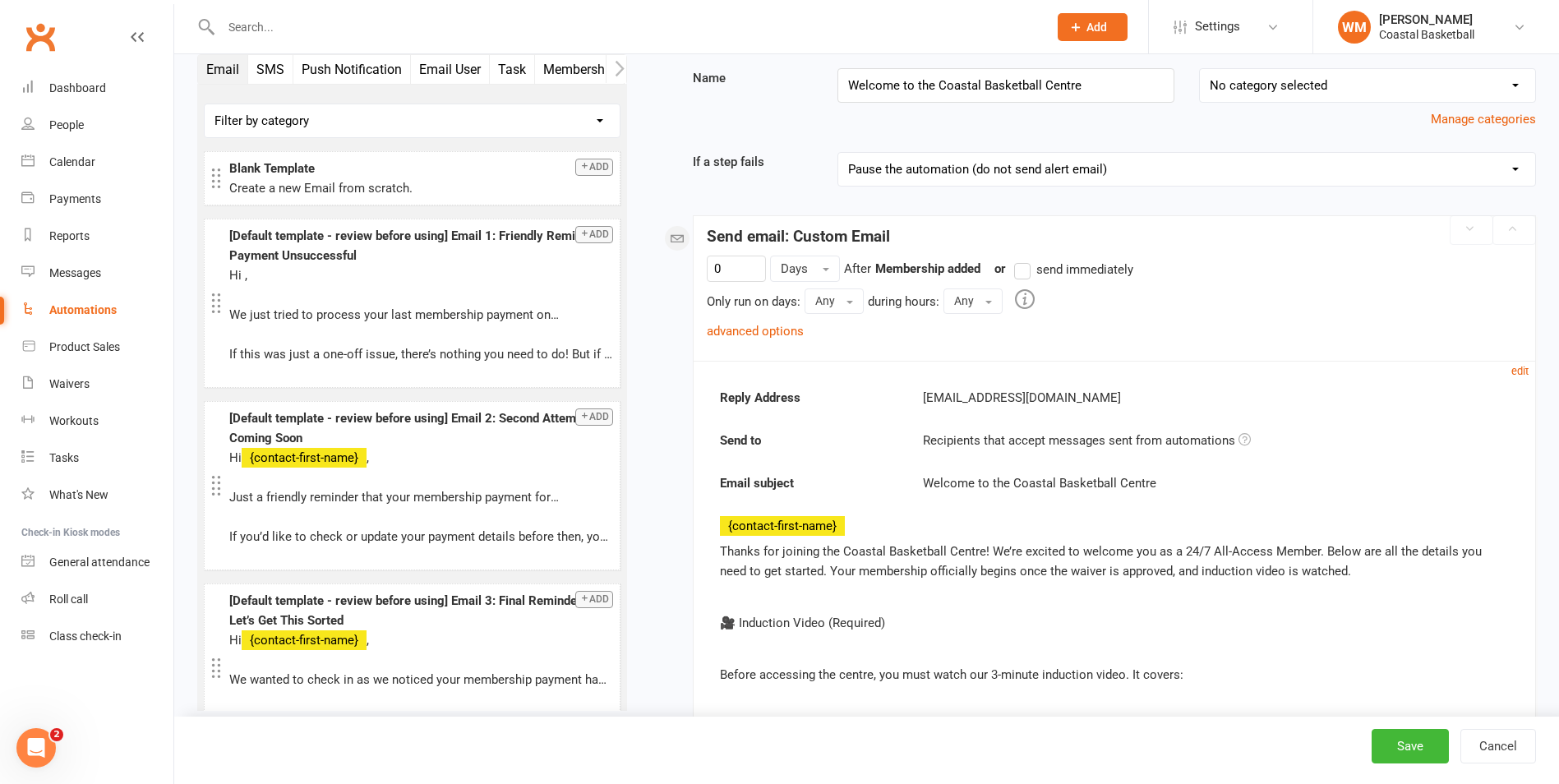
scroll to position [164, 0]
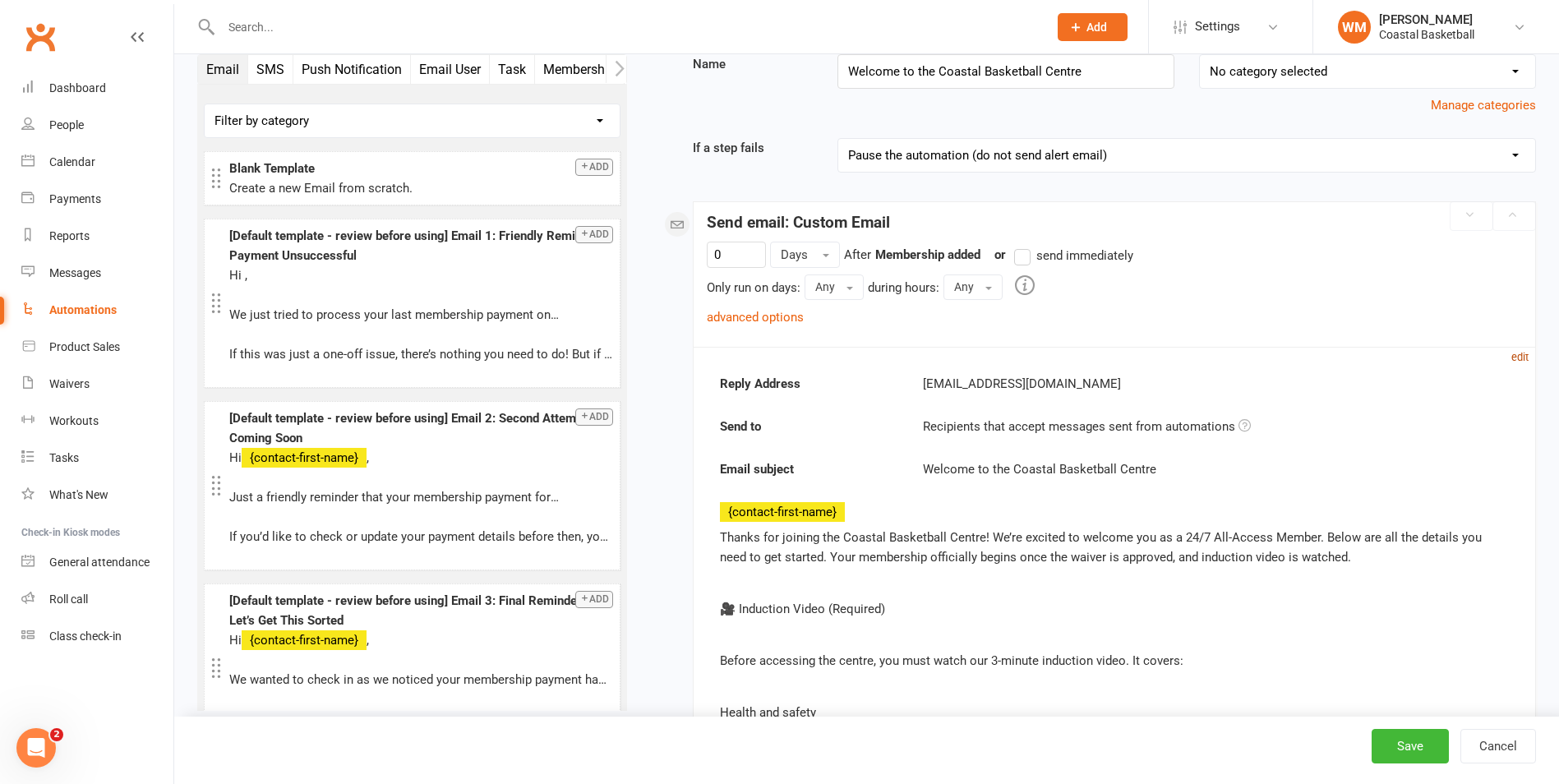
click at [1519, 354] on small "edit" at bounding box center [1520, 356] width 17 height 12
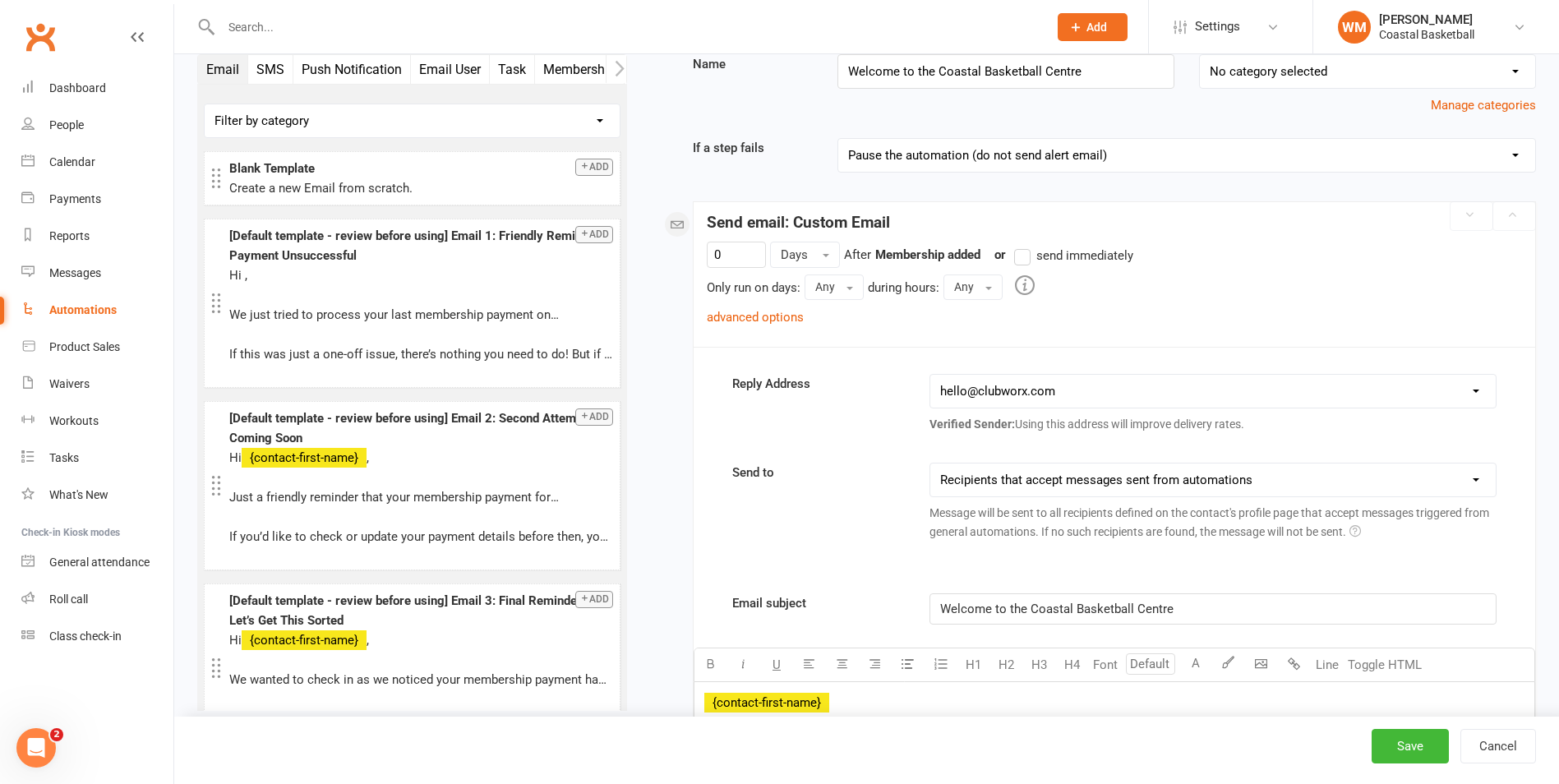
click at [1128, 393] on select "[EMAIL_ADDRESS][DOMAIN_NAME] [EMAIL_ADDRESS][DOMAIN_NAME] [PERSON_NAME][EMAIL_A…" at bounding box center [1213, 391] width 566 height 33
select select "1"
click at [931, 375] on select "[EMAIL_ADDRESS][DOMAIN_NAME] [EMAIL_ADDRESS][DOMAIN_NAME] [PERSON_NAME][EMAIL_A…" at bounding box center [1213, 391] width 566 height 33
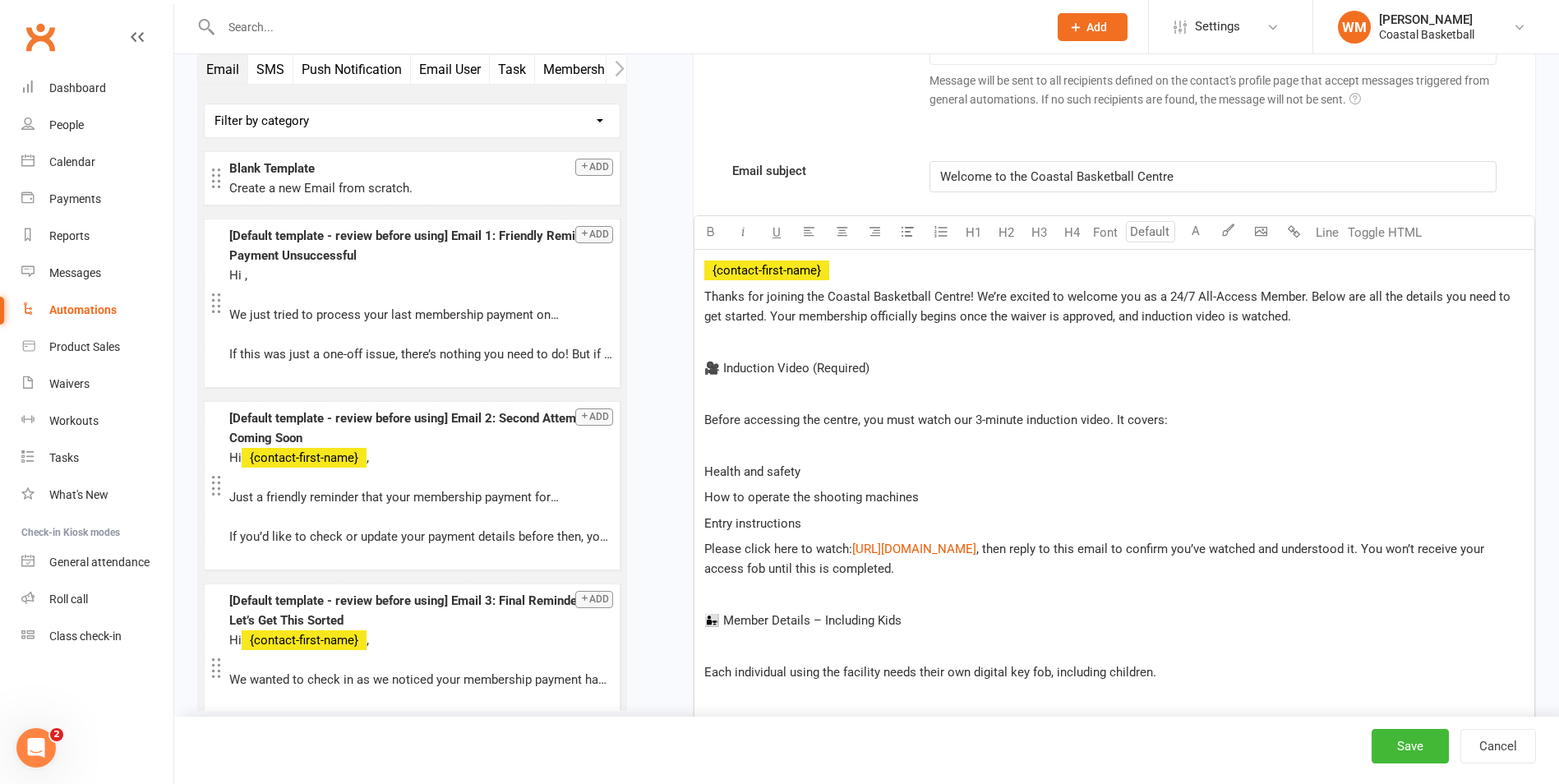
scroll to position [657, 0]
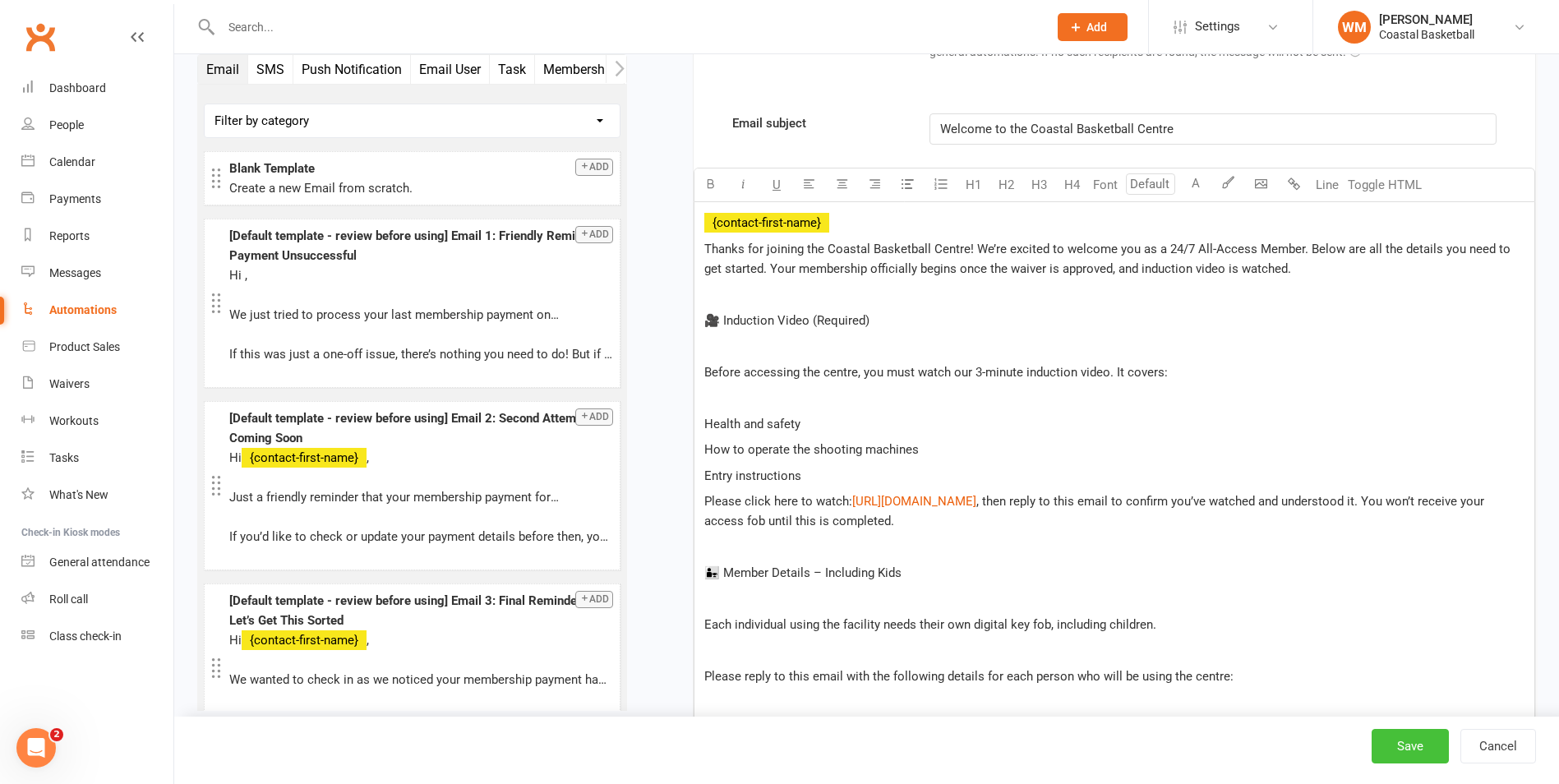
click at [1401, 749] on button "Save" at bounding box center [1410, 746] width 77 height 35
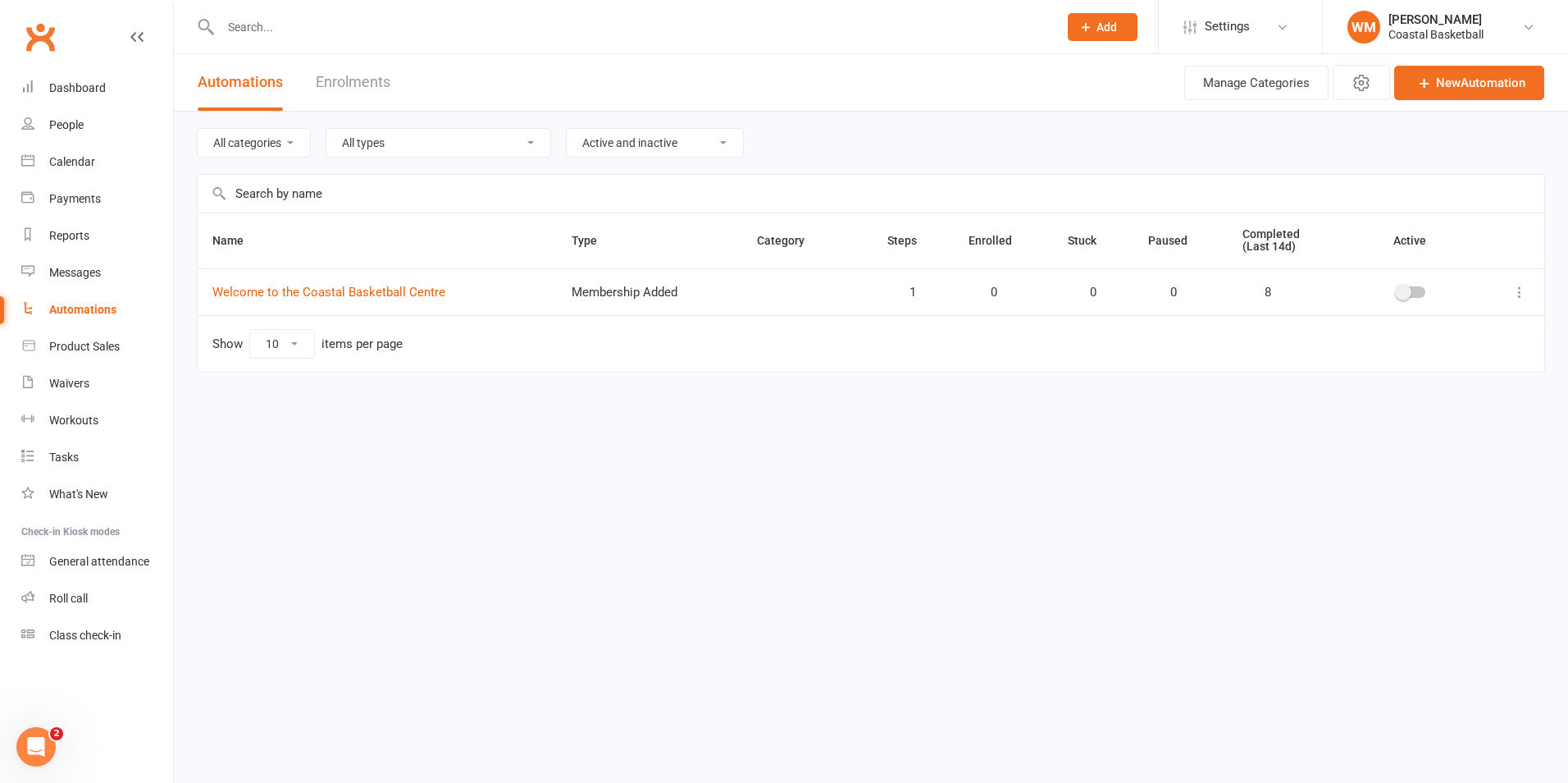
drag, startPoint x: 401, startPoint y: 290, endPoint x: 762, endPoint y: 497, distance: 416.1
click at [975, 441] on html "Prospect Member Non-attending contact Class / event Appointment Task Membership…" at bounding box center [784, 220] width 1568 height 441
click at [273, 293] on link "Welcome to the Coastal Basketball Centre" at bounding box center [329, 292] width 233 height 15
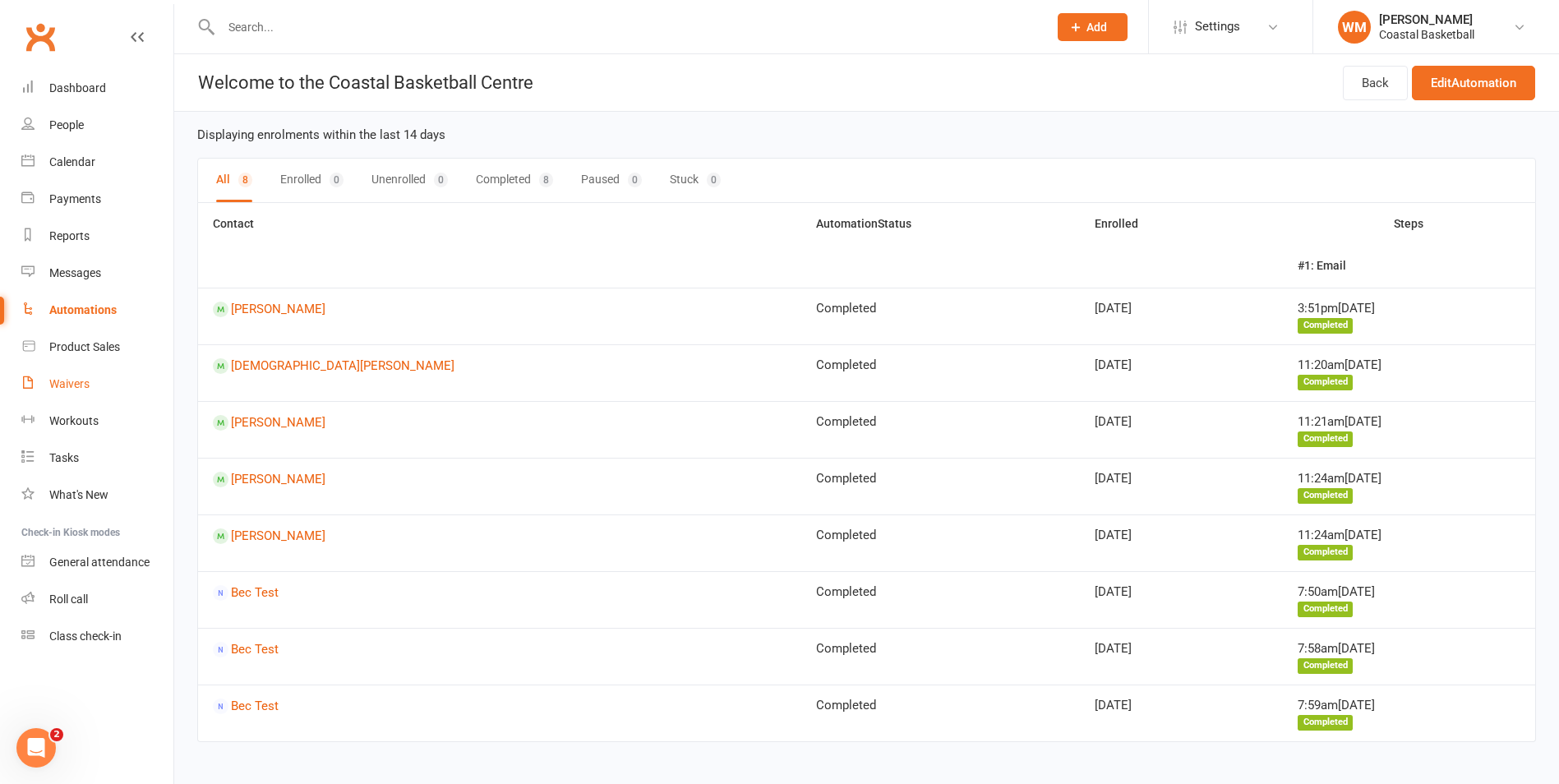
click at [115, 380] on link "Waivers" at bounding box center [98, 384] width 152 height 37
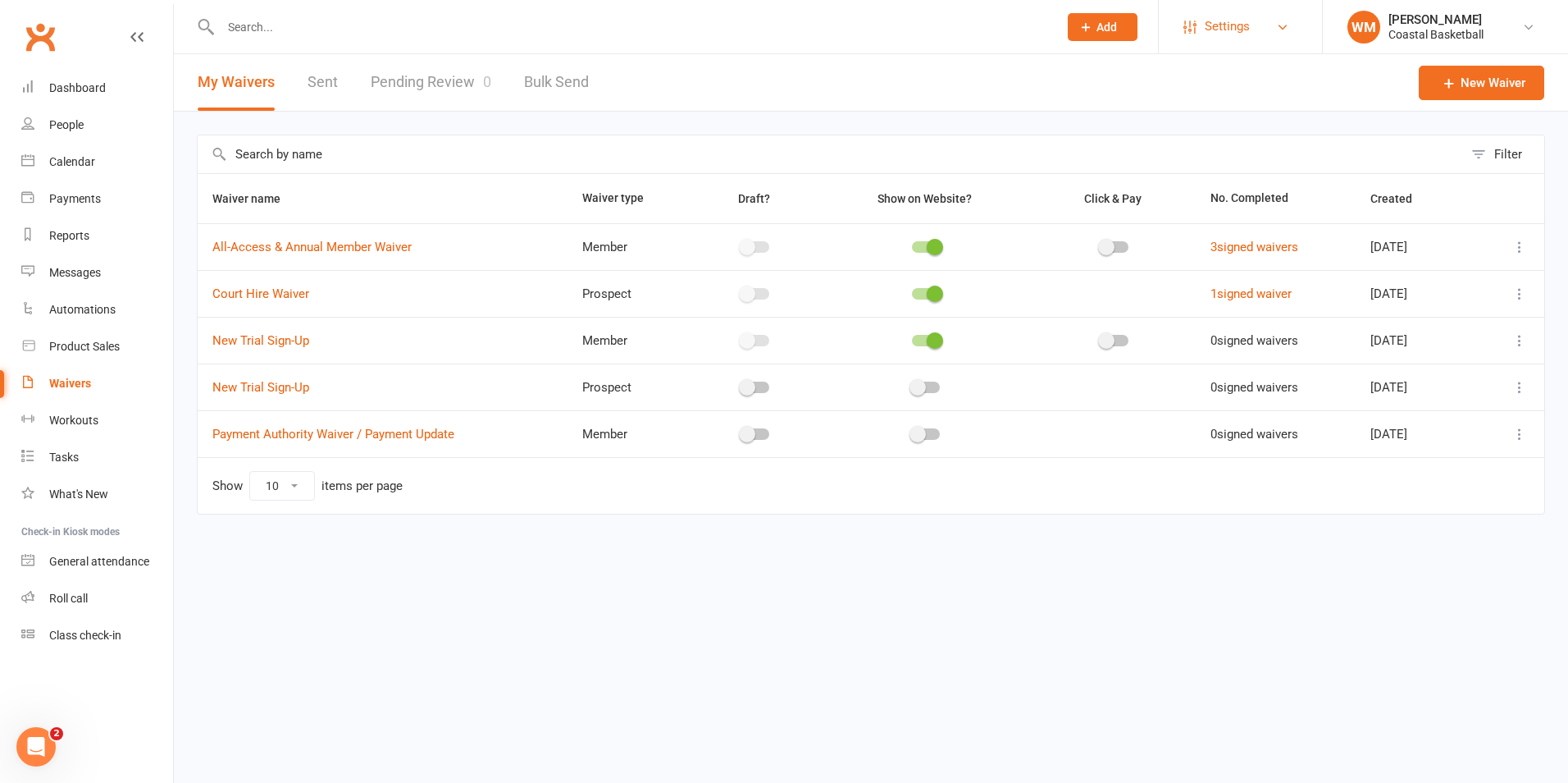
click at [1208, 34] on span "Settings" at bounding box center [1227, 26] width 45 height 37
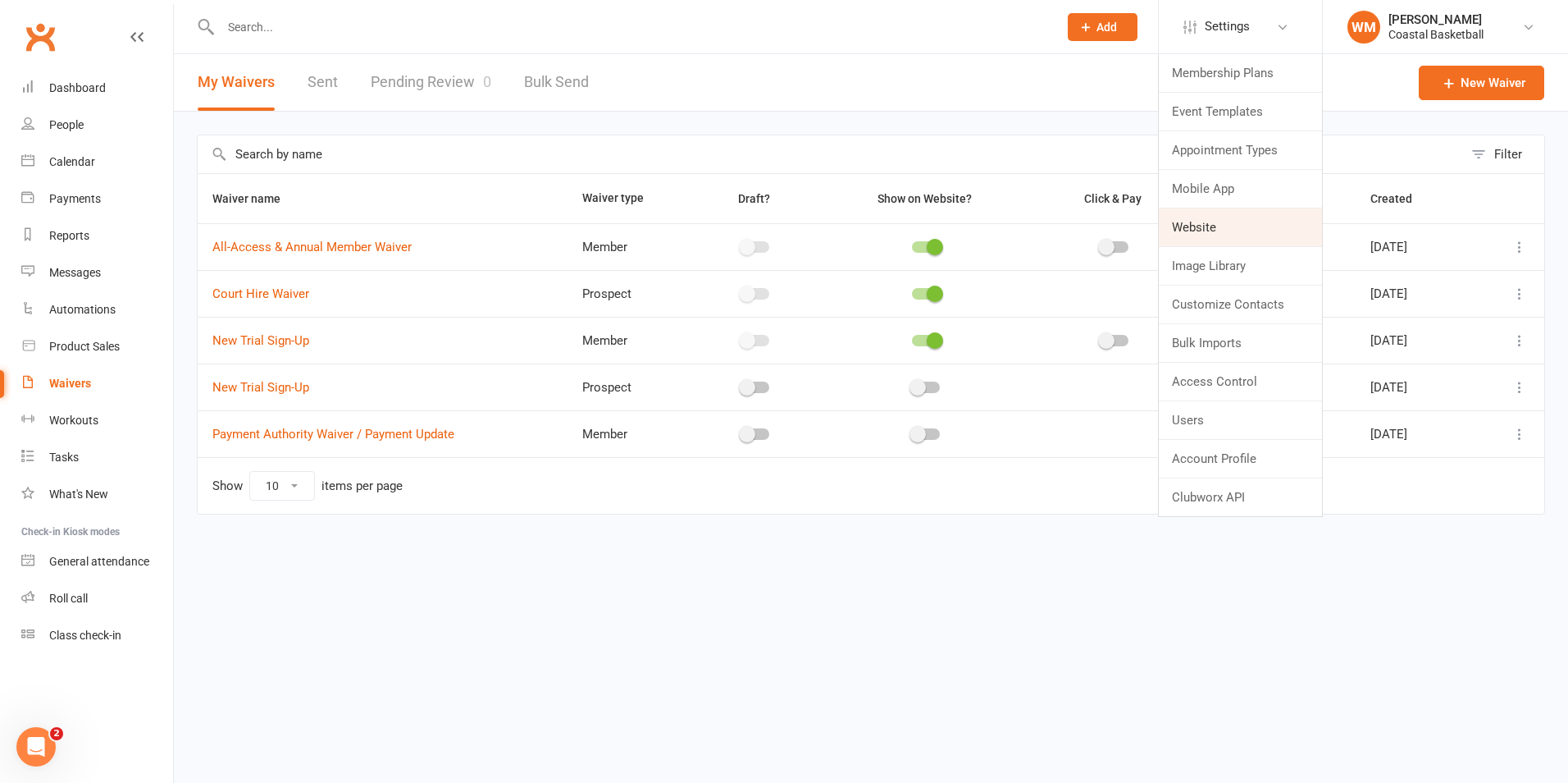
click at [1207, 222] on link "Website" at bounding box center [1240, 228] width 163 height 37
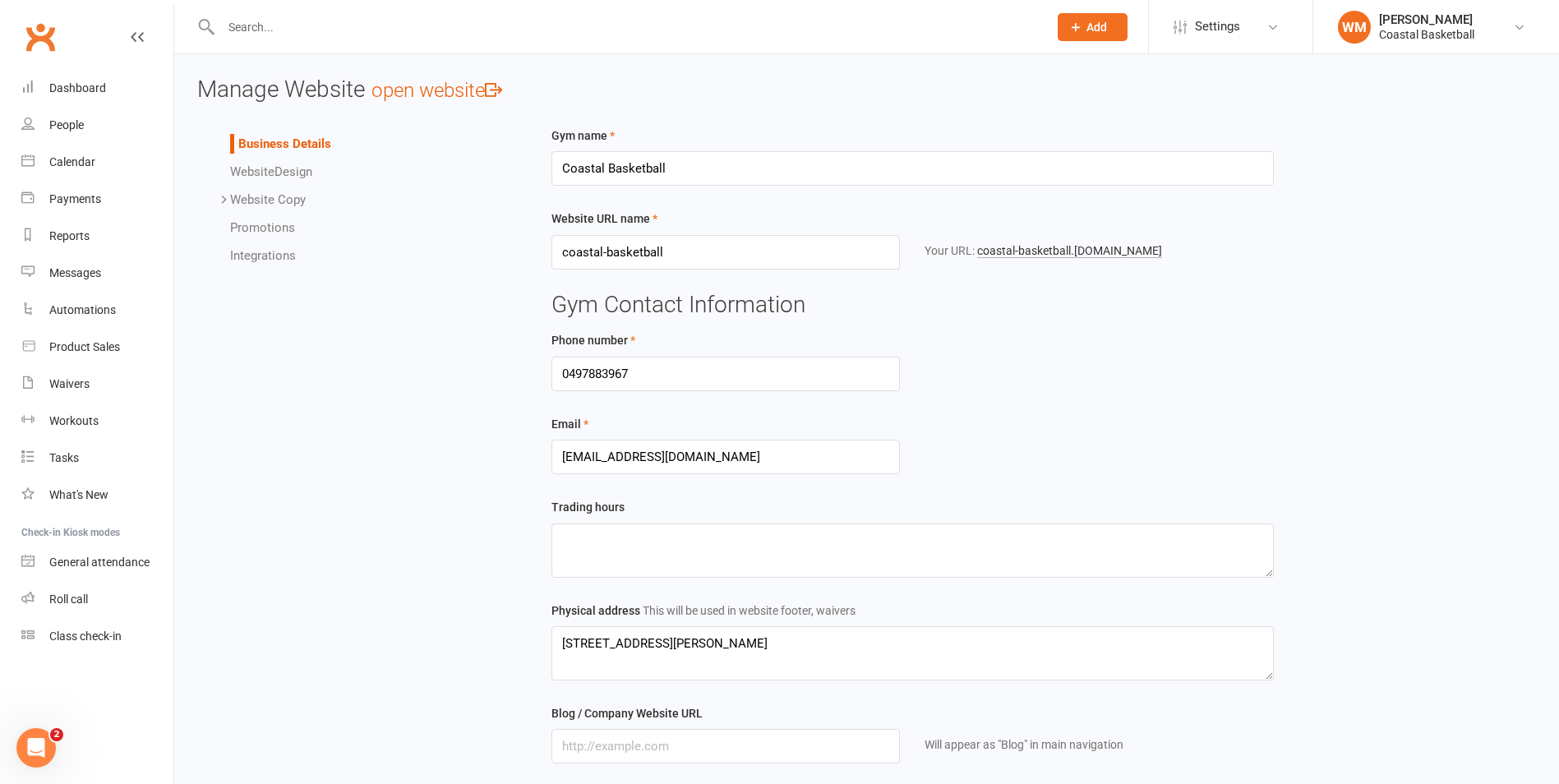
click at [306, 262] on li "Integrations" at bounding box center [371, 255] width 283 height 20
click at [282, 252] on link "Integrations" at bounding box center [263, 256] width 66 height 15
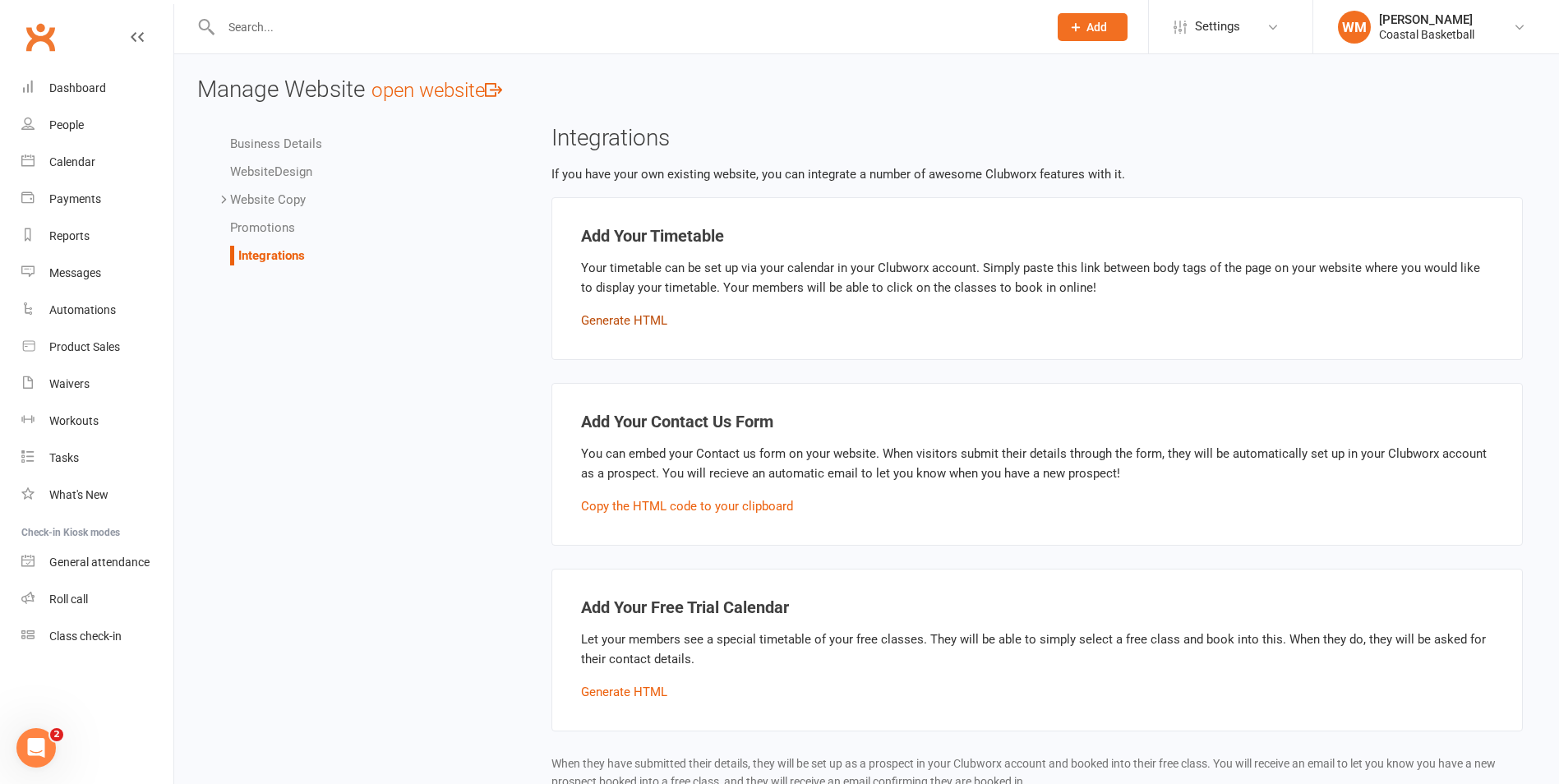
click at [644, 324] on button "Generate HTML" at bounding box center [624, 320] width 86 height 20
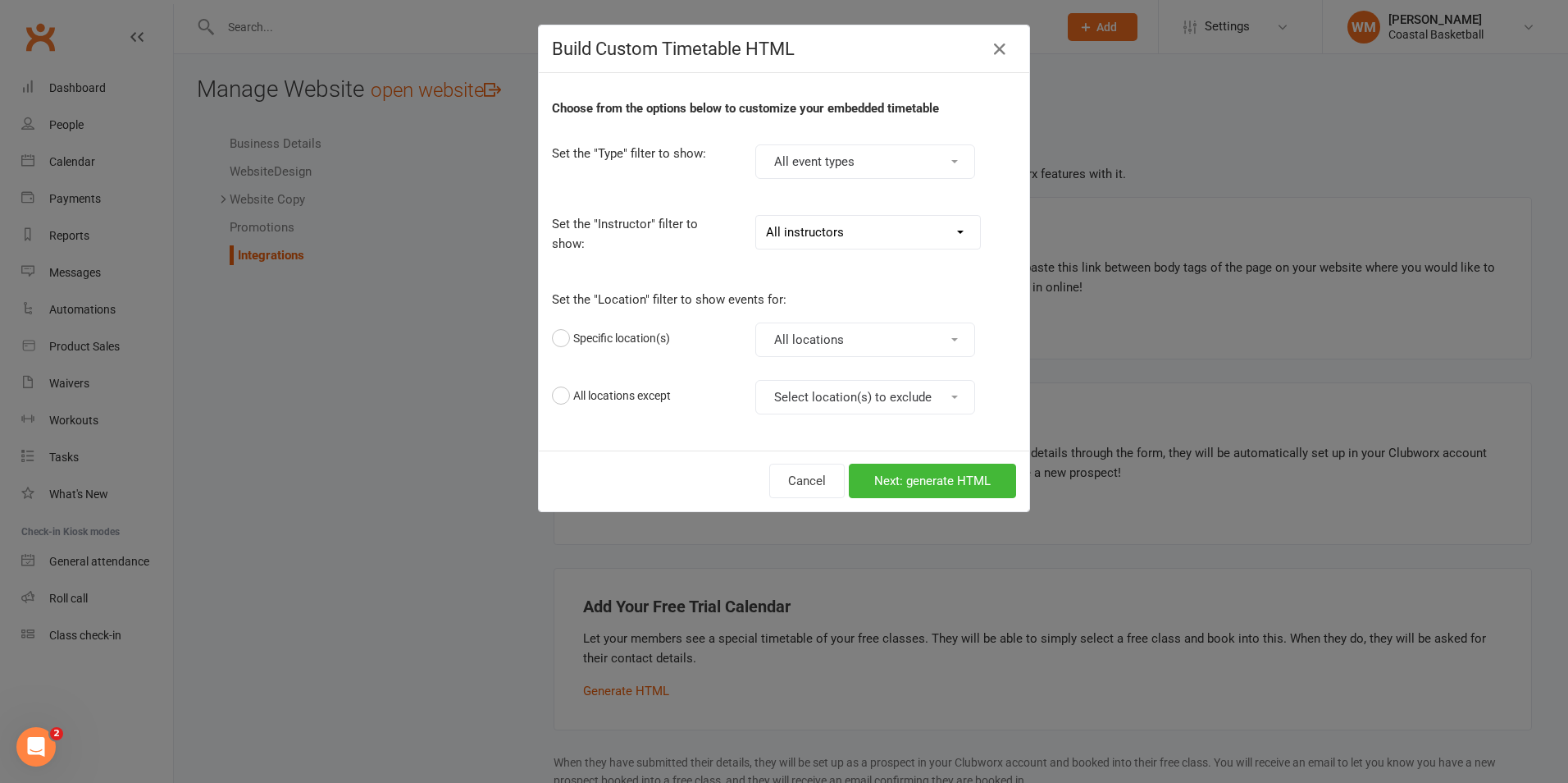
click at [880, 159] on button "All event types" at bounding box center [865, 161] width 220 height 35
click at [891, 214] on div "Set the "Instructor" filter to show: All instructors [PERSON_NAME] [PERSON_NAME…" at bounding box center [784, 234] width 489 height 65
click at [891, 229] on select "All instructors [PERSON_NAME] [PERSON_NAME] [PERSON_NAME] Coastal Basketball" at bounding box center [868, 231] width 224 height 33
click at [891, 229] on select "All instructors [PERSON_NAME] [PERSON_NAME] [PERSON_NAME] Coastal Basketball" at bounding box center [868, 231] width 224 height 33
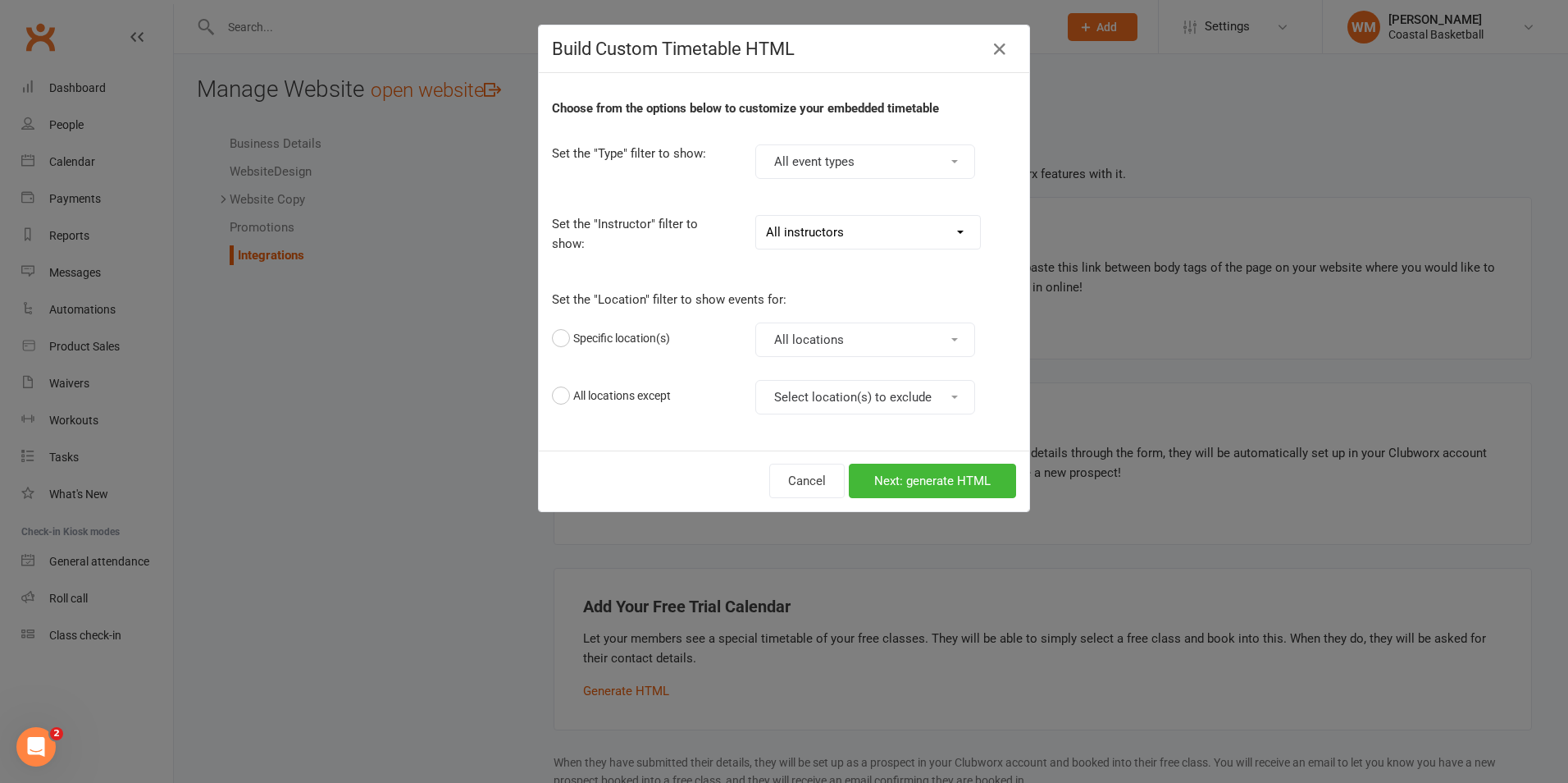
click at [901, 346] on button "All locations" at bounding box center [865, 339] width 220 height 35
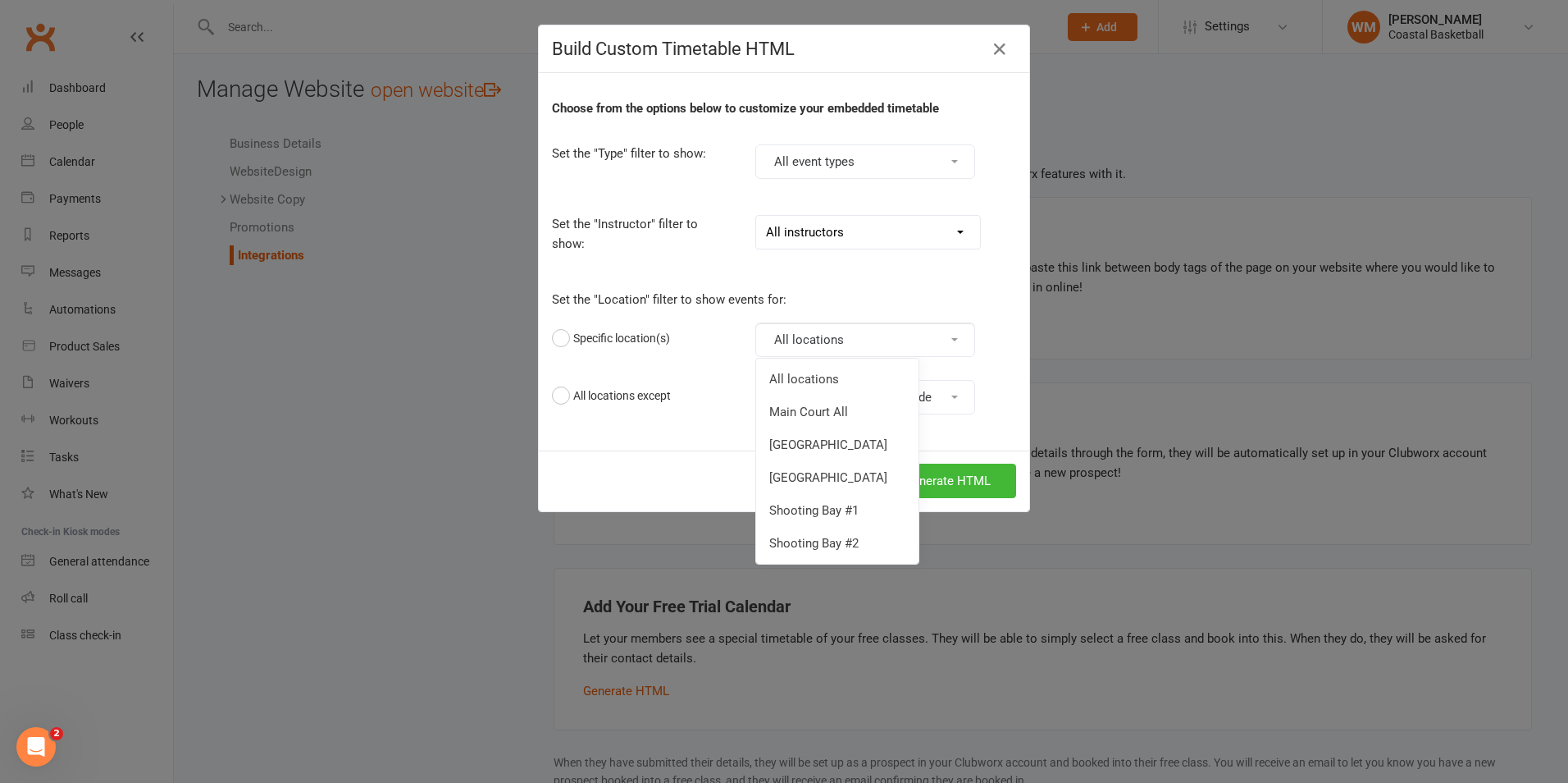
click at [901, 346] on button "All locations" at bounding box center [865, 339] width 220 height 35
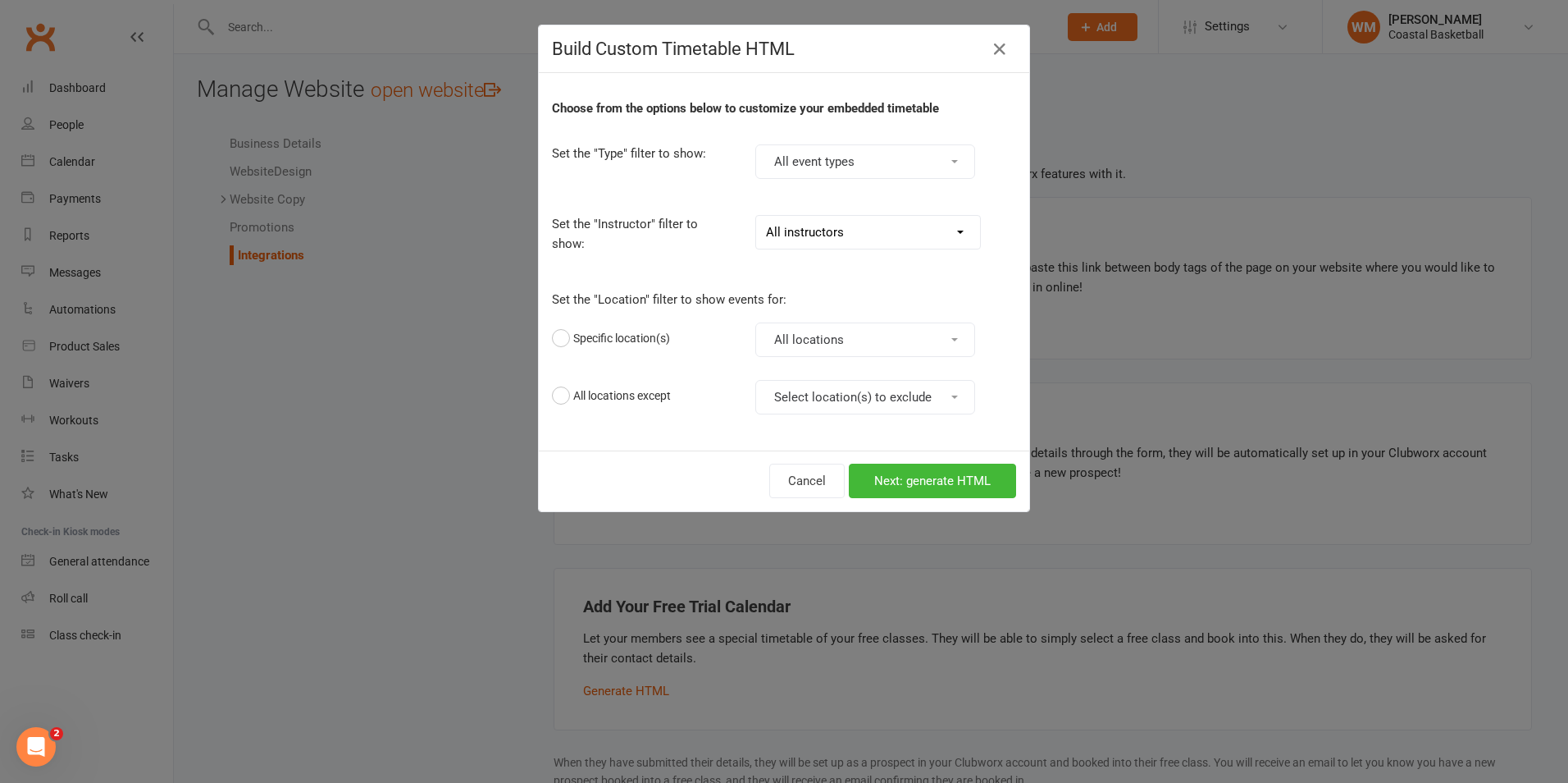
click at [901, 381] on button "Select location(s) to exclude" at bounding box center [865, 397] width 220 height 35
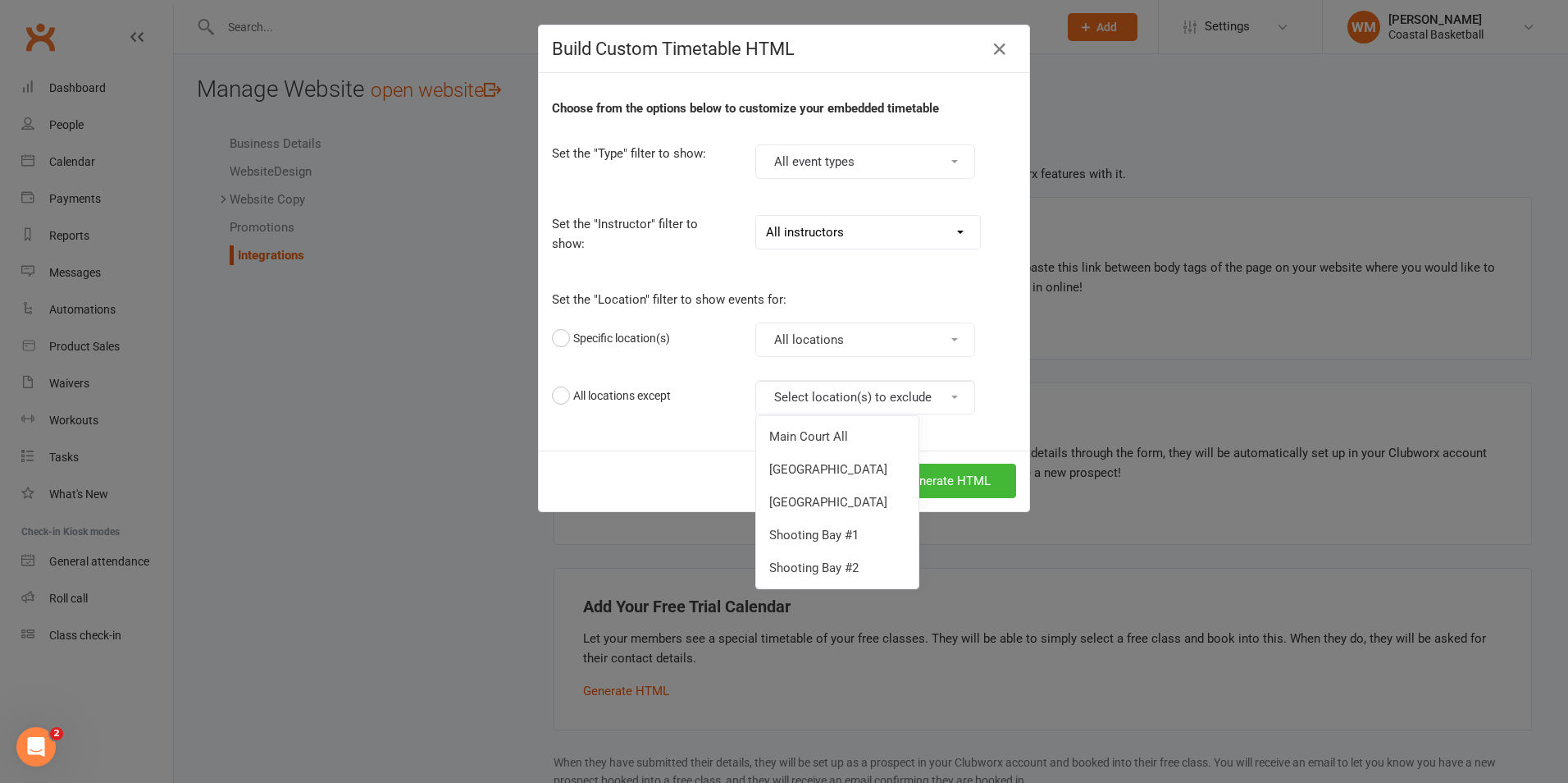
click at [901, 382] on button "Select location(s) to exclude" at bounding box center [865, 397] width 220 height 35
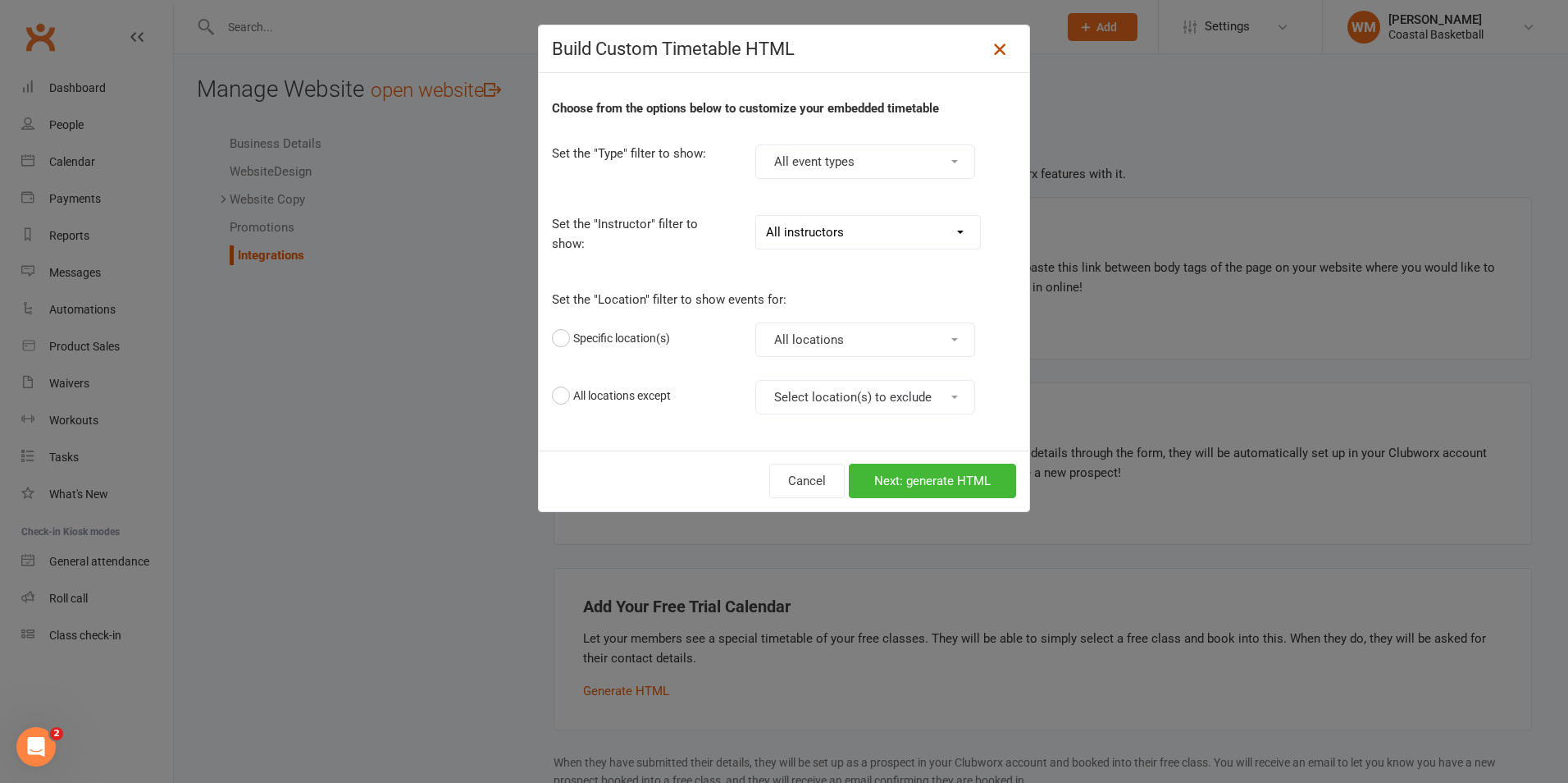
click at [990, 53] on icon at bounding box center [1000, 49] width 20 height 20
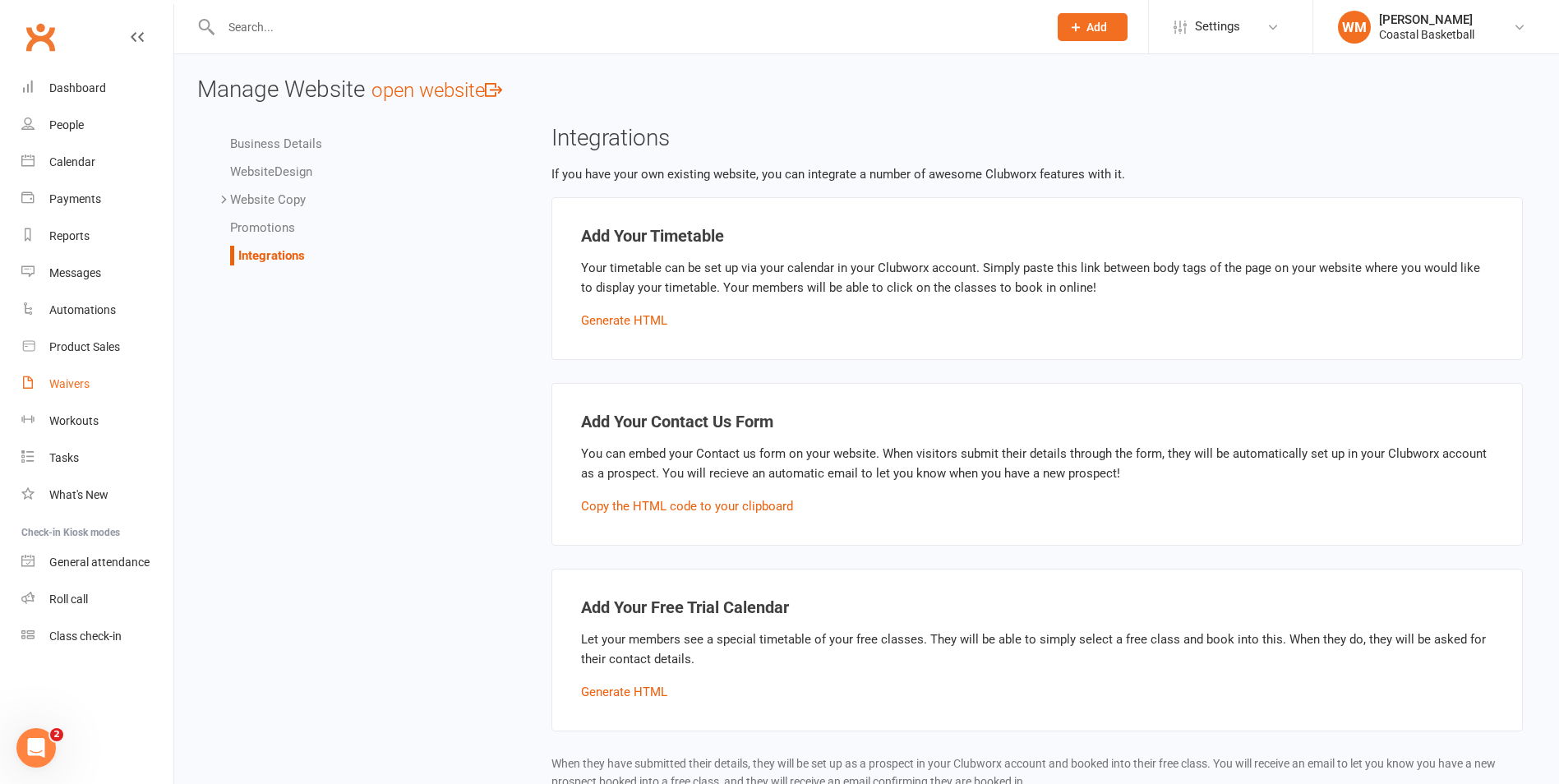
click at [52, 388] on div "Waivers" at bounding box center [69, 384] width 40 height 13
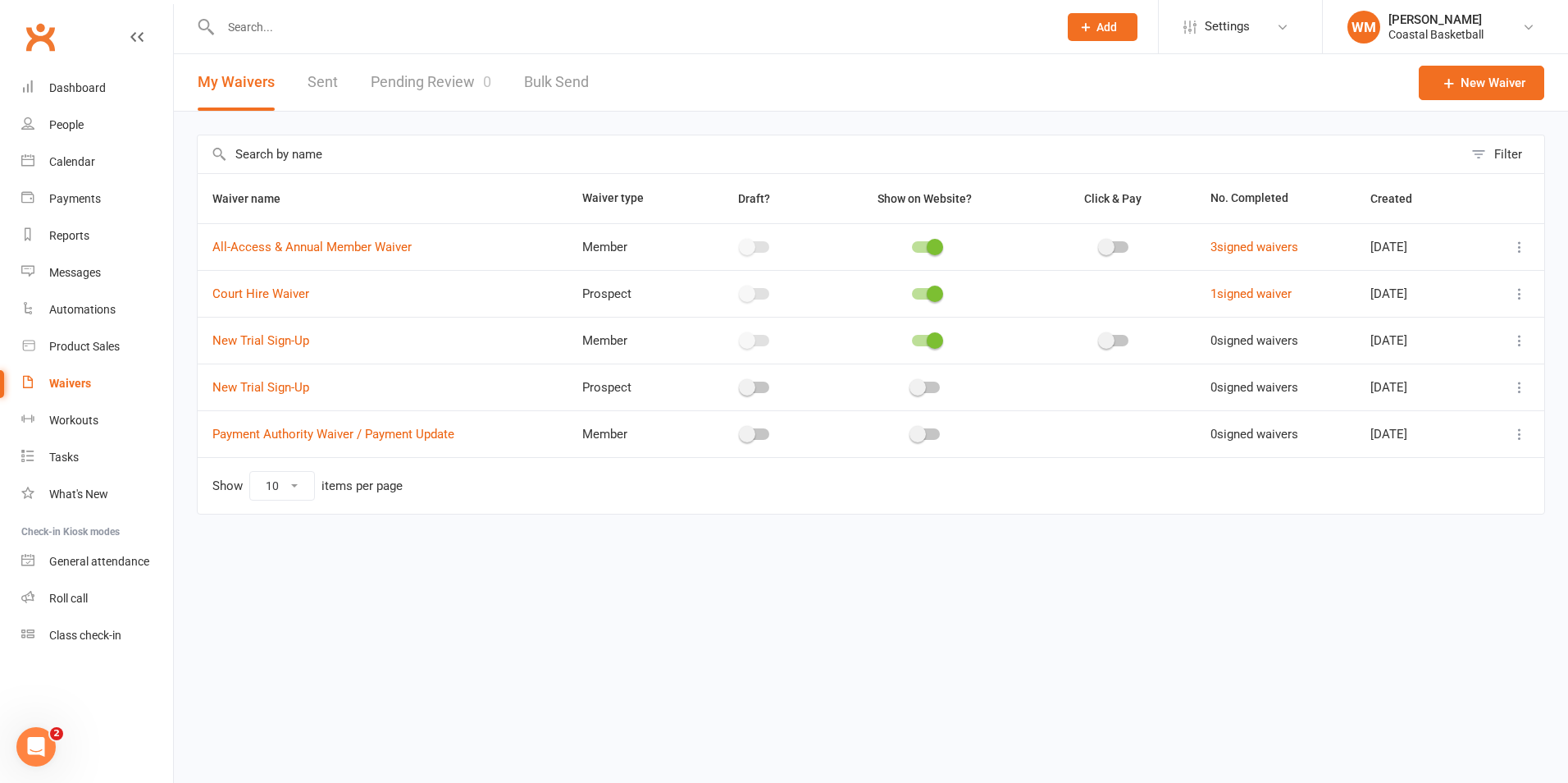
click at [1522, 340] on icon at bounding box center [1520, 341] width 17 height 17
click at [1466, 436] on link "Copy external link to clipboard" at bounding box center [1432, 437] width 193 height 33
